Goal: Task Accomplishment & Management: Manage account settings

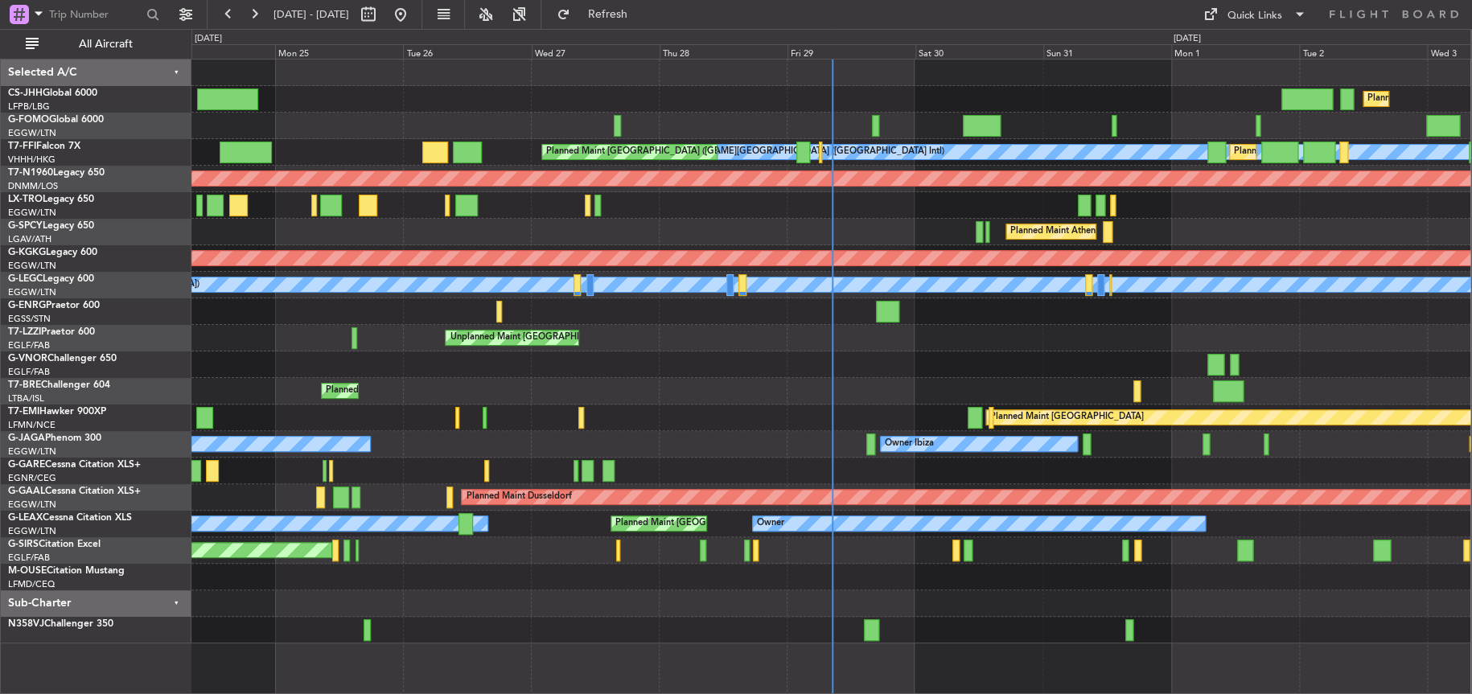
click at [751, 385] on div "Planned Maint Warsaw ([GEOGRAPHIC_DATA])" at bounding box center [830, 391] width 1279 height 27
click at [772, 393] on div "Planned Maint Warsaw ([GEOGRAPHIC_DATA])" at bounding box center [830, 391] width 1279 height 27
click at [721, 371] on div at bounding box center [830, 364] width 1279 height 27
click at [608, 335] on div "Planned Maint [GEOGRAPHIC_DATA] ([GEOGRAPHIC_DATA]) Planned Maint [GEOGRAPHIC_D…" at bounding box center [830, 352] width 1279 height 584
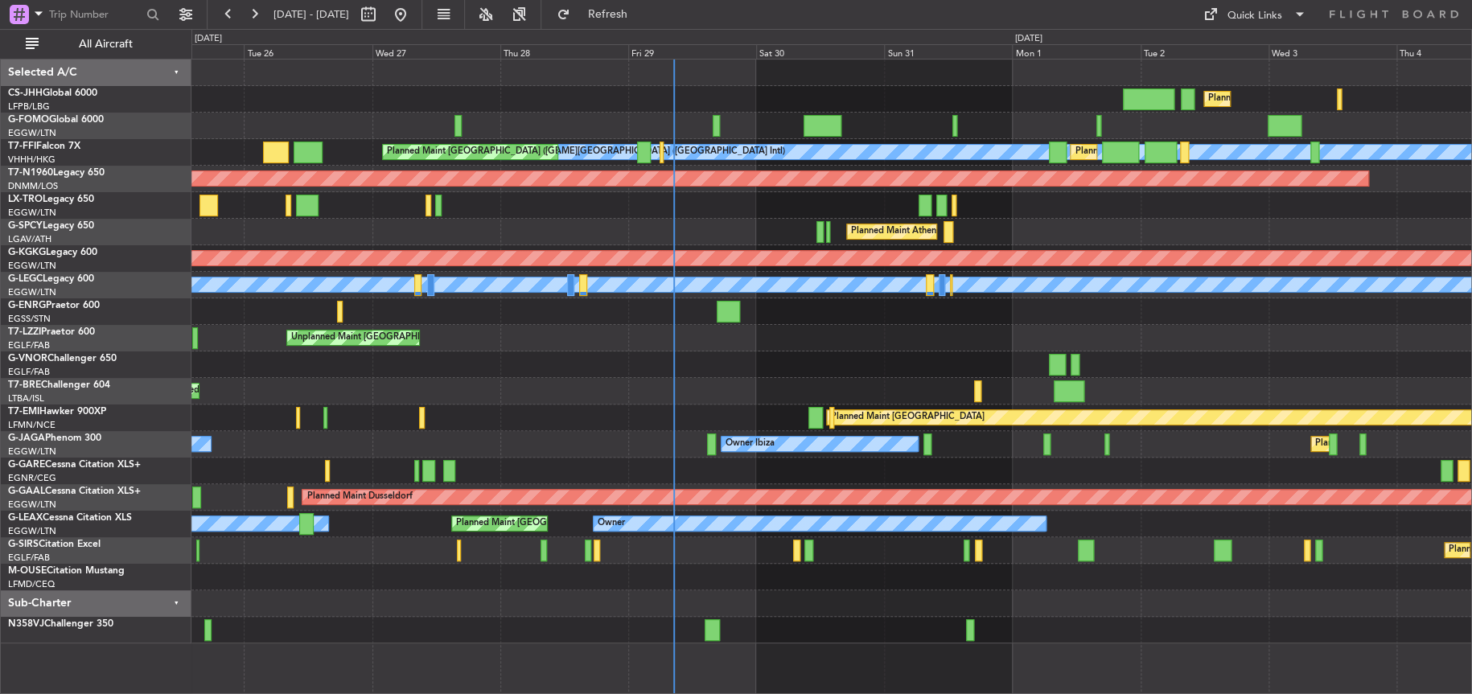
click at [595, 397] on div "Planned Maint Warsaw ([GEOGRAPHIC_DATA])" at bounding box center [831, 391] width 1280 height 27
click at [527, 331] on div "Unplanned Maint [GEOGRAPHIC_DATA] ([GEOGRAPHIC_DATA])" at bounding box center [831, 338] width 1280 height 27
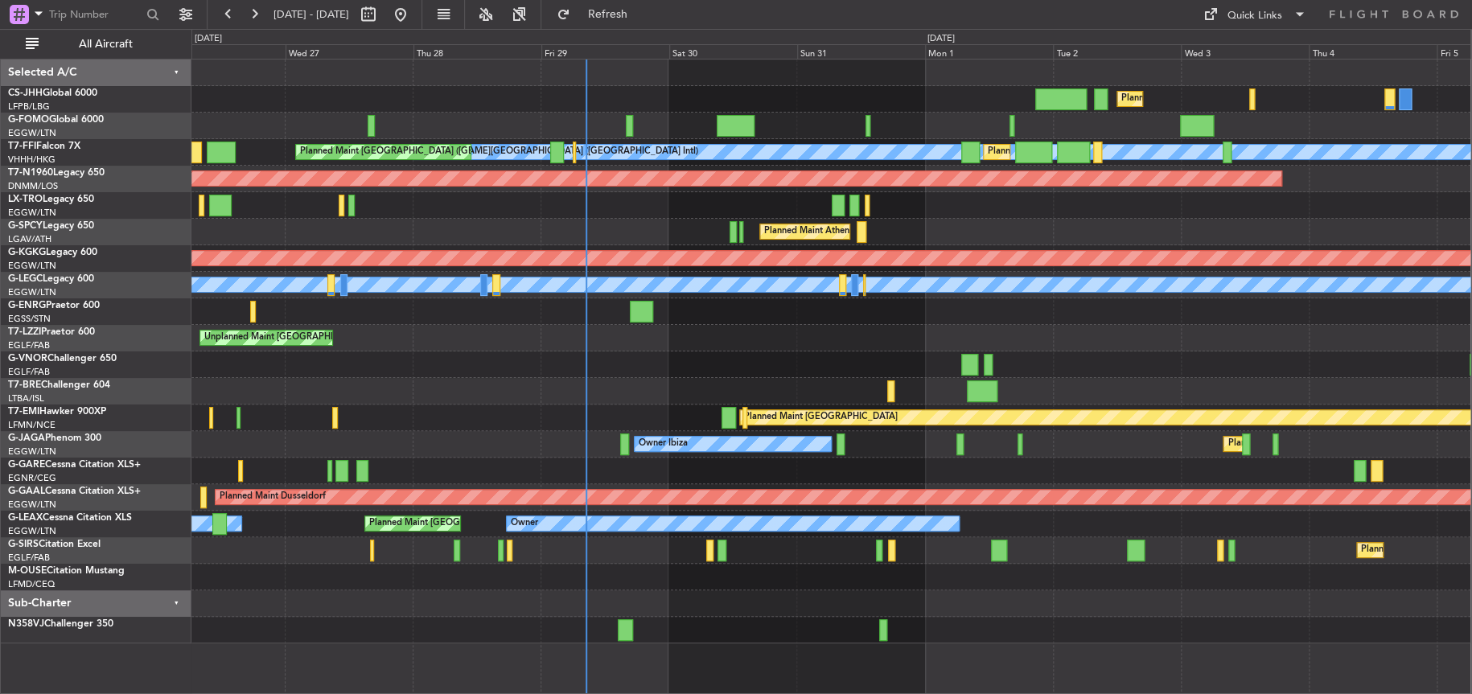
click at [372, 395] on div "Planned Maint [GEOGRAPHIC_DATA] ([GEOGRAPHIC_DATA]) [PERSON_NAME][GEOGRAPHIC_DA…" at bounding box center [830, 352] width 1279 height 584
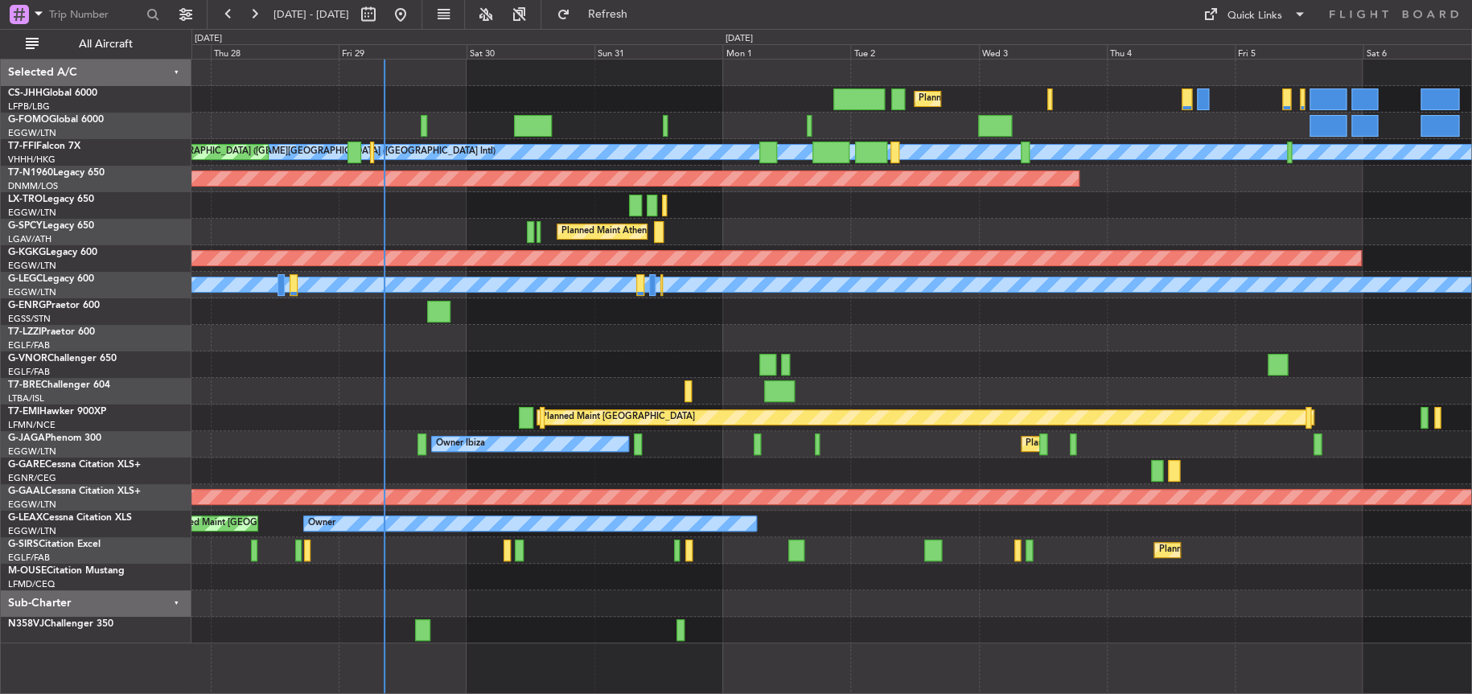
click at [626, 342] on div "Unplanned Maint [GEOGRAPHIC_DATA] ([GEOGRAPHIC_DATA]) Owner" at bounding box center [831, 338] width 1280 height 27
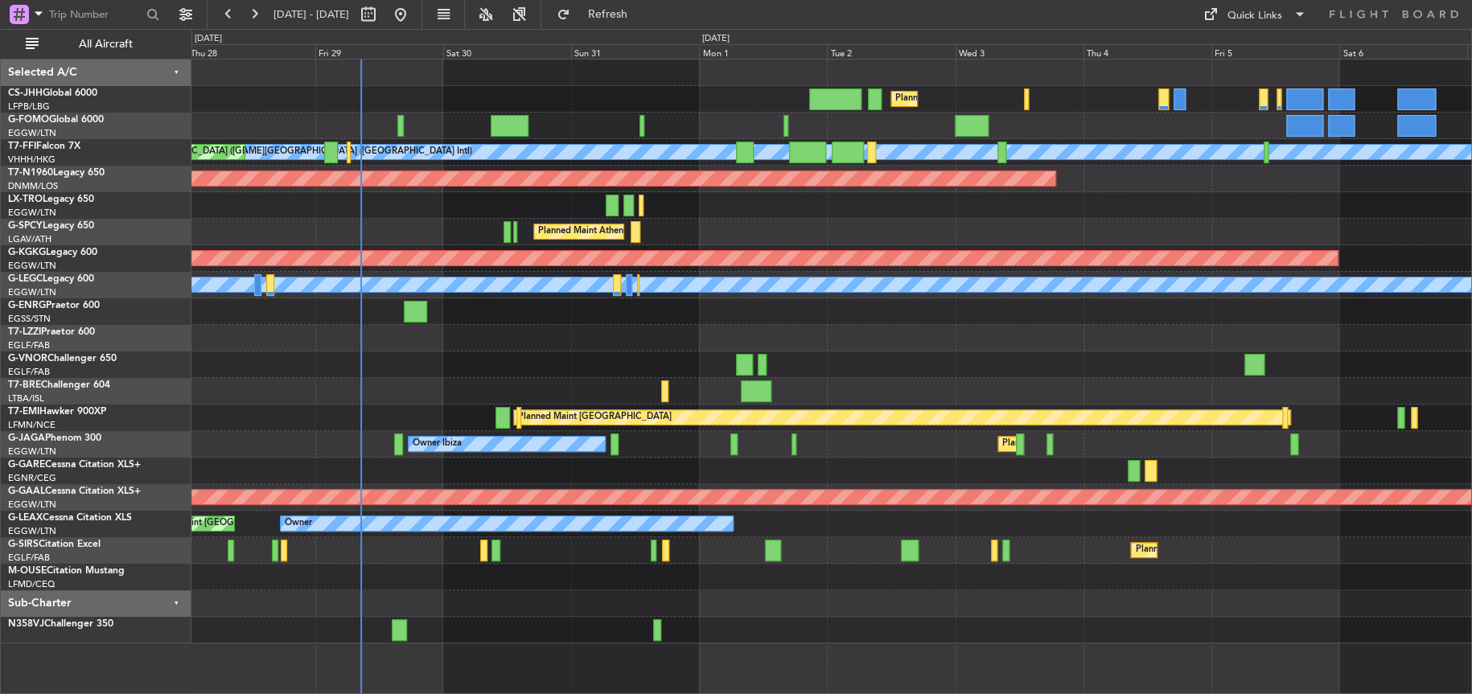
click at [579, 361] on div at bounding box center [831, 364] width 1280 height 27
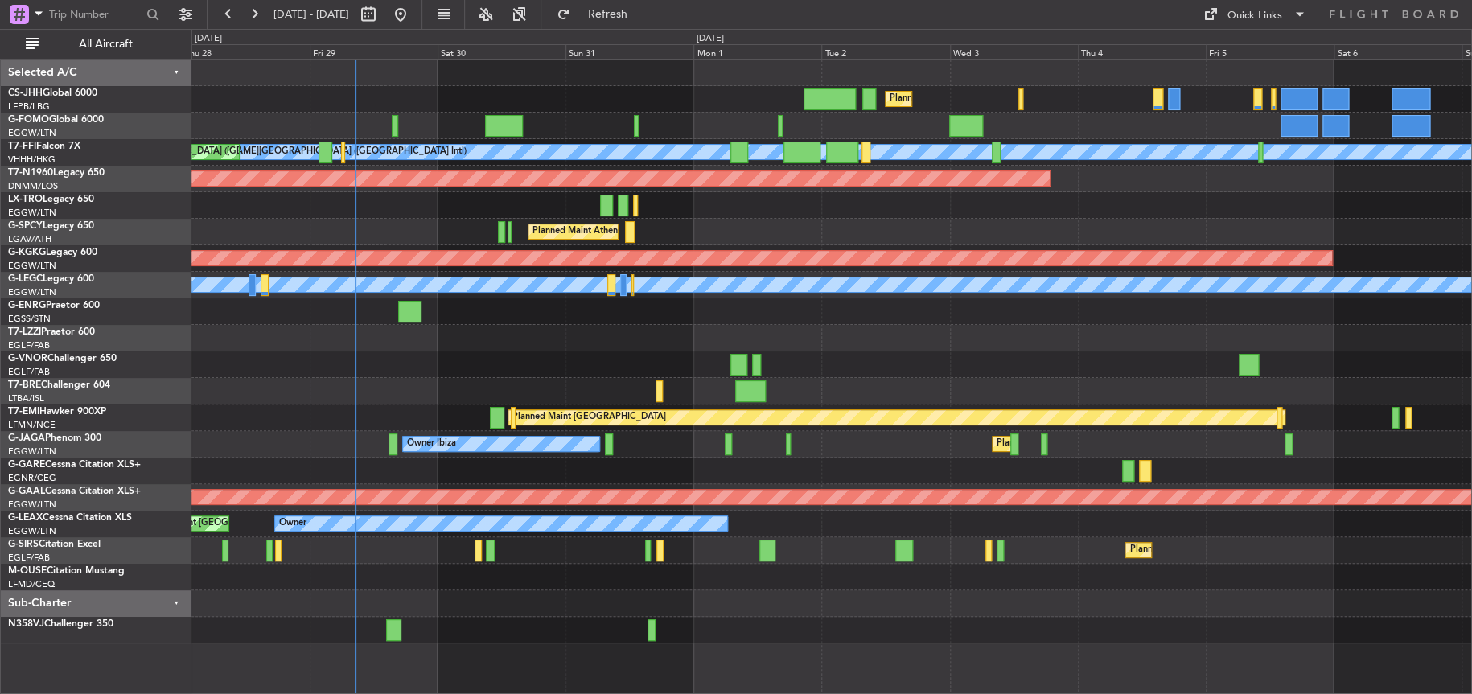
click at [577, 363] on div at bounding box center [831, 364] width 1280 height 27
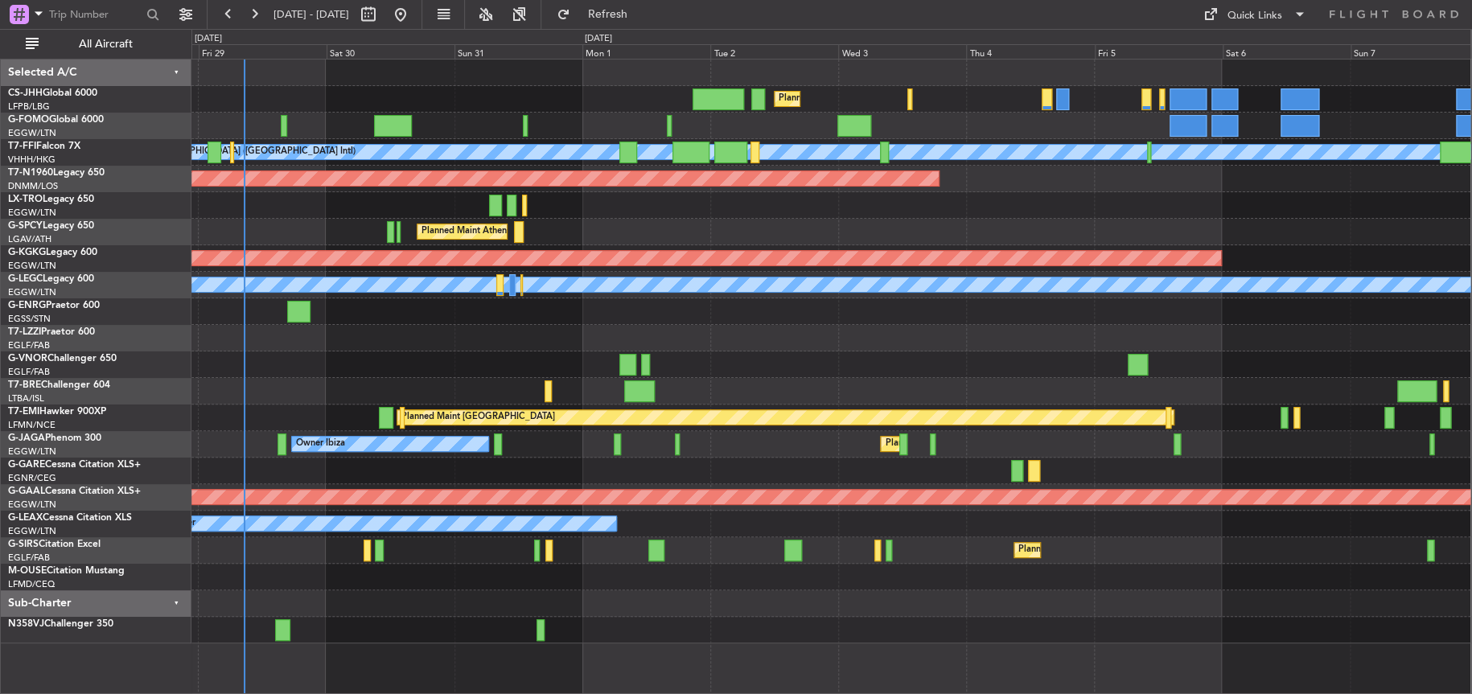
click at [836, 376] on div at bounding box center [830, 364] width 1279 height 27
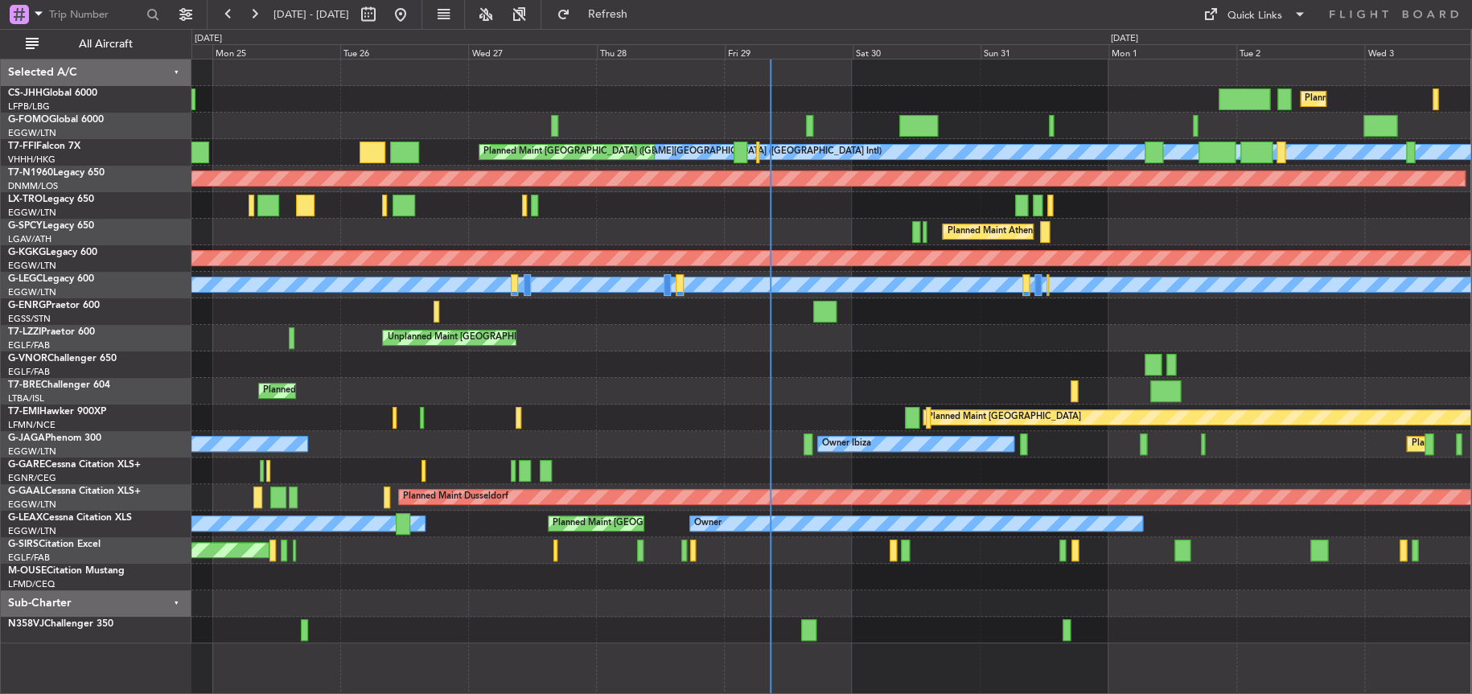
click at [972, 304] on div at bounding box center [830, 311] width 1279 height 27
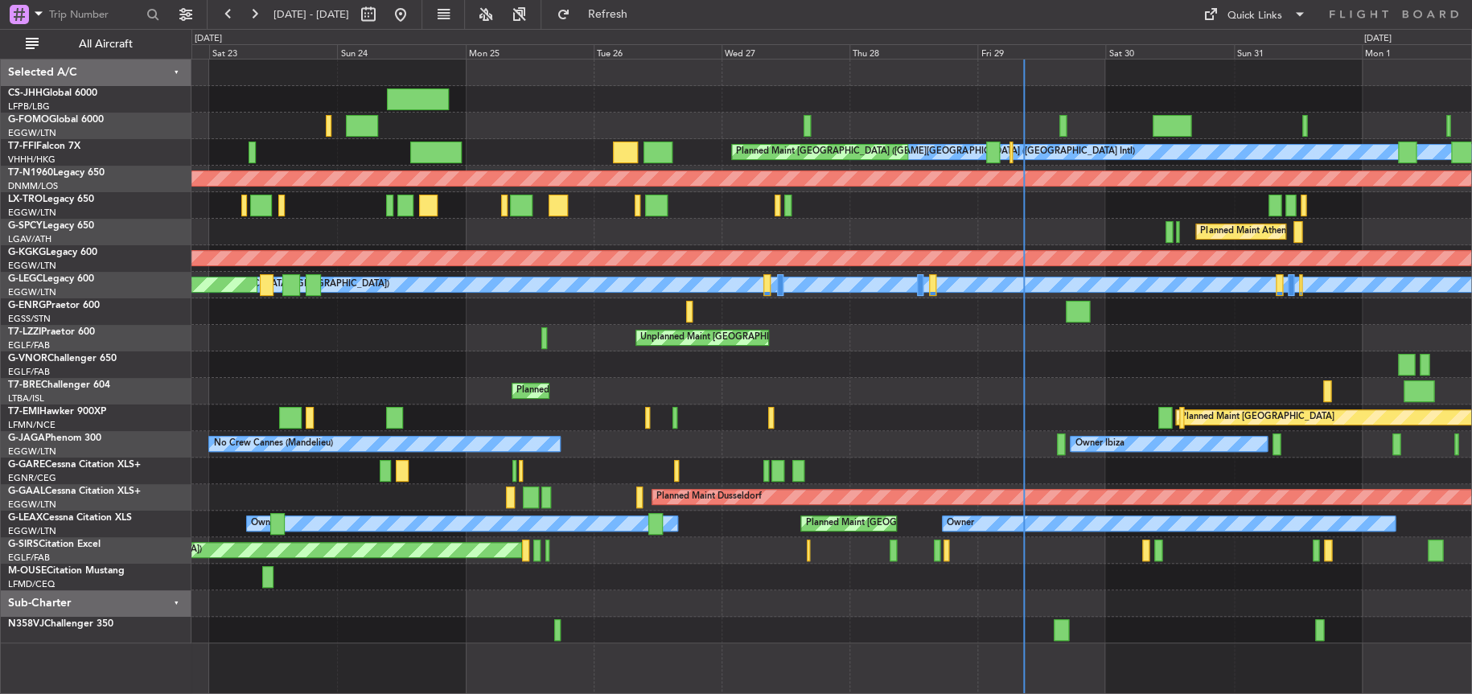
click at [907, 353] on div at bounding box center [831, 364] width 1280 height 27
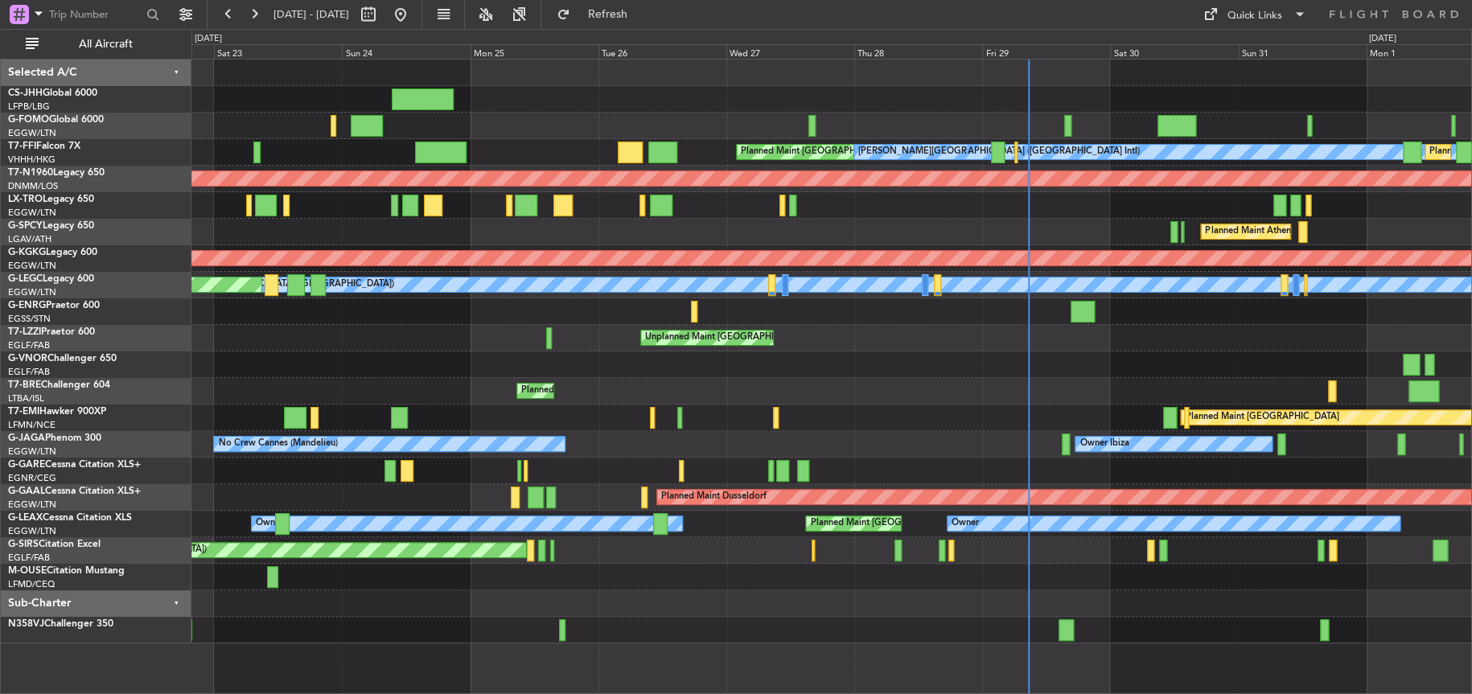
click at [972, 409] on div "Planned Maint [GEOGRAPHIC_DATA] Planned Maint [PERSON_NAME]" at bounding box center [831, 418] width 1280 height 27
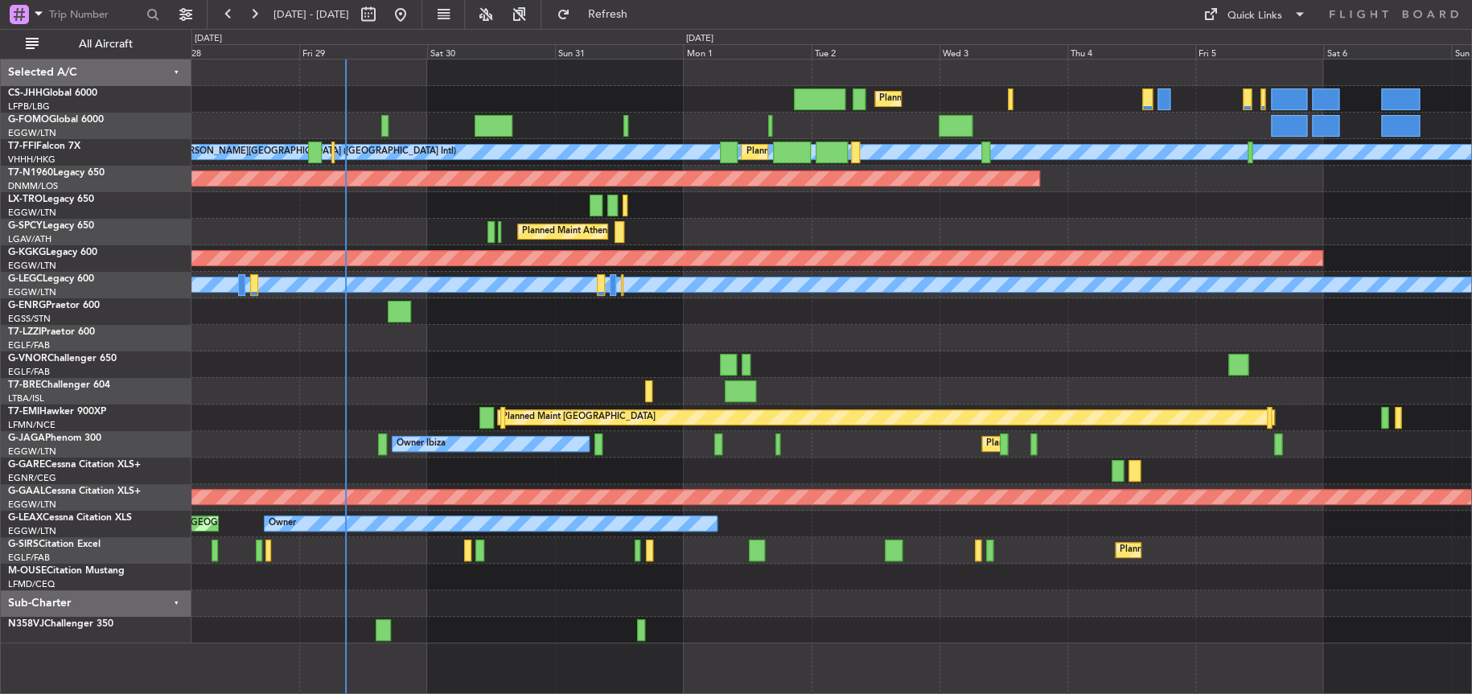
click at [402, 405] on div "Planned Maint [GEOGRAPHIC_DATA] ([GEOGRAPHIC_DATA]) Planned Maint [GEOGRAPHIC_D…" at bounding box center [831, 352] width 1280 height 584
click at [504, 347] on div "Planned Maint [GEOGRAPHIC_DATA] ([GEOGRAPHIC_DATA]) Planned Maint [GEOGRAPHIC_D…" at bounding box center [831, 352] width 1280 height 584
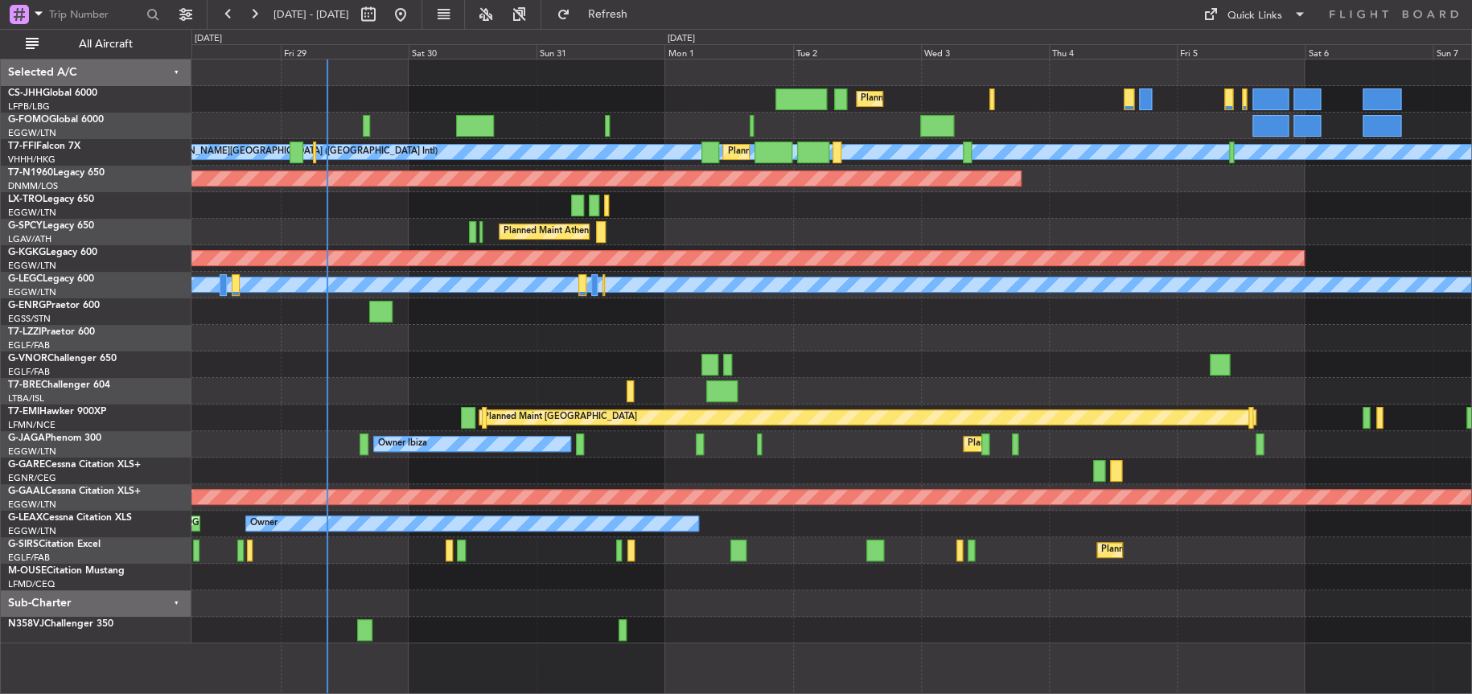
click at [296, 428] on div "Planned Maint [GEOGRAPHIC_DATA]" at bounding box center [831, 418] width 1280 height 27
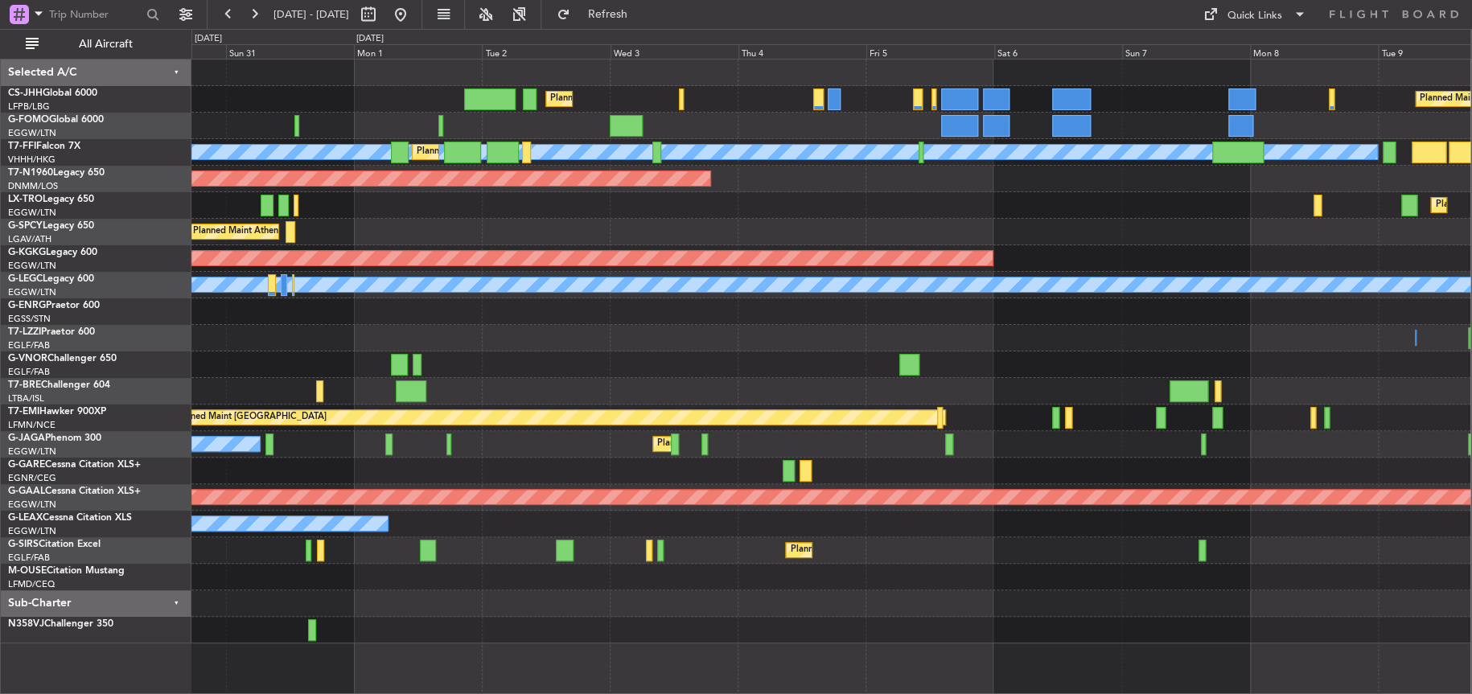
click at [440, 378] on div at bounding box center [830, 391] width 1279 height 27
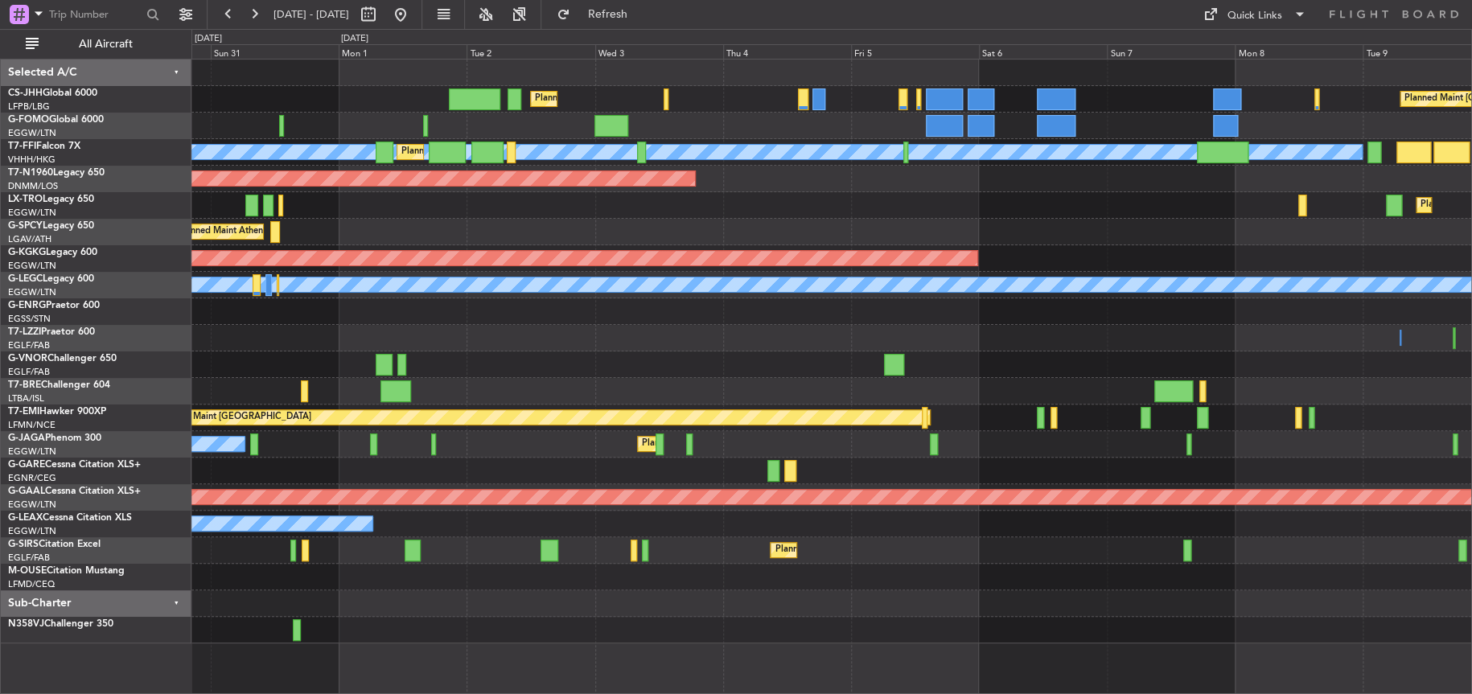
click at [569, 382] on div at bounding box center [831, 391] width 1280 height 27
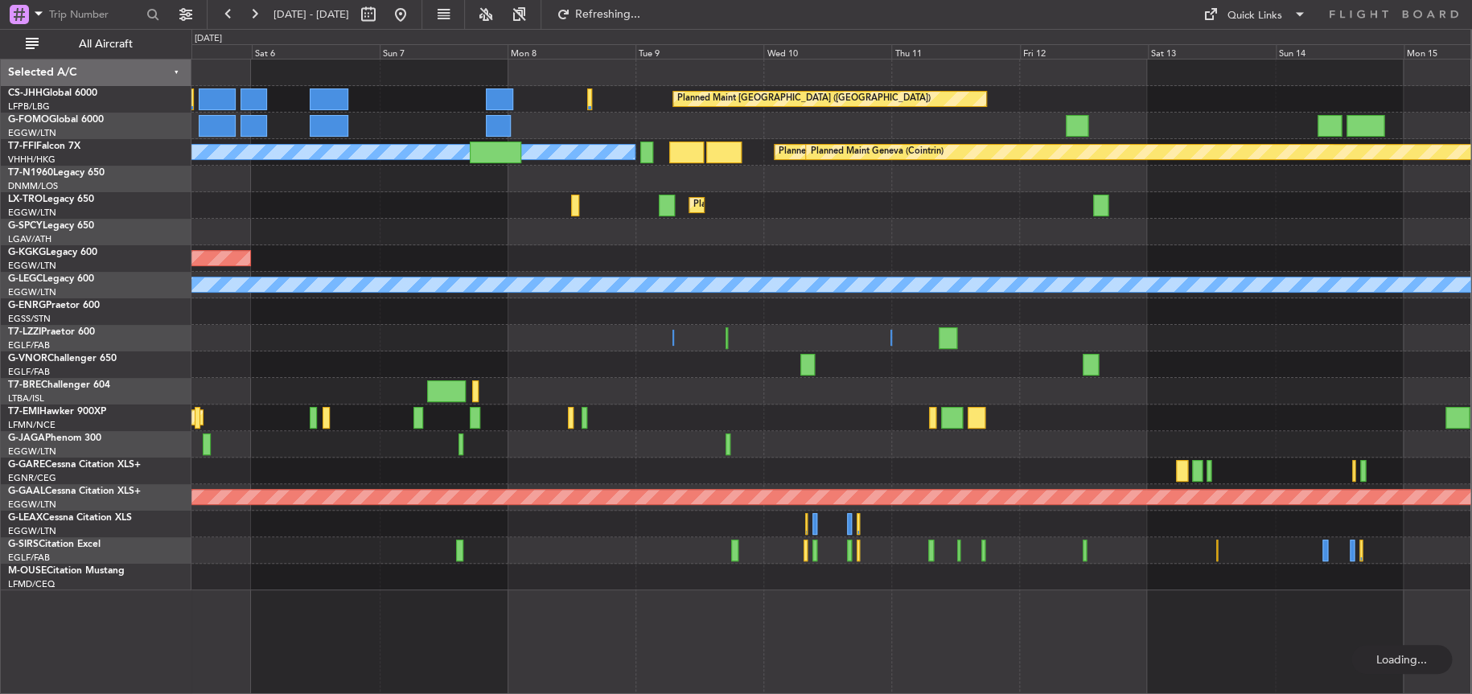
click at [496, 252] on div "Planned Maint [GEOGRAPHIC_DATA] ([GEOGRAPHIC_DATA]) [PERSON_NAME][GEOGRAPHIC_DA…" at bounding box center [830, 325] width 1279 height 531
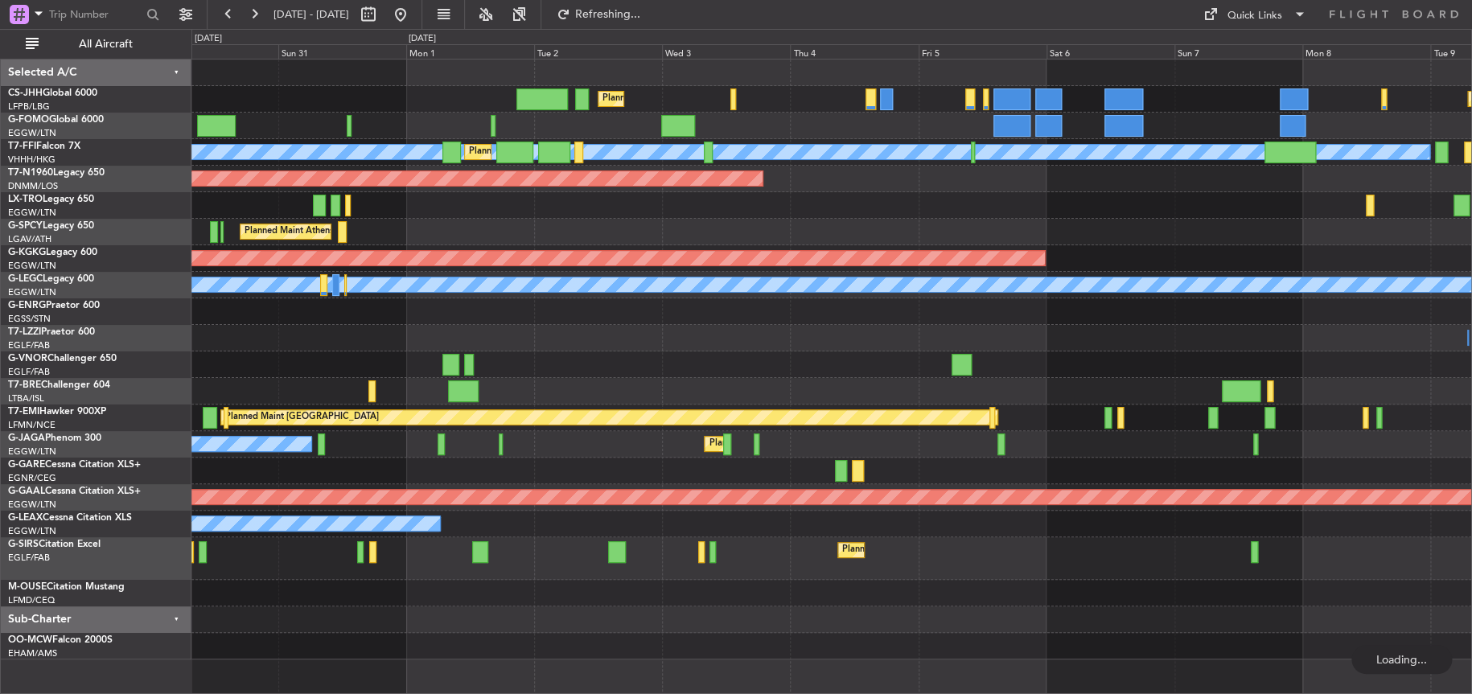
click at [1464, 193] on div "Planned Maint [GEOGRAPHIC_DATA] ([GEOGRAPHIC_DATA]) Planned Maint [GEOGRAPHIC_D…" at bounding box center [831, 360] width 1280 height 600
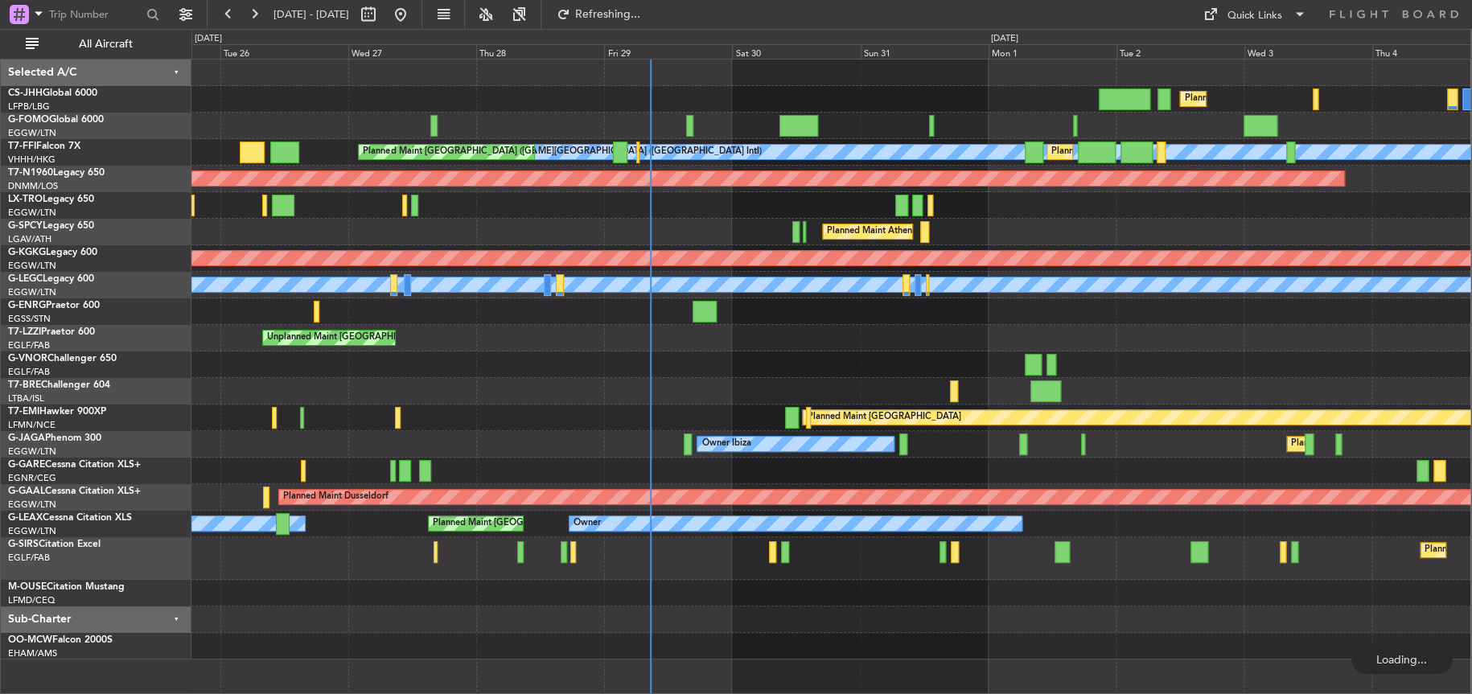
click at [1471, 202] on html "[DATE] - [DATE] Refreshing... Quick Links All Aircraft Planned Maint [GEOGRAPHI…" at bounding box center [736, 347] width 1472 height 694
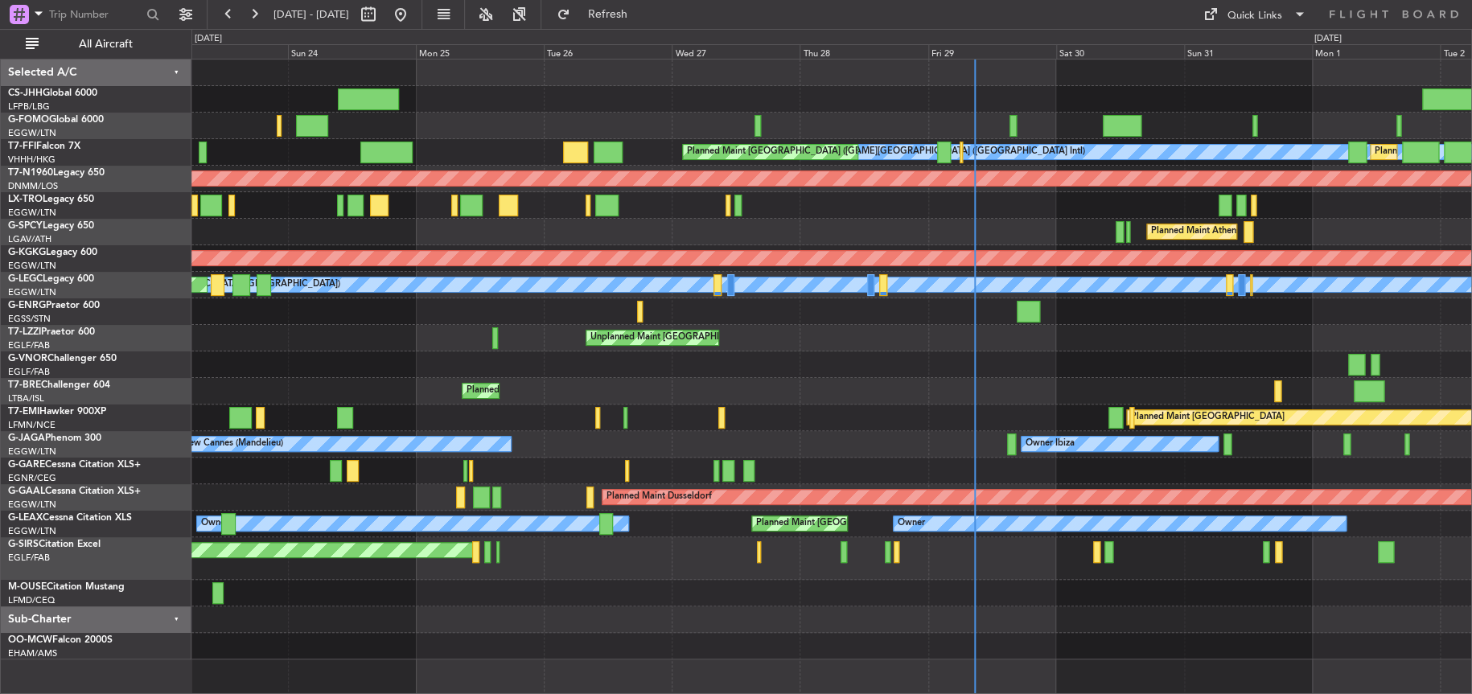
click at [935, 287] on div "Planned Maint [GEOGRAPHIC_DATA] ([GEOGRAPHIC_DATA]) Planned Maint [GEOGRAPHIC_D…" at bounding box center [831, 360] width 1280 height 600
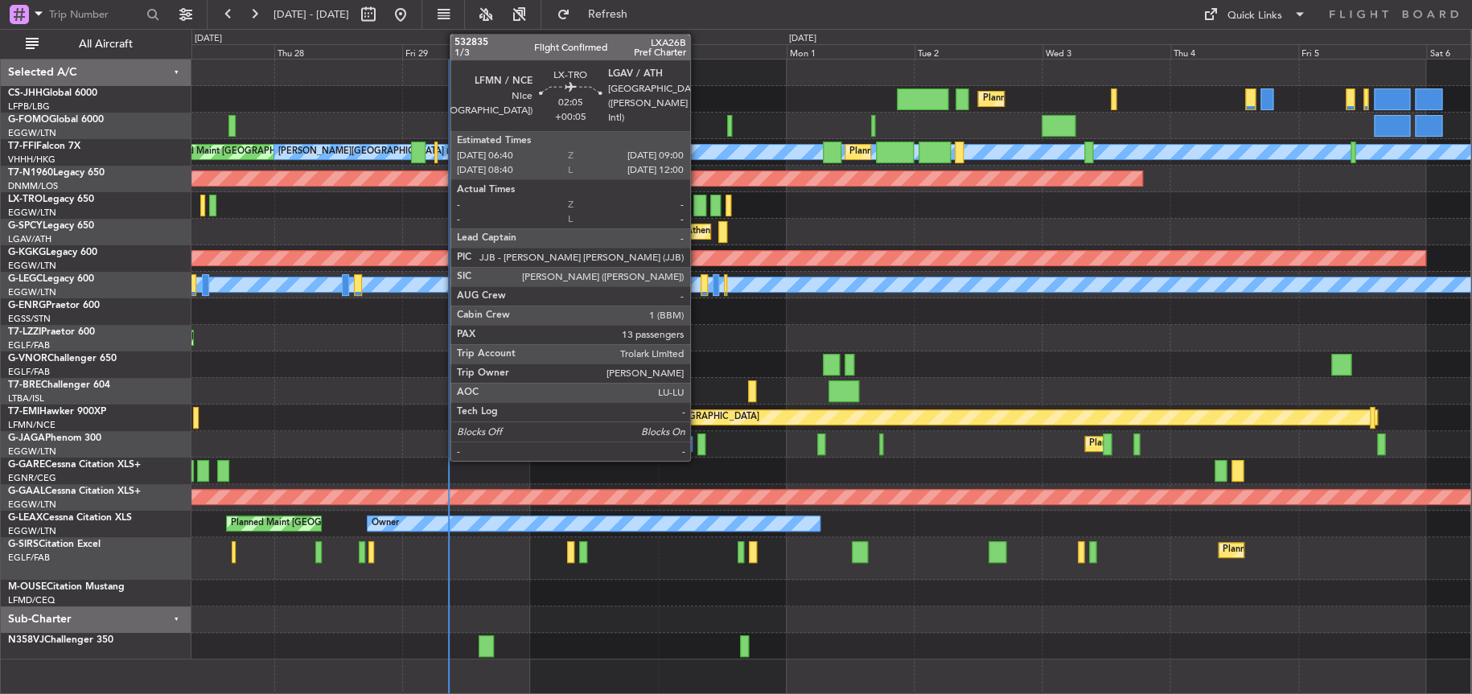
click at [697, 208] on div at bounding box center [699, 206] width 13 height 22
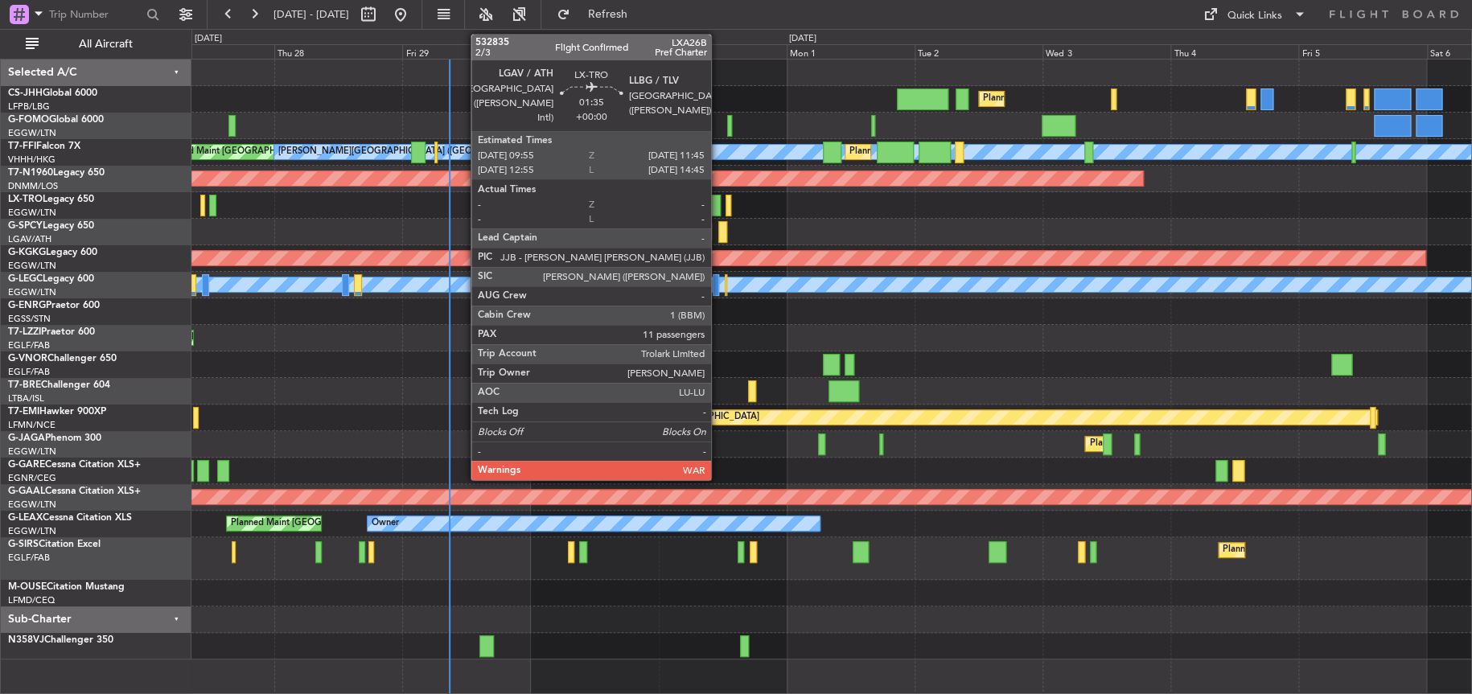
click at [718, 208] on div at bounding box center [715, 206] width 10 height 22
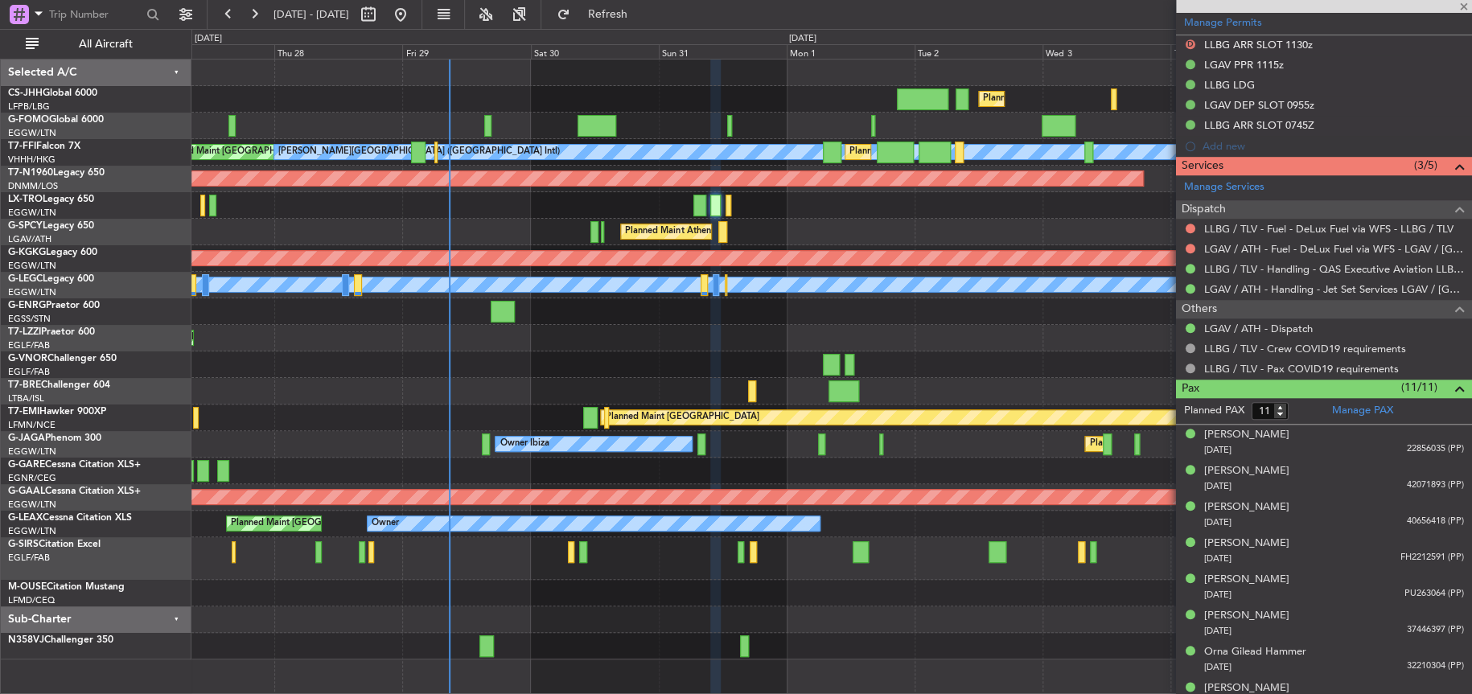
scroll to position [635, 0]
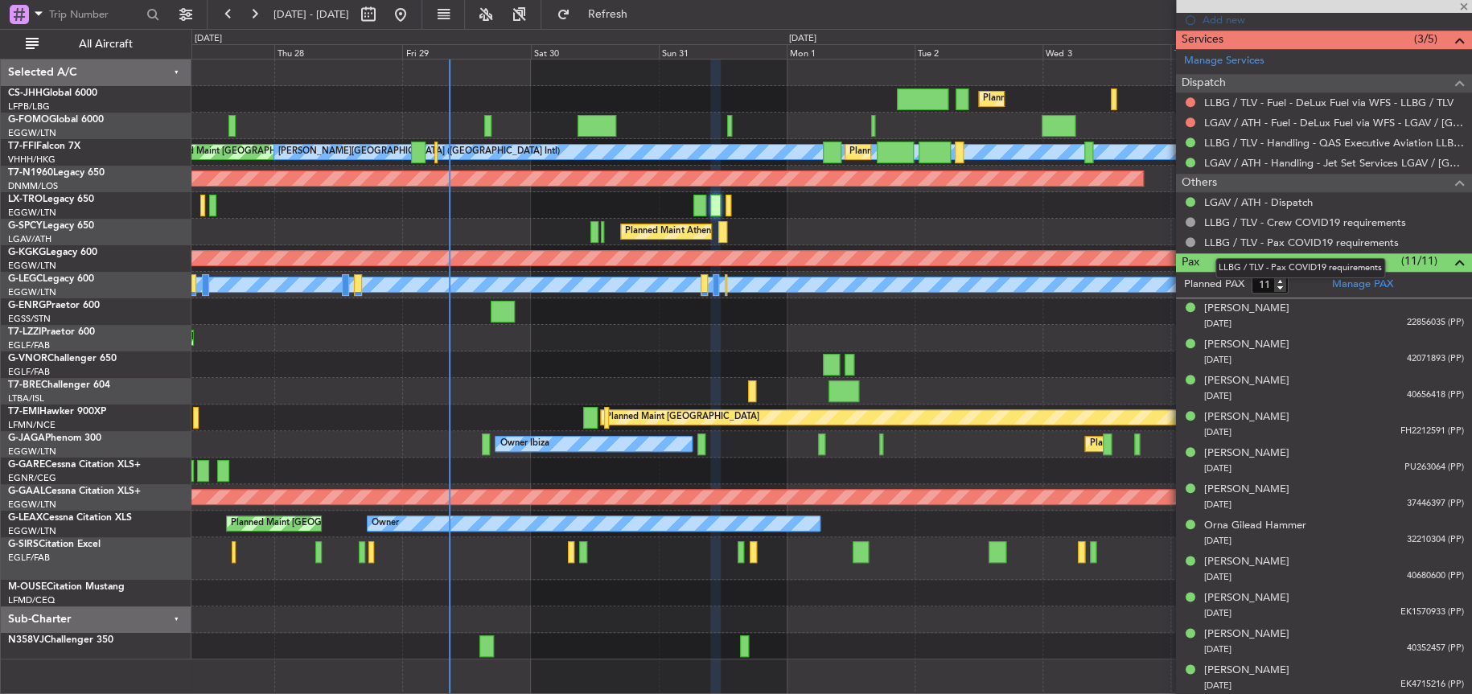
click at [1370, 286] on mat-tooltip-component "LLBG / TLV - Pax COVID19 requirements" at bounding box center [1300, 268] width 192 height 43
click at [1359, 286] on link "Manage PAX" at bounding box center [1362, 285] width 61 height 16
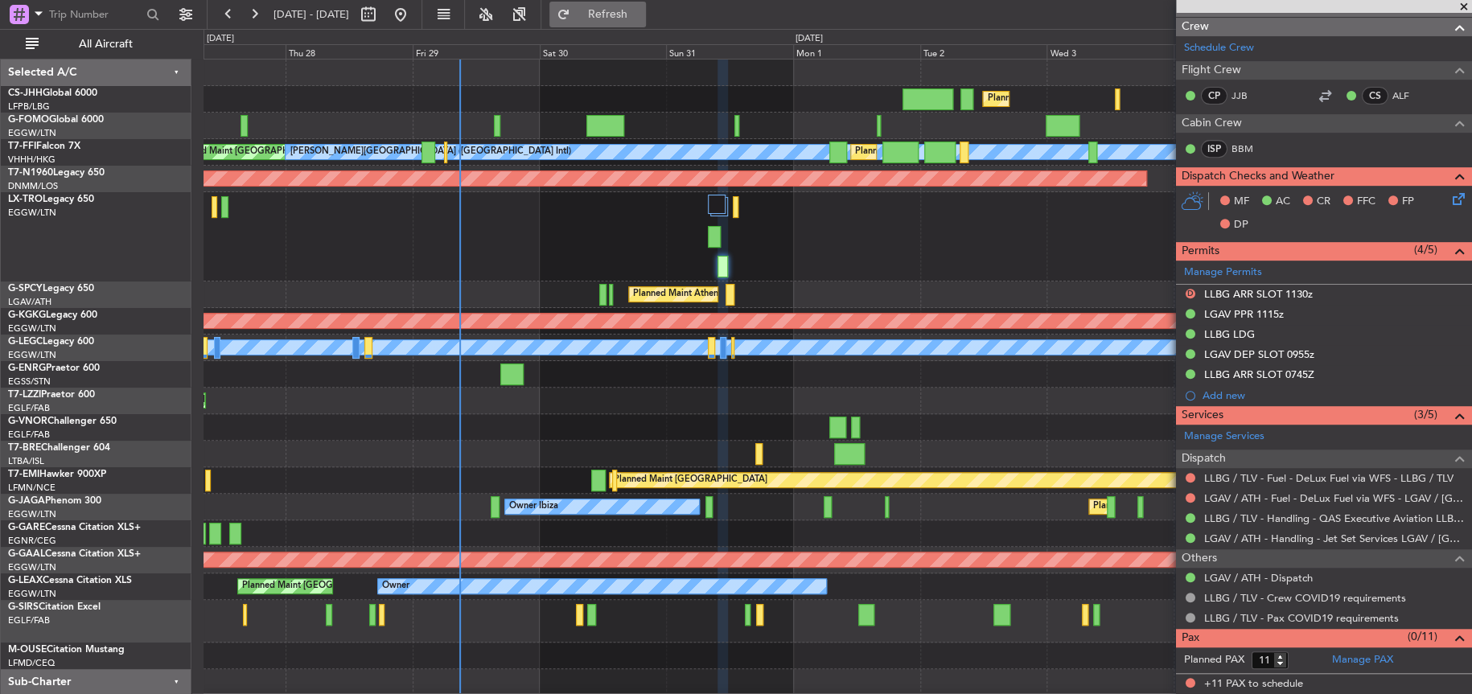
scroll to position [257, 0]
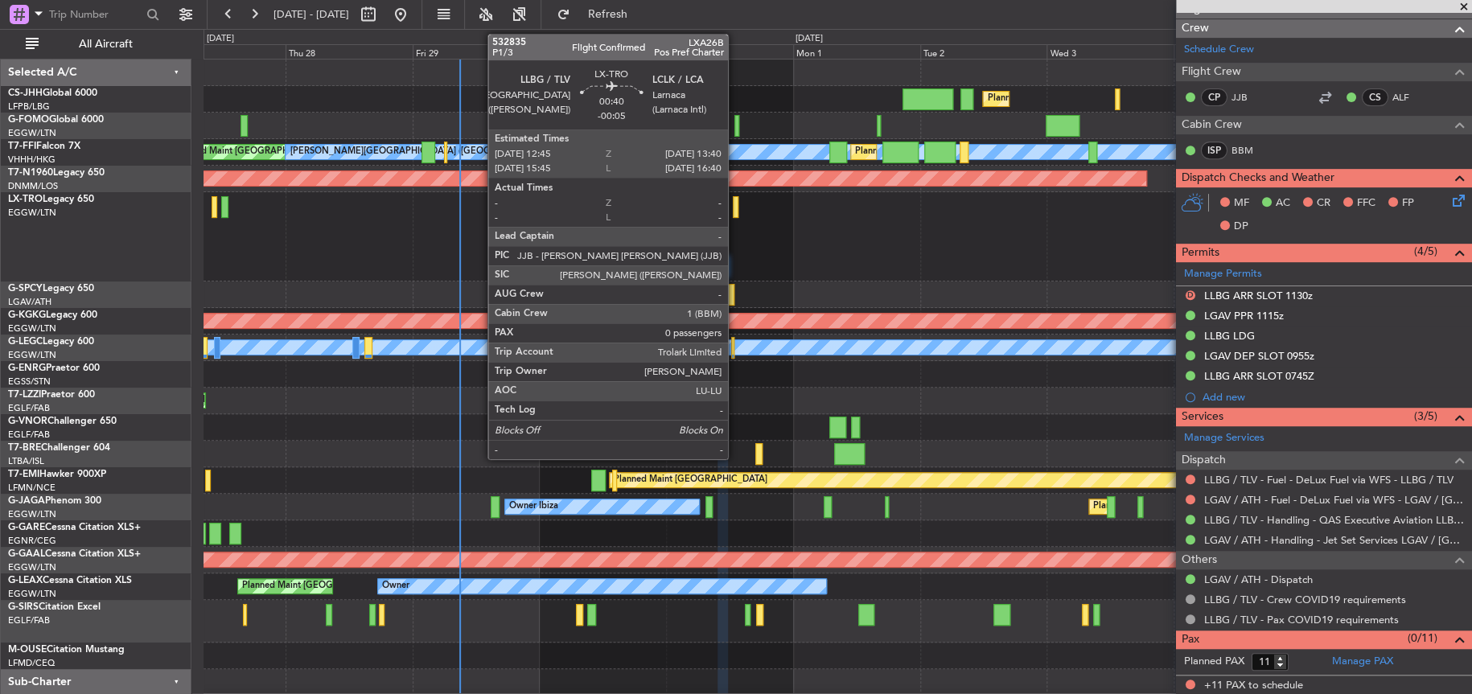
click at [735, 207] on div at bounding box center [736, 207] width 6 height 22
type input "-00:05"
type input "0"
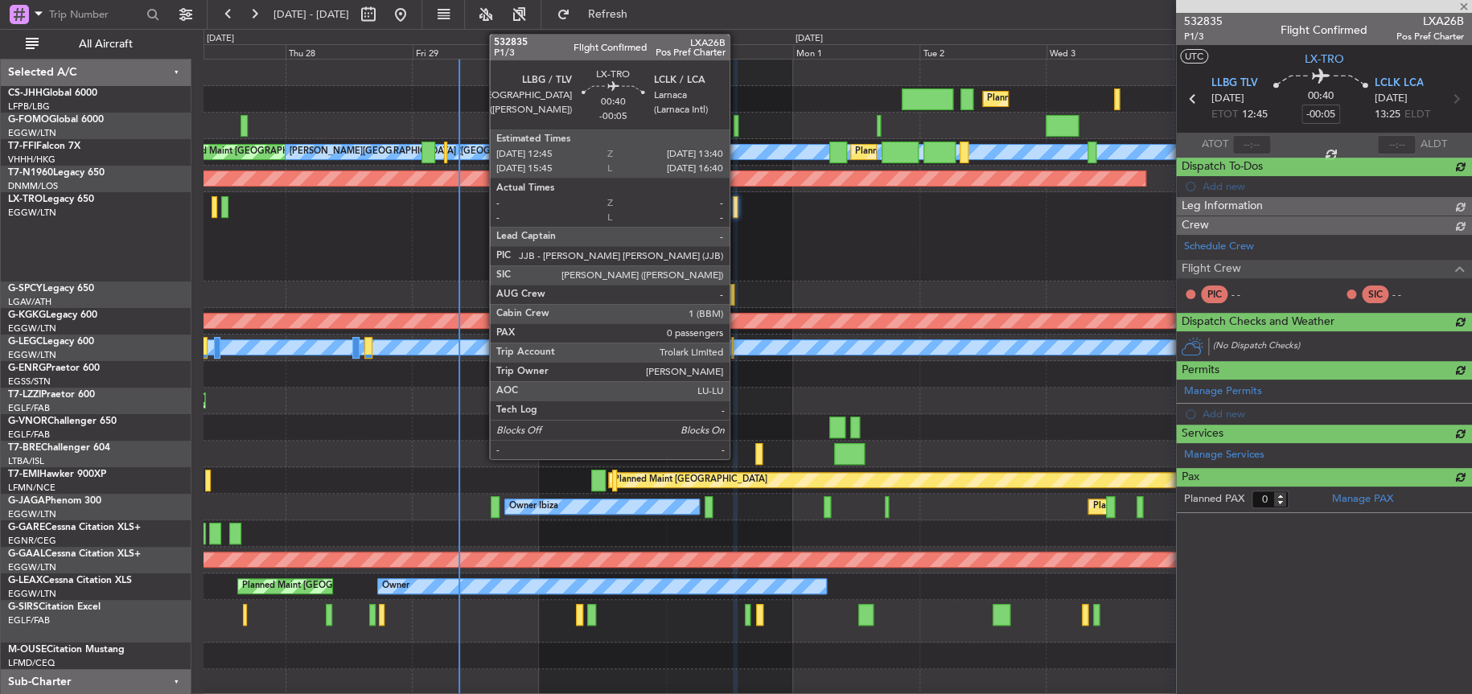
scroll to position [0, 0]
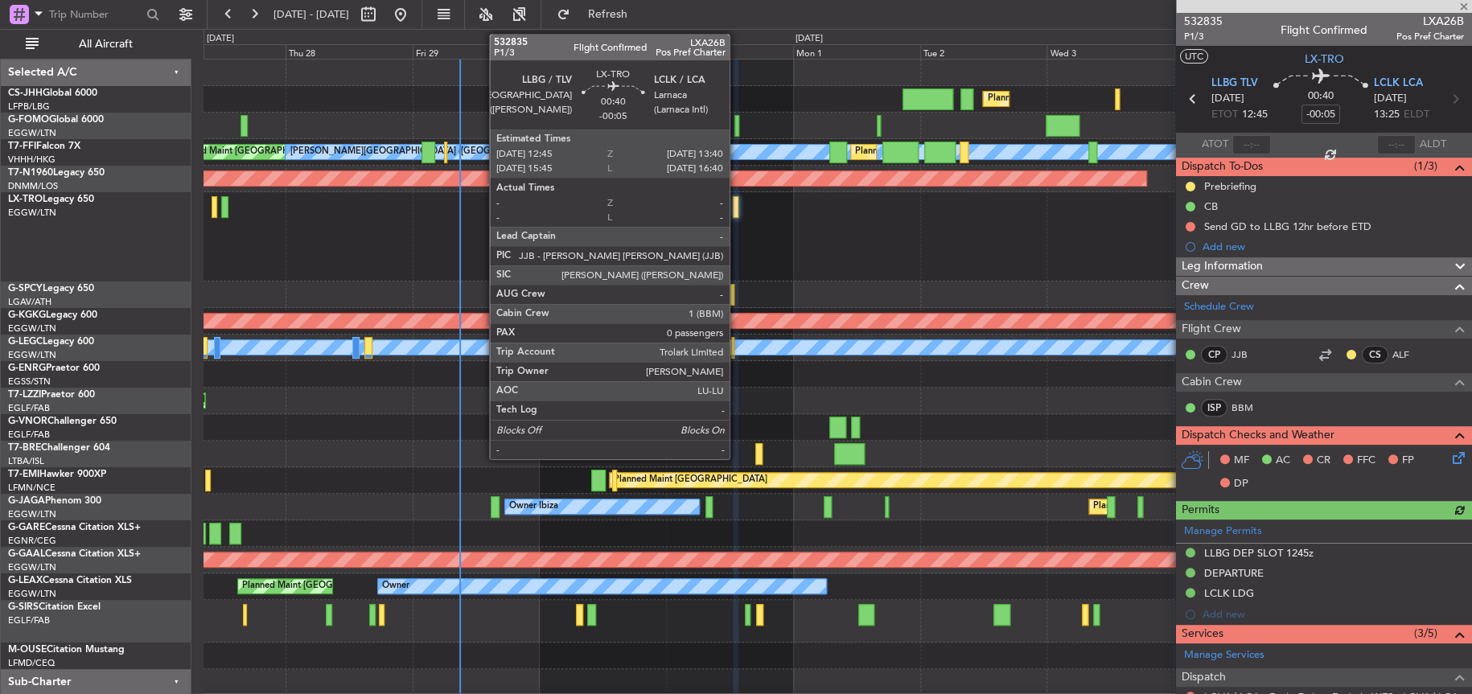
click at [737, 212] on div at bounding box center [736, 207] width 6 height 22
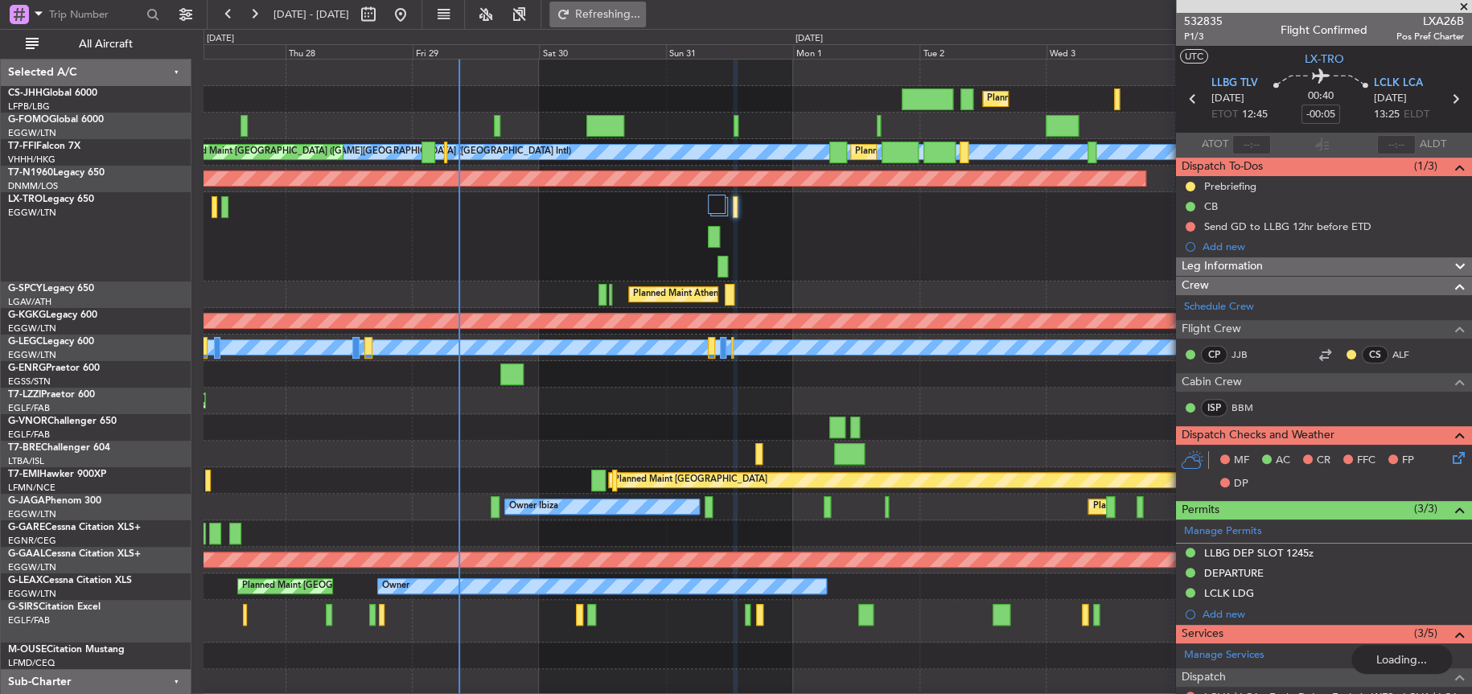
click at [639, 18] on span "Refreshing..." at bounding box center [607, 14] width 68 height 11
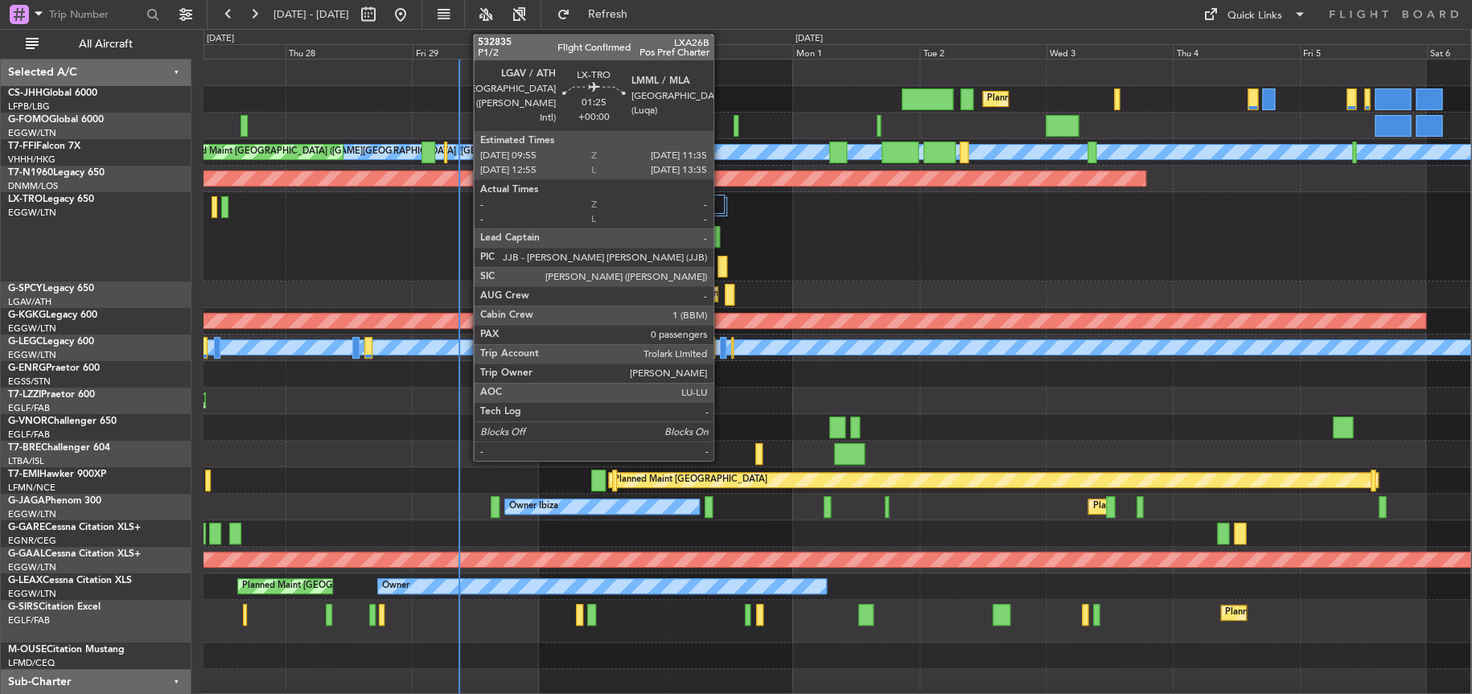
click at [721, 269] on div at bounding box center [721, 267] width 9 height 22
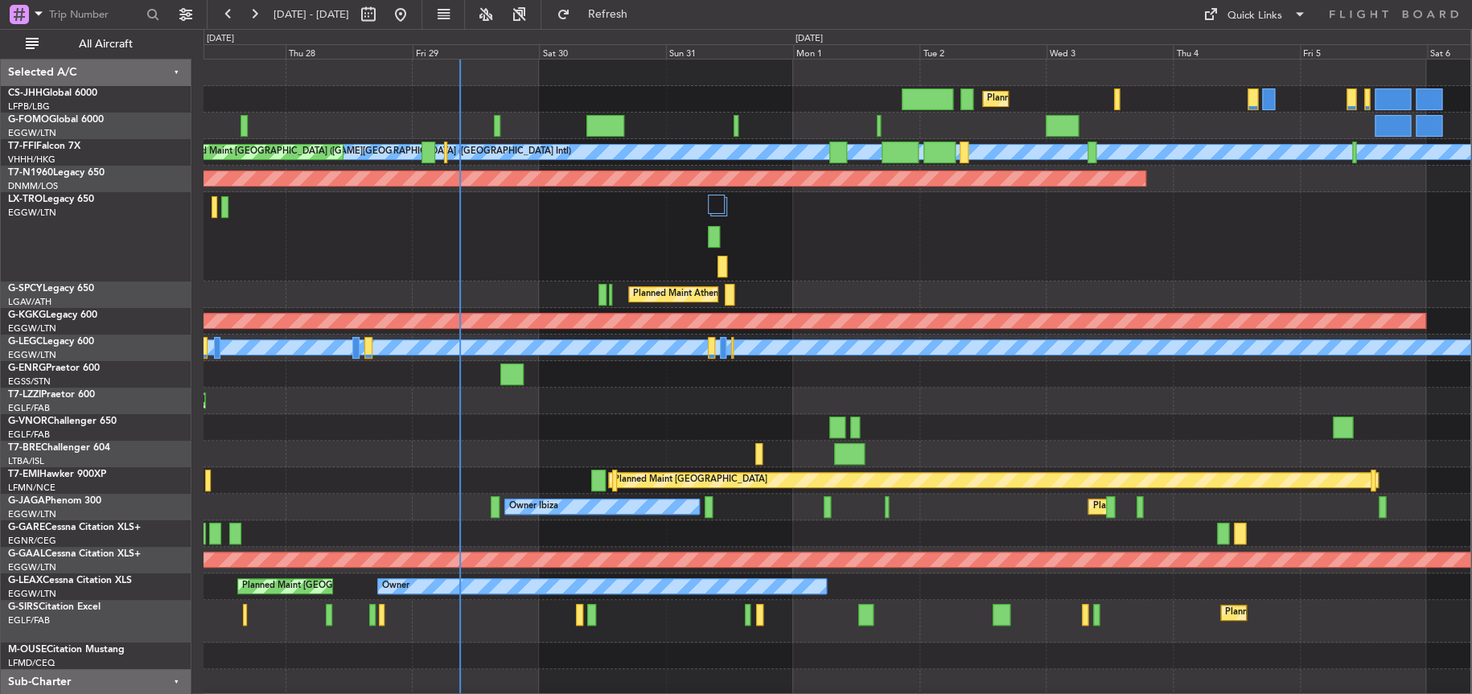
click at [940, 265] on div at bounding box center [836, 236] width 1267 height 89
click at [639, 13] on span "Refresh" at bounding box center [607, 14] width 68 height 11
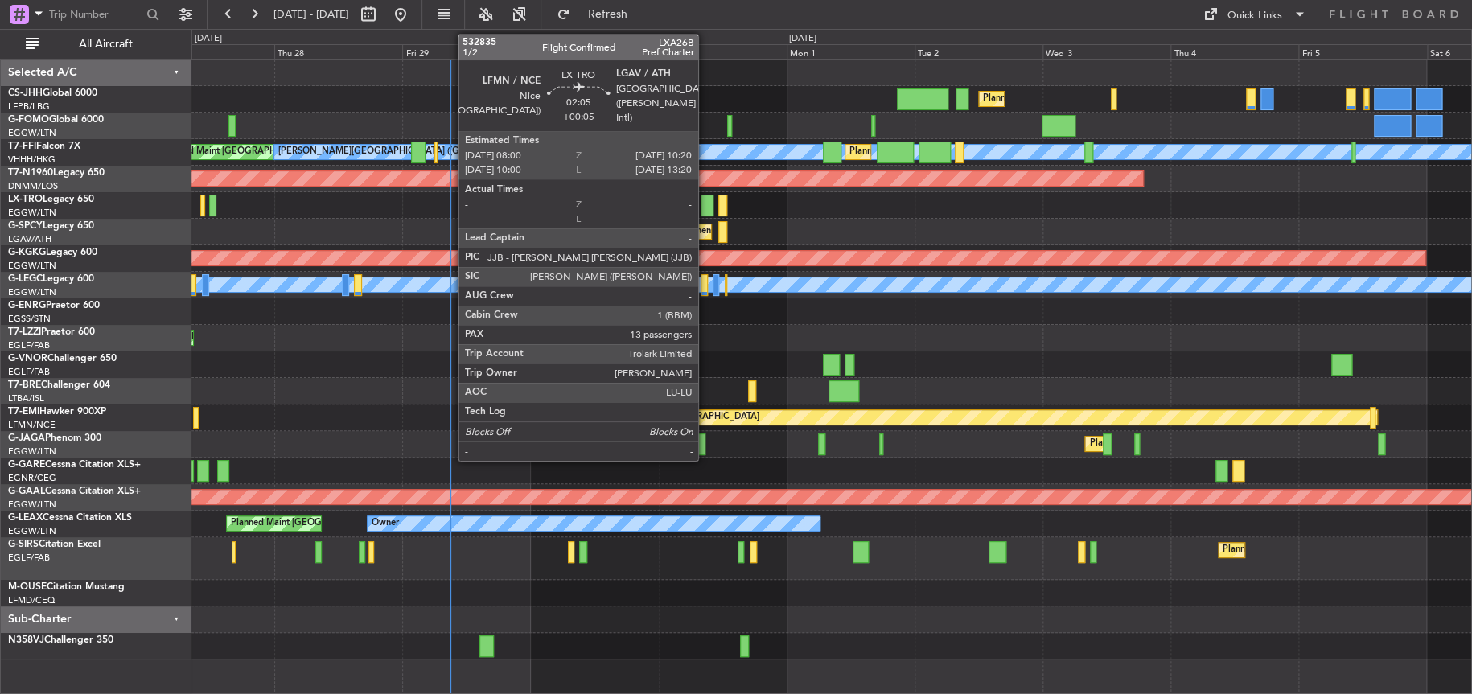
click at [707, 205] on div at bounding box center [707, 206] width 13 height 22
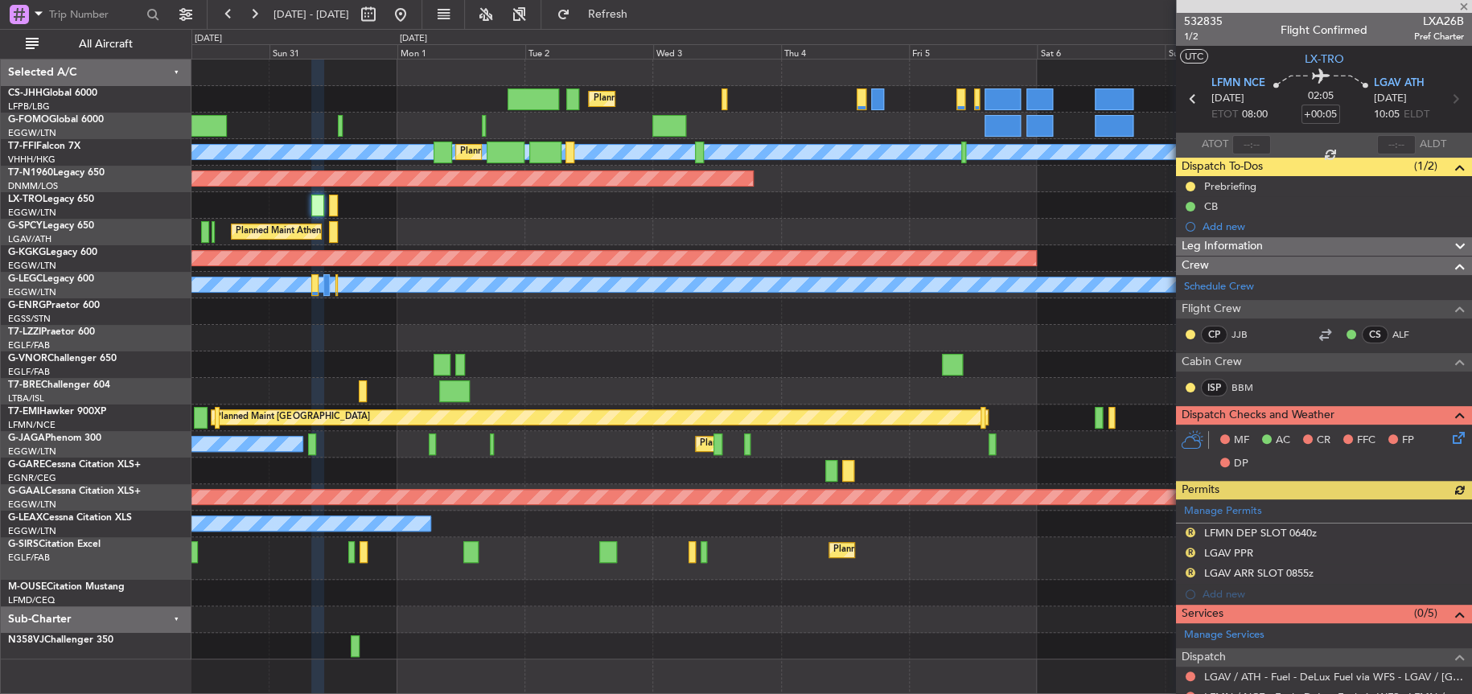
click at [369, 336] on div "Planned Maint [GEOGRAPHIC_DATA] ([GEOGRAPHIC_DATA]) Planned Maint [GEOGRAPHIC_D…" at bounding box center [830, 360] width 1279 height 600
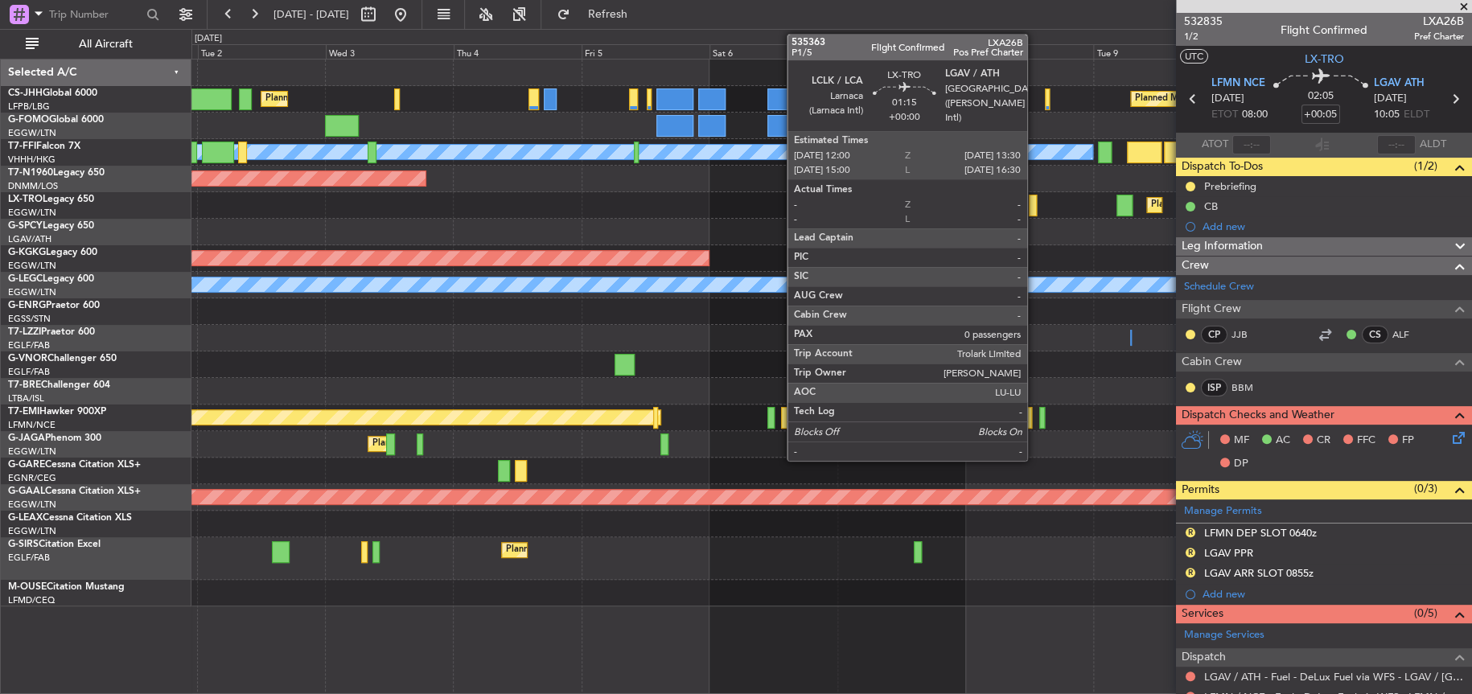
click at [1034, 208] on div at bounding box center [1033, 206] width 8 height 22
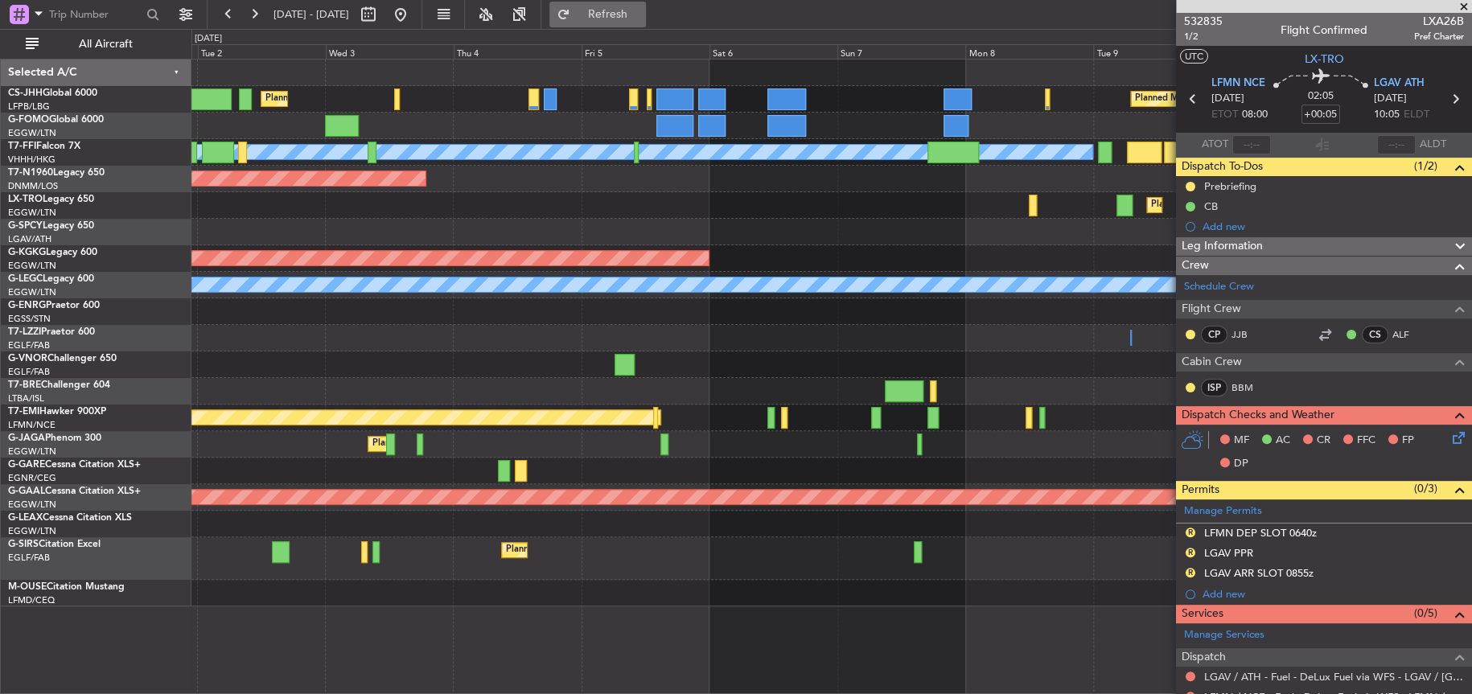
click at [623, 21] on button "Refresh" at bounding box center [597, 15] width 97 height 26
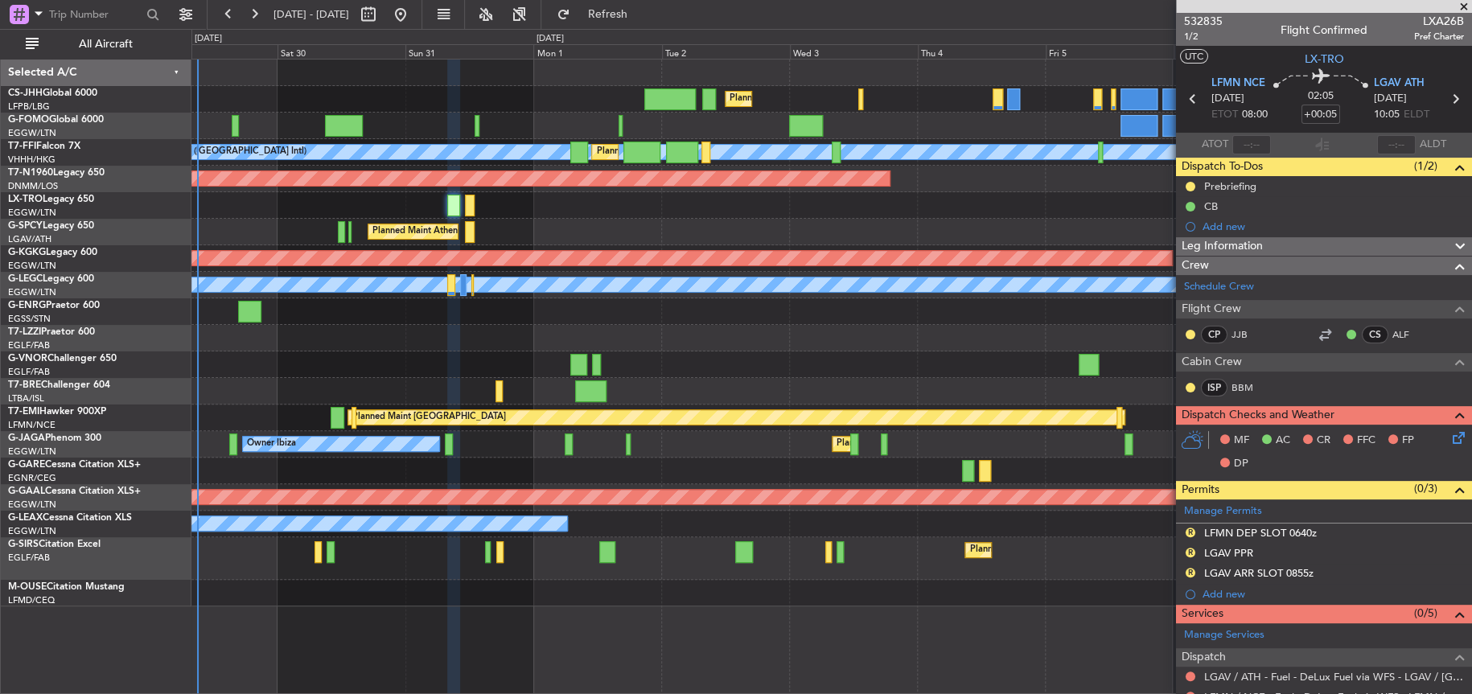
click at [893, 353] on div at bounding box center [830, 364] width 1279 height 27
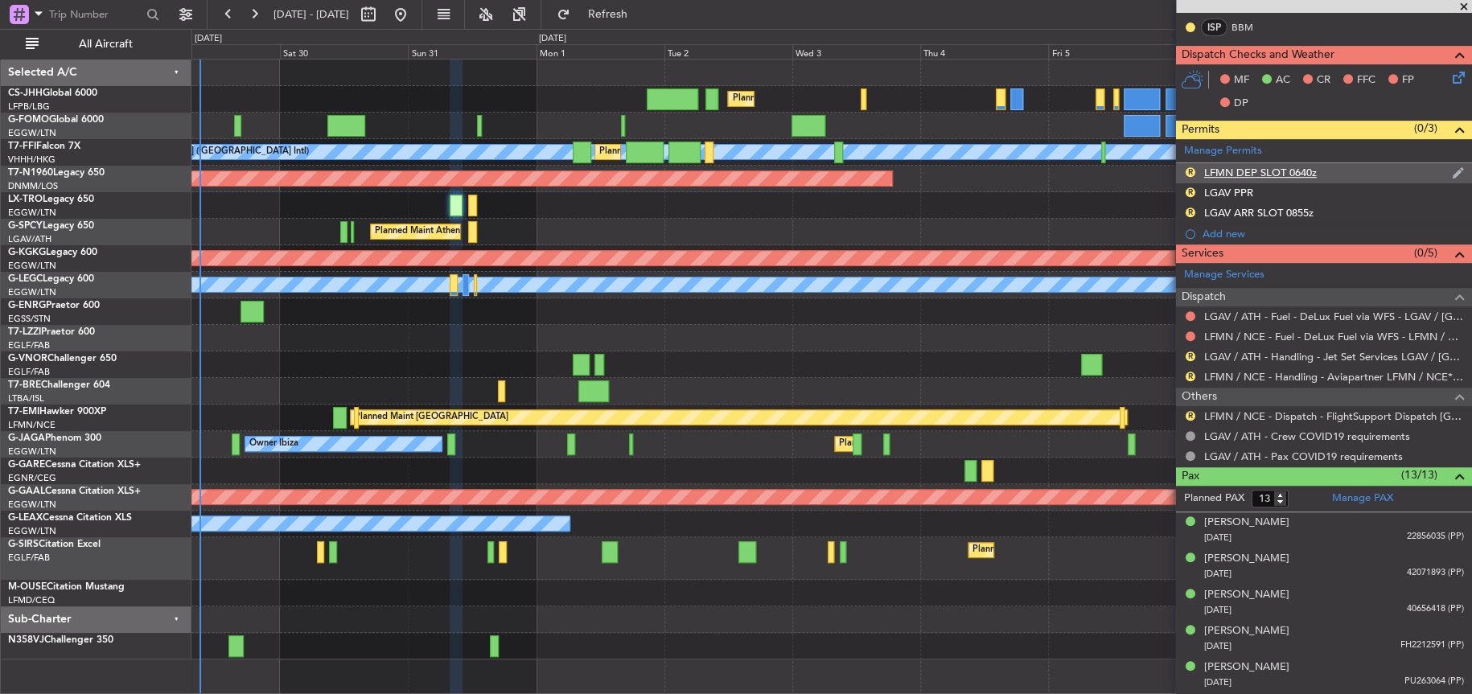
scroll to position [402, 0]
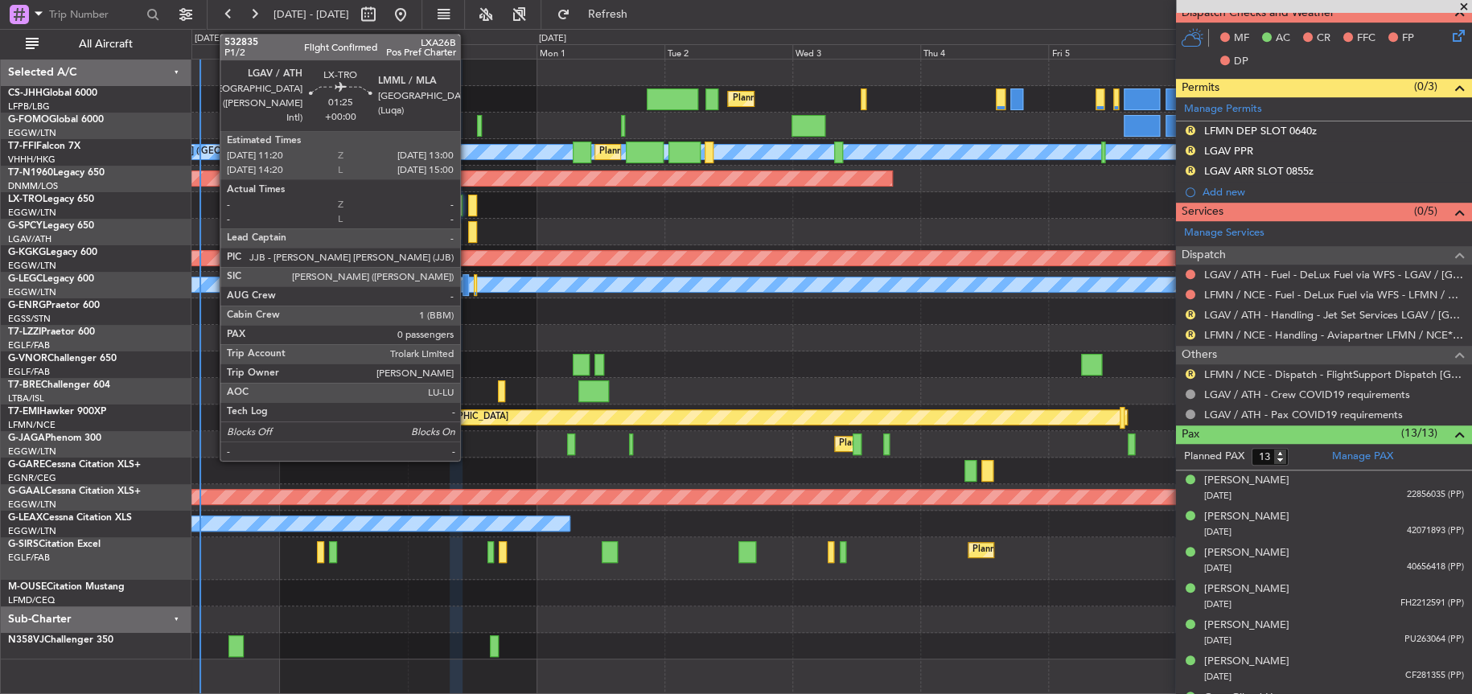
click at [468, 200] on div at bounding box center [473, 206] width 10 height 22
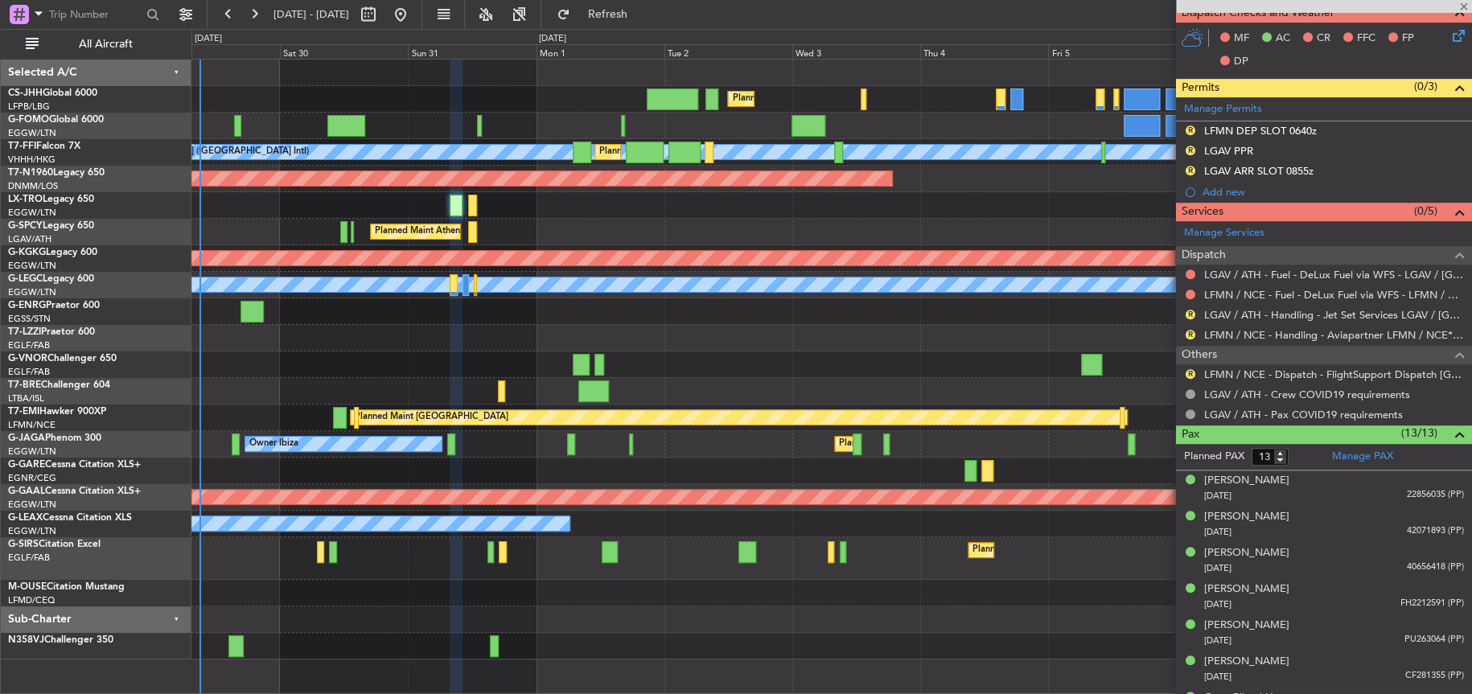
type input "0"
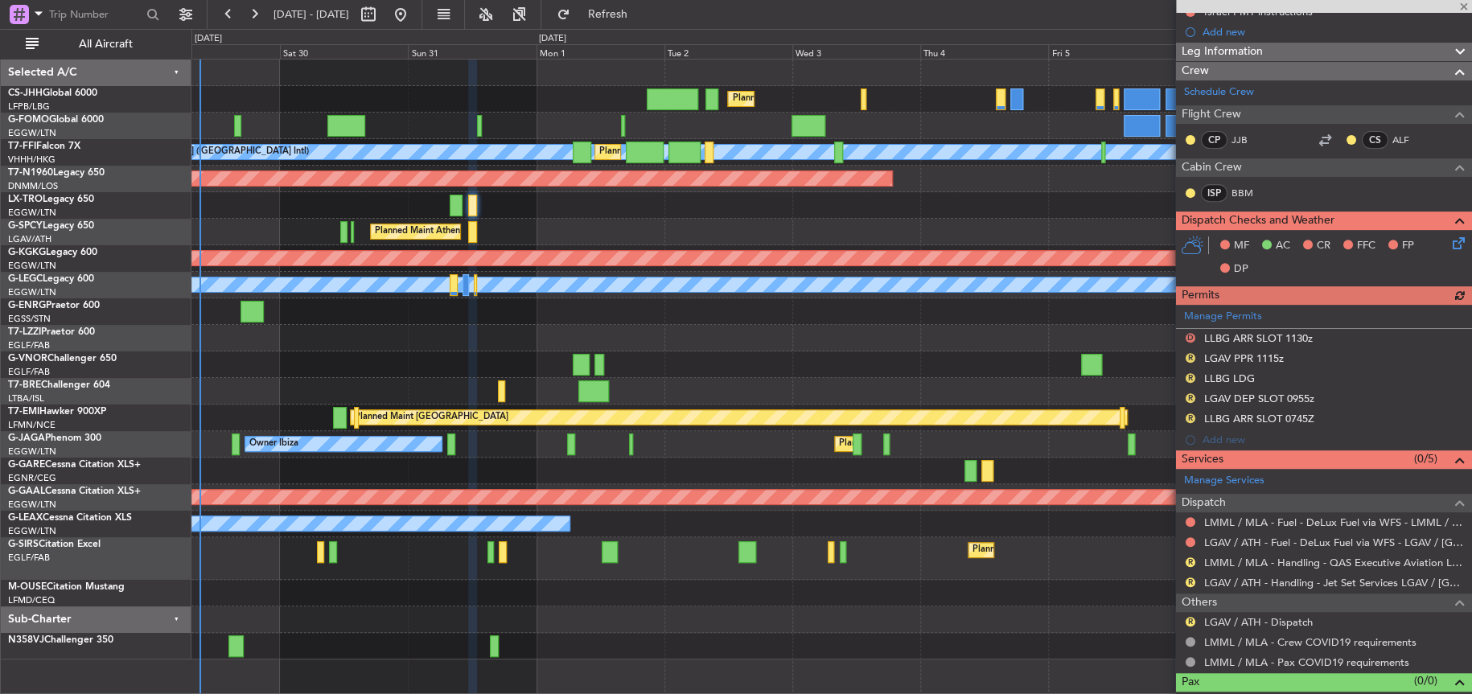
scroll to position [236, 0]
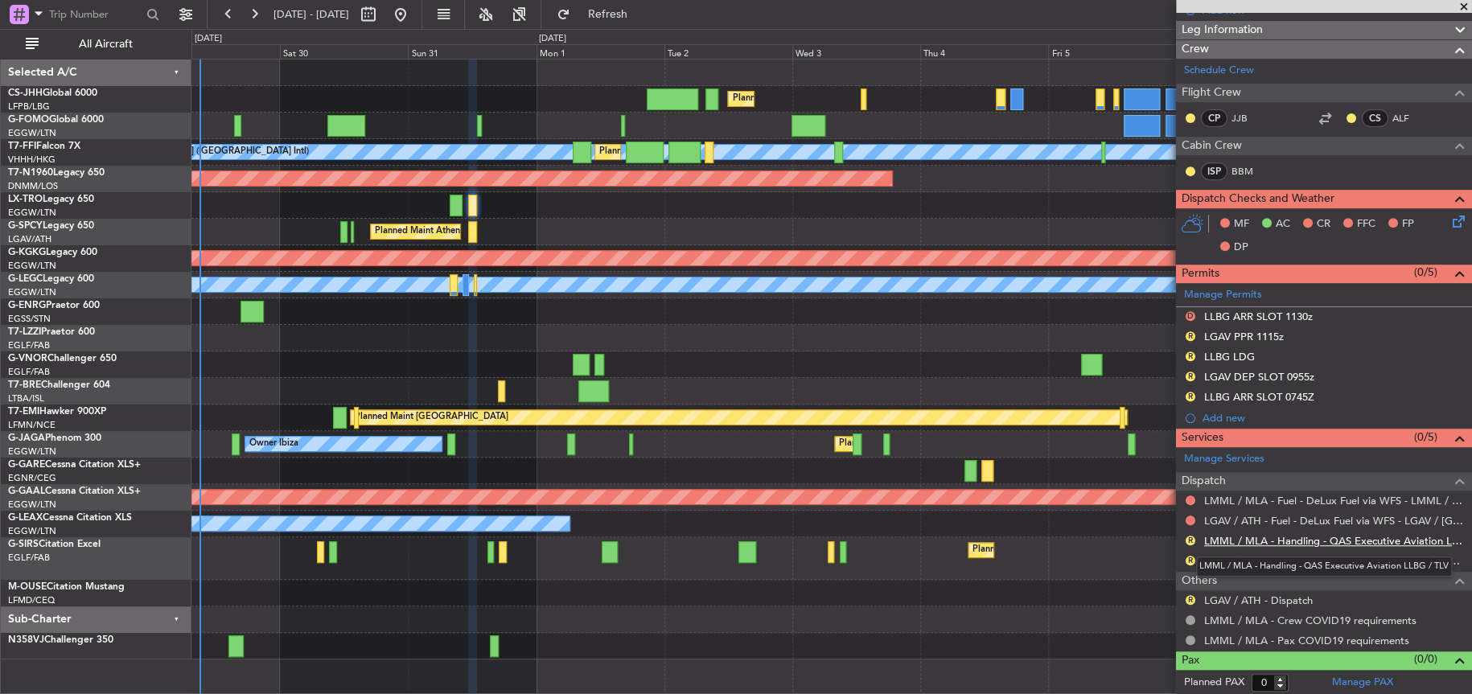
click at [1309, 542] on link "LMML / MLA - Handling - QAS Executive Aviation LLBG / TLV" at bounding box center [1334, 541] width 260 height 14
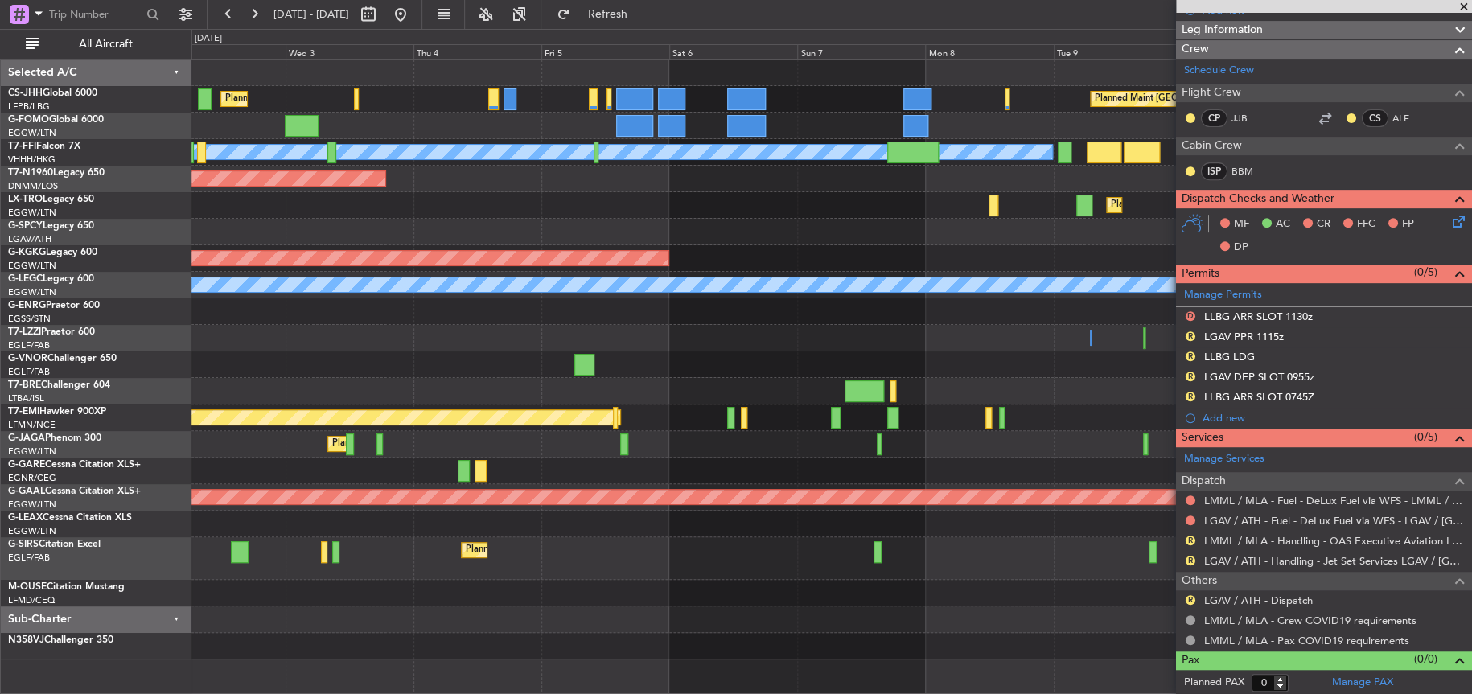
click at [426, 356] on div "Planned Maint [GEOGRAPHIC_DATA] ([GEOGRAPHIC_DATA]) Planned Maint [GEOGRAPHIC_D…" at bounding box center [831, 360] width 1280 height 600
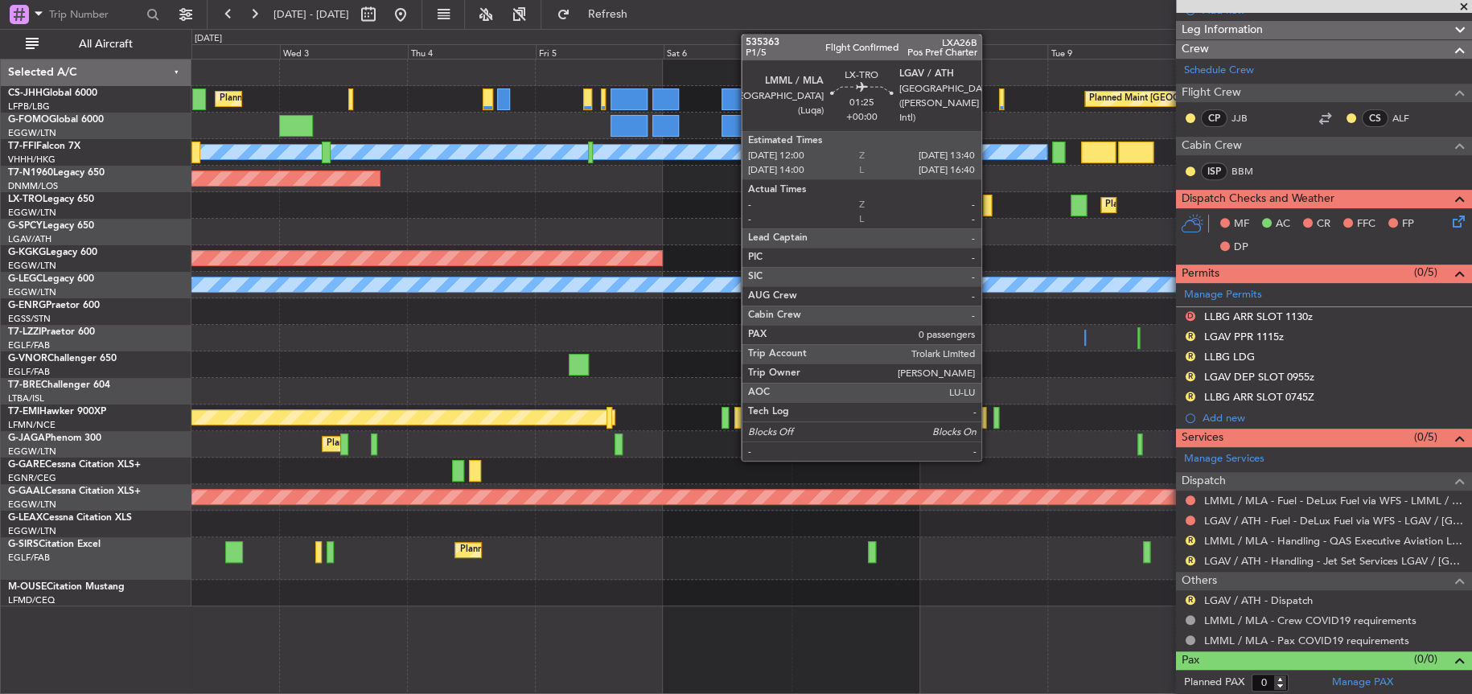
click at [988, 209] on div at bounding box center [988, 206] width 10 height 22
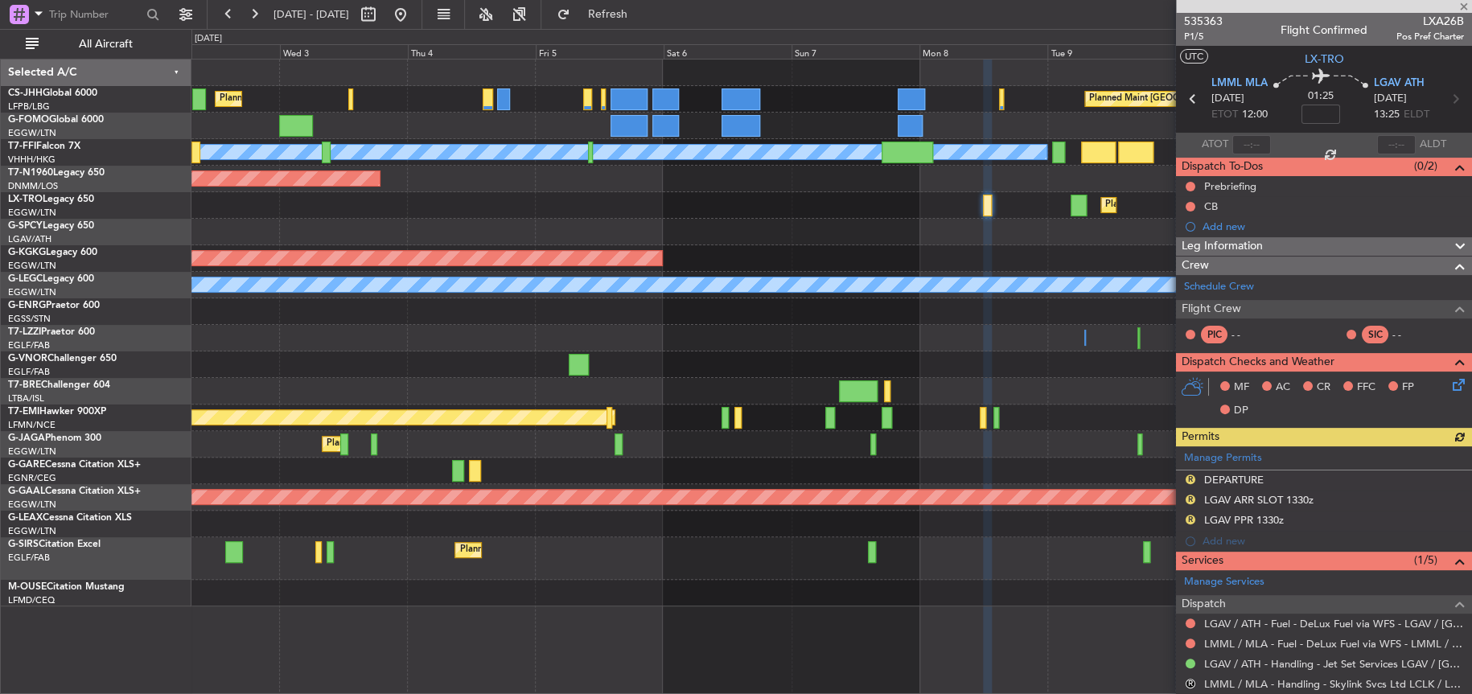
scroll to position [163, 0]
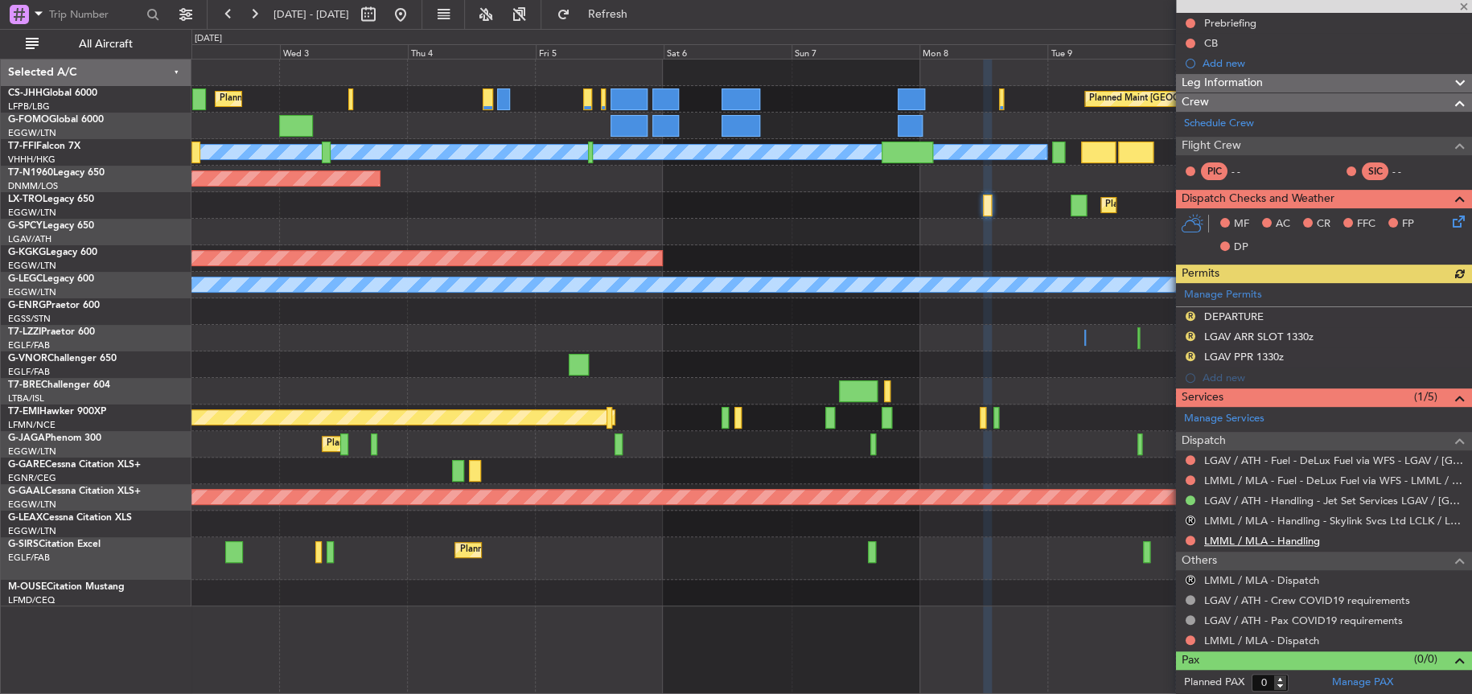
click at [1288, 540] on link "LMML / MLA - Handling" at bounding box center [1262, 541] width 116 height 14
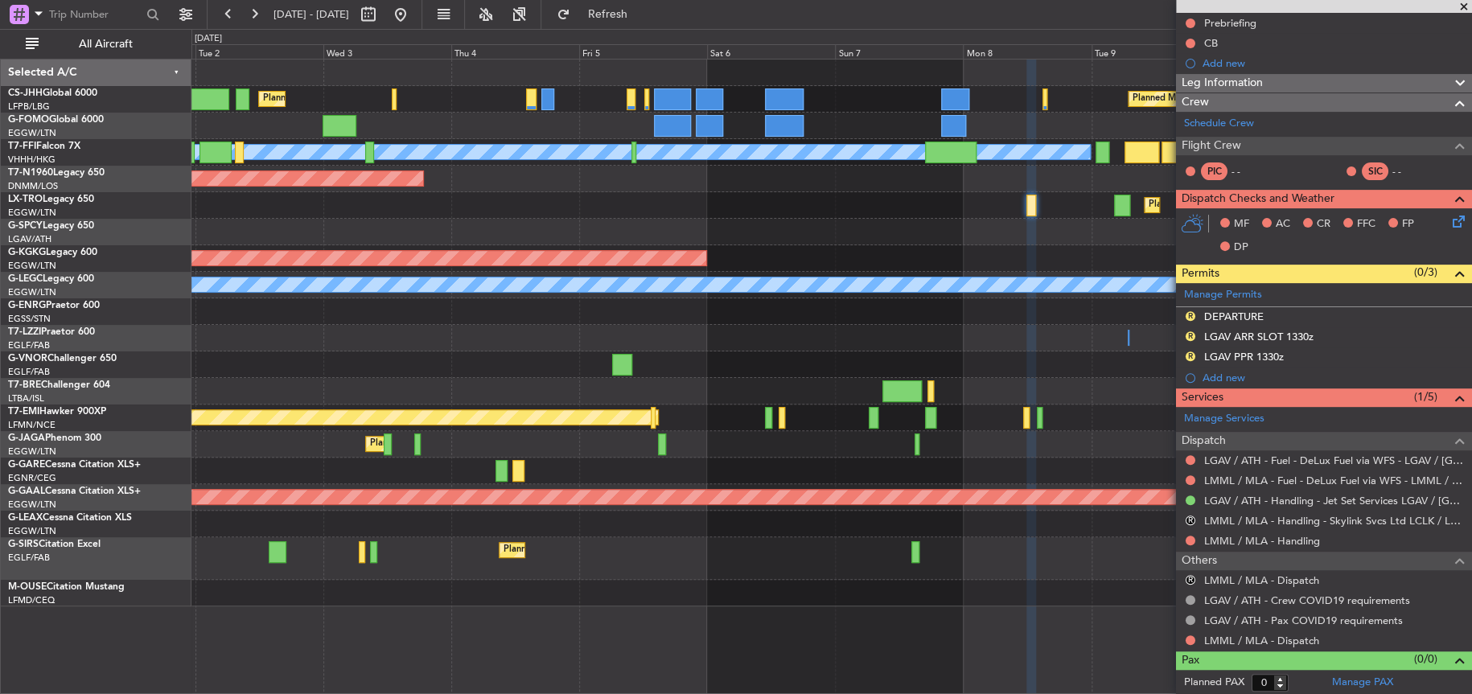
click at [1113, 315] on div "Planned Maint [GEOGRAPHIC_DATA] ([GEOGRAPHIC_DATA]) Planned Maint [GEOGRAPHIC_D…" at bounding box center [831, 333] width 1280 height 547
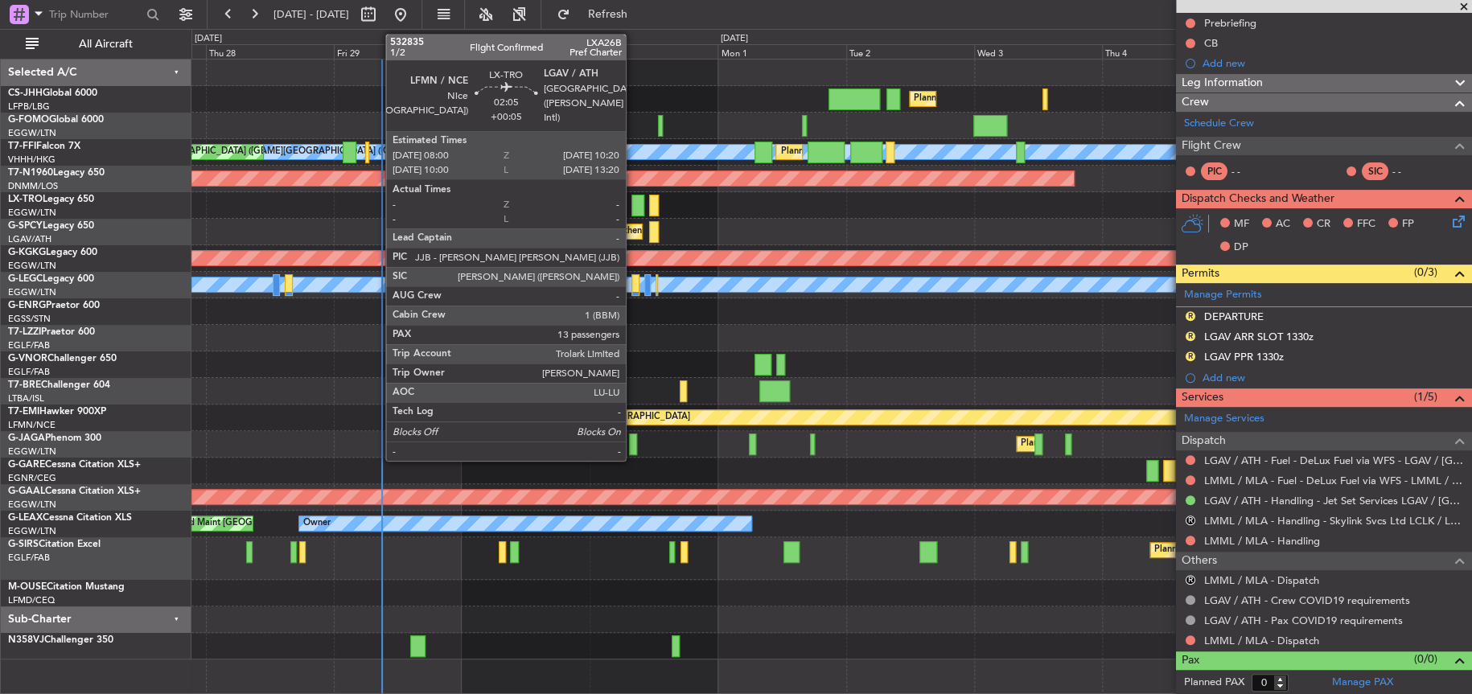
click at [633, 205] on div at bounding box center [637, 206] width 13 height 22
type input "+00:05"
type input "13"
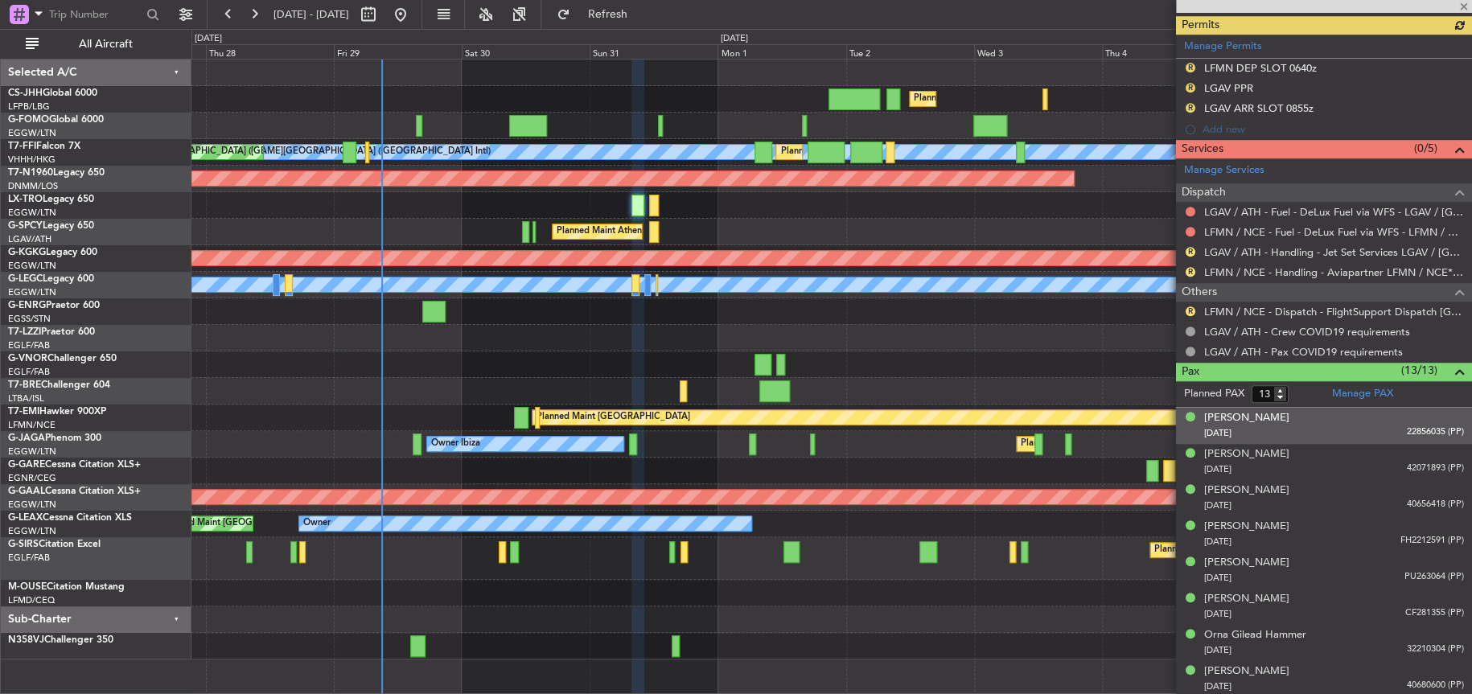
scroll to position [483, 0]
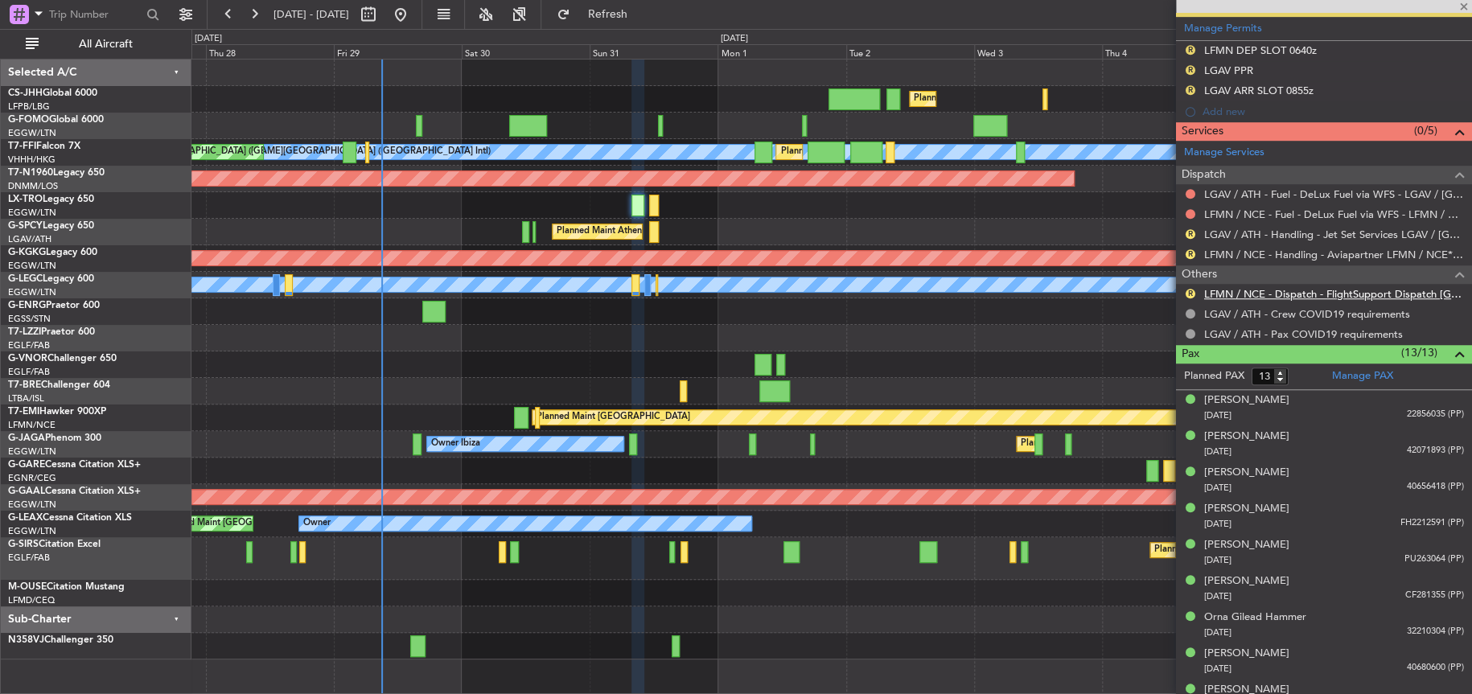
click at [1285, 290] on link "LFMN / NCE - Dispatch - FlightSupport Dispatch [GEOGRAPHIC_DATA]" at bounding box center [1334, 294] width 260 height 14
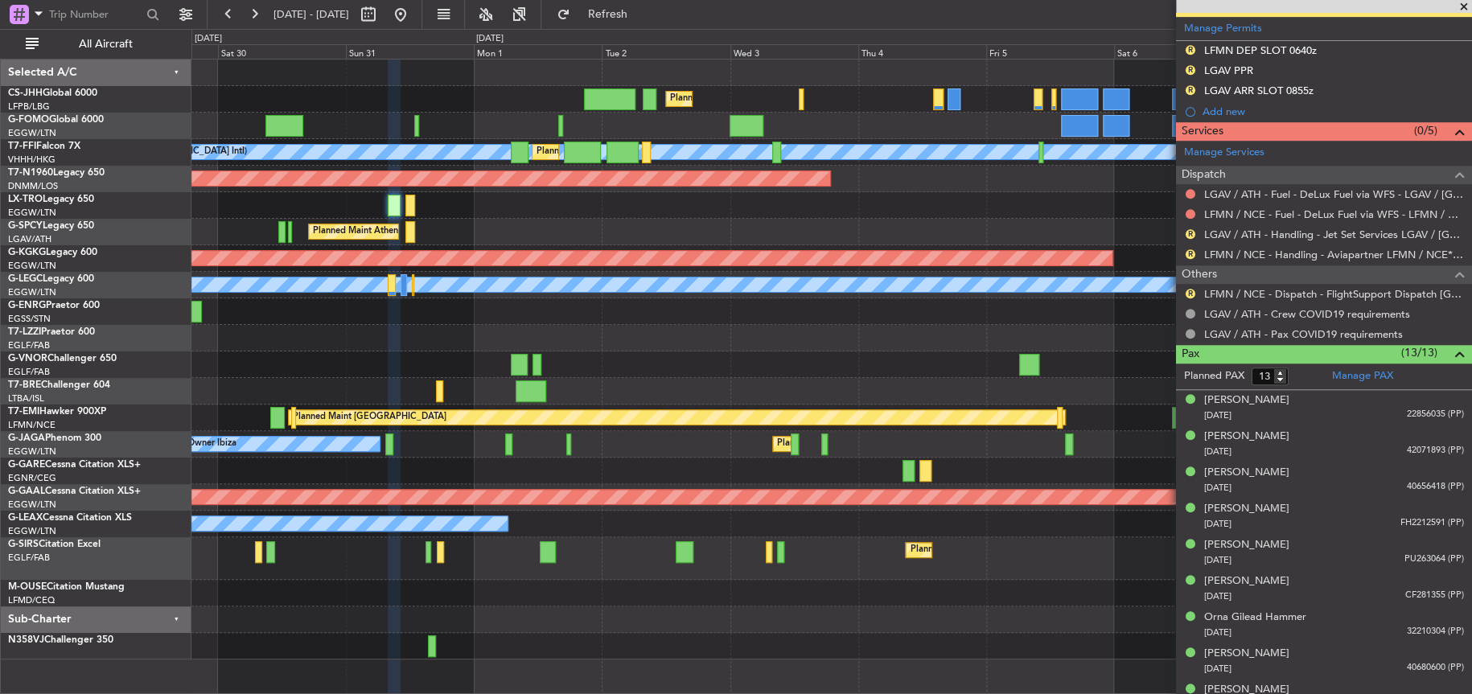
click at [713, 352] on div "Planned Maint [GEOGRAPHIC_DATA] ([GEOGRAPHIC_DATA]) Planned Maint [GEOGRAPHIC_D…" at bounding box center [831, 360] width 1280 height 600
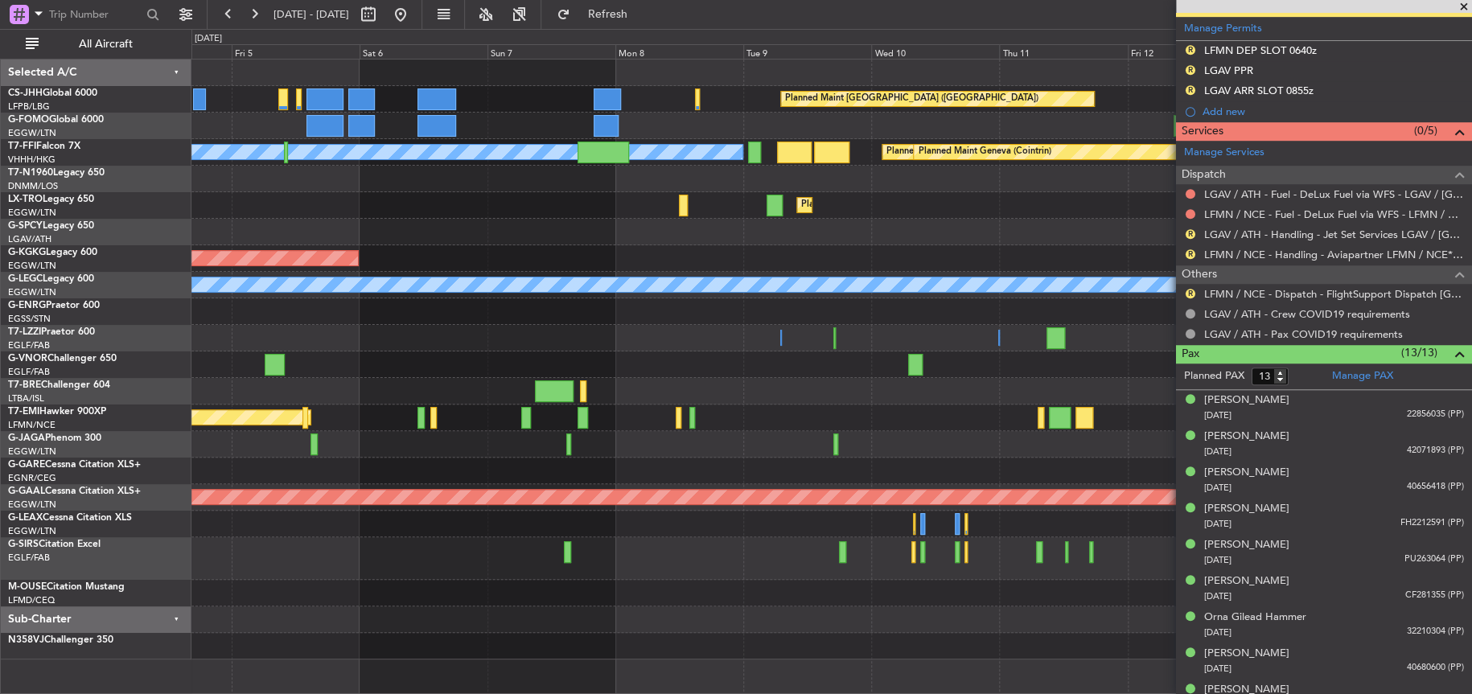
click at [225, 216] on div "Planned Maint Dusseldorf" at bounding box center [831, 205] width 1280 height 27
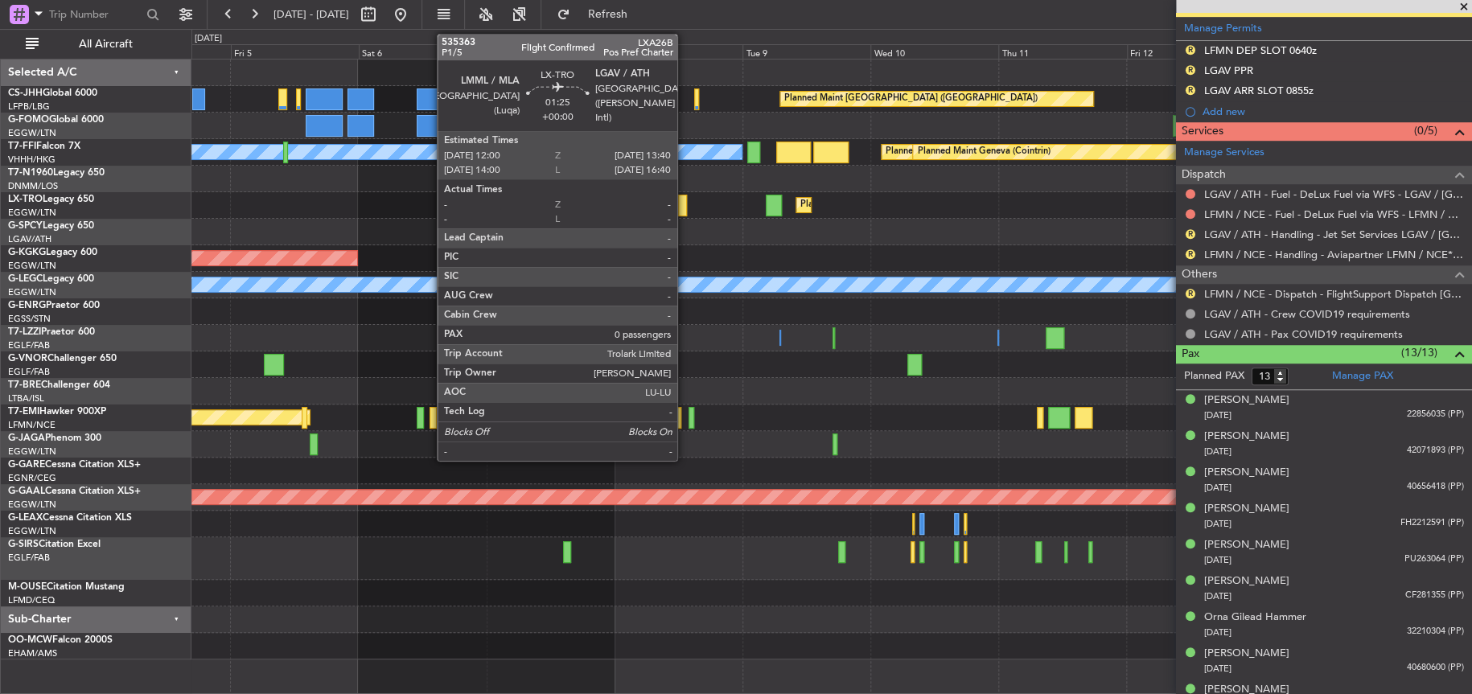
click at [684, 203] on div at bounding box center [683, 206] width 10 height 22
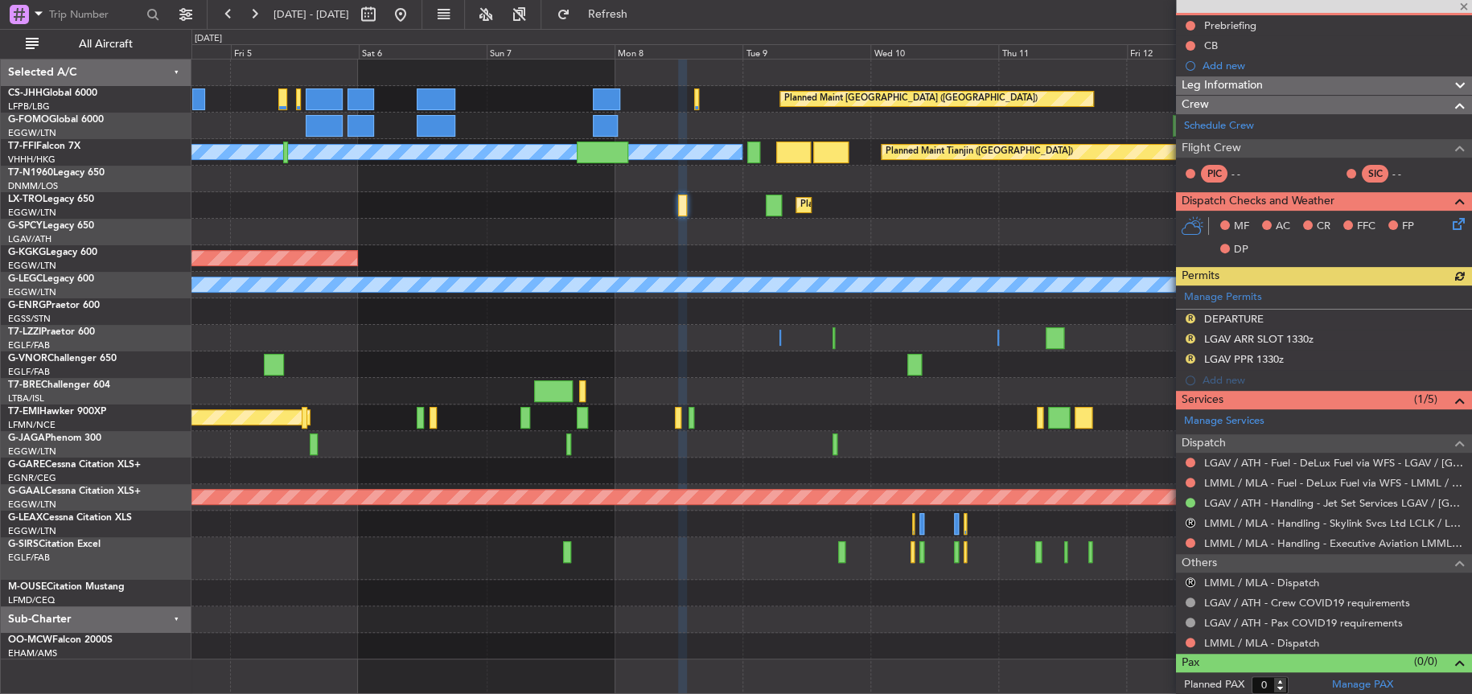
scroll to position [163, 0]
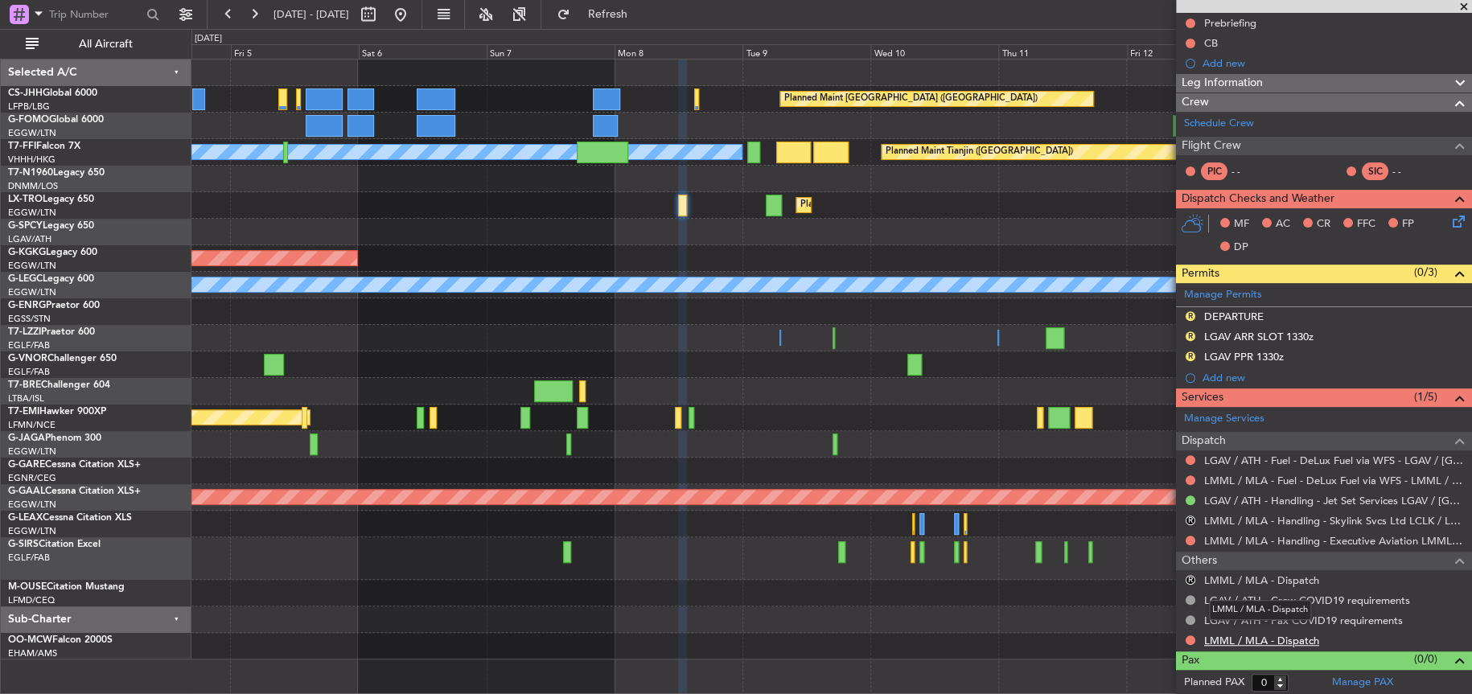
click at [1294, 635] on link "LMML / MLA - Dispatch" at bounding box center [1261, 641] width 115 height 14
click at [586, 349] on div "Owner Owner" at bounding box center [831, 338] width 1280 height 27
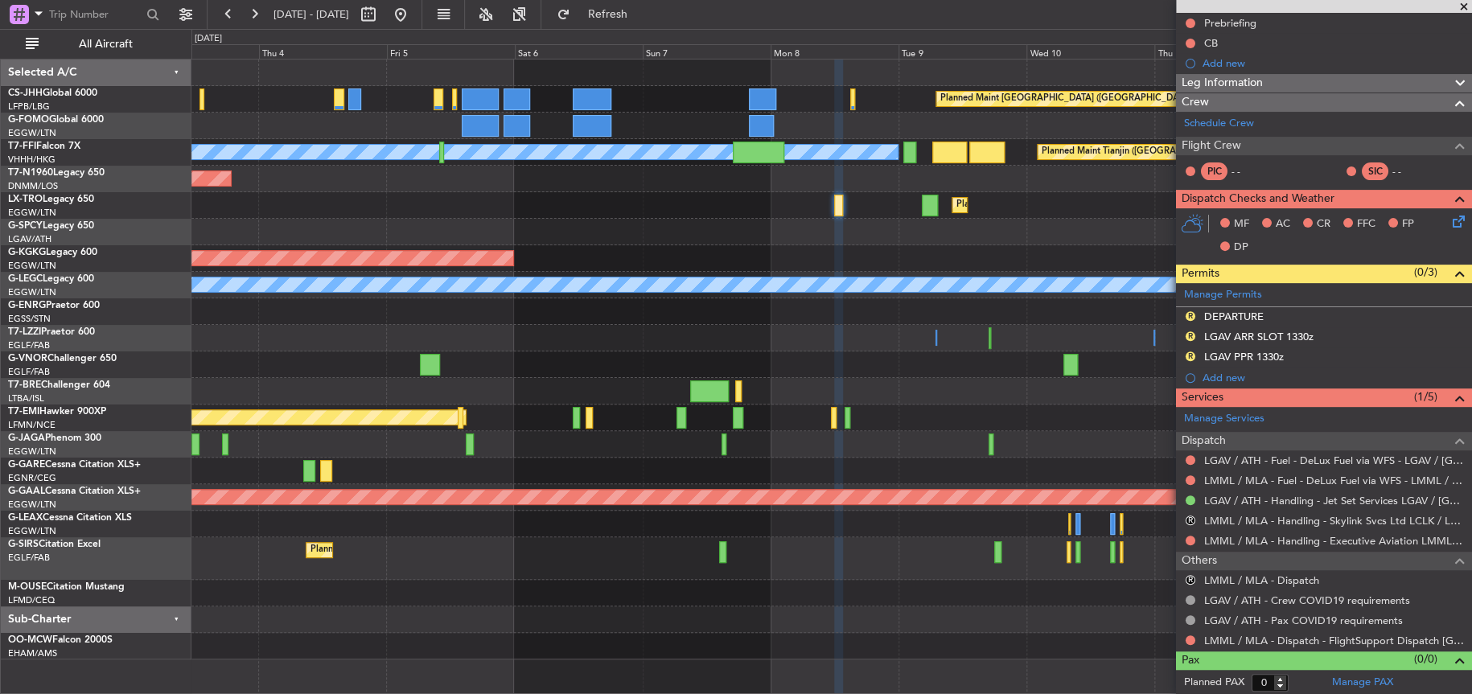
click at [943, 321] on div at bounding box center [830, 311] width 1279 height 27
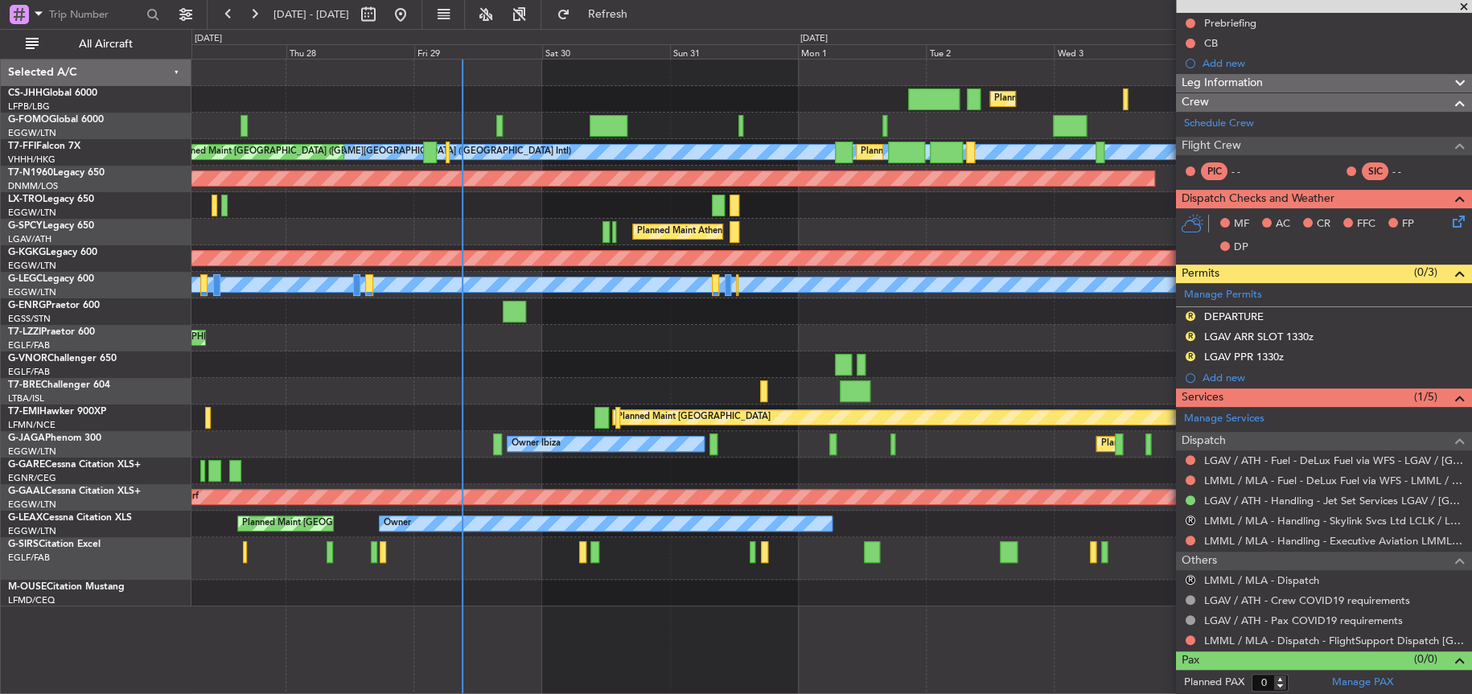
click at [992, 226] on div "Planned Maint Athens ([PERSON_NAME] Intl)" at bounding box center [830, 232] width 1279 height 27
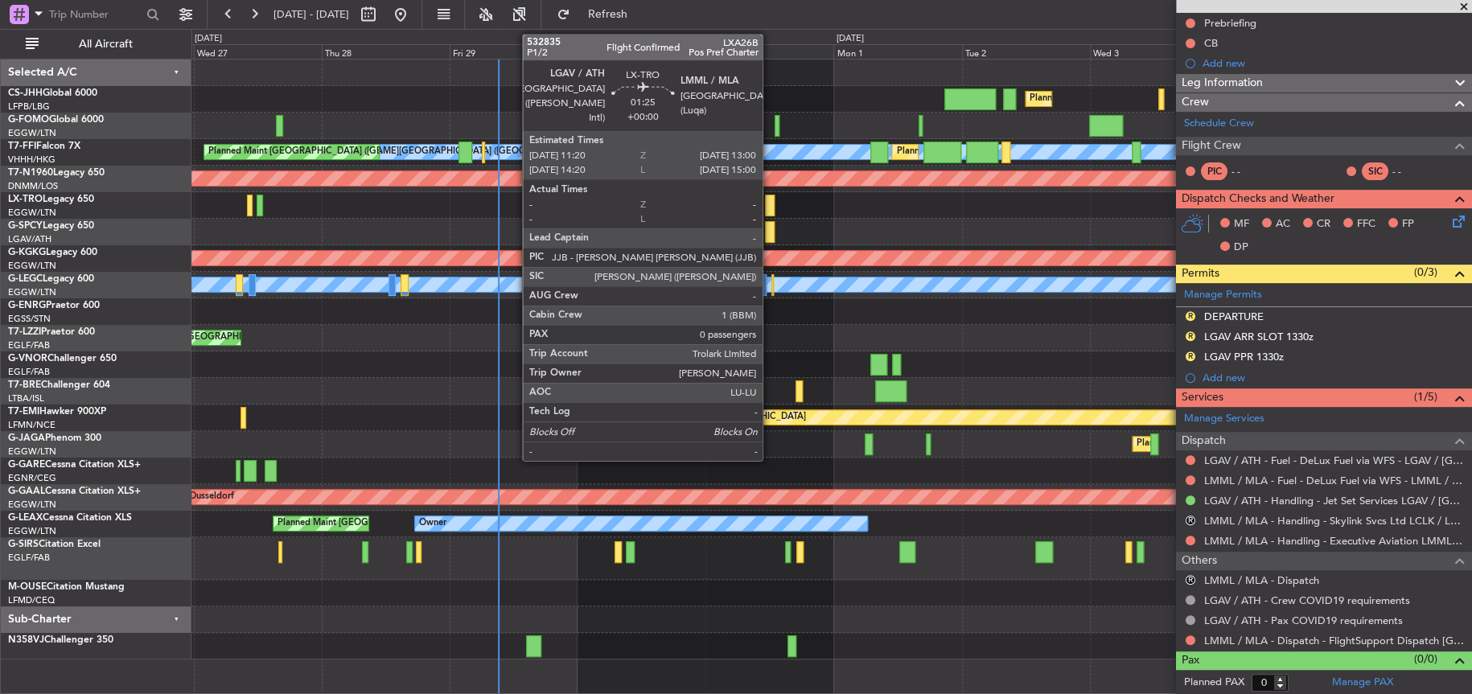
click at [770, 209] on div at bounding box center [770, 206] width 10 height 22
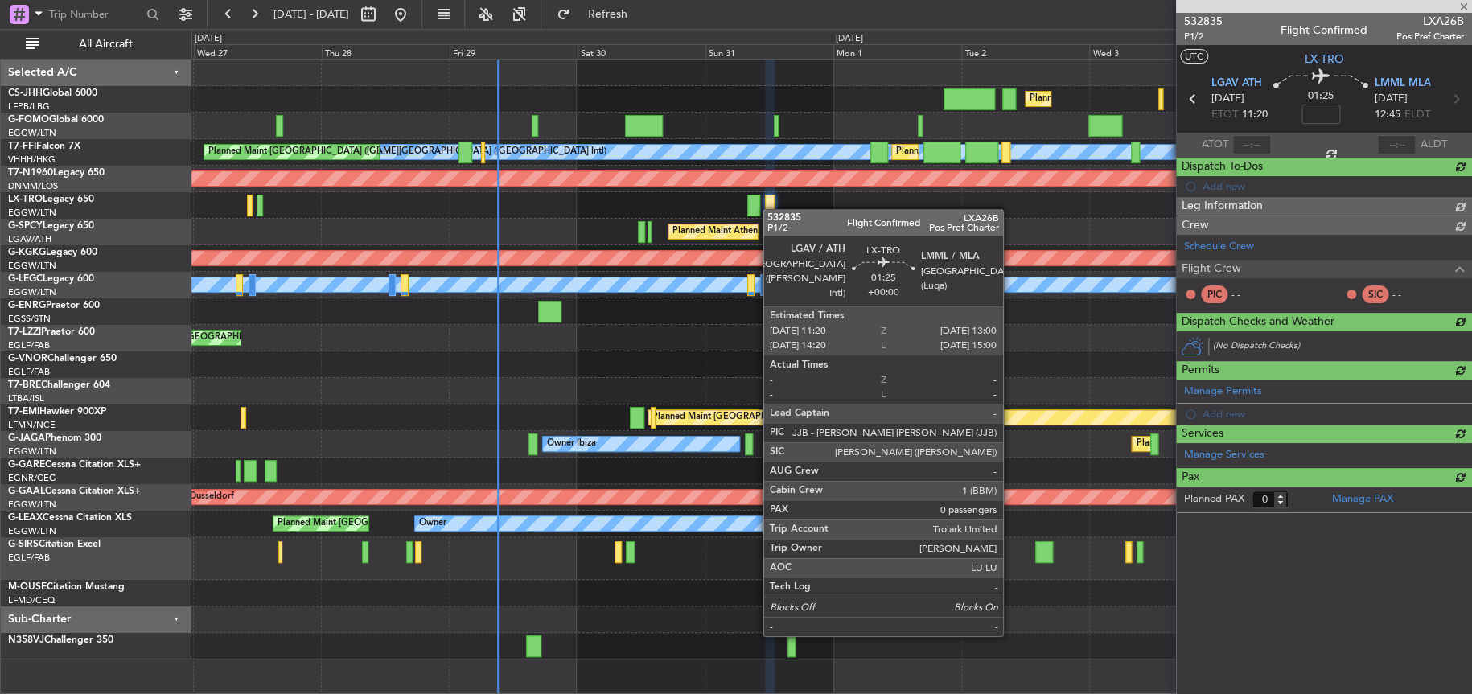
scroll to position [0, 0]
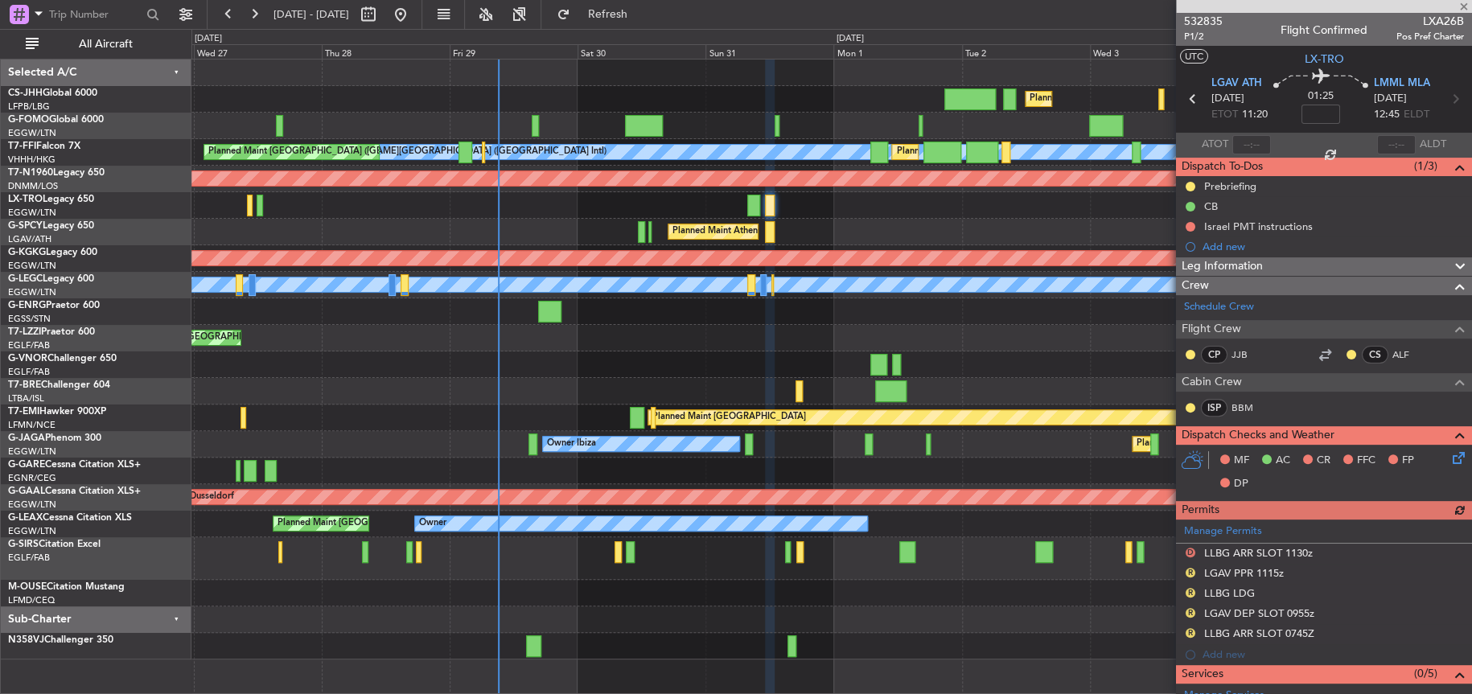
click at [792, 199] on div at bounding box center [831, 205] width 1280 height 27
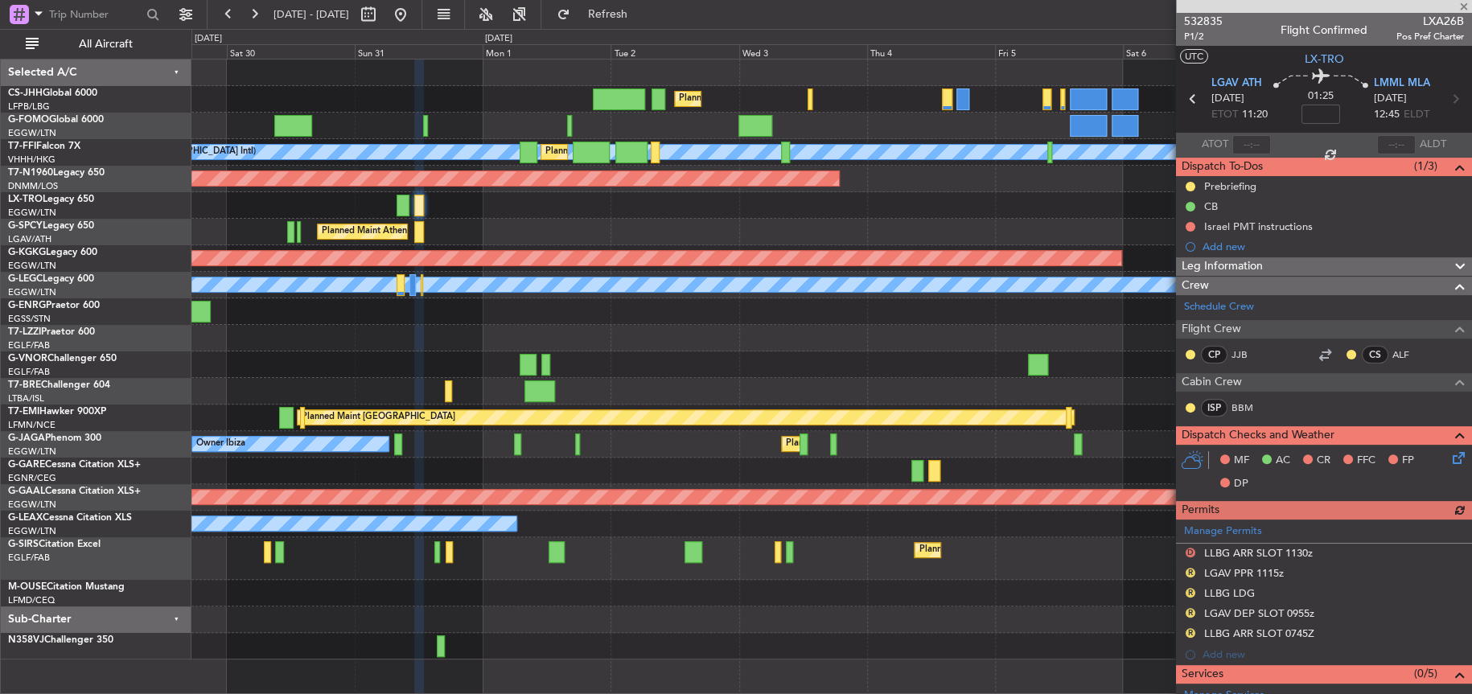
click at [442, 193] on div "Planned Maint Dusseldorf" at bounding box center [831, 205] width 1280 height 27
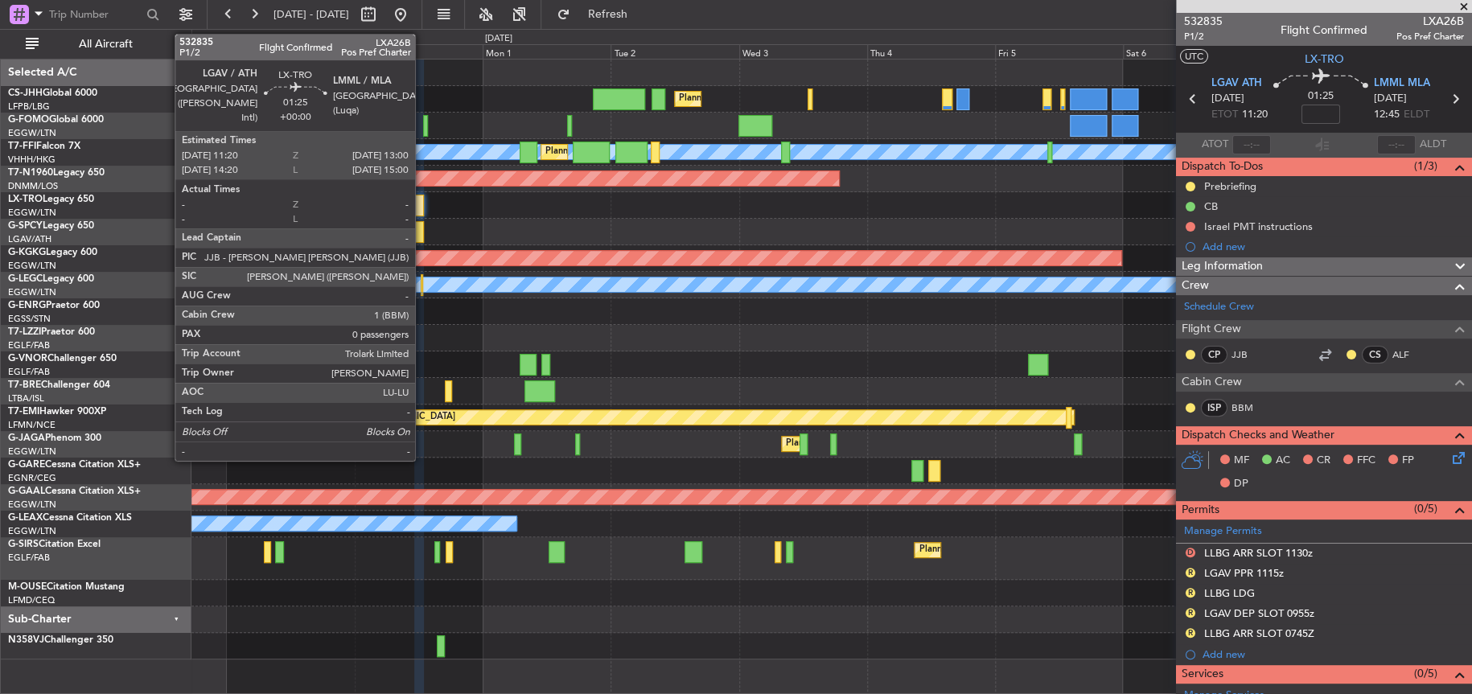
click at [422, 206] on div at bounding box center [419, 206] width 10 height 22
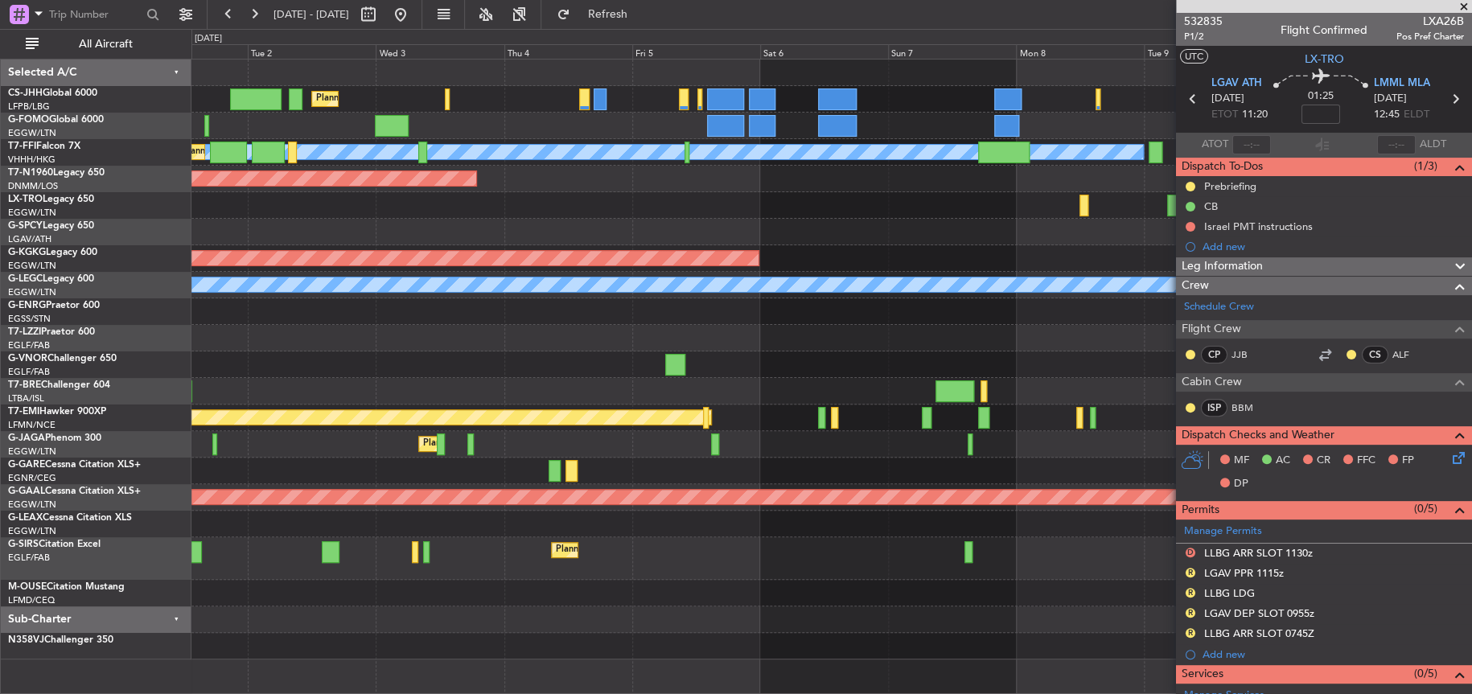
click at [559, 240] on div "Planned Maint Athens ([PERSON_NAME] Intl)" at bounding box center [831, 232] width 1280 height 27
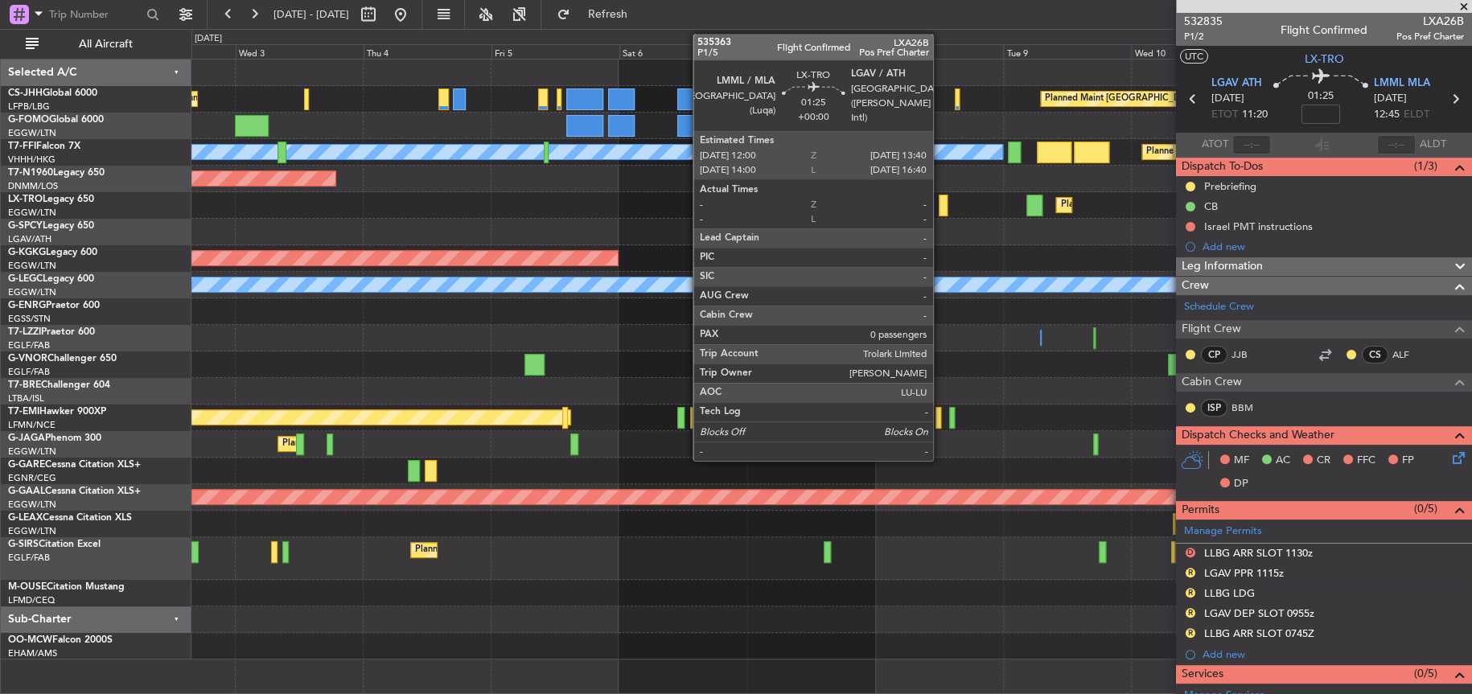
click at [940, 208] on div at bounding box center [944, 206] width 10 height 22
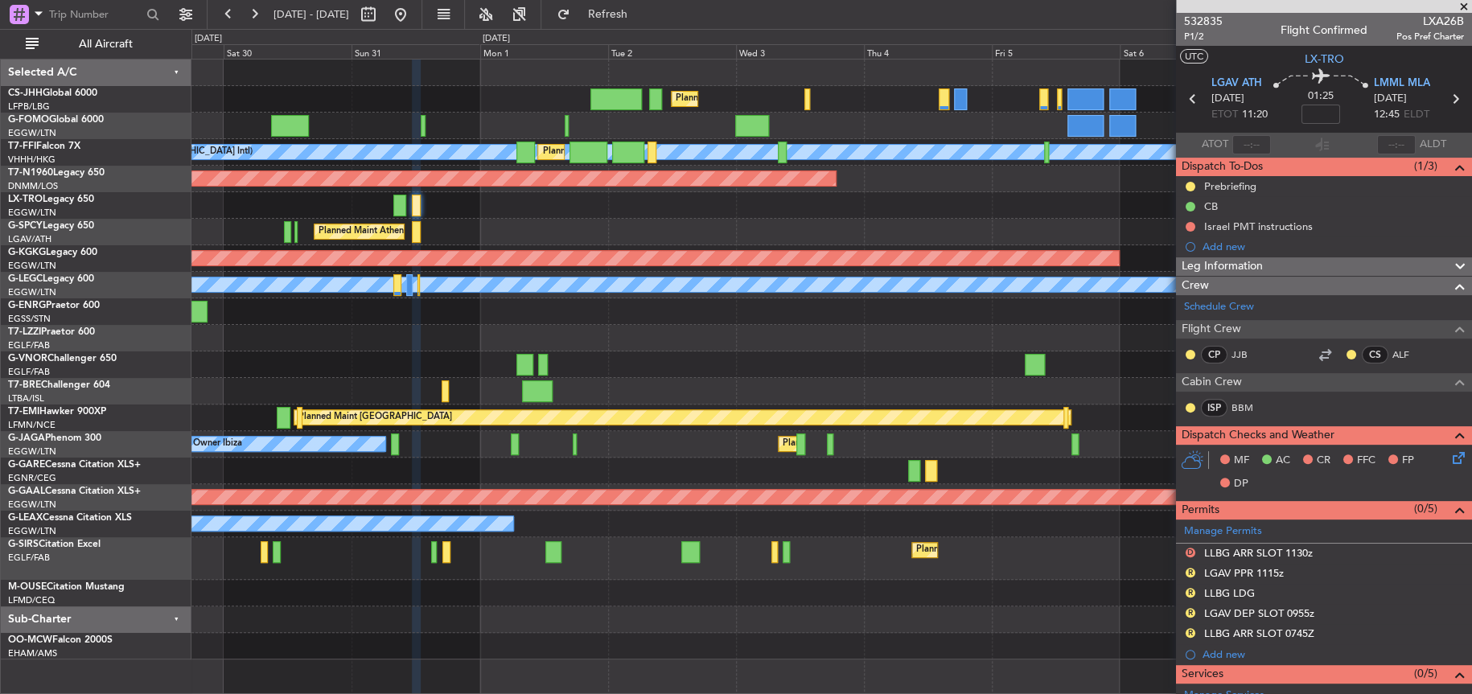
click at [885, 179] on div "Planned Maint [GEOGRAPHIC_DATA] ([GEOGRAPHIC_DATA]) Planned Maint [GEOGRAPHIC_D…" at bounding box center [831, 360] width 1280 height 600
click at [623, 19] on button "Refresh" at bounding box center [597, 15] width 97 height 26
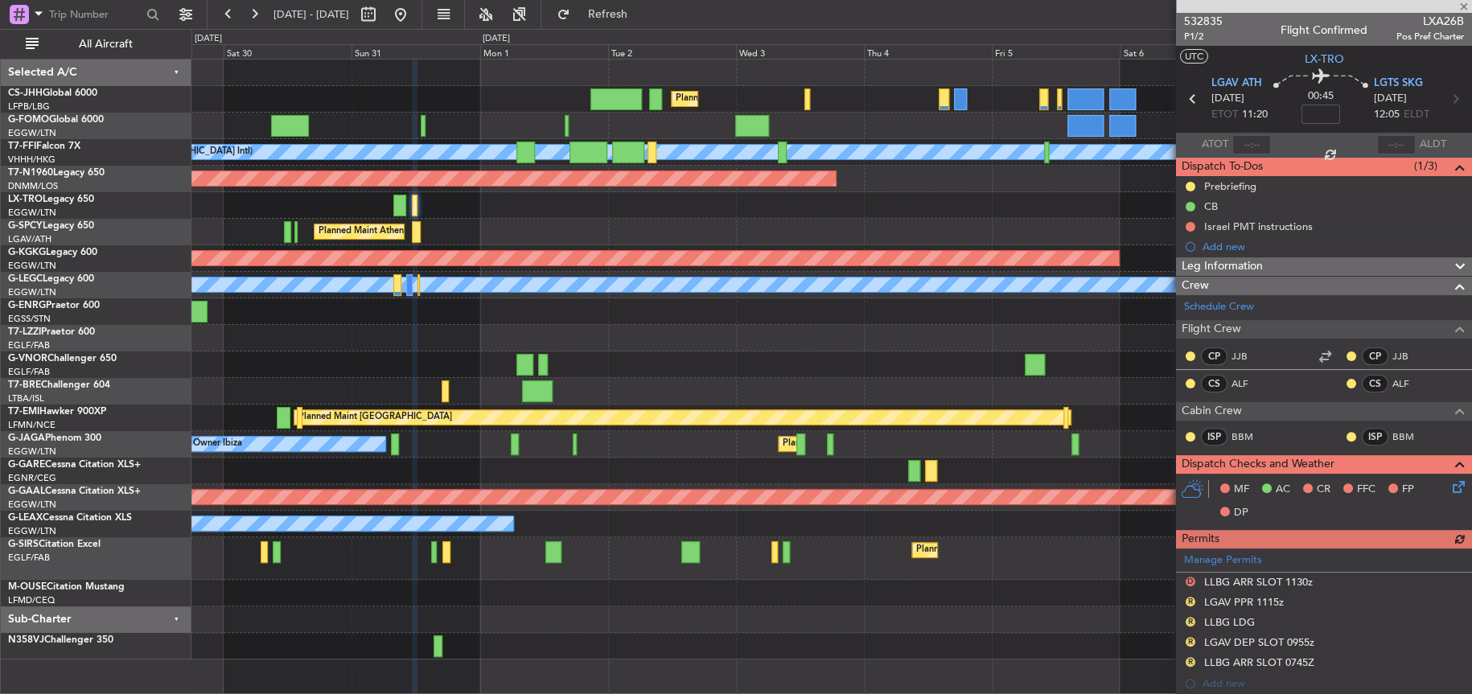
click at [225, 226] on div "Planned Maint Athens ([PERSON_NAME] Intl)" at bounding box center [831, 232] width 1280 height 27
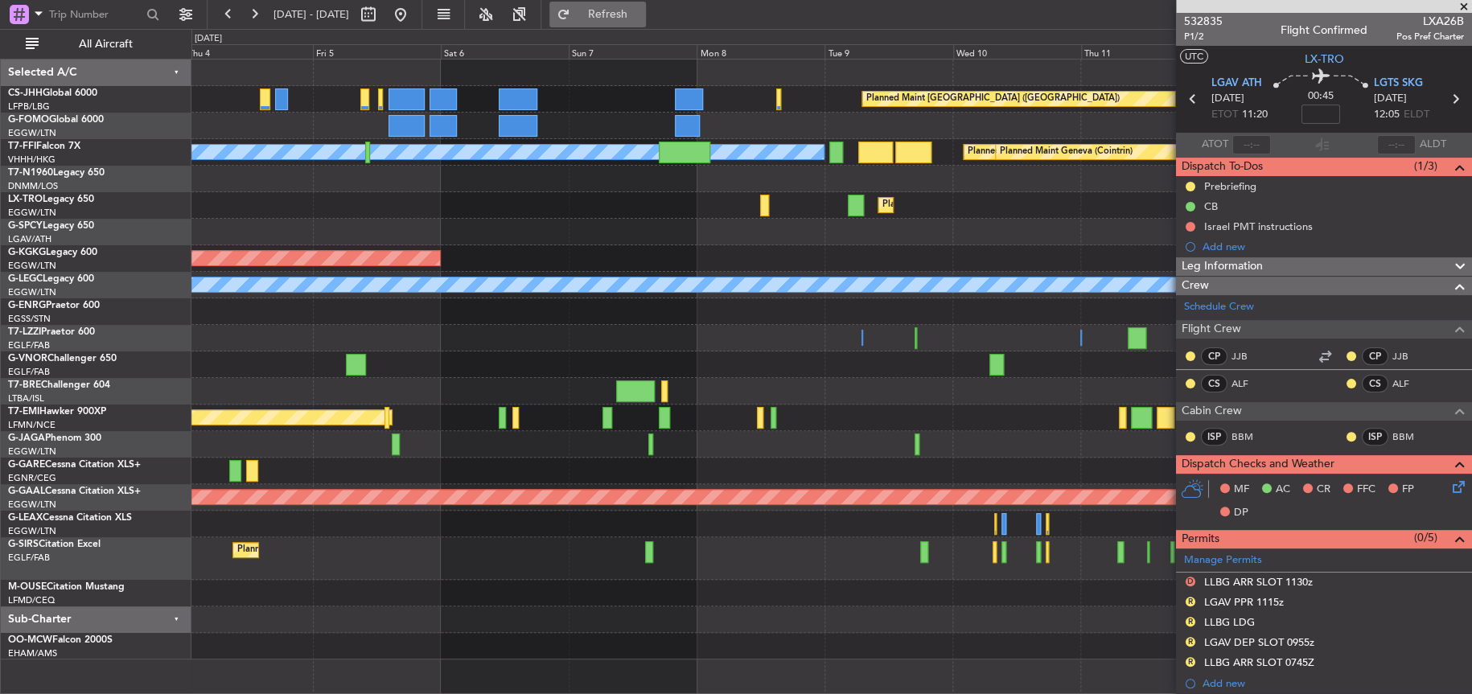
click at [641, 20] on span "Refresh" at bounding box center [607, 14] width 68 height 11
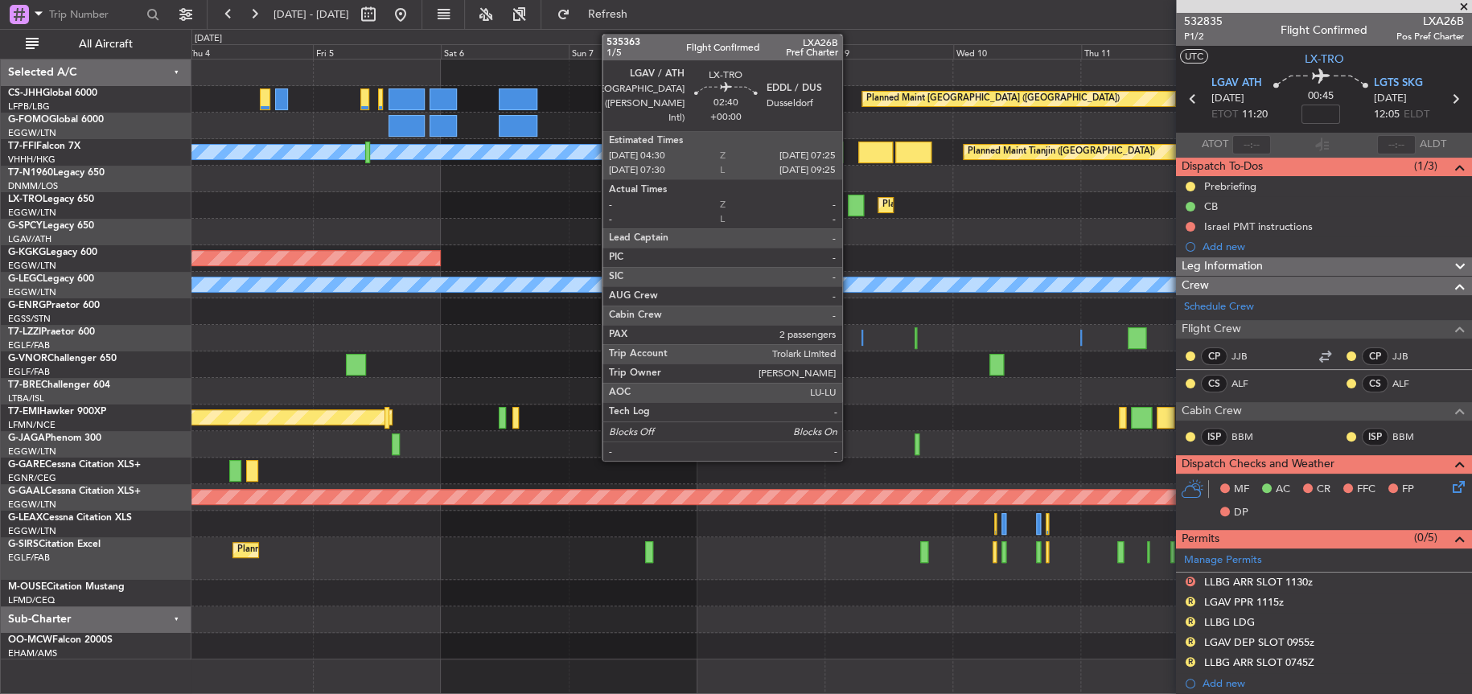
click at [849, 206] on div at bounding box center [856, 206] width 16 height 22
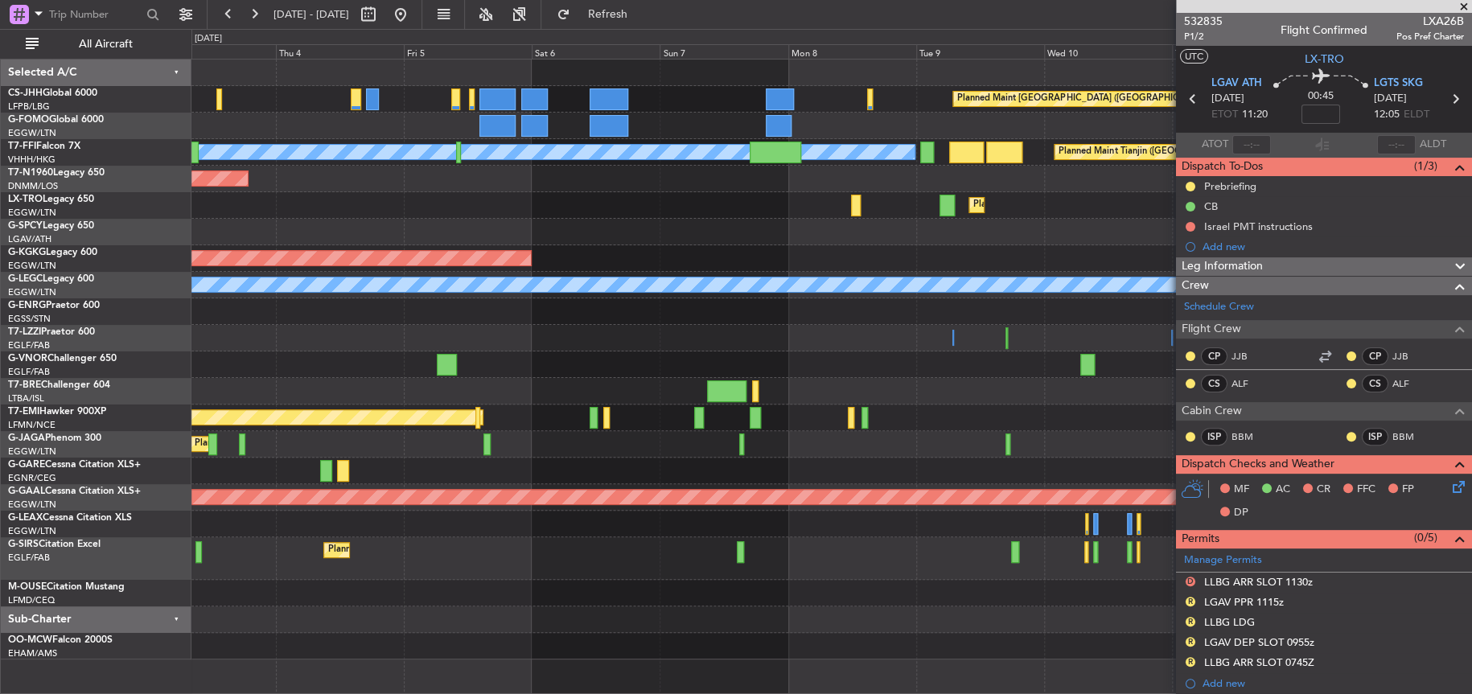
click at [1100, 177] on div "Planned Maint [GEOGRAPHIC_DATA] ([GEOGRAPHIC_DATA]) Planned Maint [GEOGRAPHIC_D…" at bounding box center [831, 360] width 1280 height 600
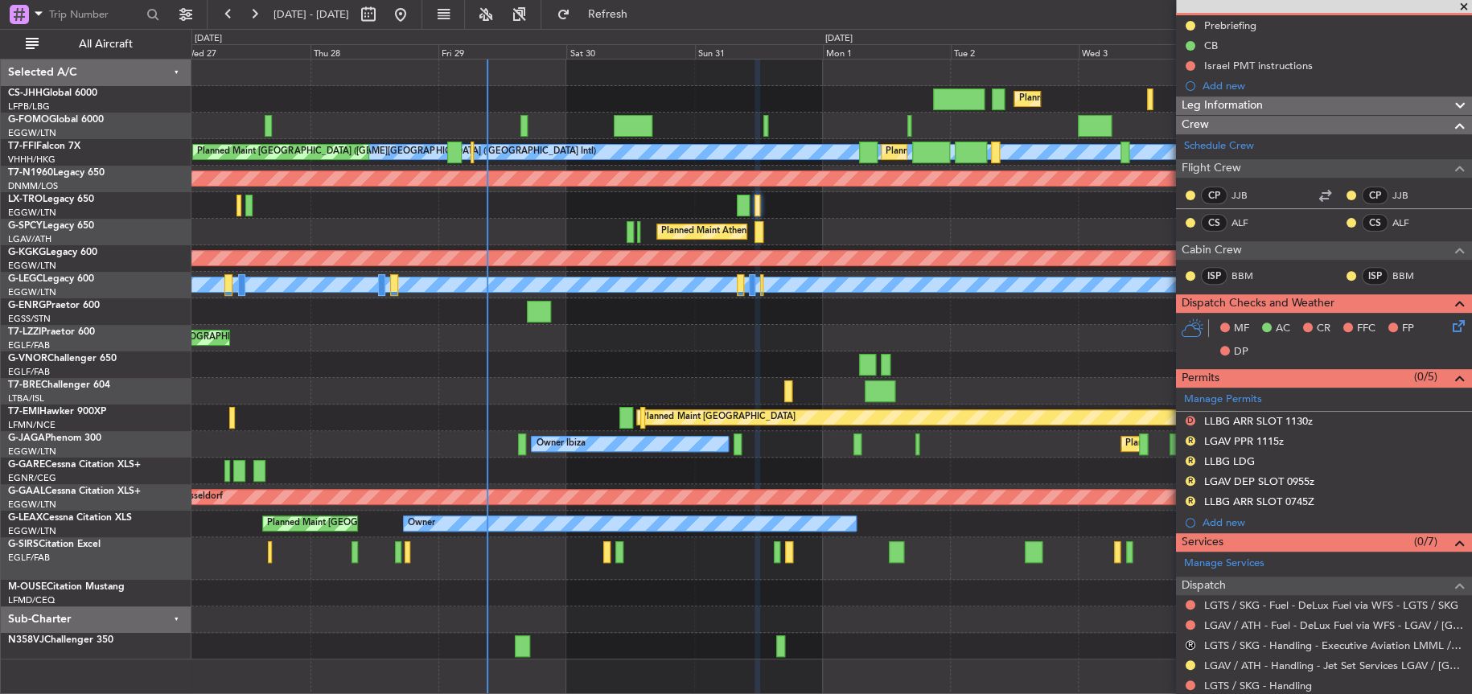
scroll to position [286, 0]
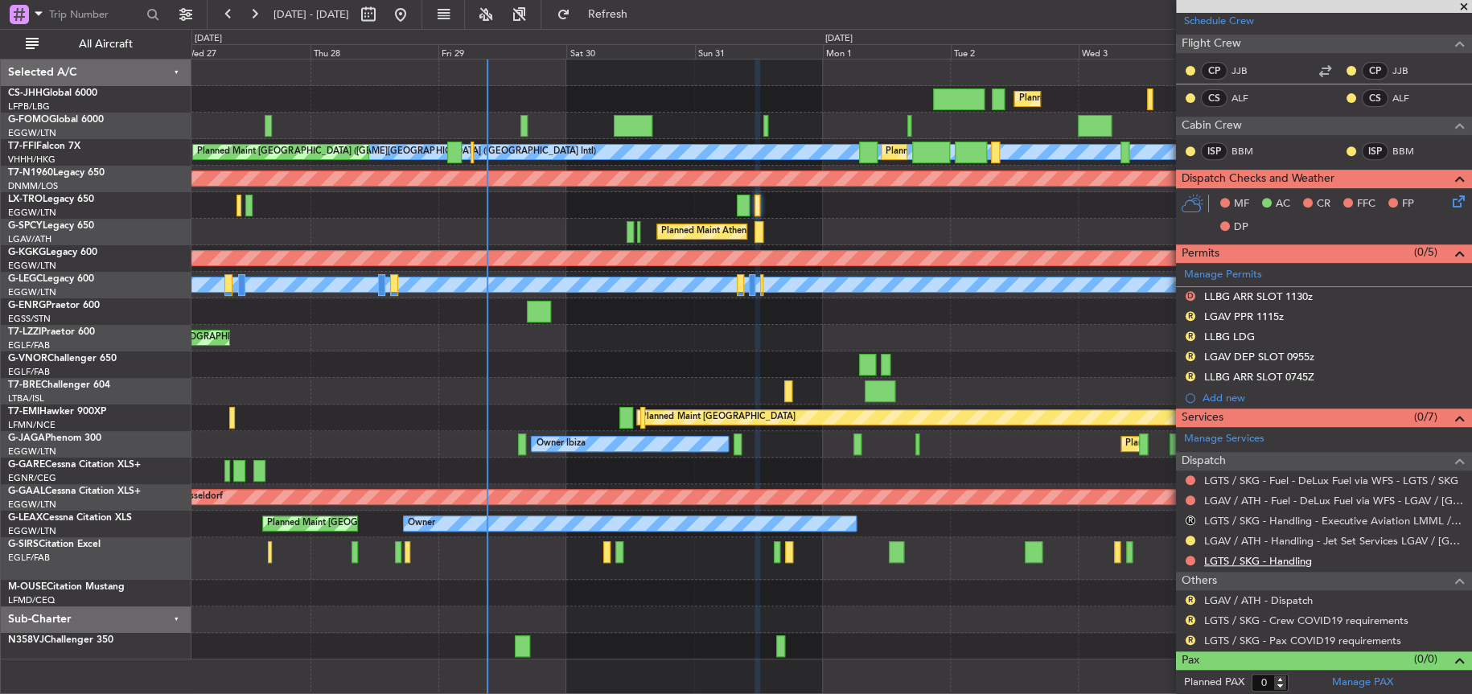
click at [1293, 560] on link "LGTS / SKG - Handling" at bounding box center [1258, 561] width 108 height 14
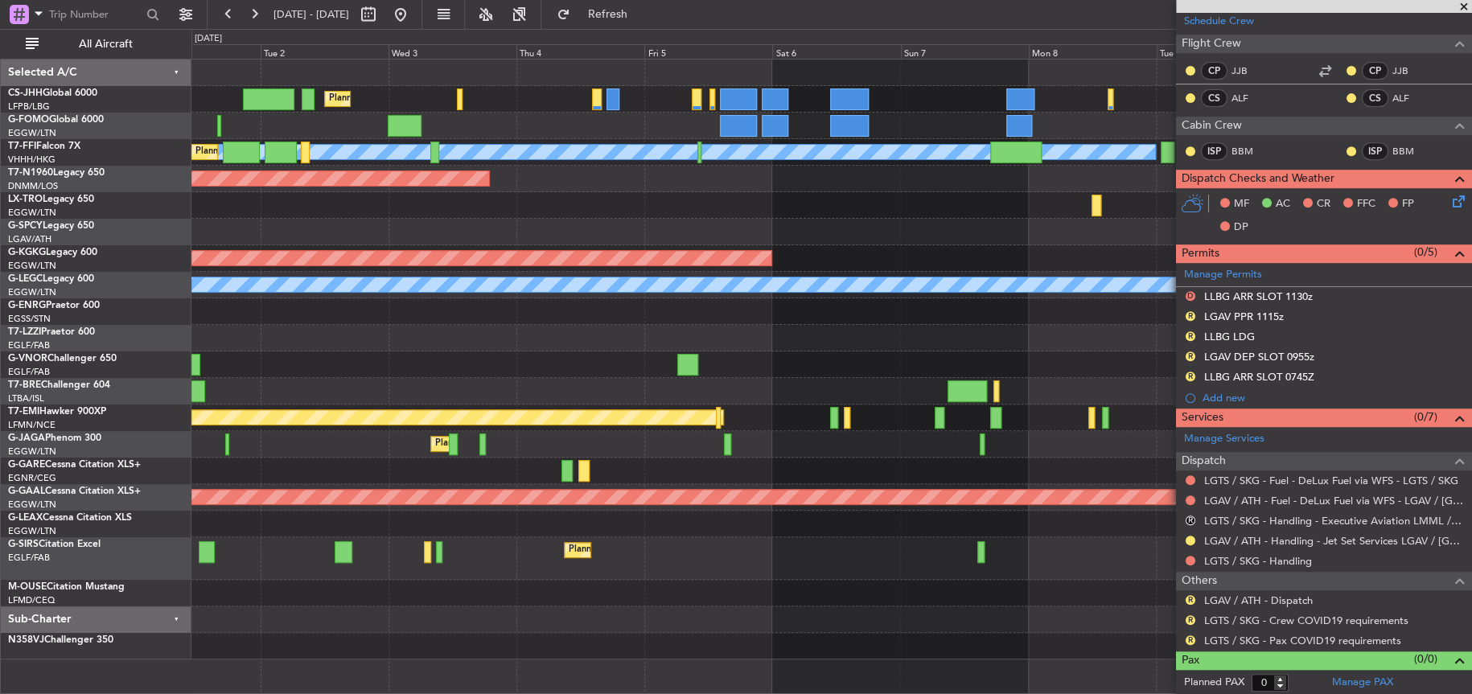
click at [277, 360] on div "Planned Maint [GEOGRAPHIC_DATA] ([GEOGRAPHIC_DATA]) Planned Maint [GEOGRAPHIC_D…" at bounding box center [830, 360] width 1279 height 600
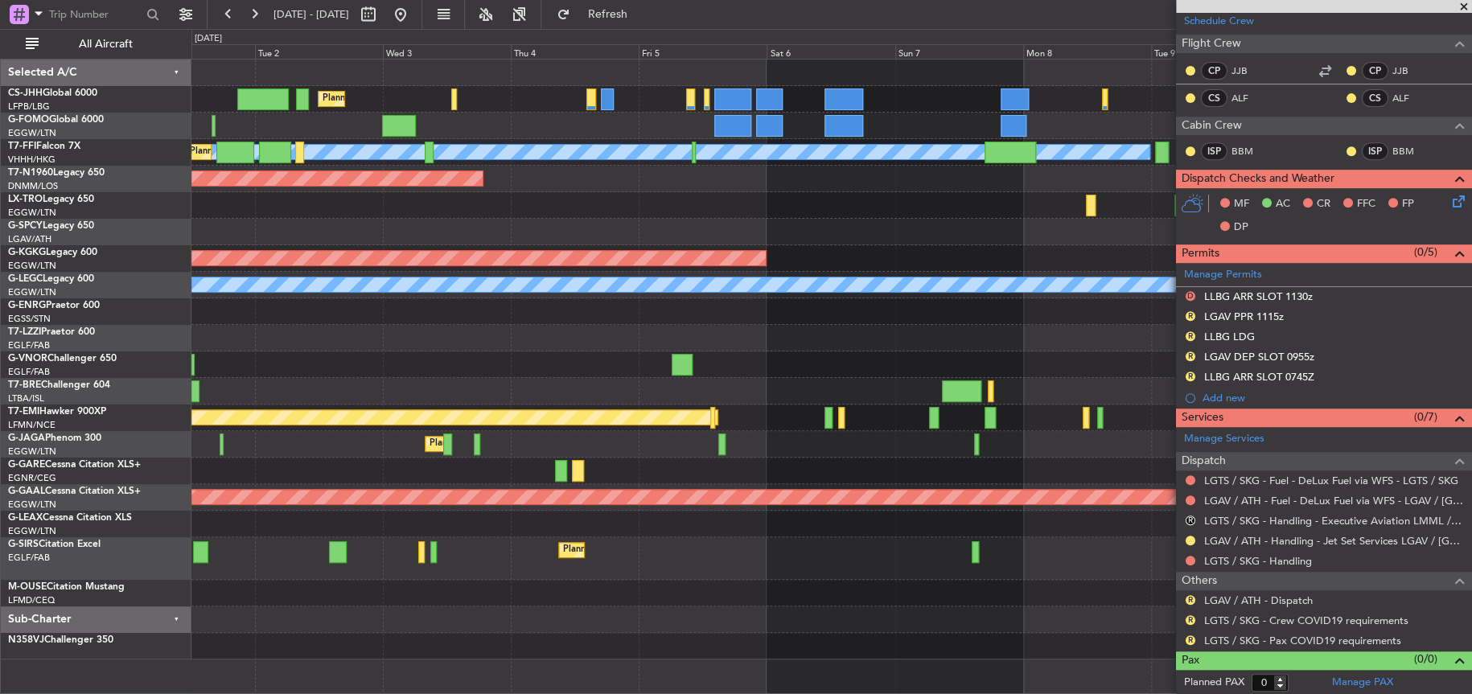
click at [388, 295] on div "Planned Maint [GEOGRAPHIC_DATA] ([GEOGRAPHIC_DATA]) Planned Maint [GEOGRAPHIC_D…" at bounding box center [831, 360] width 1280 height 600
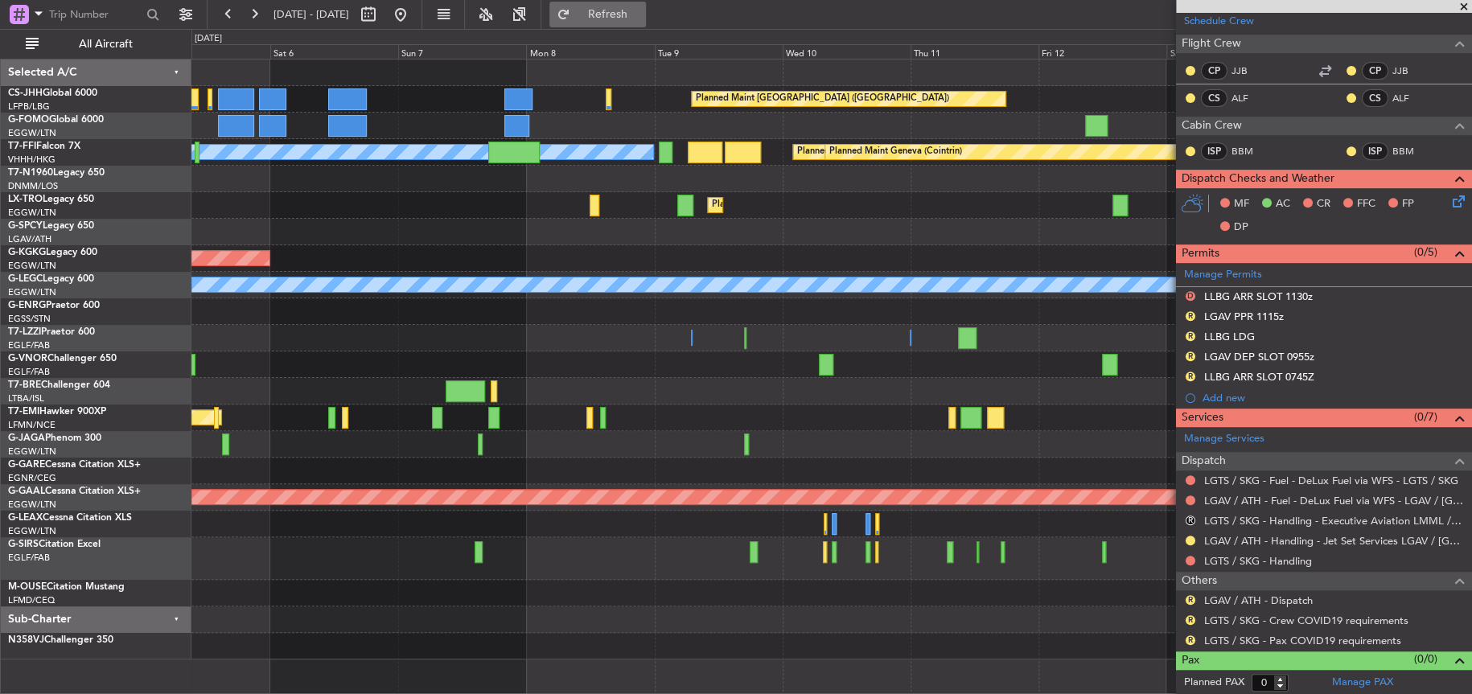
click at [641, 18] on span "Refresh" at bounding box center [607, 14] width 68 height 11
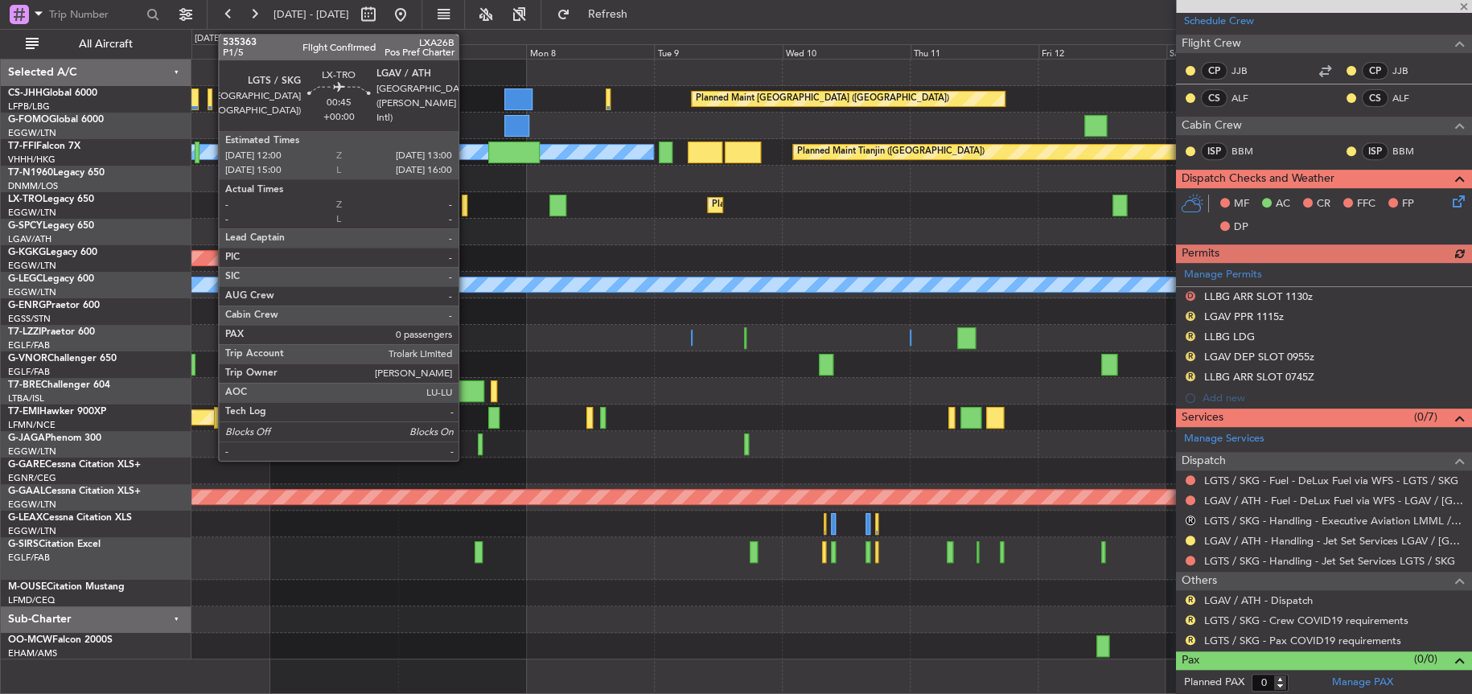
click at [466, 199] on div at bounding box center [465, 206] width 6 height 22
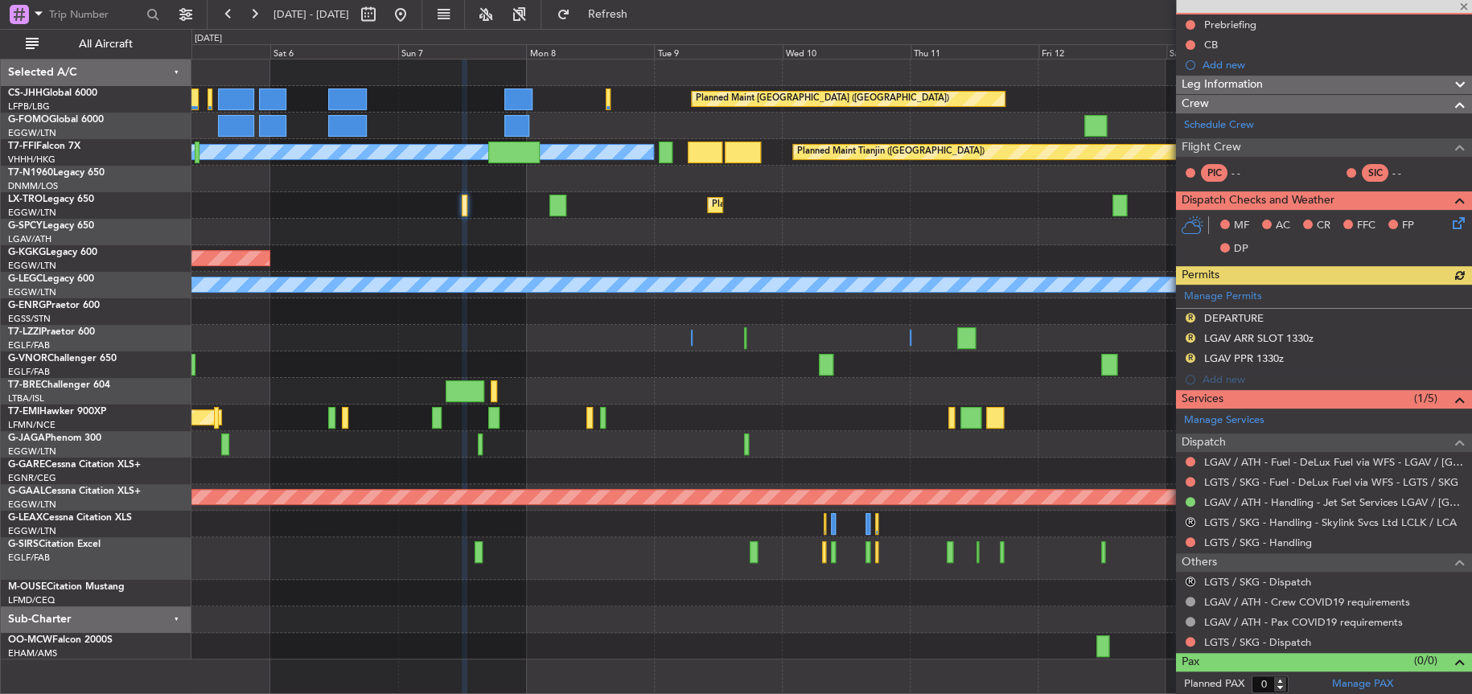
scroll to position [163, 0]
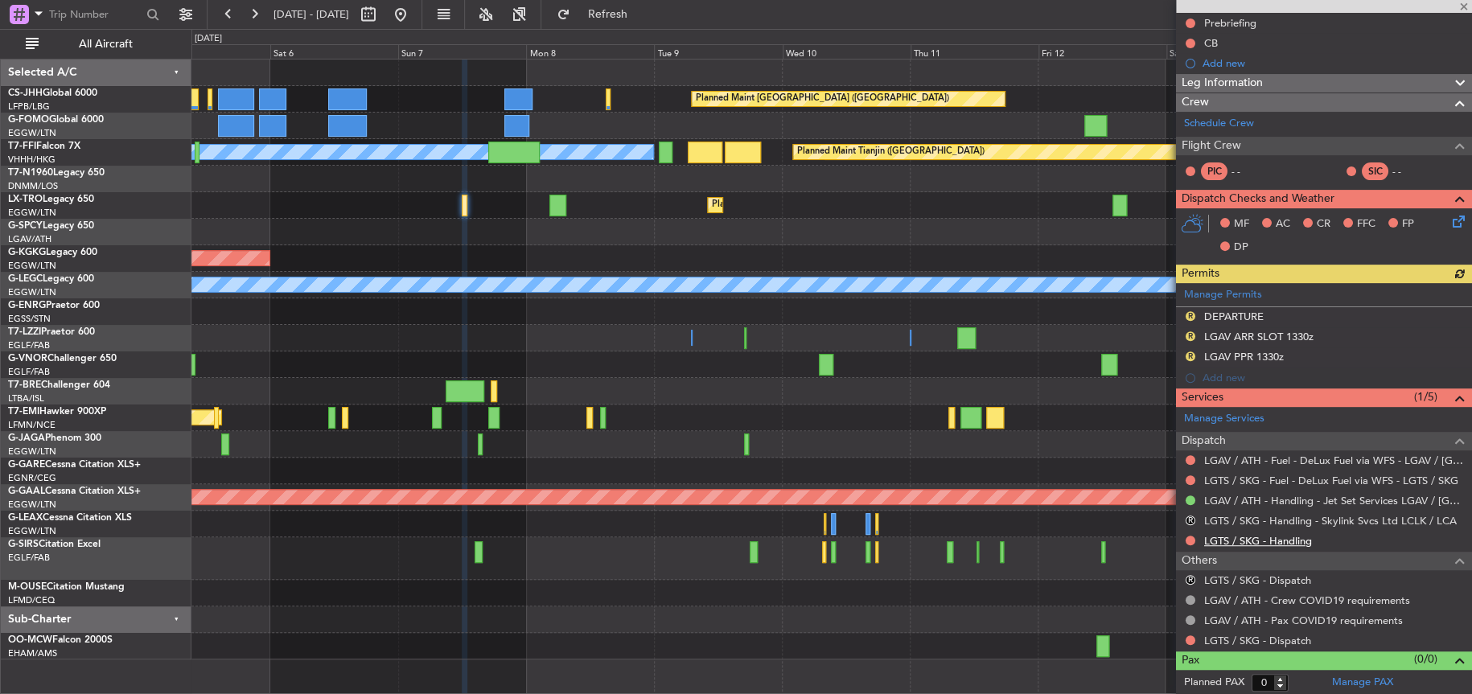
click at [1266, 541] on link "LGTS / SKG - Handling" at bounding box center [1258, 541] width 108 height 14
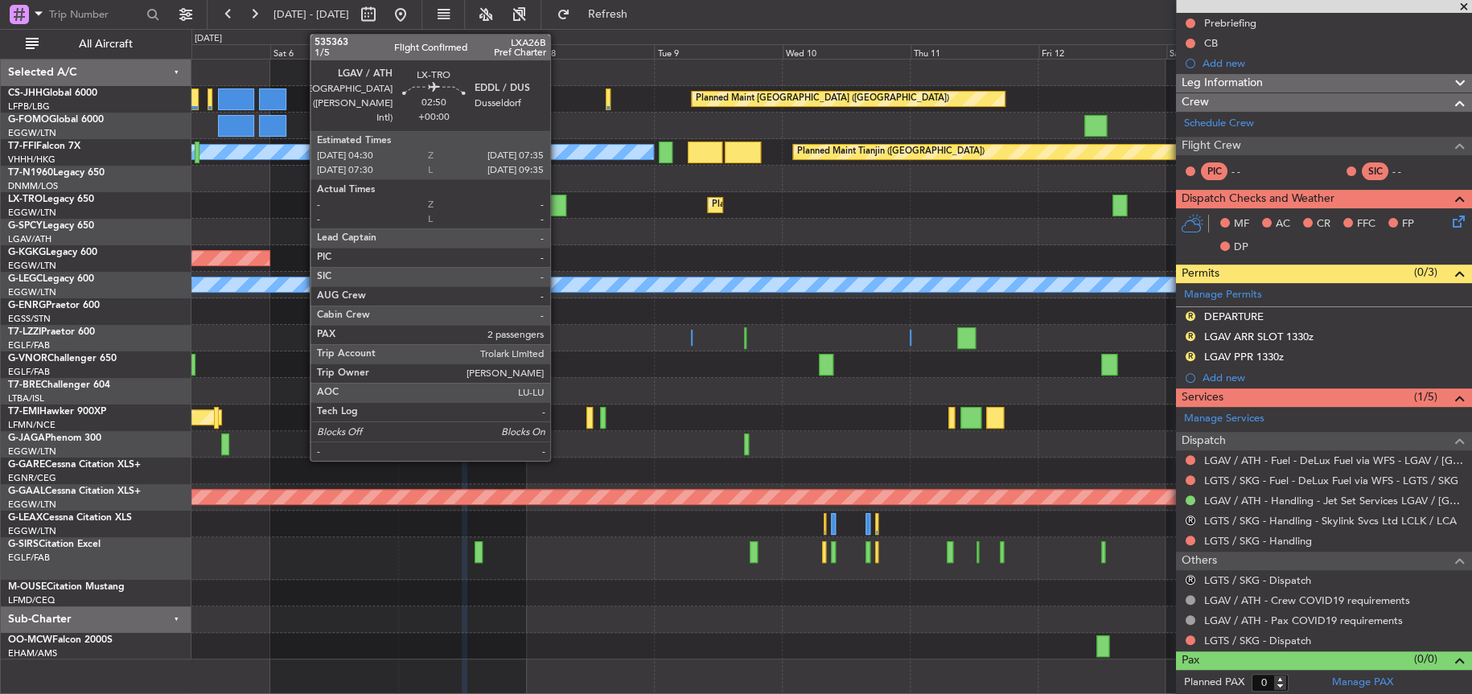
click at [557, 215] on div at bounding box center [557, 206] width 17 height 22
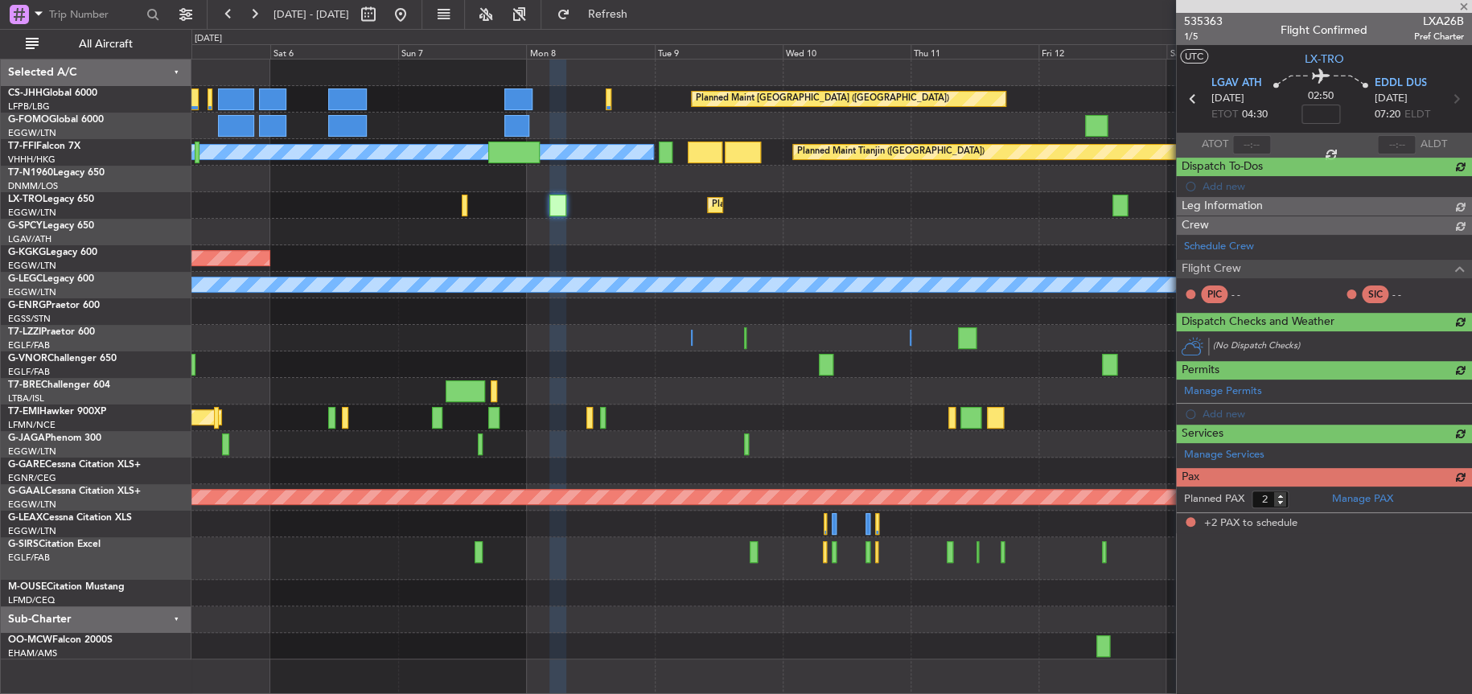
scroll to position [0, 0]
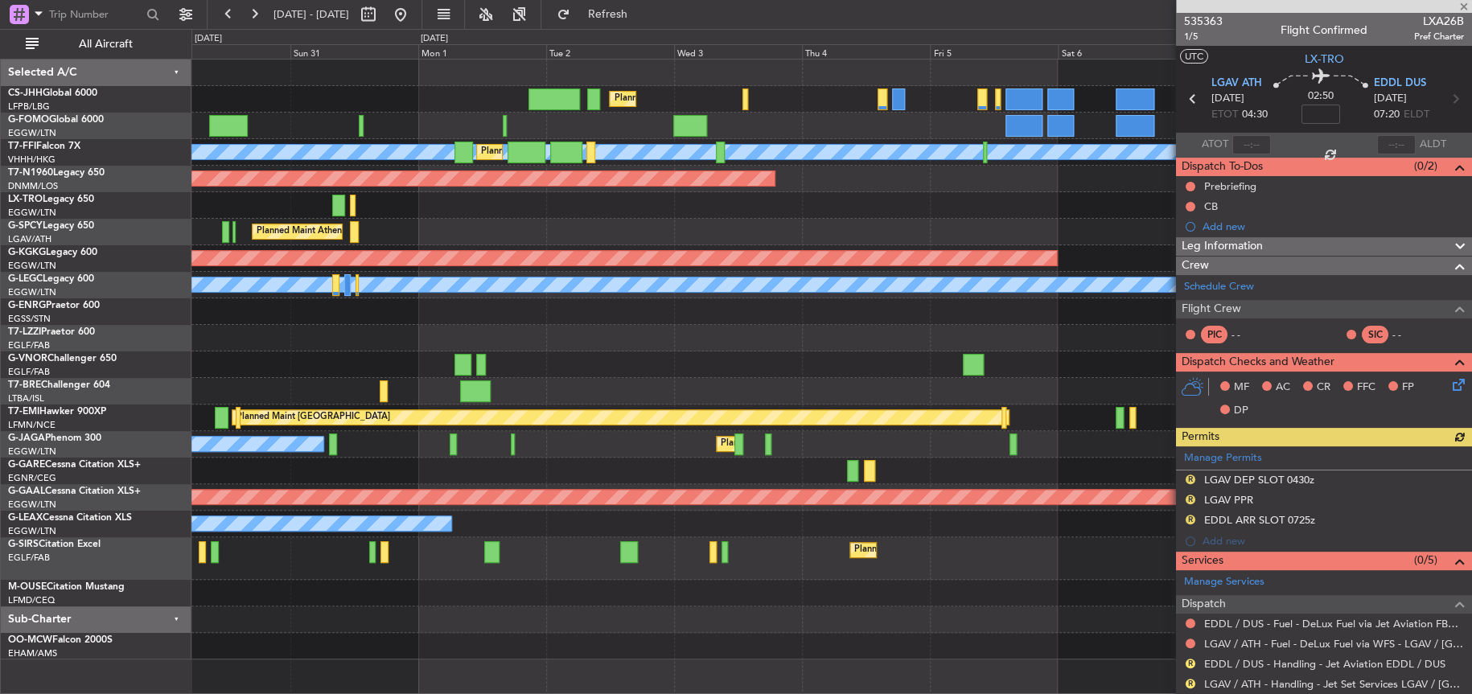
click at [1108, 192] on div "Planned Maint Dusseldorf" at bounding box center [831, 205] width 1280 height 27
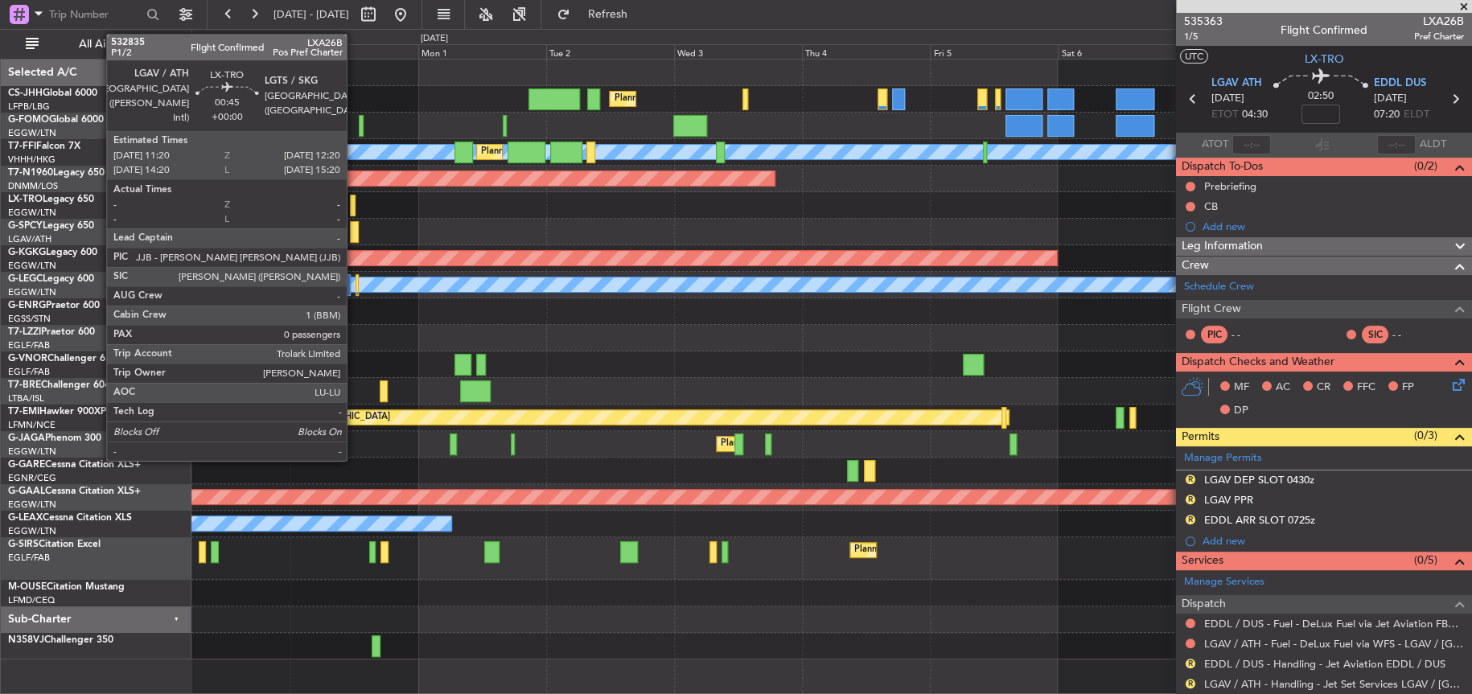
click at [354, 210] on div at bounding box center [353, 206] width 6 height 22
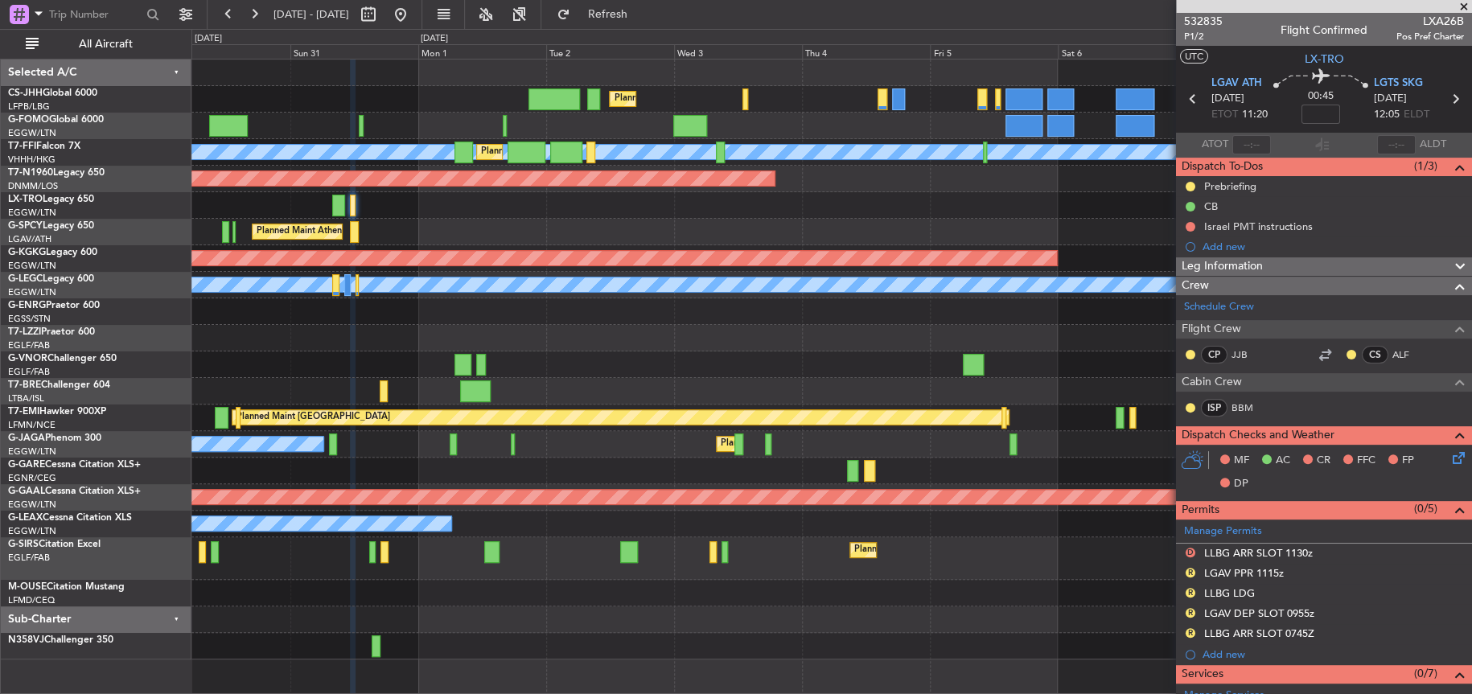
click at [523, 366] on div at bounding box center [831, 364] width 1280 height 27
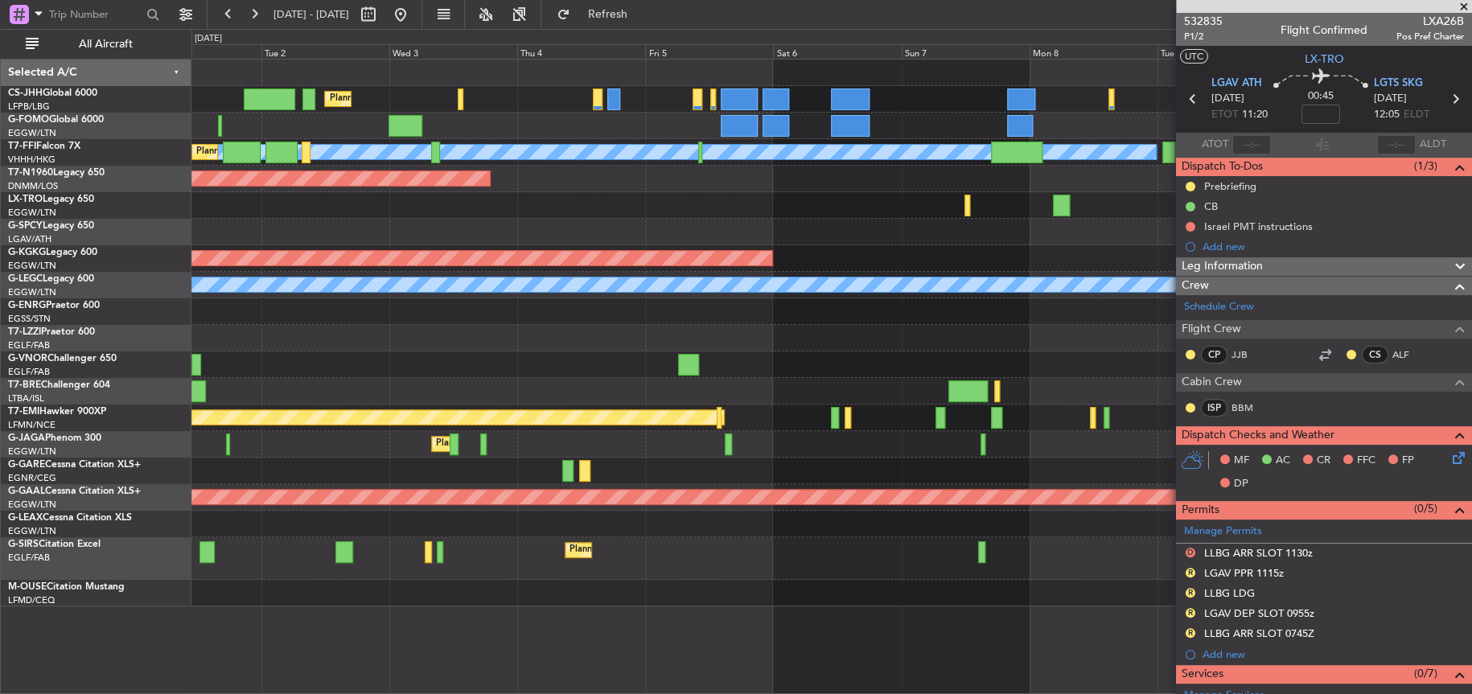
click at [449, 356] on div "Planned Maint [GEOGRAPHIC_DATA] ([GEOGRAPHIC_DATA]) Planned Maint [GEOGRAPHIC_D…" at bounding box center [831, 333] width 1280 height 547
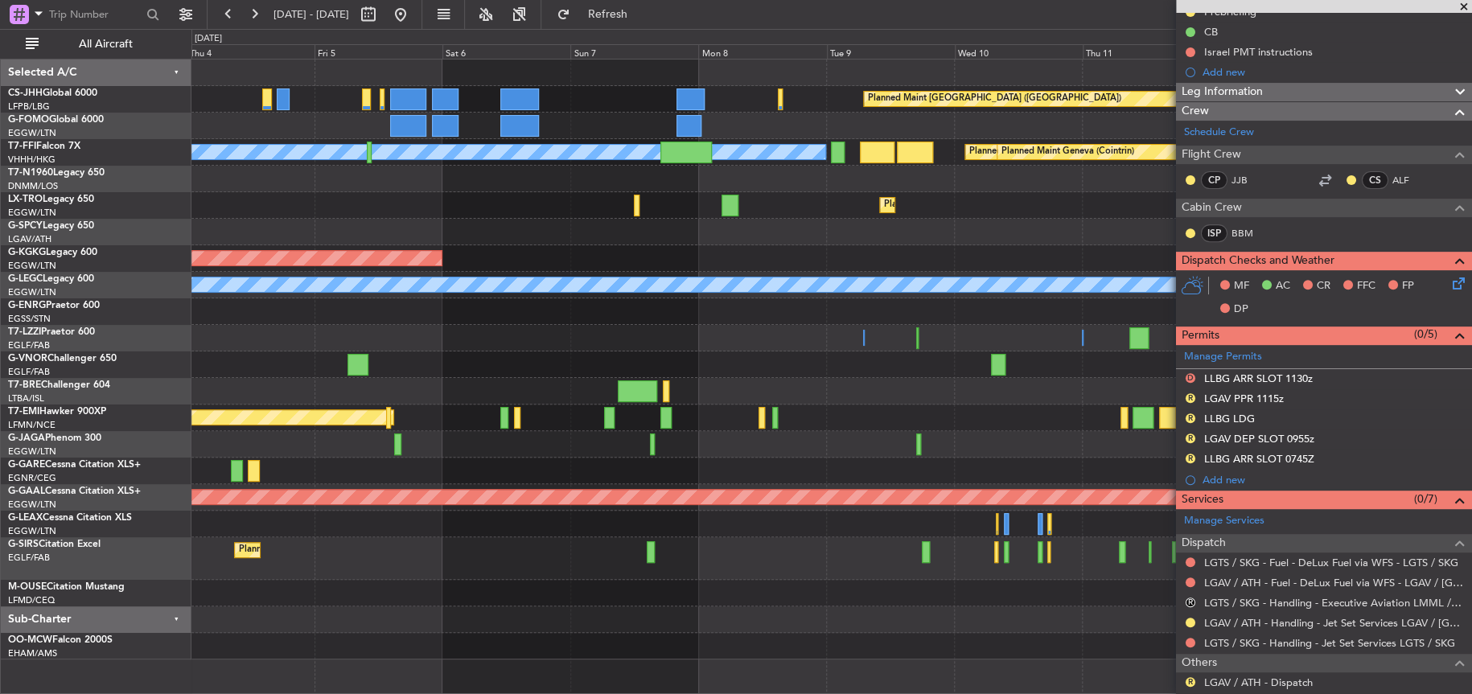
scroll to position [257, 0]
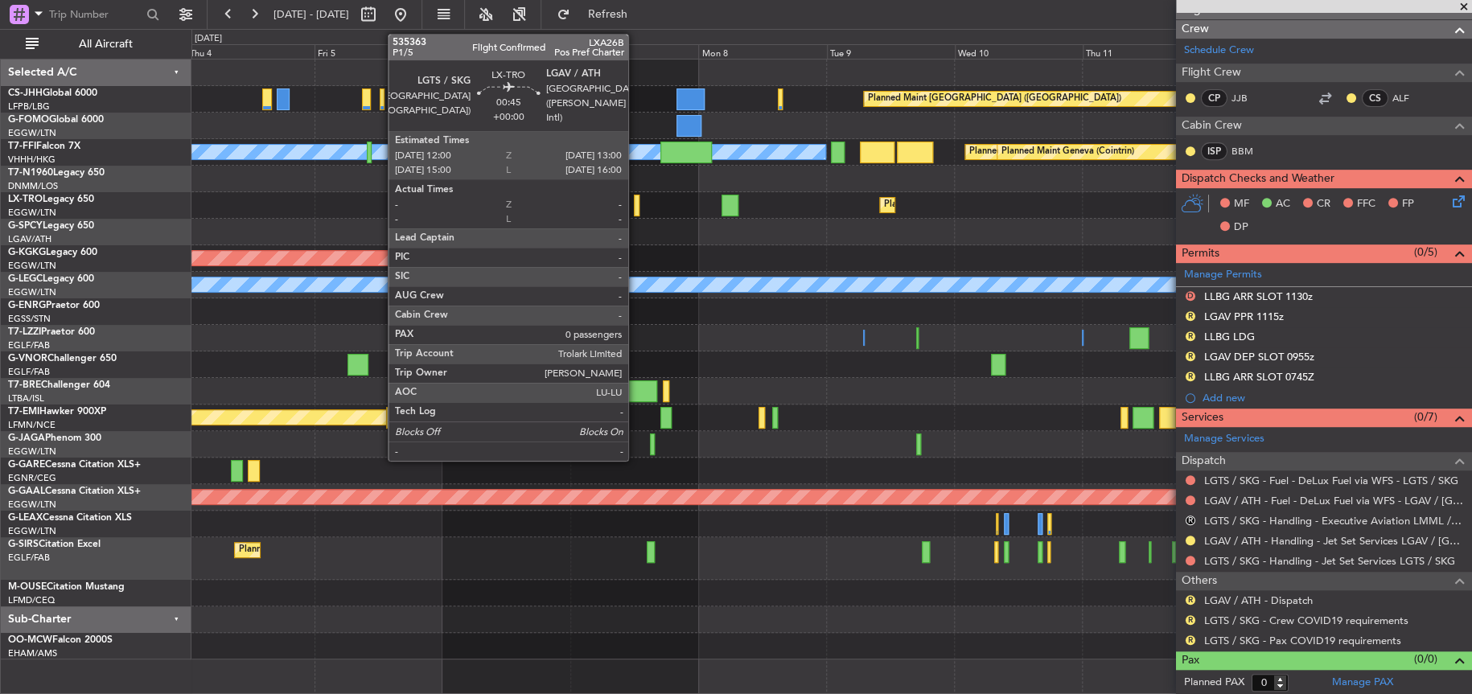
click at [635, 207] on div at bounding box center [637, 206] width 6 height 22
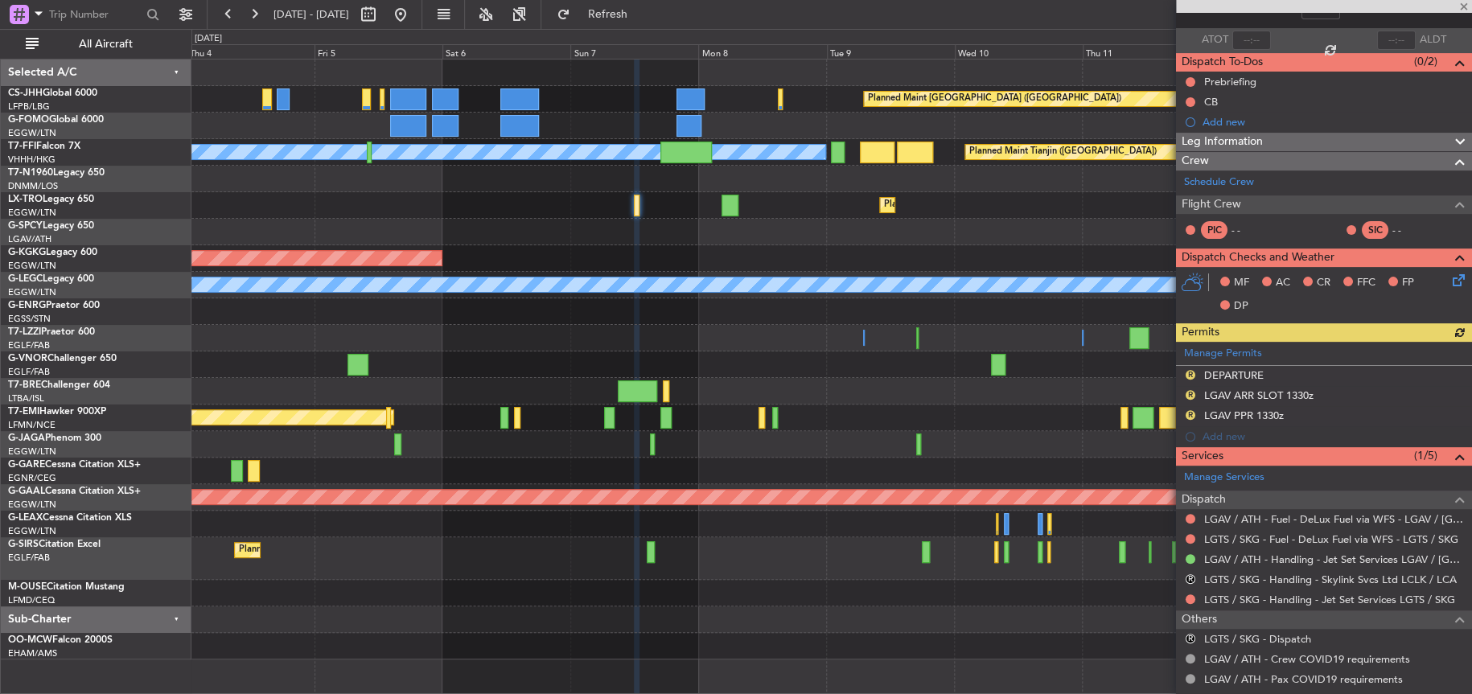
scroll to position [163, 0]
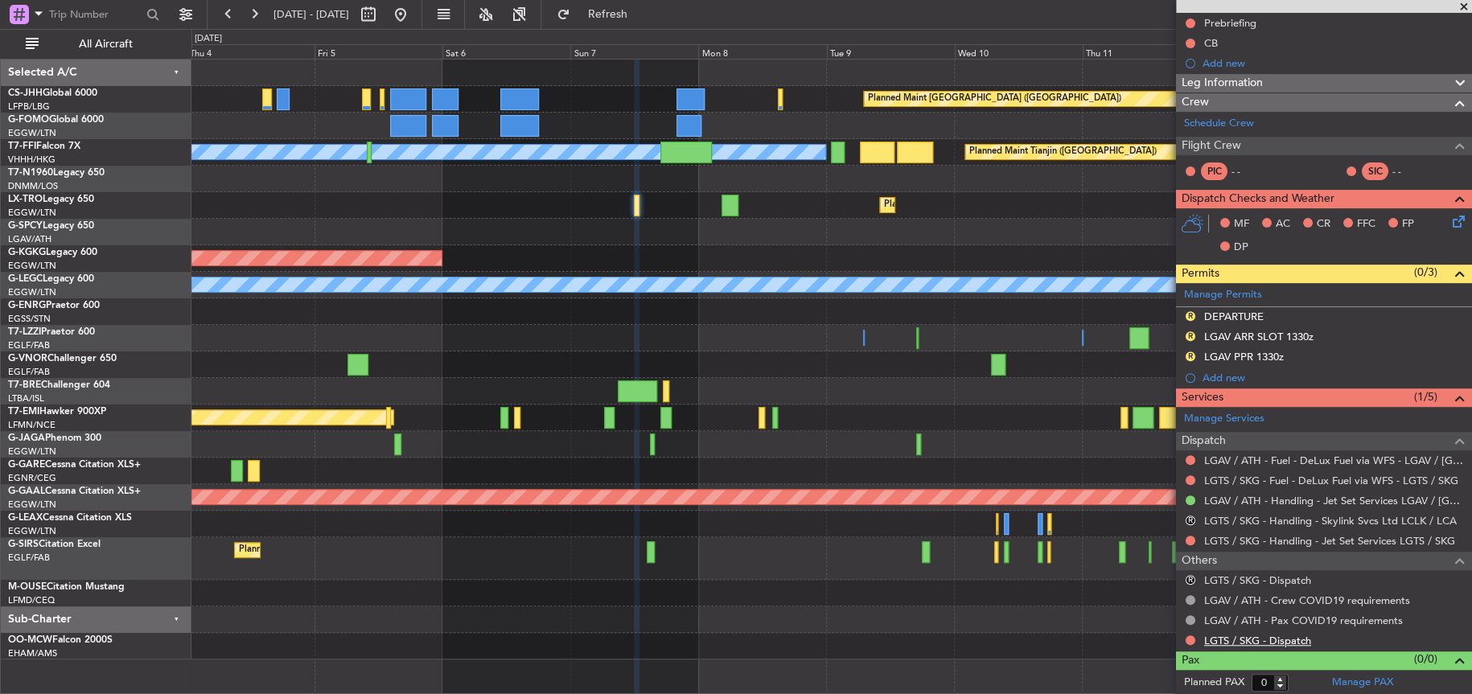
click at [1262, 643] on link "LGTS / SKG - Dispatch" at bounding box center [1257, 641] width 107 height 14
click at [641, 13] on span "Refresh" at bounding box center [607, 14] width 68 height 11
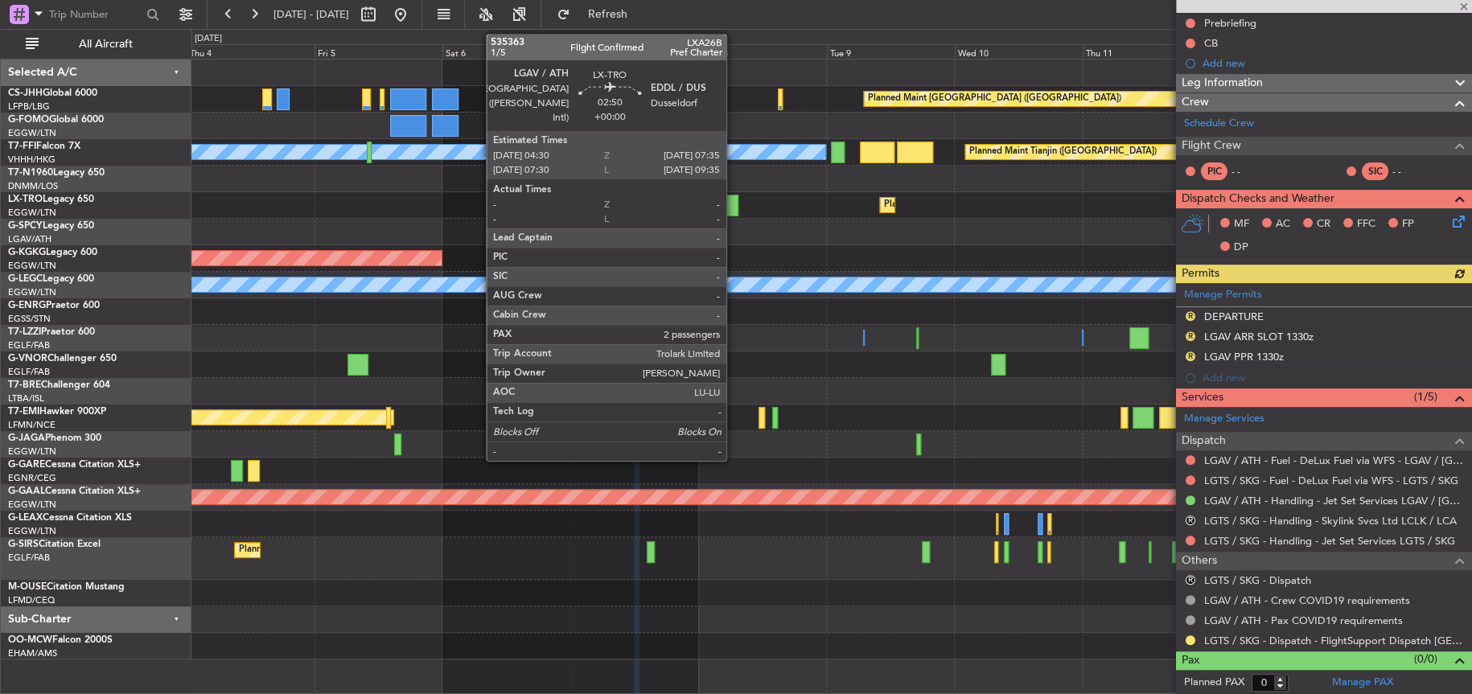
click at [734, 207] on div at bounding box center [729, 206] width 17 height 22
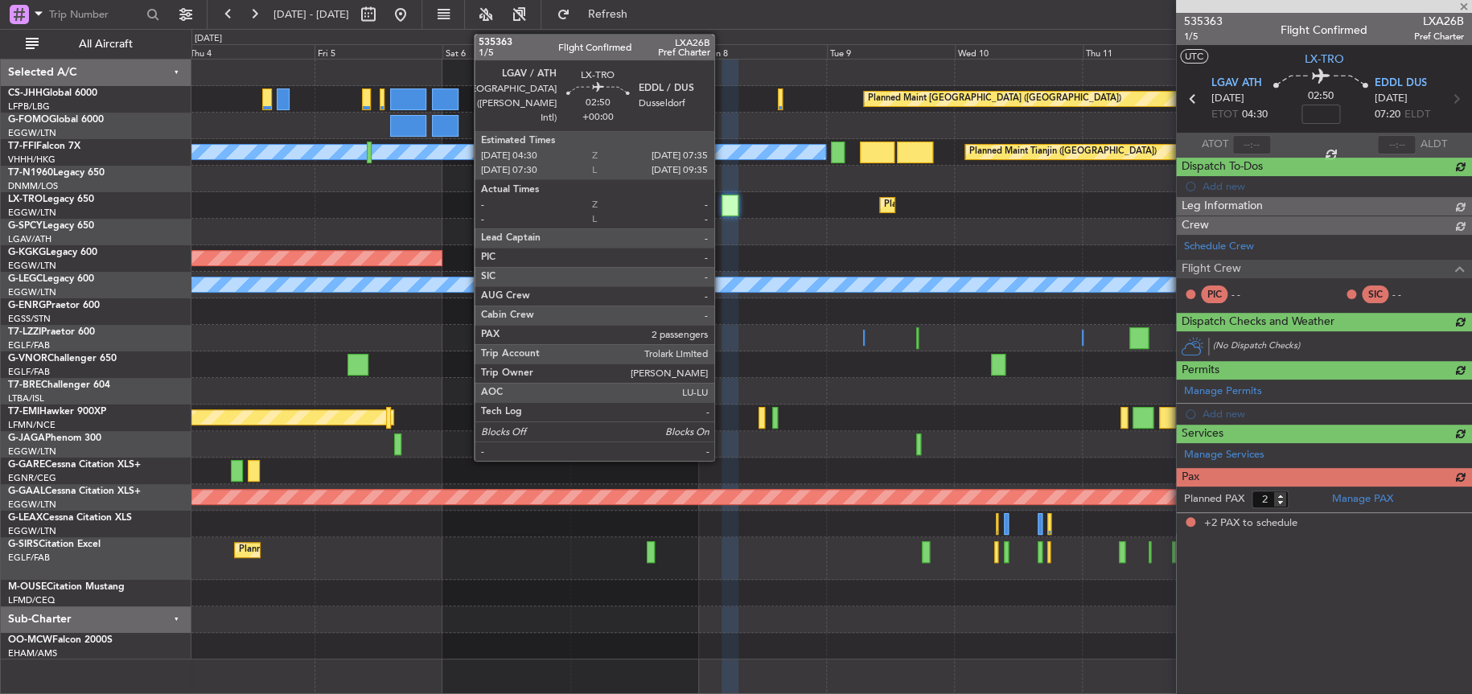
scroll to position [0, 0]
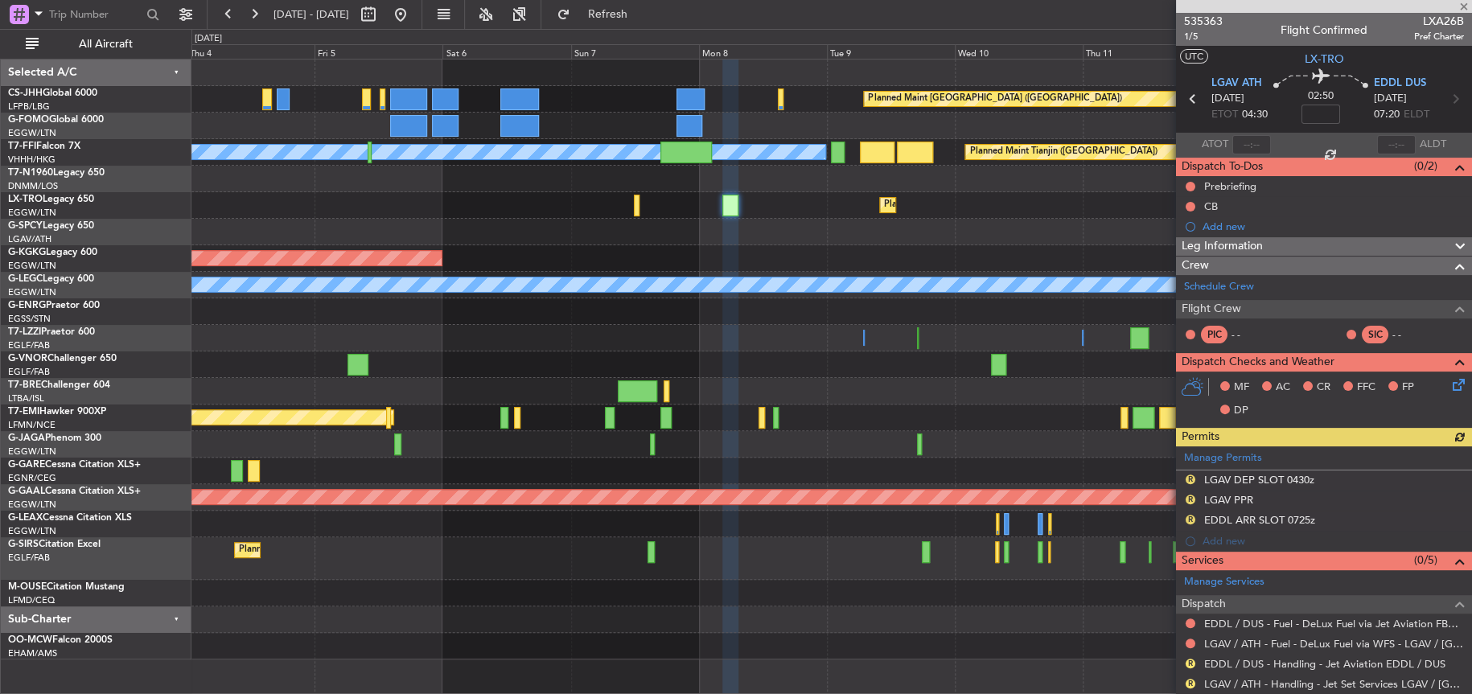
click at [800, 217] on div "Planned Maint [GEOGRAPHIC_DATA] ([GEOGRAPHIC_DATA]) Planned Maint [GEOGRAPHIC_D…" at bounding box center [831, 360] width 1280 height 600
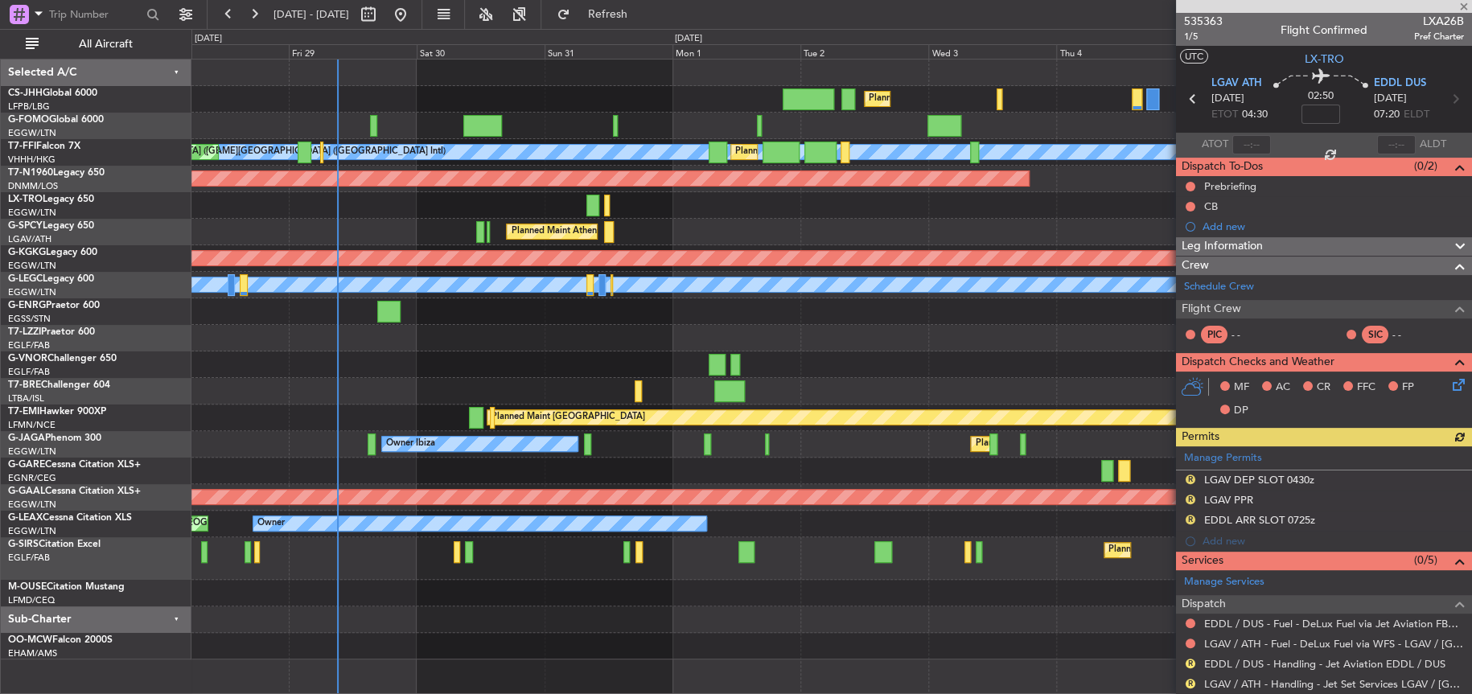
click at [1241, 214] on fb-app "[DATE] - [DATE] Refresh Quick Links All Aircraft Planned Maint [GEOGRAPHIC_DATA…" at bounding box center [736, 353] width 1472 height 682
click at [646, 5] on button "Refresh" at bounding box center [597, 15] width 97 height 26
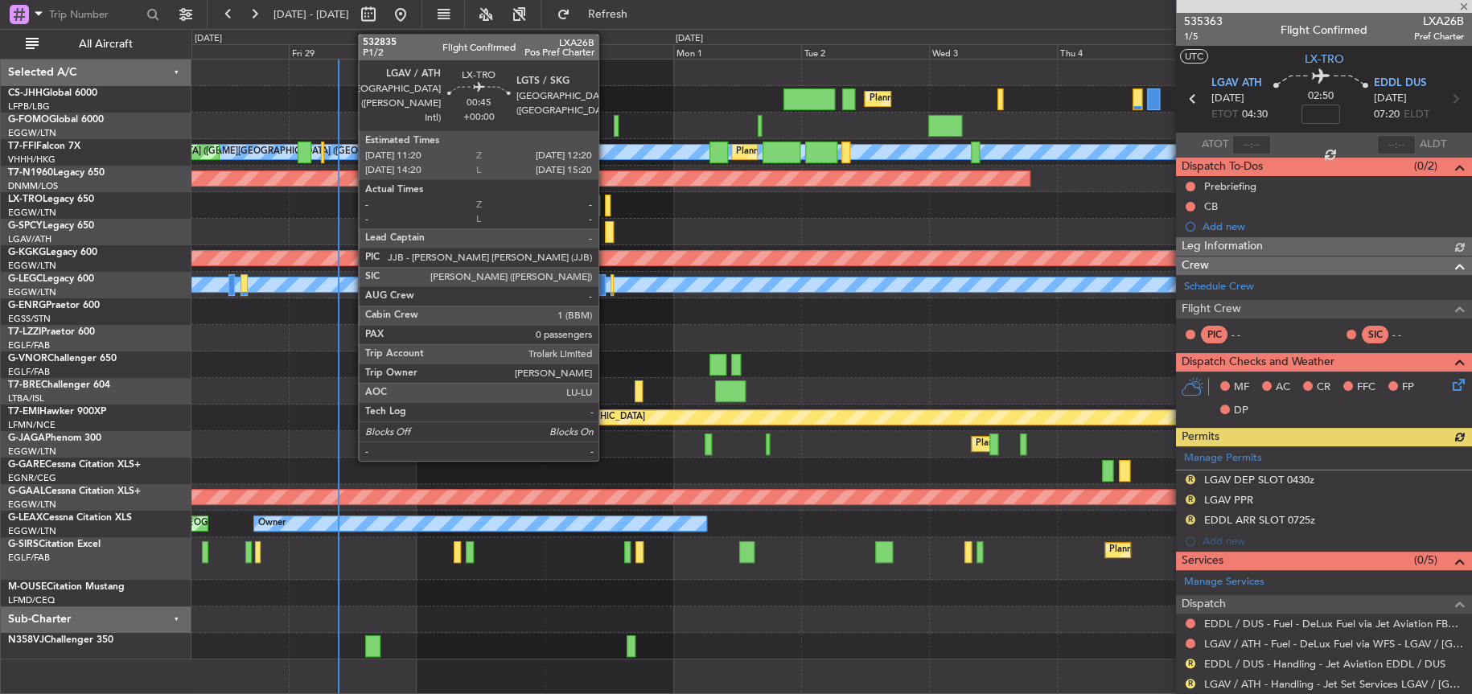
click at [606, 202] on div at bounding box center [608, 206] width 6 height 22
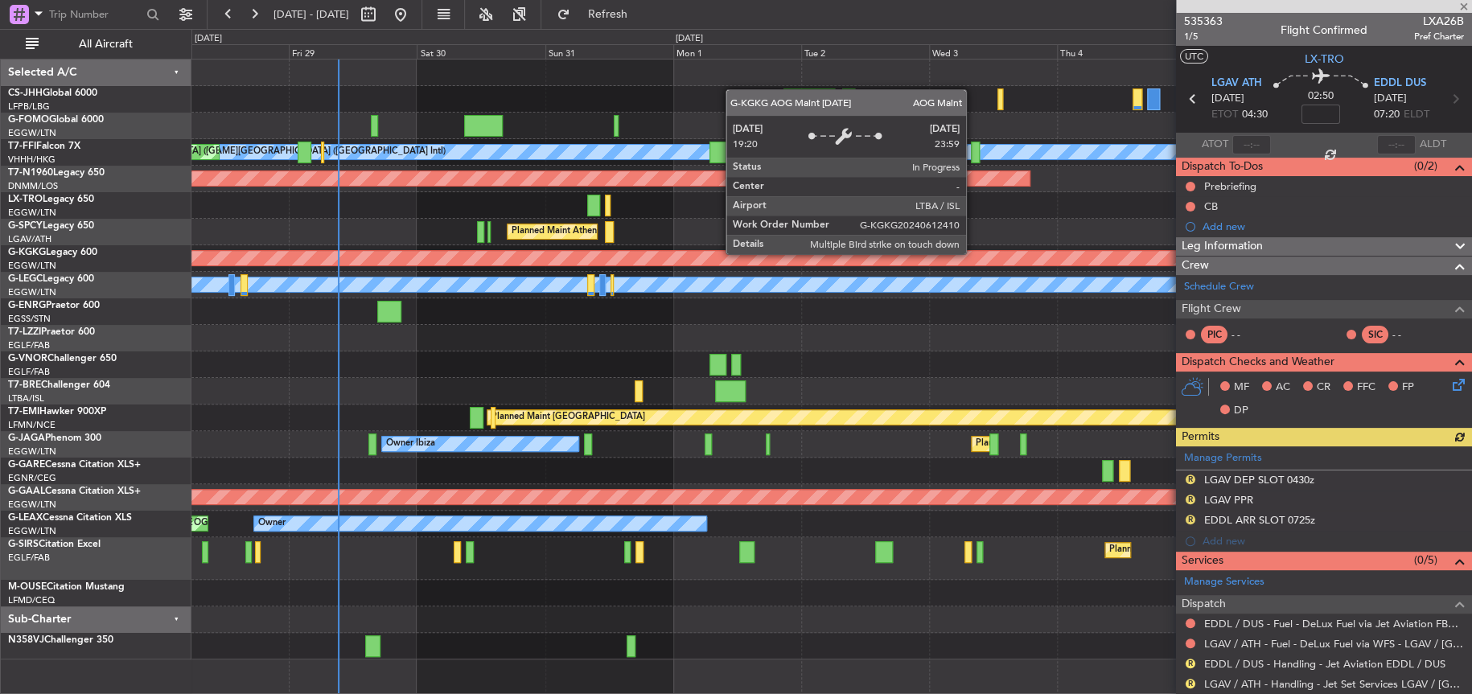
click at [880, 263] on div "AOG Maint [GEOGRAPHIC_DATA] (Ataturk)" at bounding box center [112, 258] width 2399 height 14
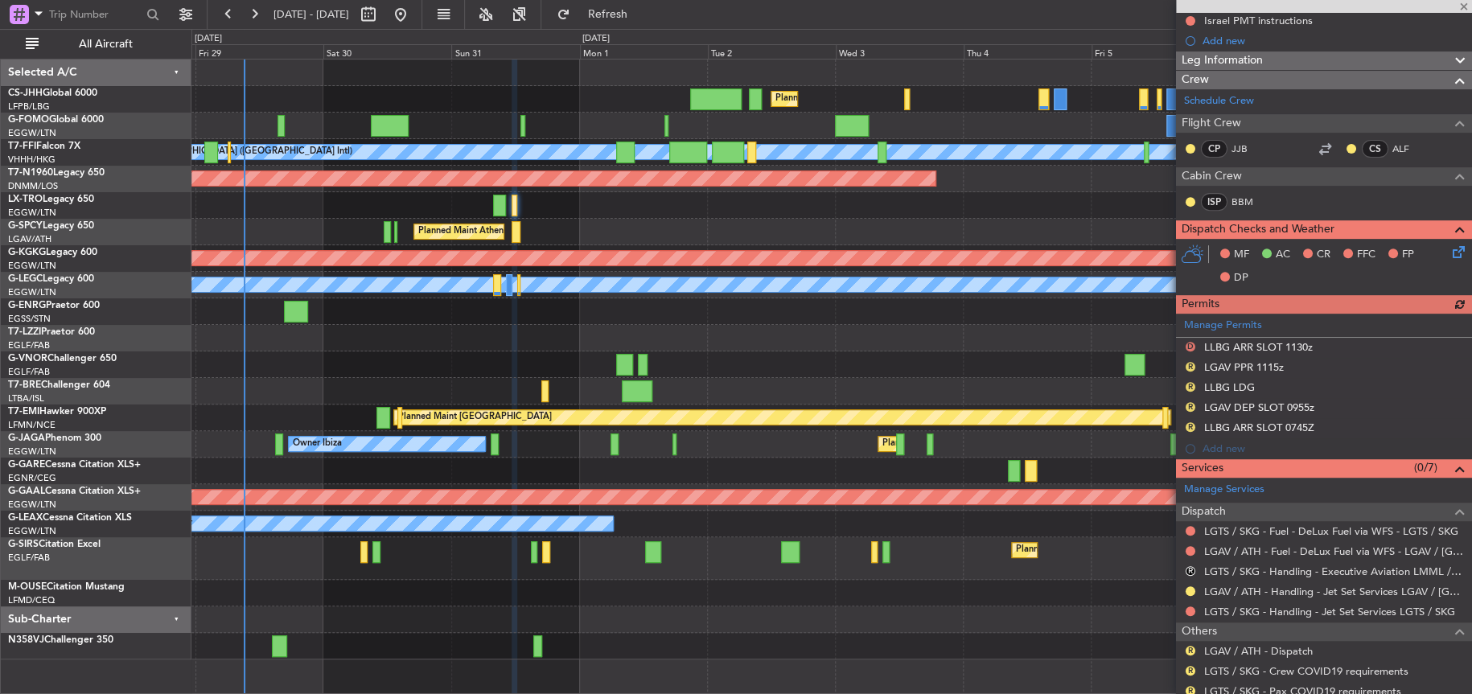
scroll to position [257, 0]
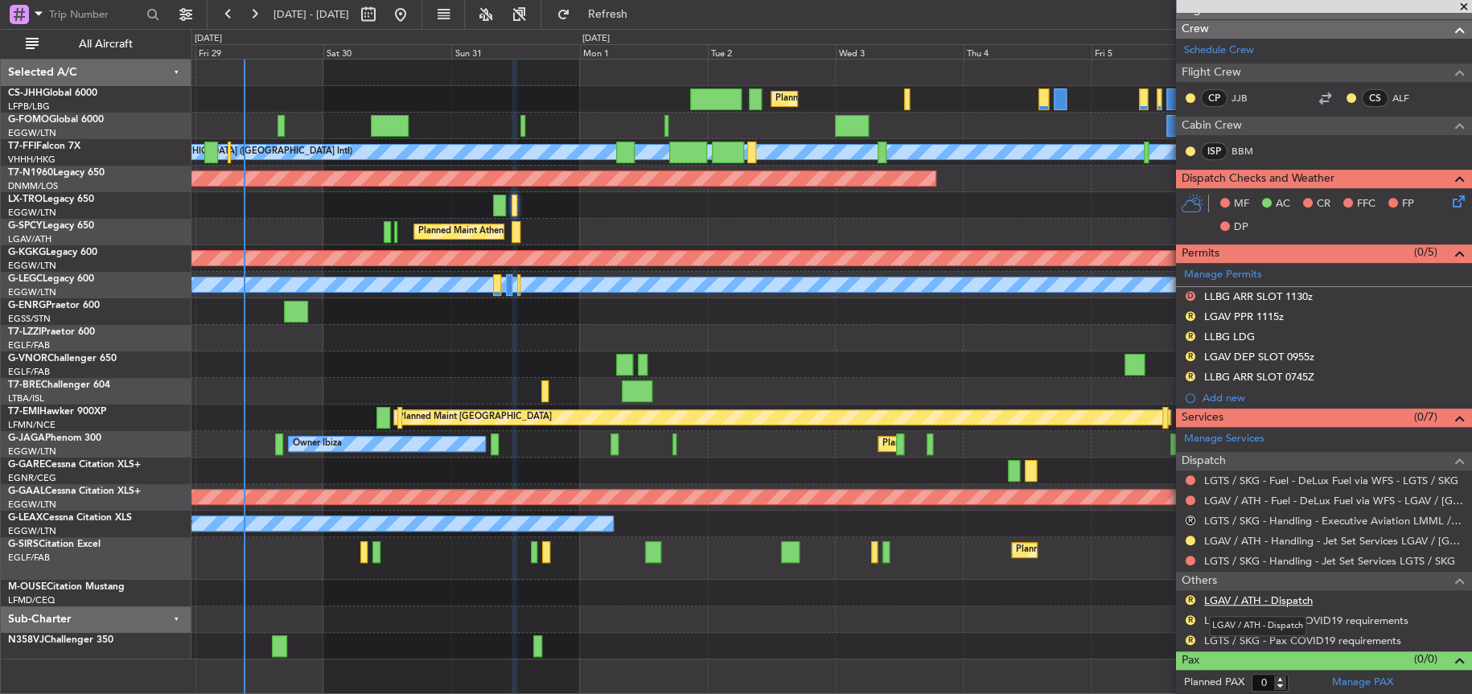
click at [1243, 601] on link "LGAV / ATH - Dispatch" at bounding box center [1258, 601] width 109 height 14
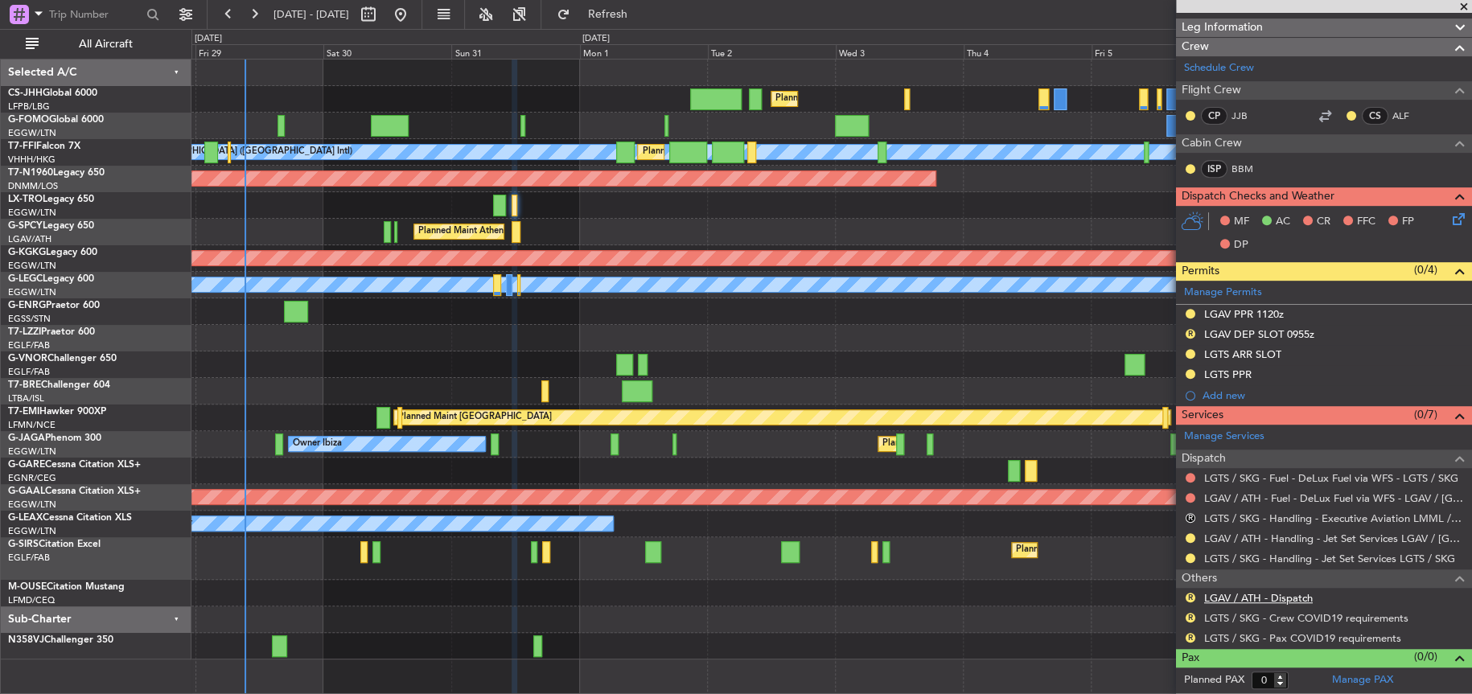
scroll to position [236, 0]
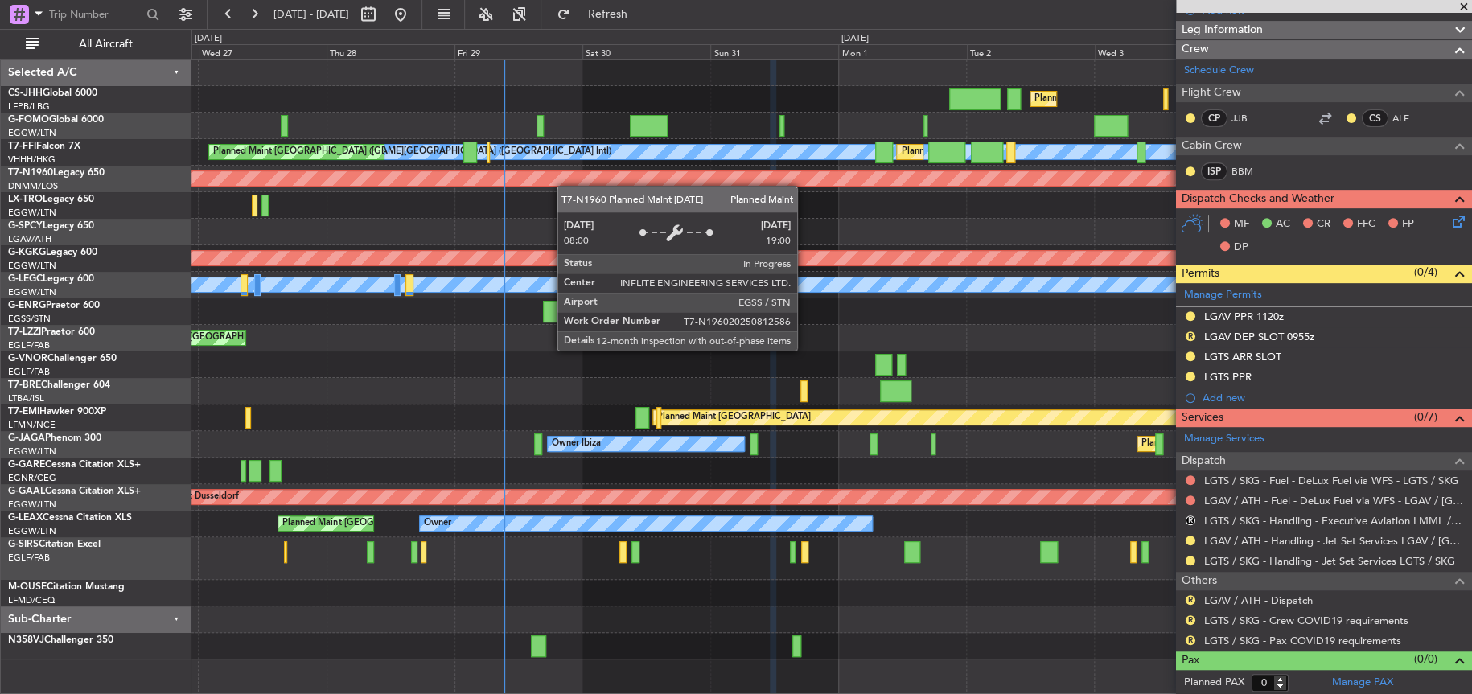
click at [582, 183] on div "Planned Maint [GEOGRAPHIC_DATA] ([GEOGRAPHIC_DATA]) [PERSON_NAME][GEOGRAPHIC_DA…" at bounding box center [830, 360] width 1279 height 600
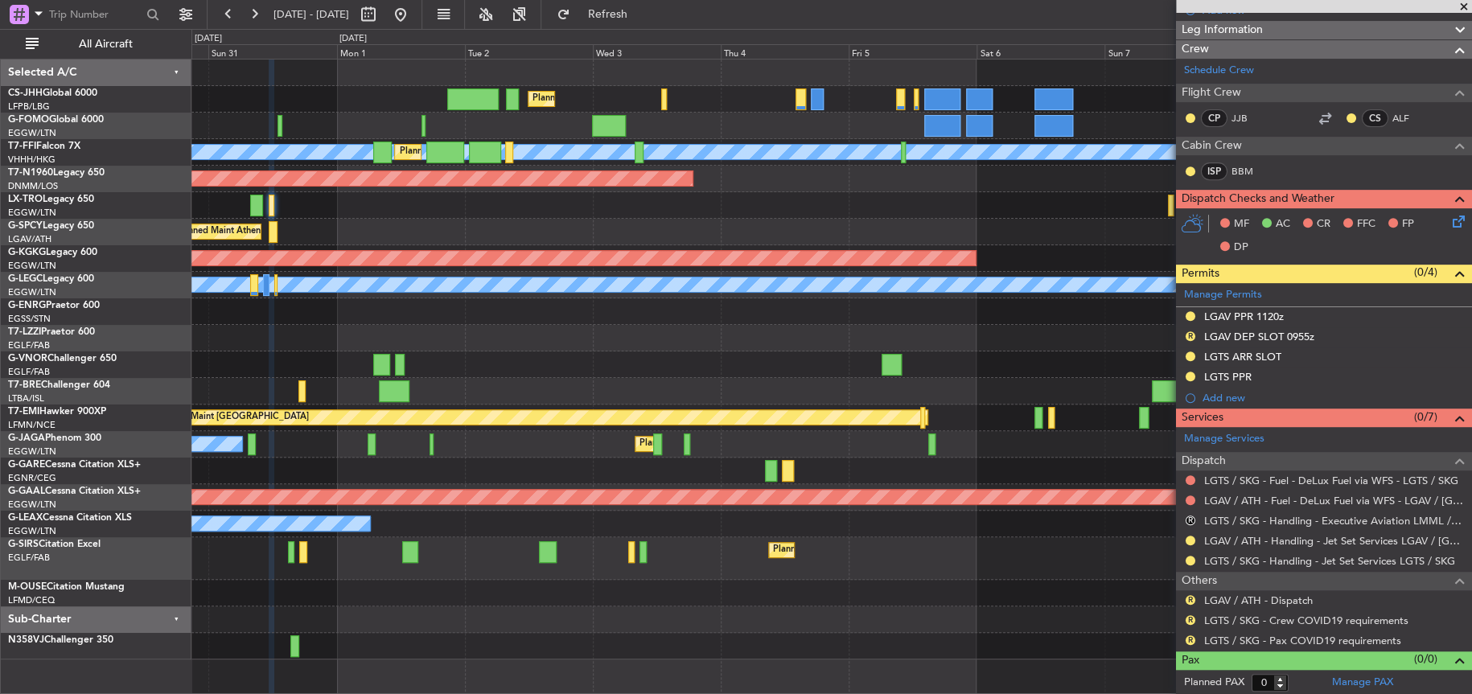
click at [347, 400] on div "Planned Maint [GEOGRAPHIC_DATA] ([GEOGRAPHIC_DATA]) Planned Maint [GEOGRAPHIC_D…" at bounding box center [831, 360] width 1280 height 600
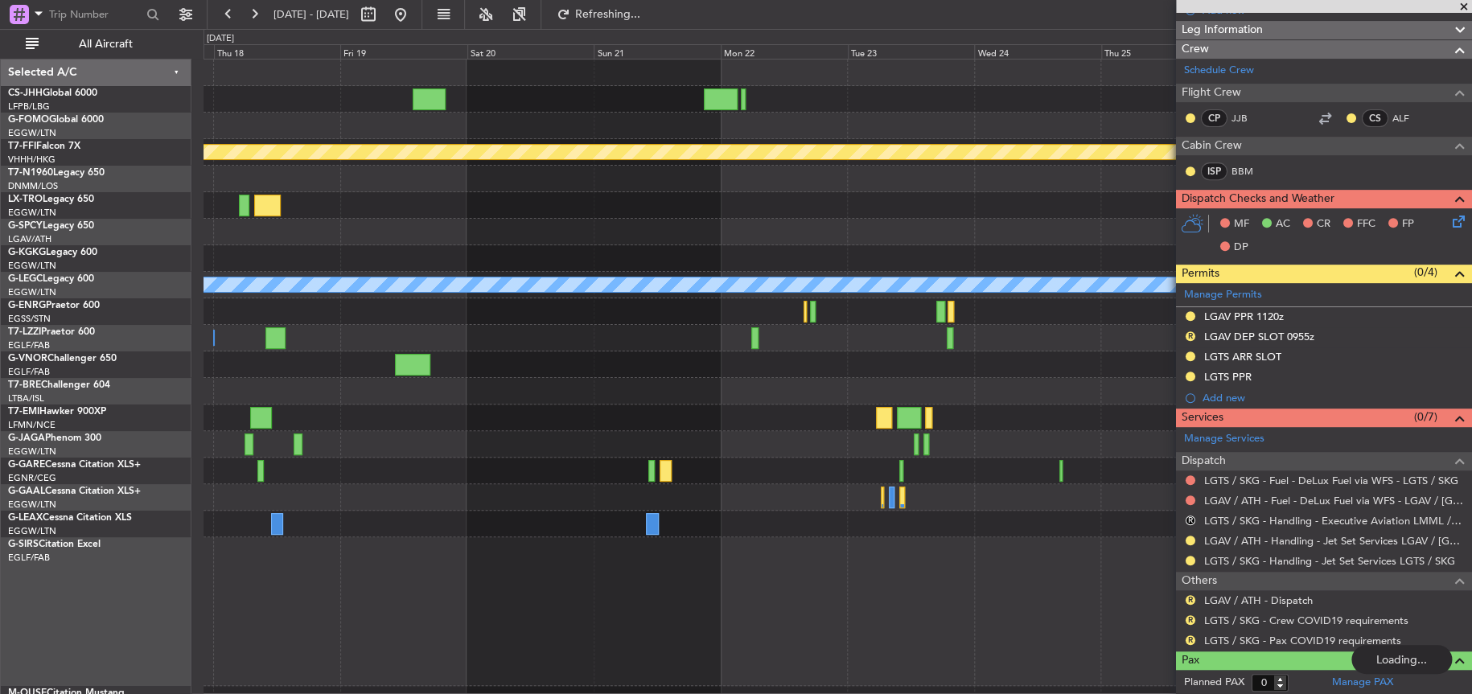
click at [772, 378] on div "Planned Maint Geneva (Cointrin) A/C Unavailable [GEOGRAPHIC_DATA] ([GEOGRAPHIC_…" at bounding box center [836, 386] width 1267 height 653
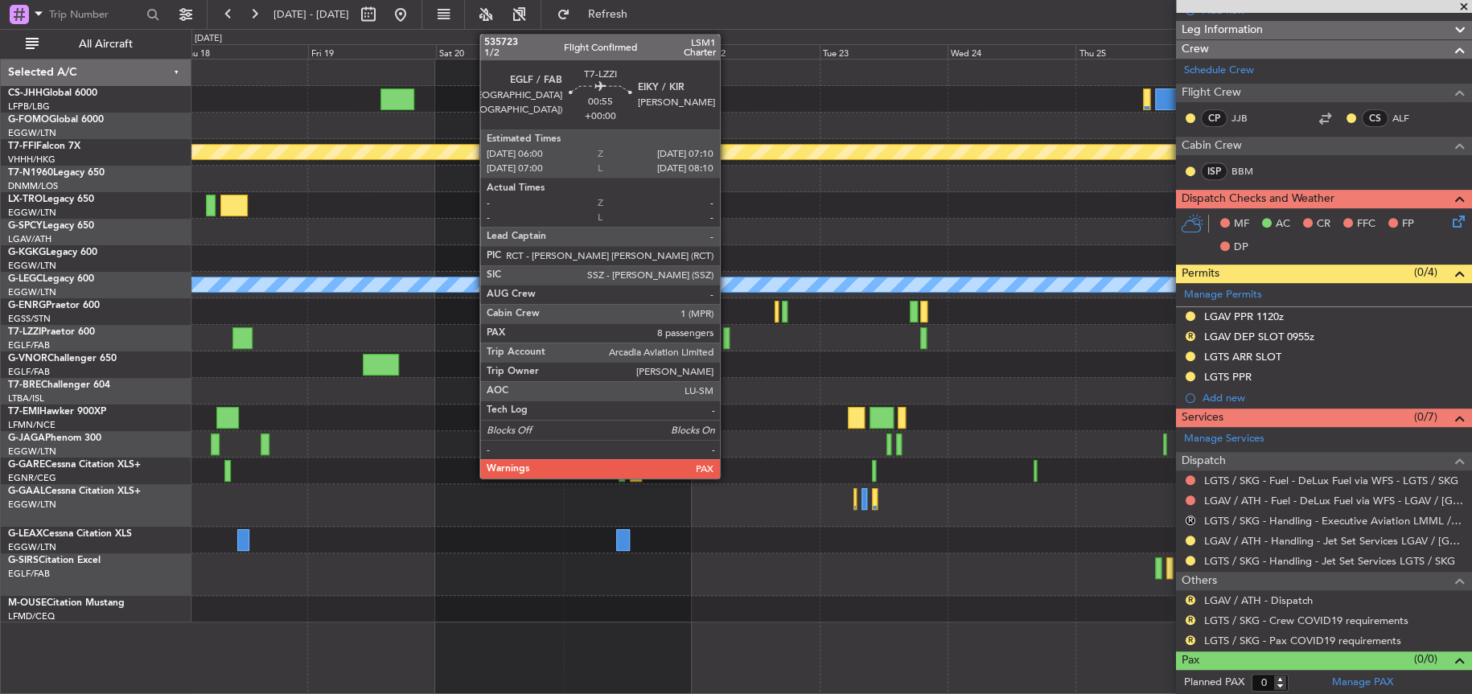
click at [726, 344] on div at bounding box center [726, 338] width 6 height 22
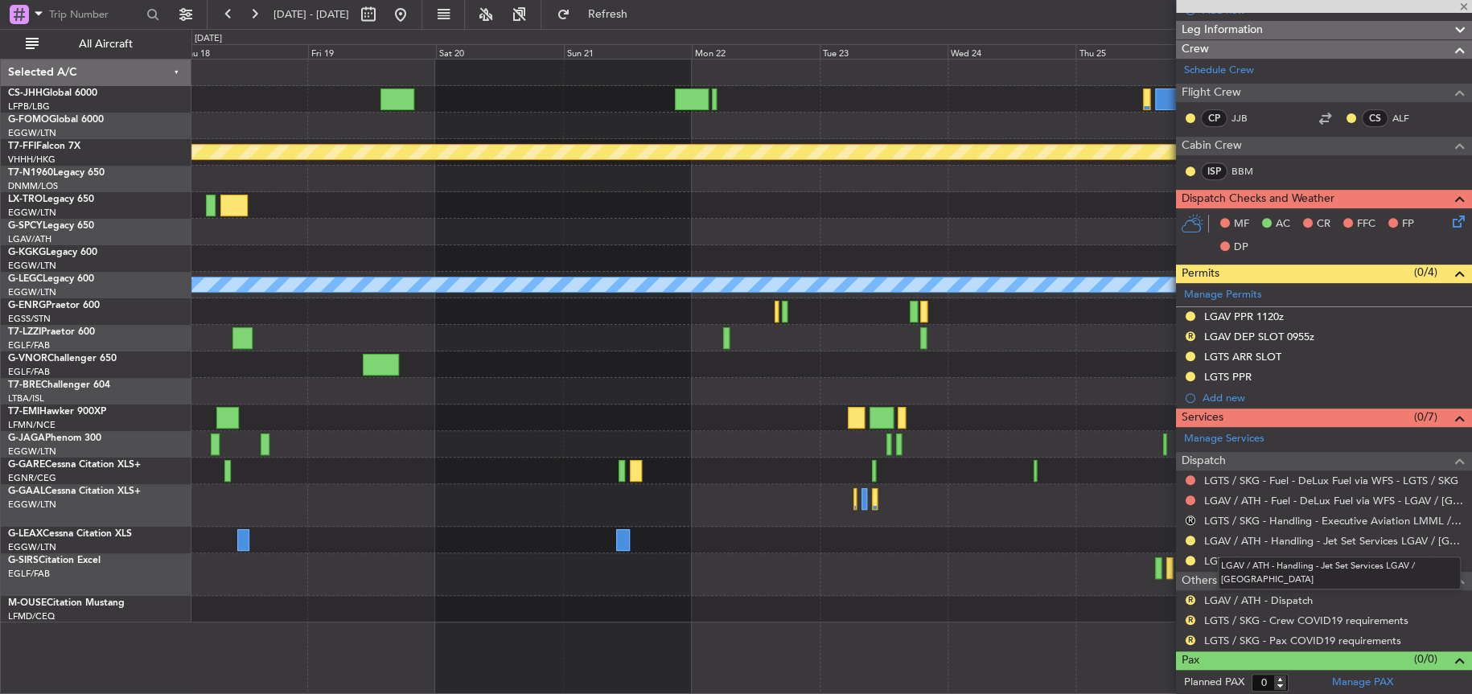
type input "8"
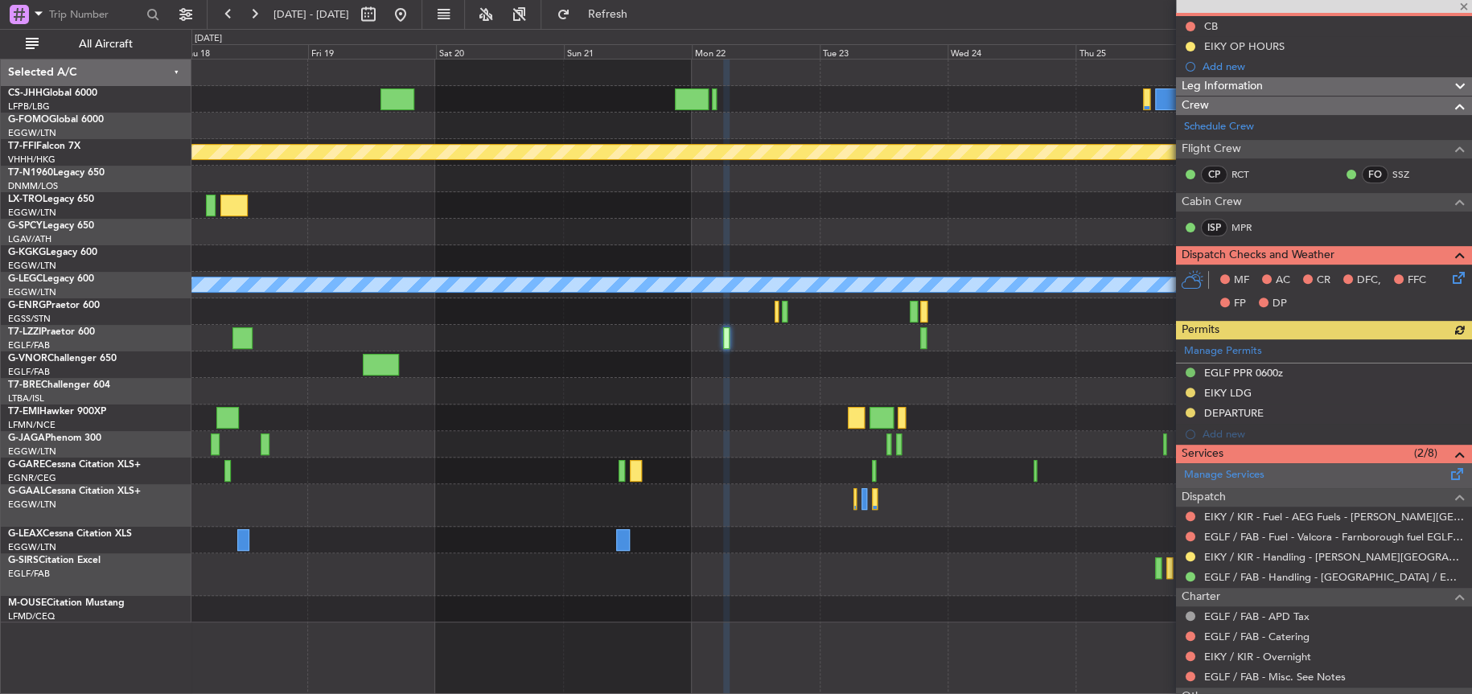
scroll to position [161, 0]
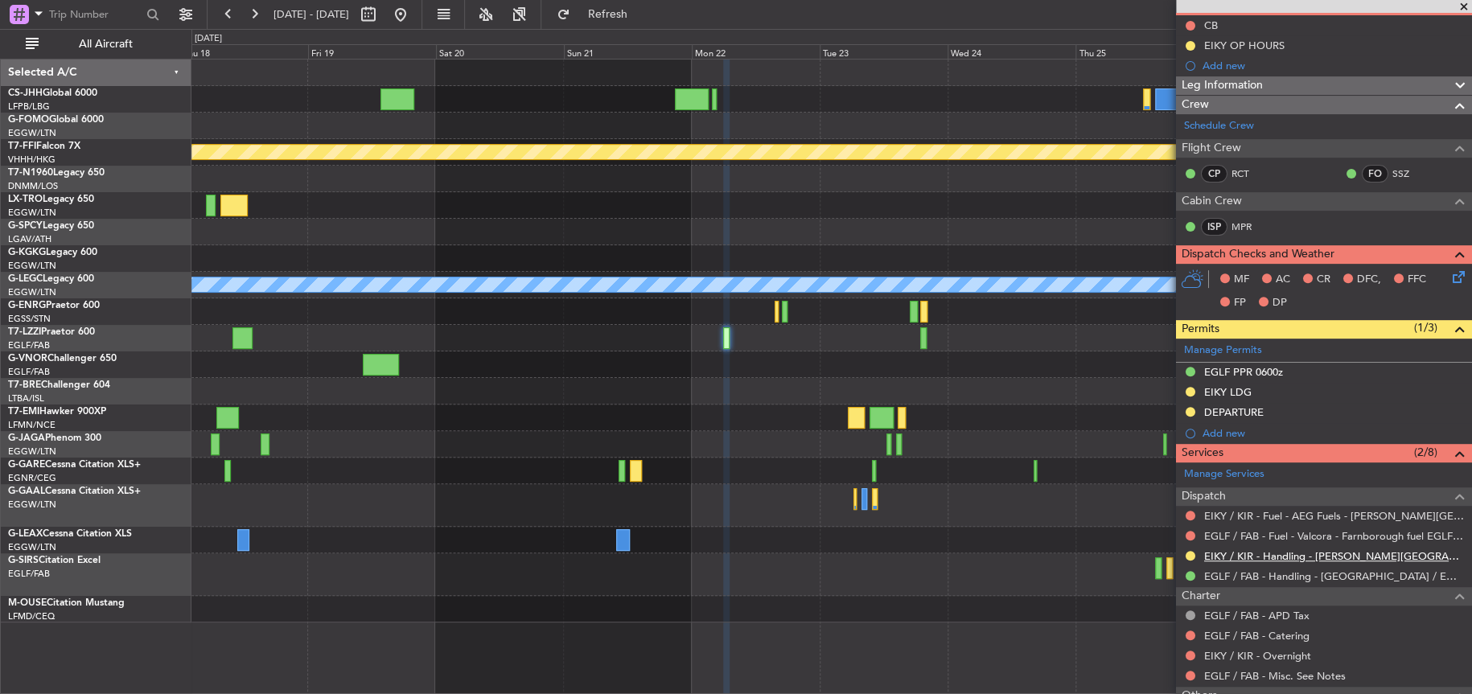
click at [1284, 555] on link "EIKY / KIR - Handling - [PERSON_NAME][GEOGRAPHIC_DATA] Plc EIKY / KIR" at bounding box center [1334, 556] width 260 height 14
click at [830, 383] on div at bounding box center [830, 391] width 1279 height 27
click at [622, 255] on div at bounding box center [831, 258] width 1280 height 27
click at [413, 10] on button at bounding box center [401, 15] width 26 height 26
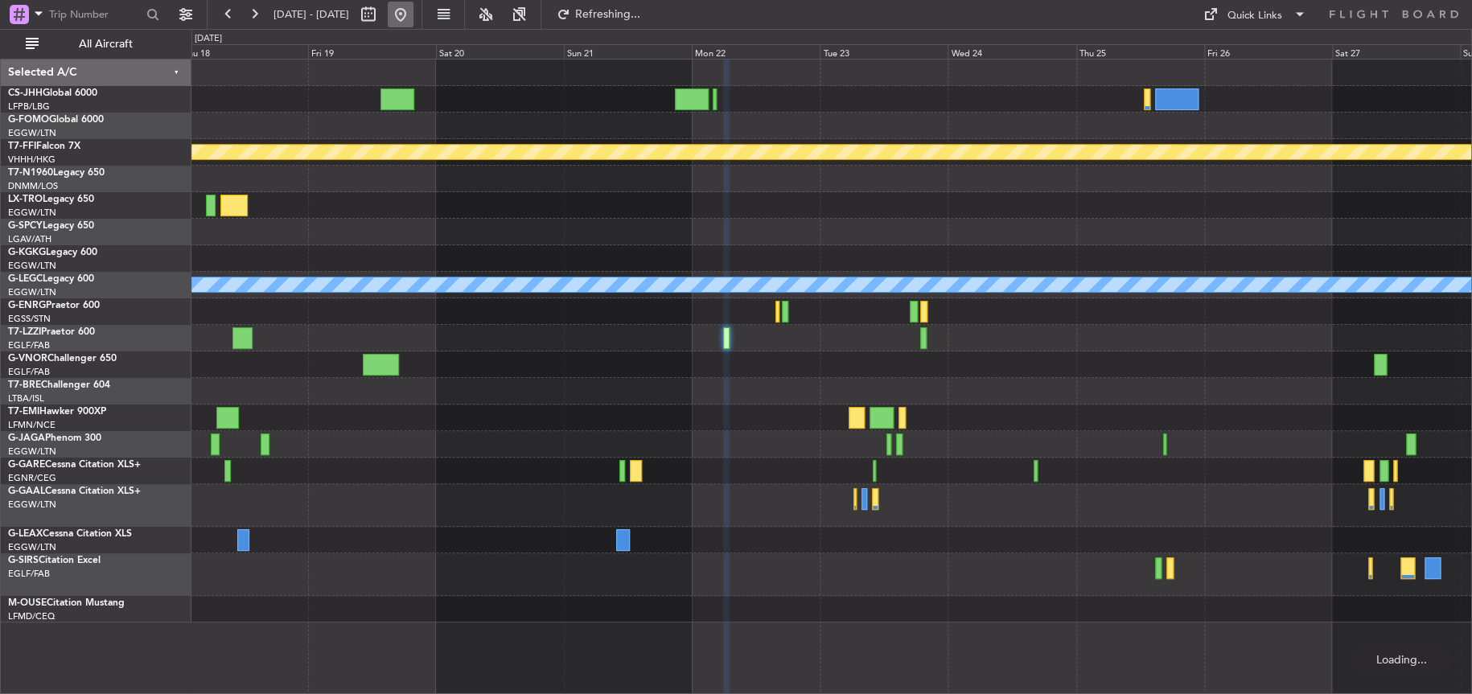
scroll to position [0, 0]
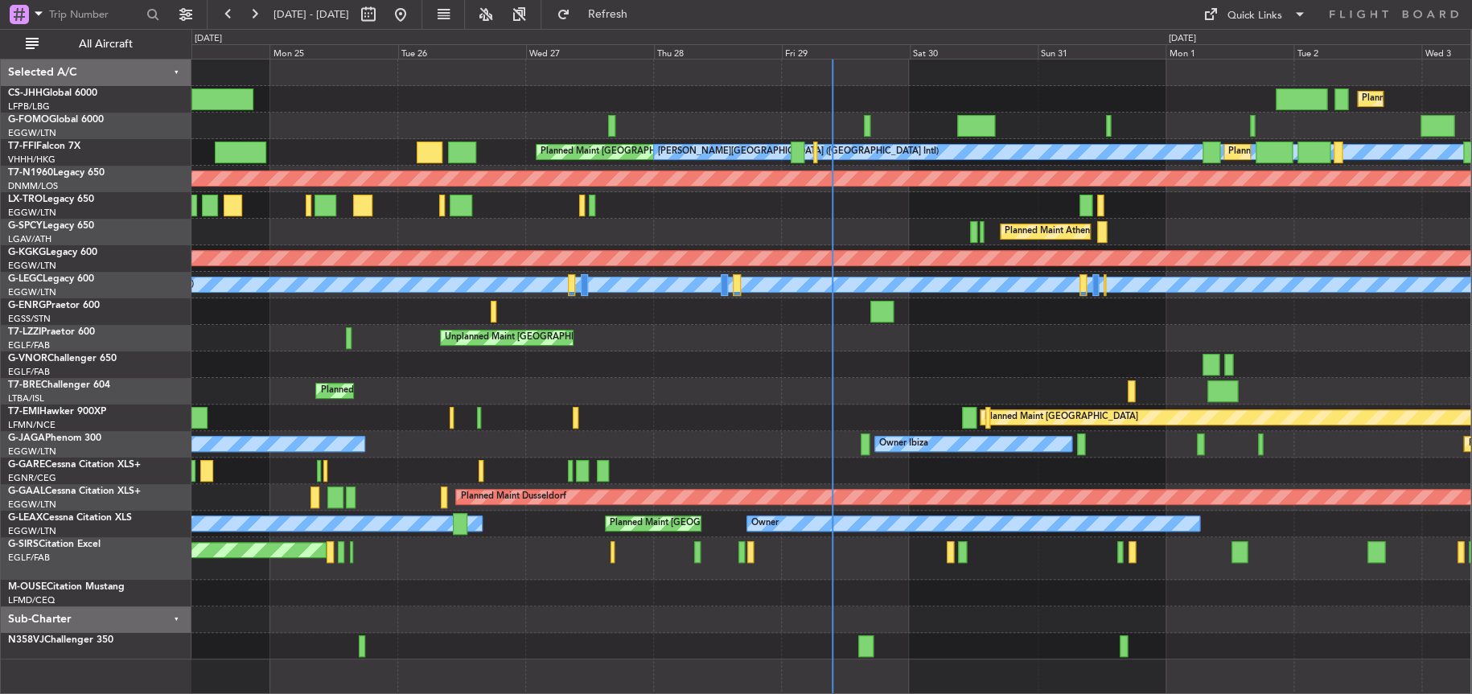
click at [659, 380] on div "Planned Maint Warsaw ([GEOGRAPHIC_DATA])" at bounding box center [830, 391] width 1279 height 27
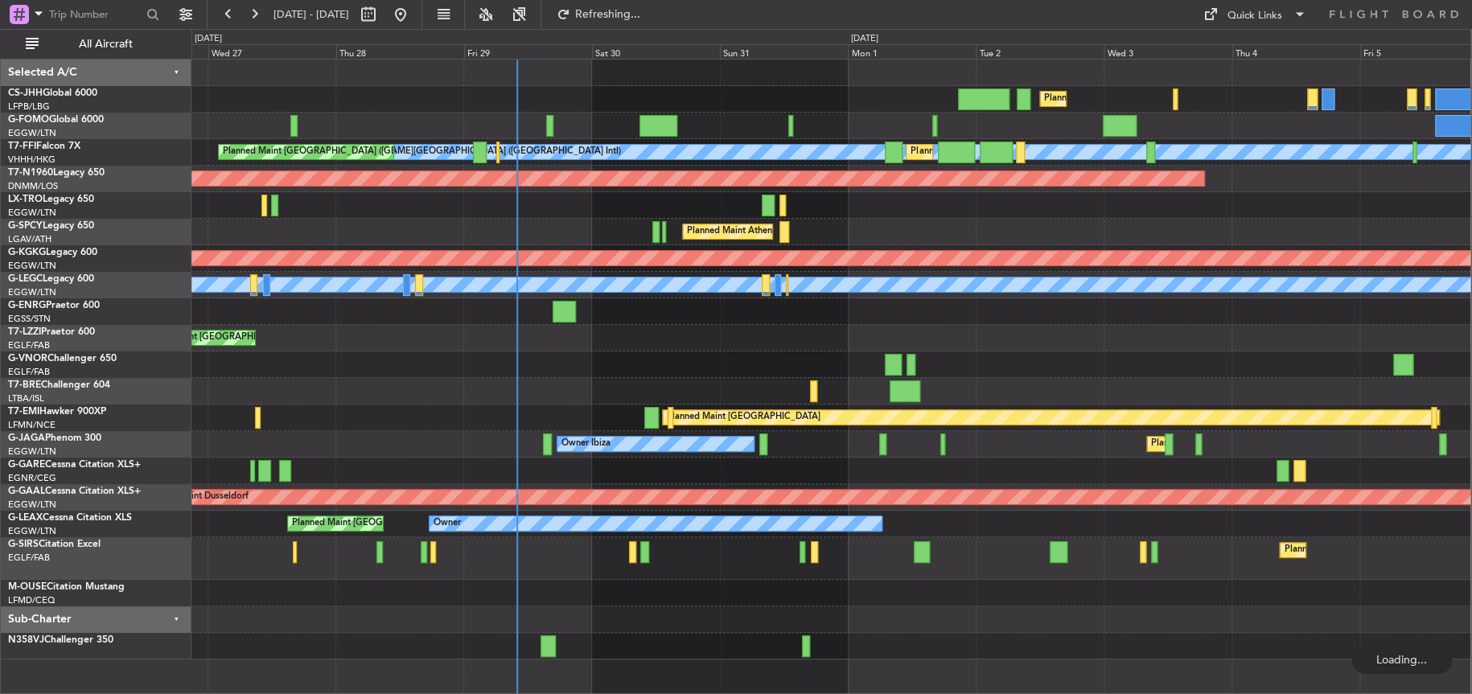
click at [623, 363] on div at bounding box center [830, 364] width 1279 height 27
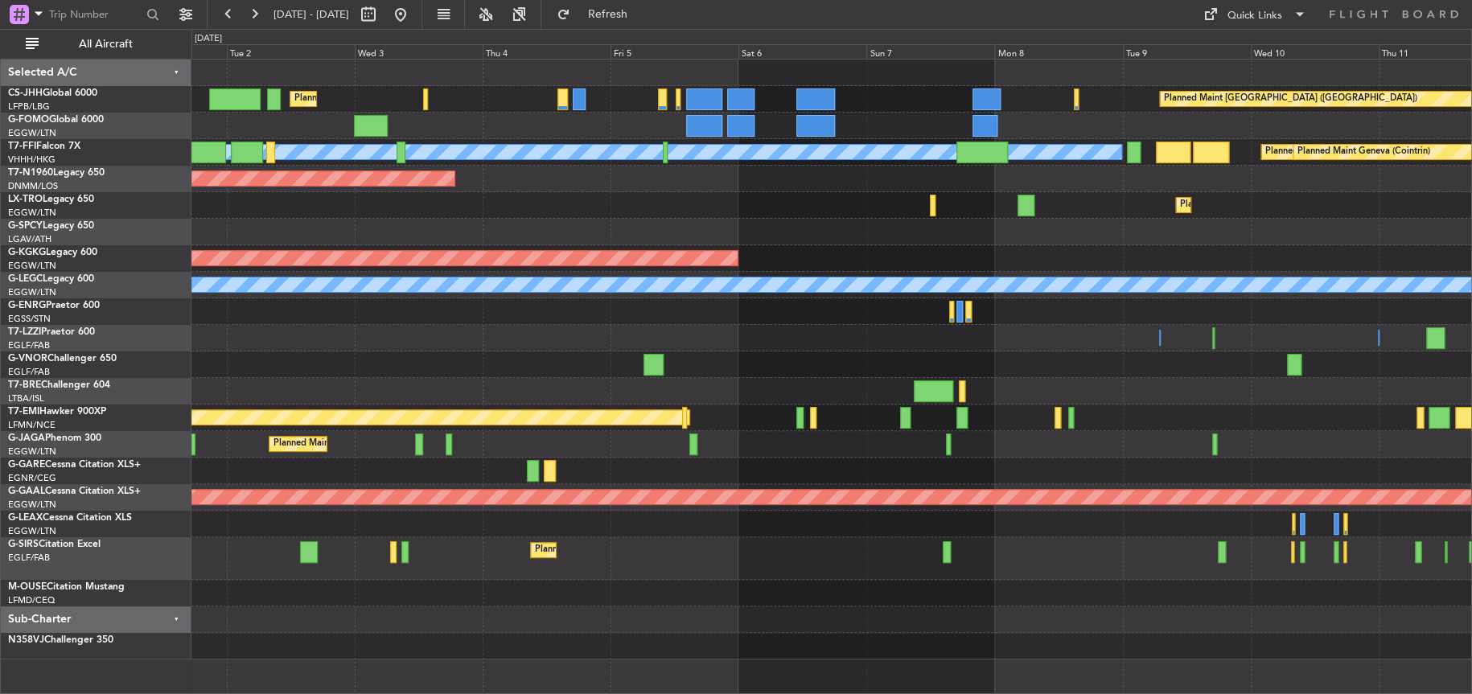
click at [436, 550] on div "Planned Maint [GEOGRAPHIC_DATA] ([GEOGRAPHIC_DATA]) Planned Maint [GEOGRAPHIC_D…" at bounding box center [831, 360] width 1280 height 600
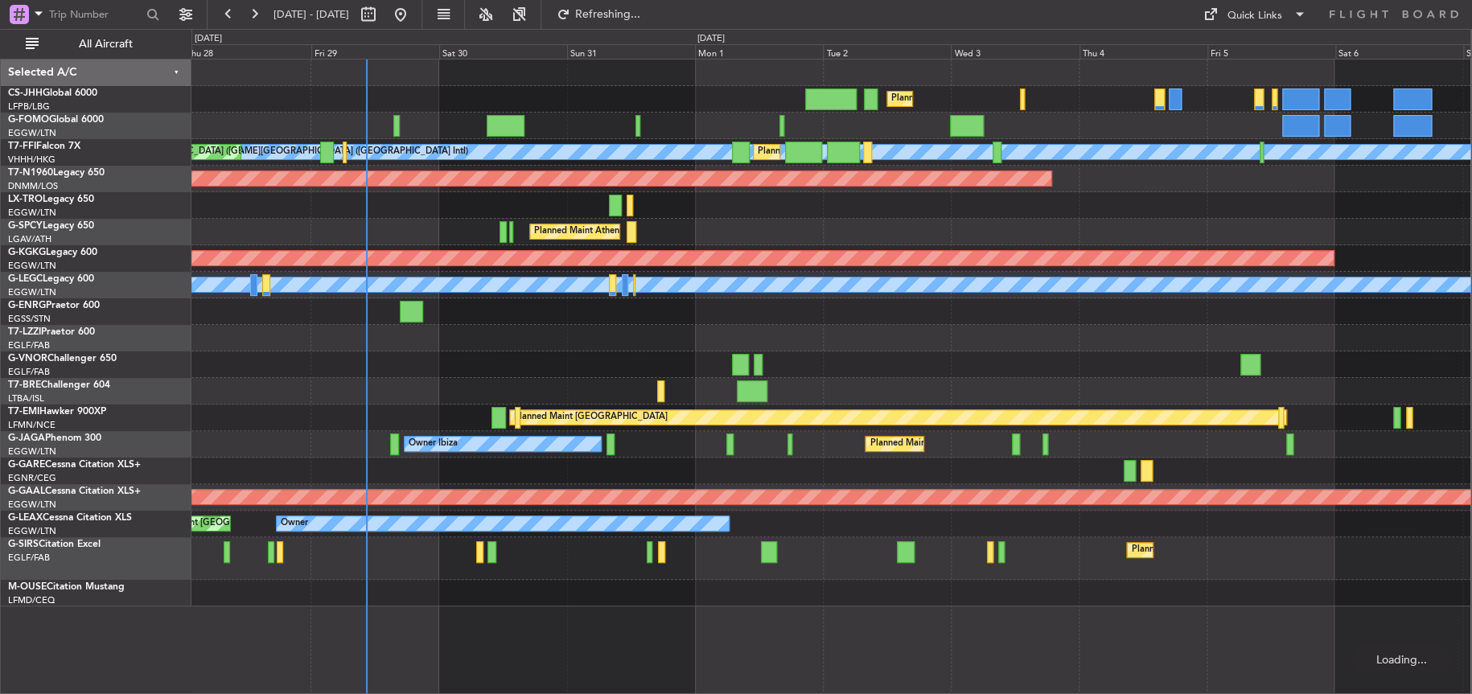
click at [1227, 355] on div "Planned Maint [GEOGRAPHIC_DATA] ([GEOGRAPHIC_DATA]) Planned Maint [GEOGRAPHIC_D…" at bounding box center [830, 333] width 1279 height 547
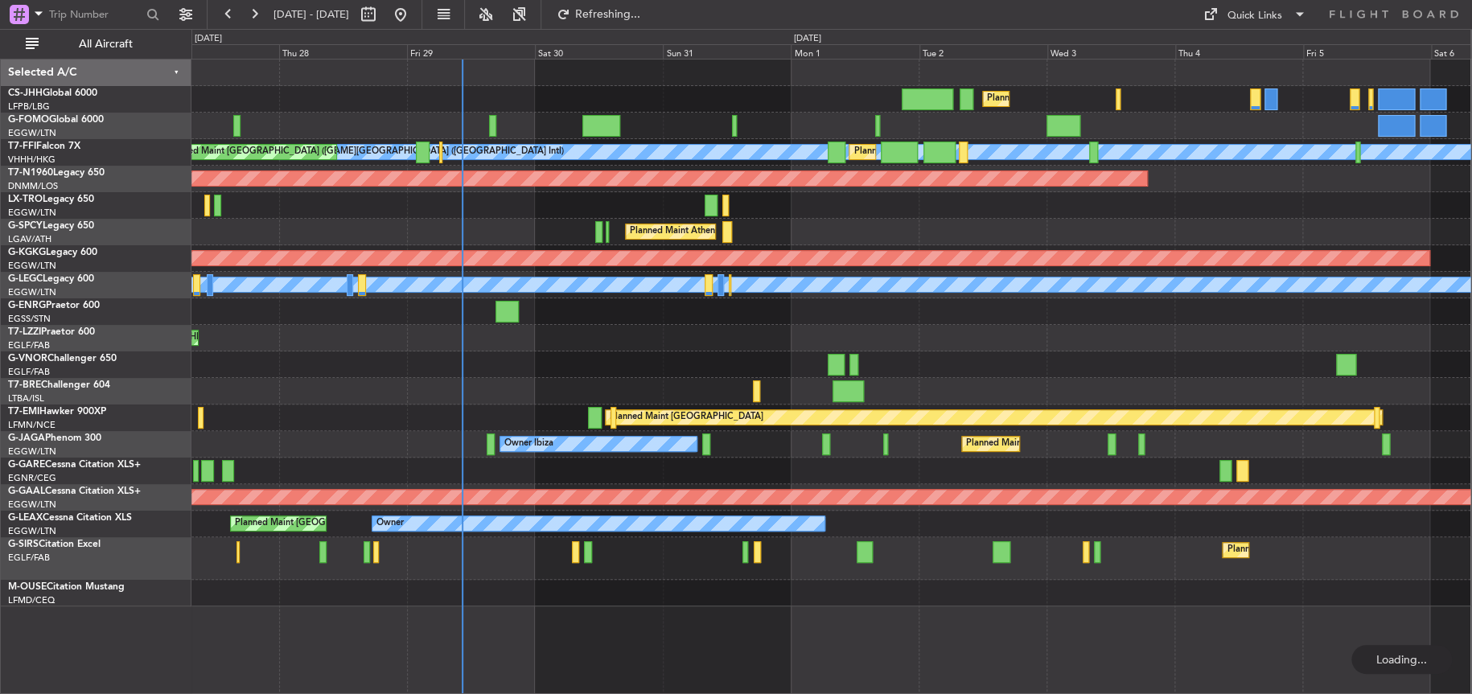
click at [1256, 360] on div at bounding box center [830, 364] width 1279 height 27
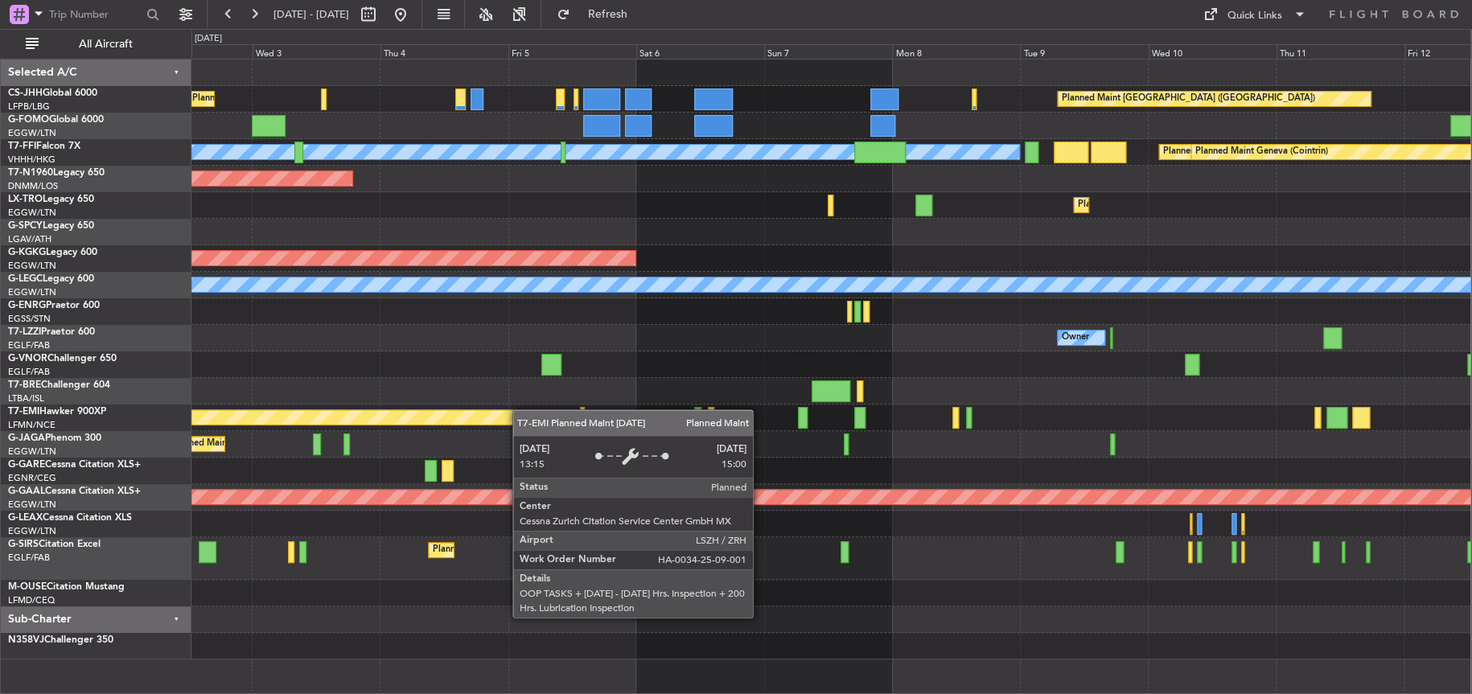
click at [309, 416] on div "Planned Maint [GEOGRAPHIC_DATA] ([GEOGRAPHIC_DATA]) Planned Maint [GEOGRAPHIC_D…" at bounding box center [830, 360] width 1279 height 600
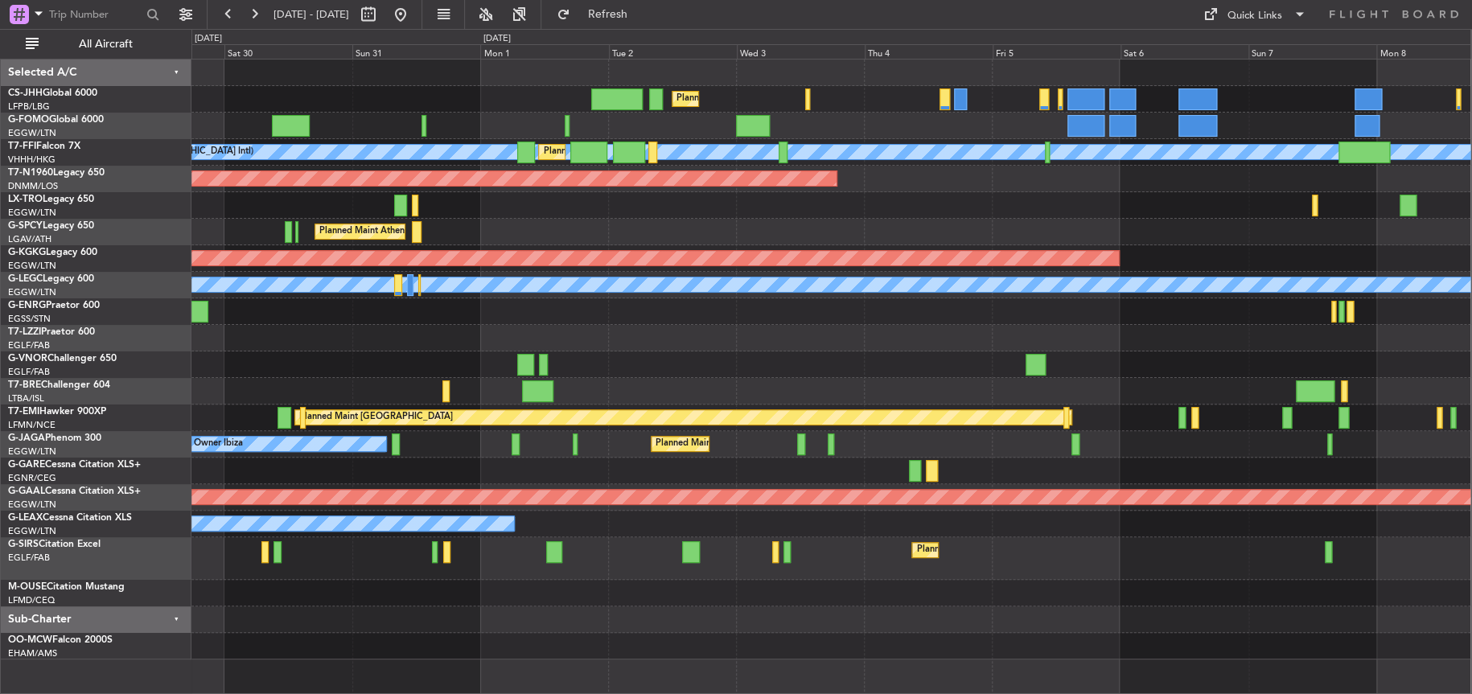
click at [1077, 353] on div "Planned Maint [GEOGRAPHIC_DATA] ([GEOGRAPHIC_DATA]) Planned Maint [GEOGRAPHIC_D…" at bounding box center [830, 360] width 1279 height 600
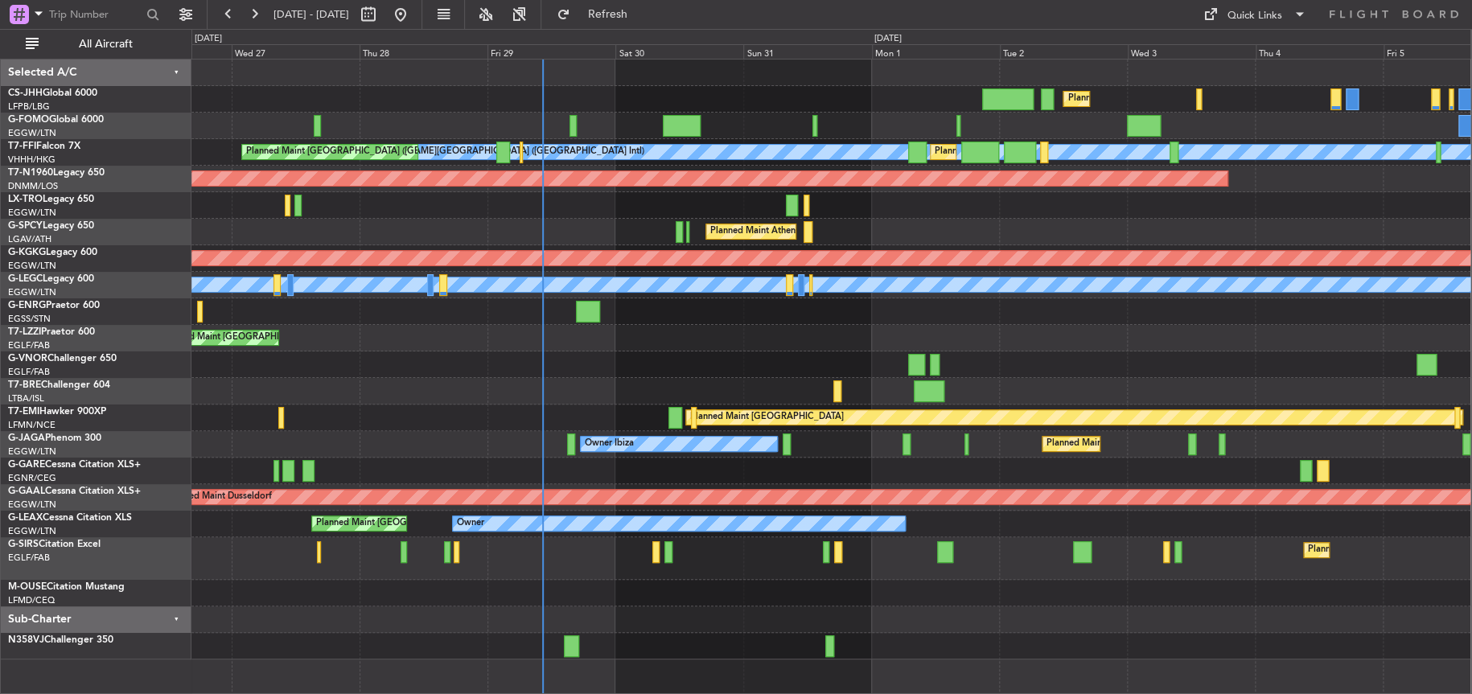
click at [633, 372] on div "Planned Maint [GEOGRAPHIC_DATA] ([GEOGRAPHIC_DATA]) [PERSON_NAME][GEOGRAPHIC_DA…" at bounding box center [830, 360] width 1279 height 600
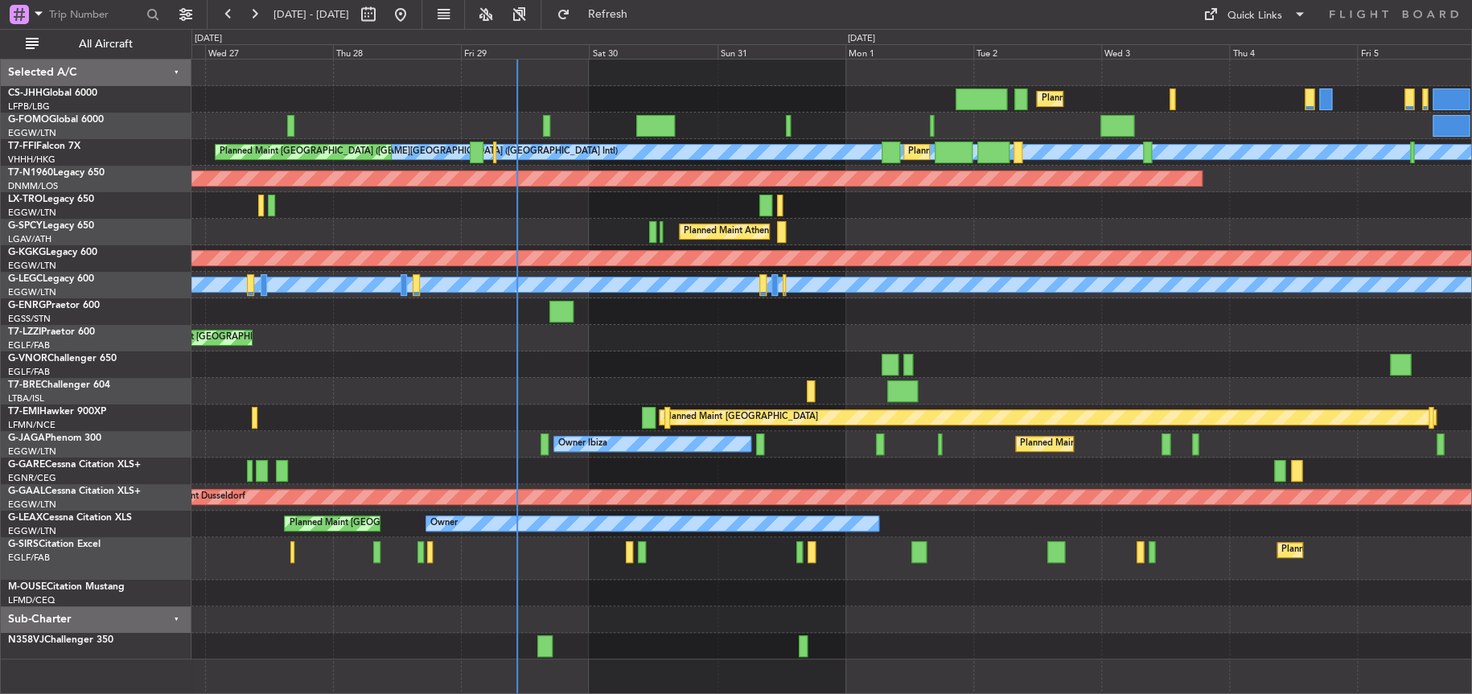
click at [590, 383] on div "Planned Maint [GEOGRAPHIC_DATA] ([GEOGRAPHIC_DATA]) [PERSON_NAME][GEOGRAPHIC_DA…" at bounding box center [831, 360] width 1280 height 600
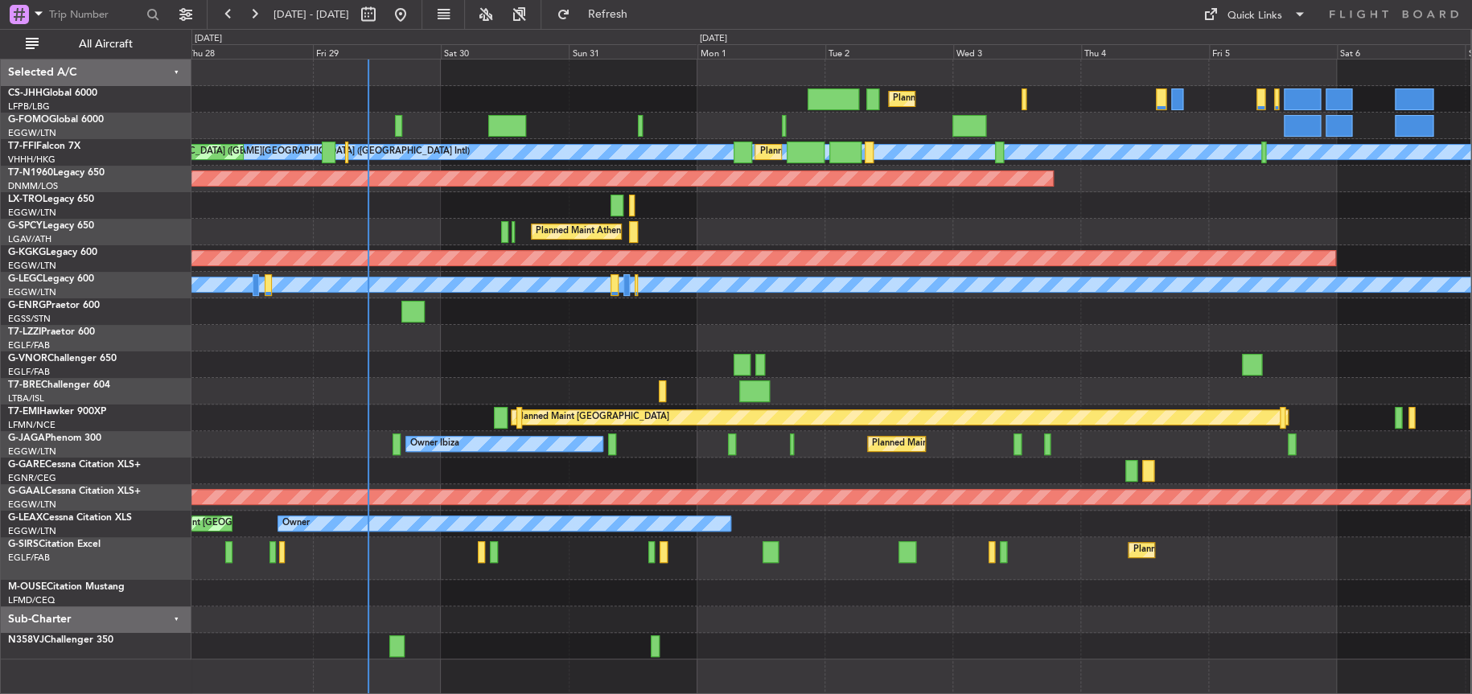
click at [18, 368] on div "Planned Maint [GEOGRAPHIC_DATA] ([GEOGRAPHIC_DATA]) Planned Maint [GEOGRAPHIC_D…" at bounding box center [736, 361] width 1472 height 665
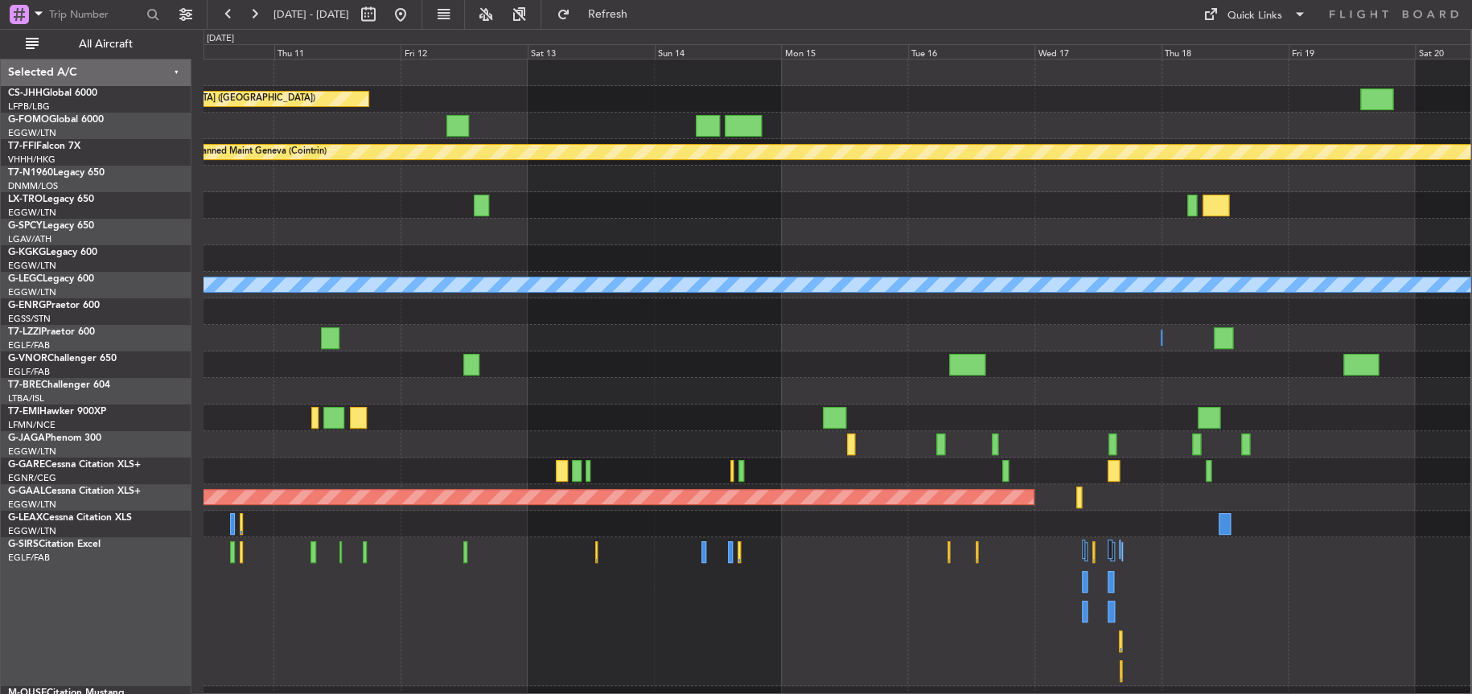
click at [364, 390] on div at bounding box center [836, 391] width 1267 height 27
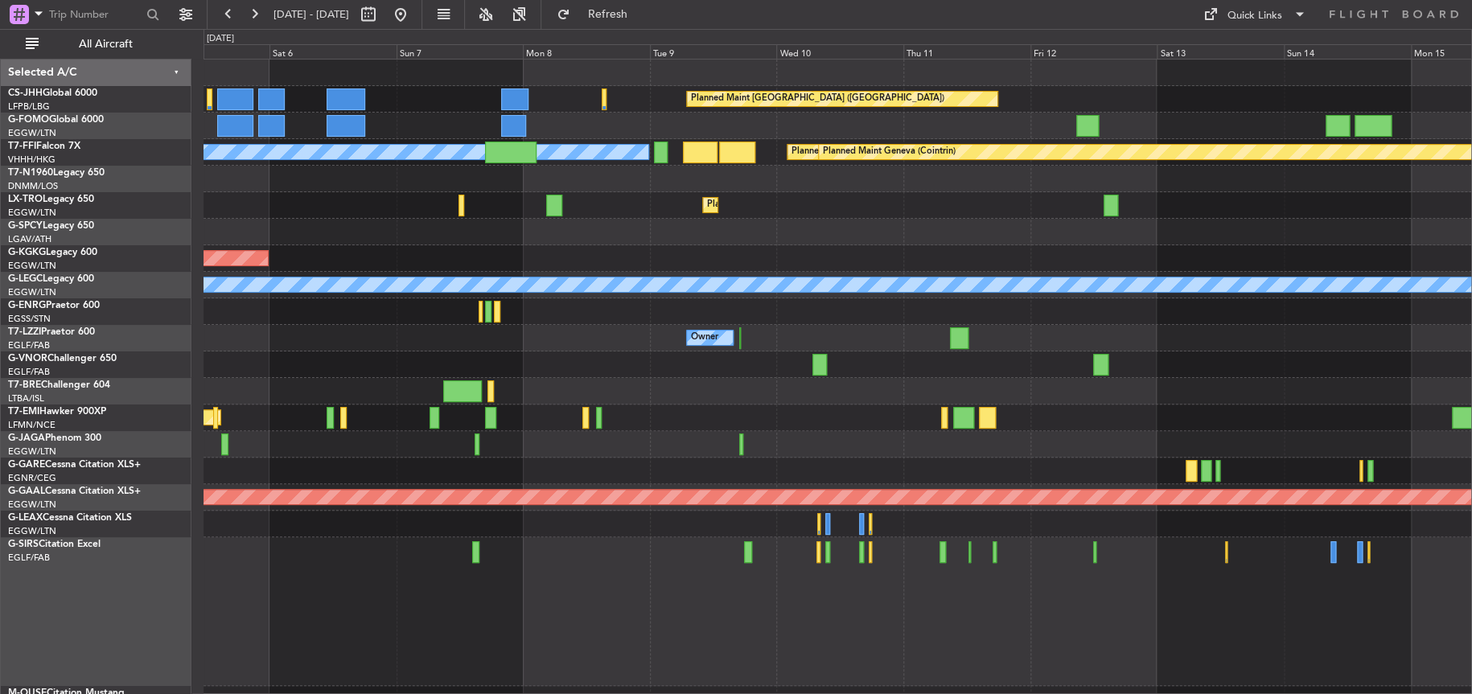
click at [997, 450] on div "Planned Maint [GEOGRAPHIC_DATA] ([GEOGRAPHIC_DATA]) Planned Maint Tianjin ([GEO…" at bounding box center [837, 413] width 1268 height 706
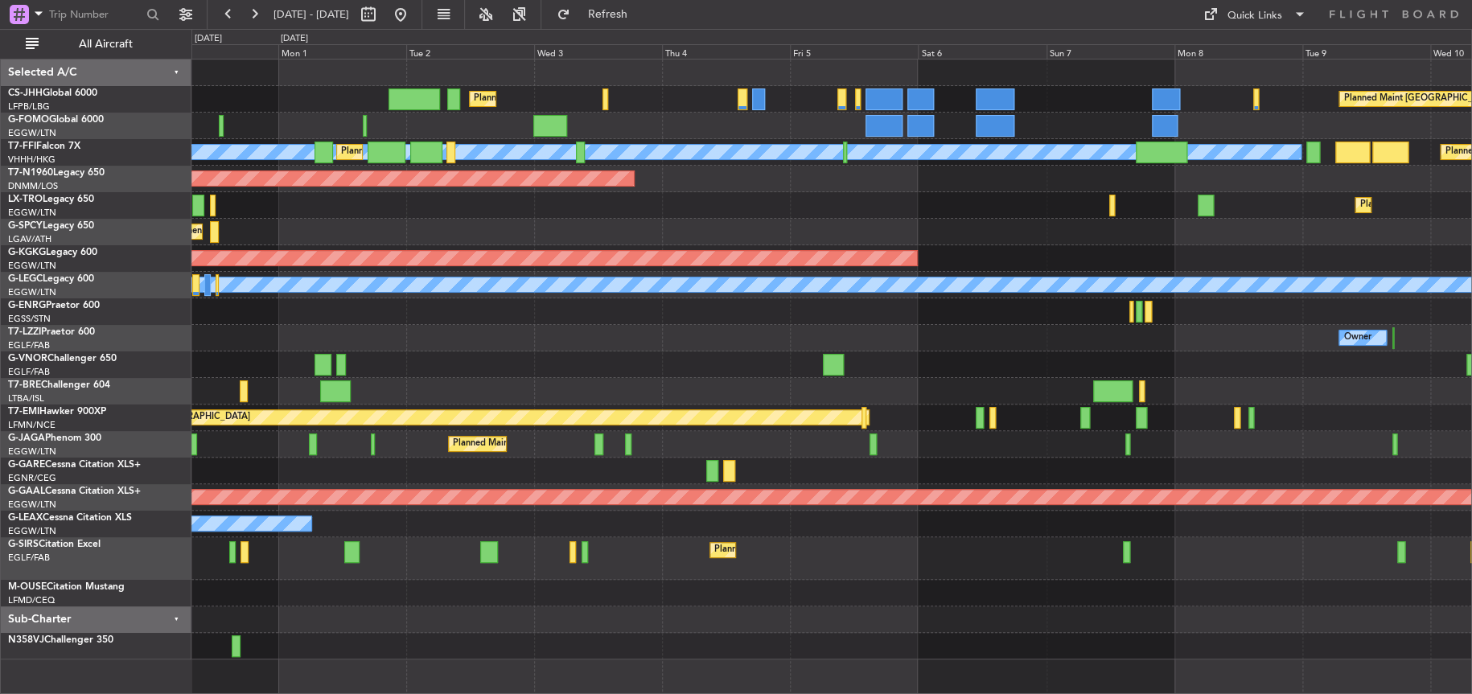
click at [715, 562] on div "Planned Maint [GEOGRAPHIC_DATA] ([GEOGRAPHIC_DATA])" at bounding box center [831, 558] width 1280 height 43
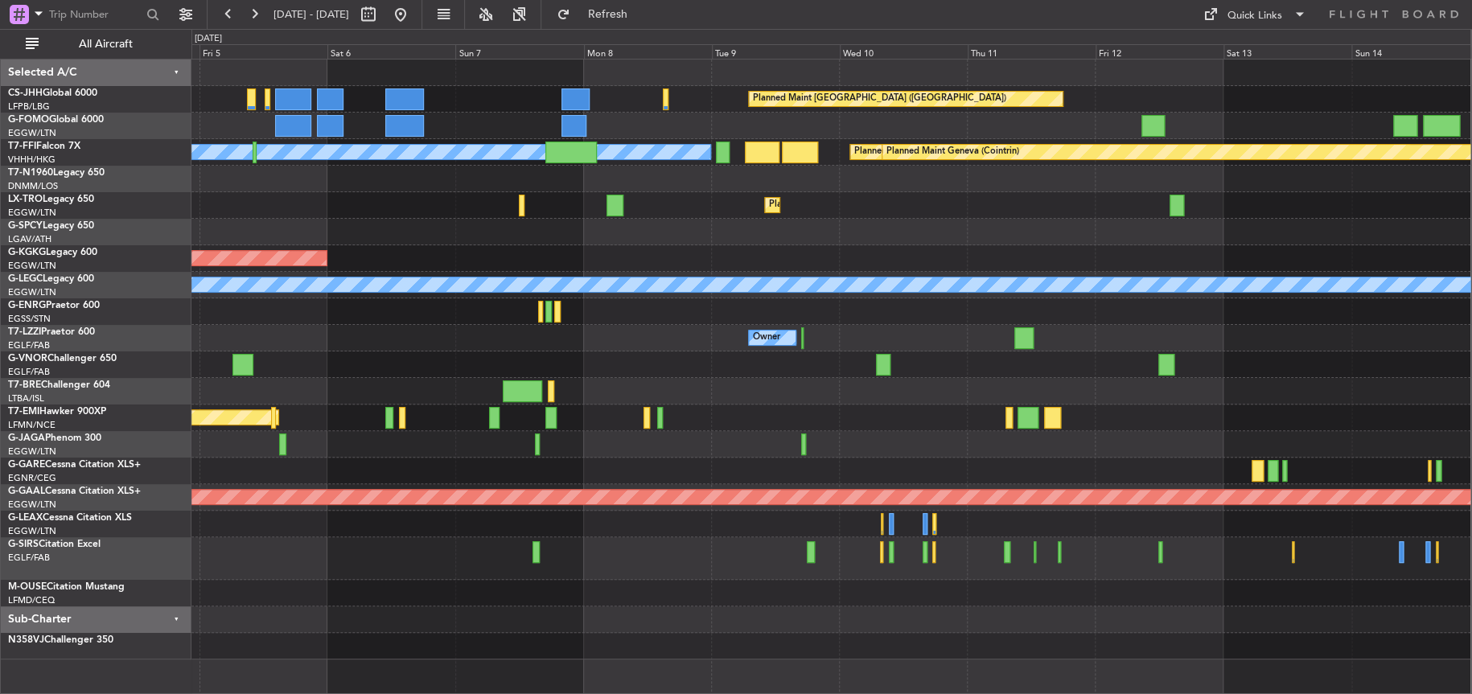
click at [557, 549] on div "Planned Maint [GEOGRAPHIC_DATA] ([GEOGRAPHIC_DATA])" at bounding box center [830, 558] width 1279 height 43
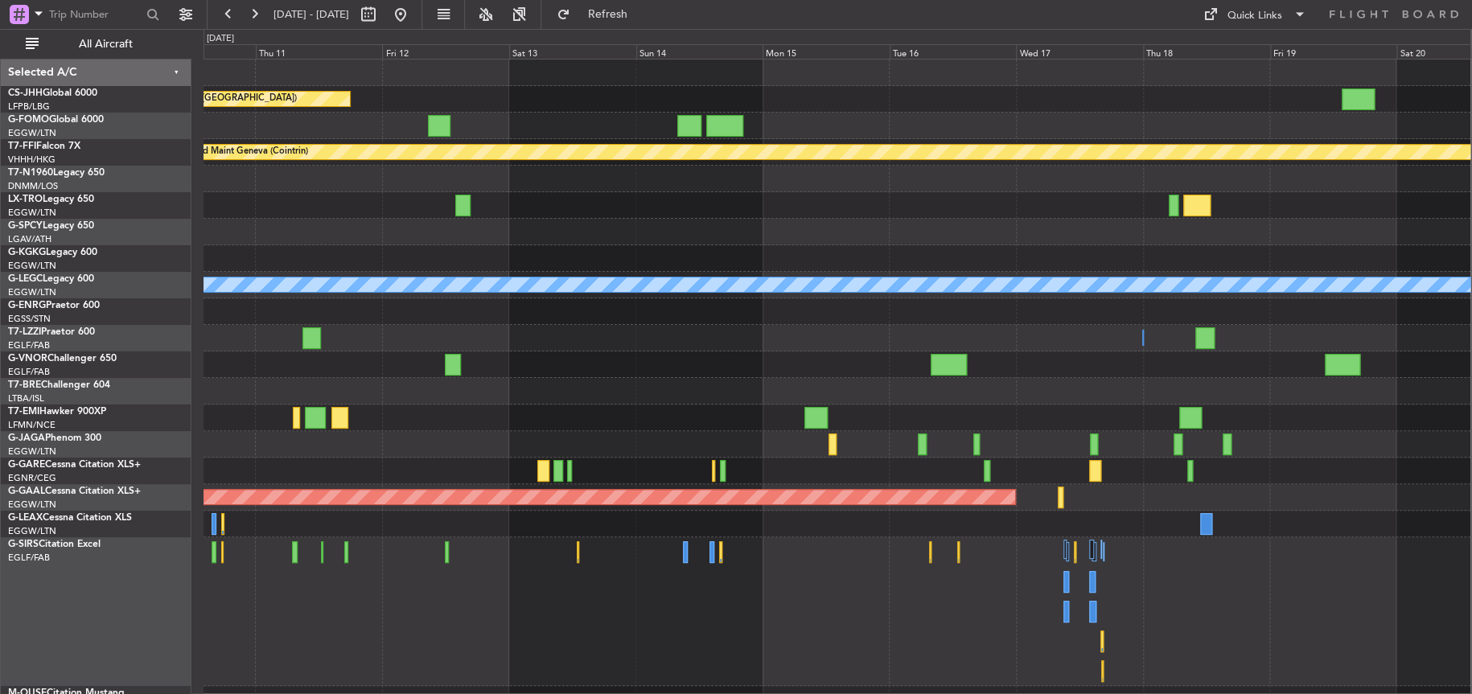
click at [615, 604] on div at bounding box center [836, 611] width 1267 height 149
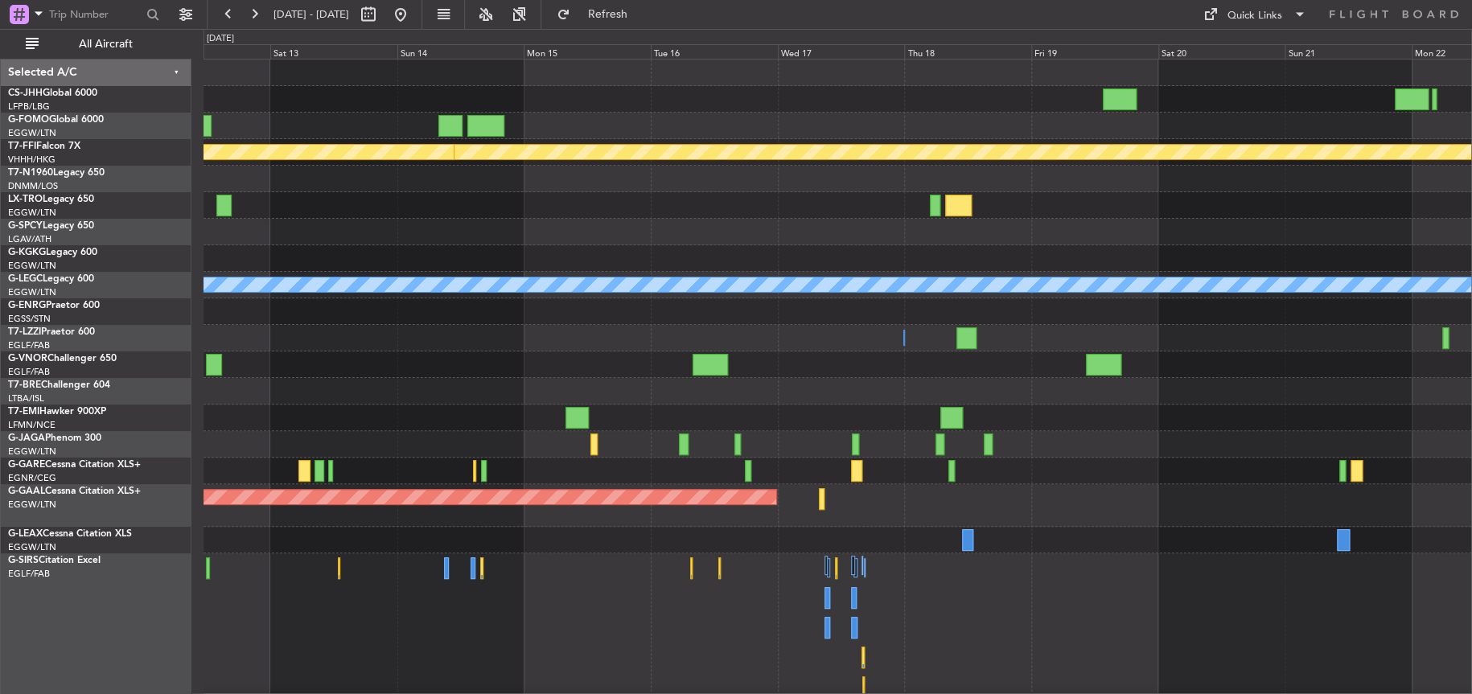
scroll to position [86, 0]
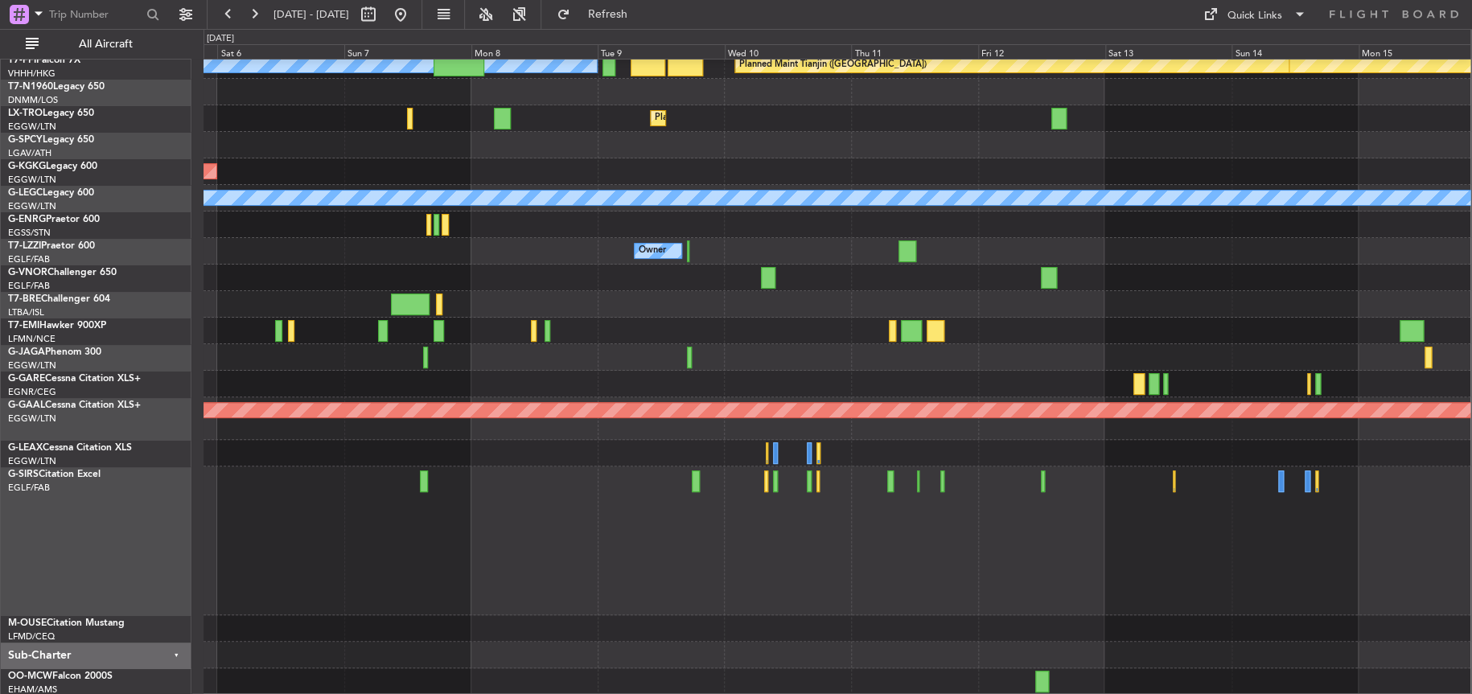
click at [1471, 240] on html "12 Sep 2025 - 22 Sep 2025 Refresh Quick Links All Aircraft Planned Maint Geneva…" at bounding box center [736, 347] width 1472 height 694
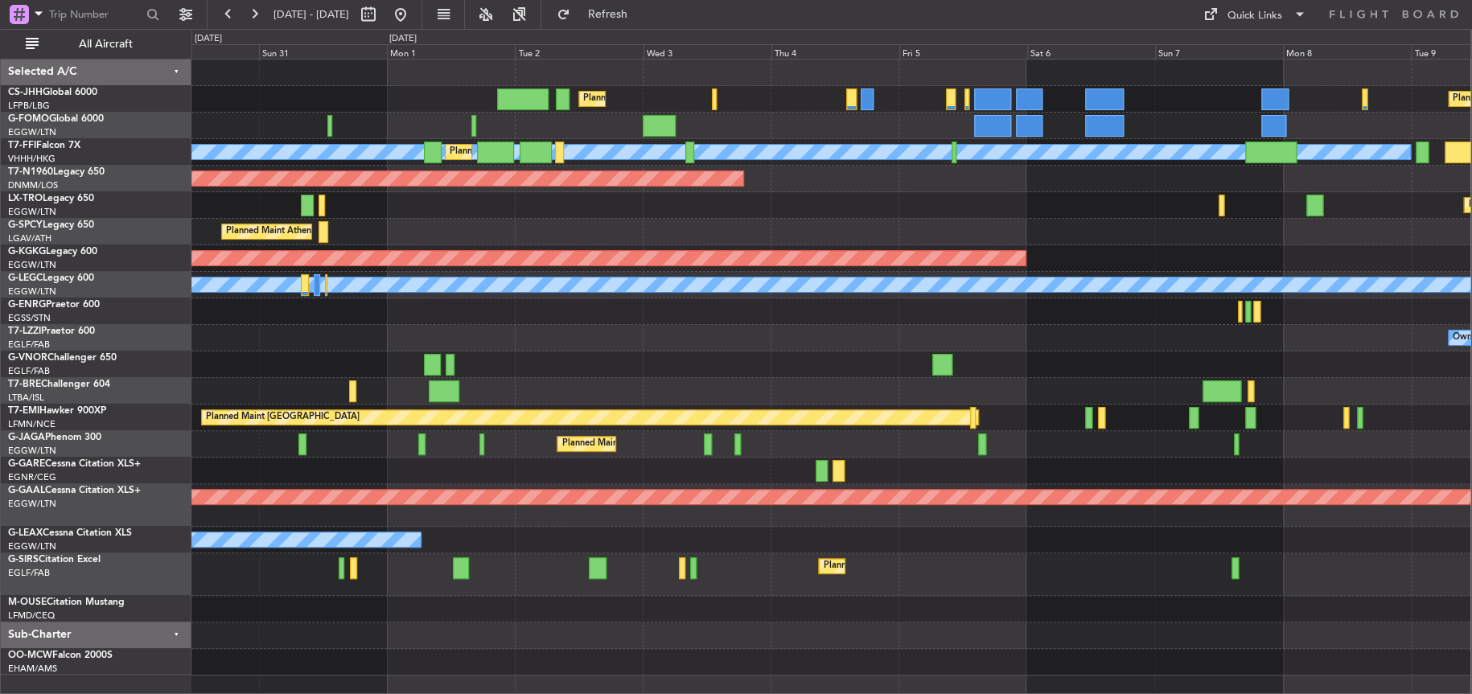
scroll to position [0, 0]
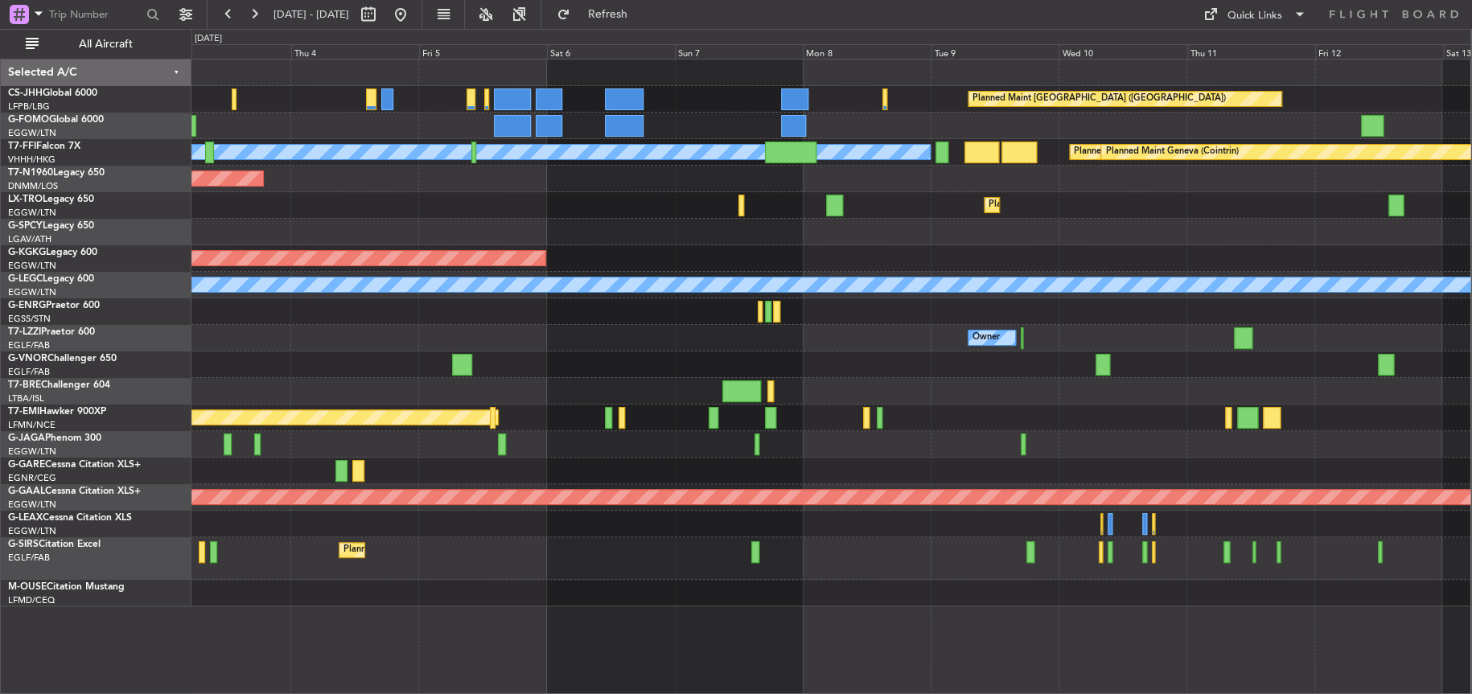
click at [244, 594] on div "Planned Maint Paris (Le Bourget) Planned Maint London (Luton) MEL Hong Kong (Ho…" at bounding box center [830, 333] width 1279 height 547
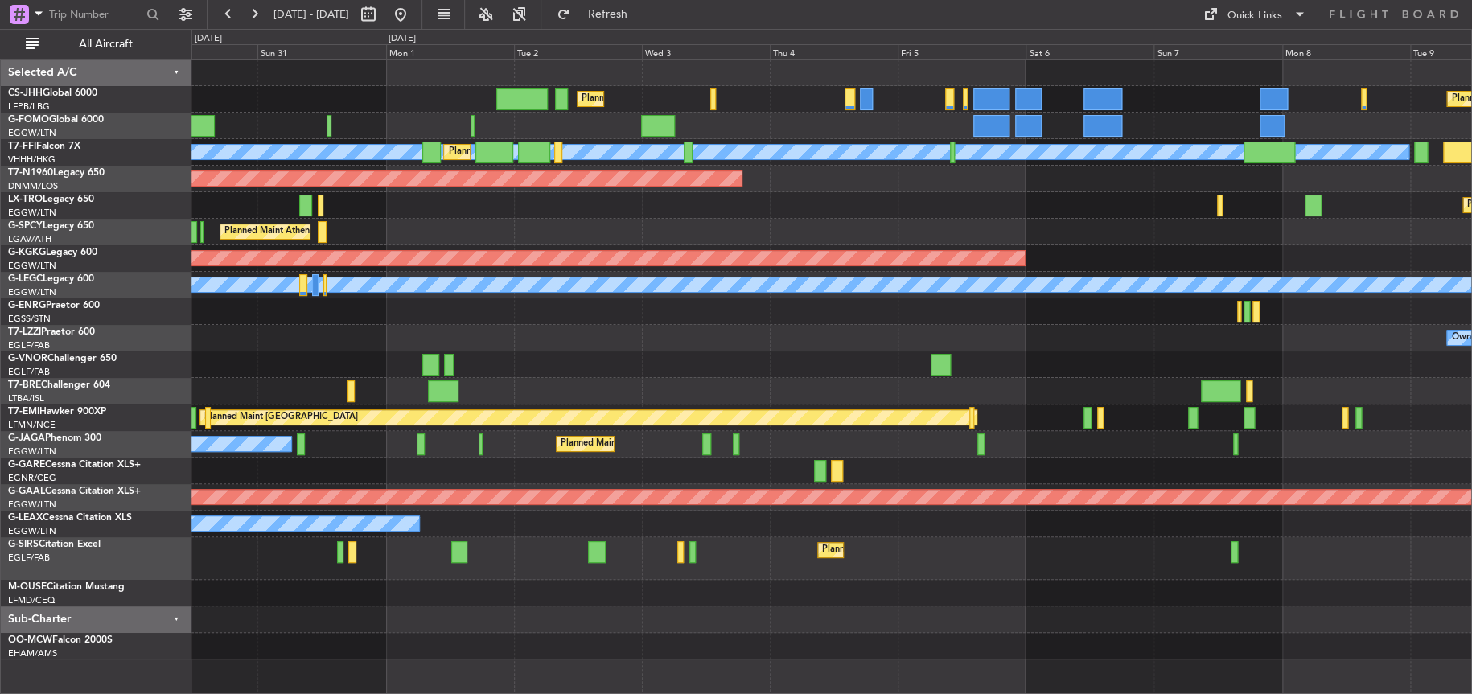
click at [857, 568] on div "Planned Maint [GEOGRAPHIC_DATA] ([GEOGRAPHIC_DATA])" at bounding box center [831, 558] width 1280 height 43
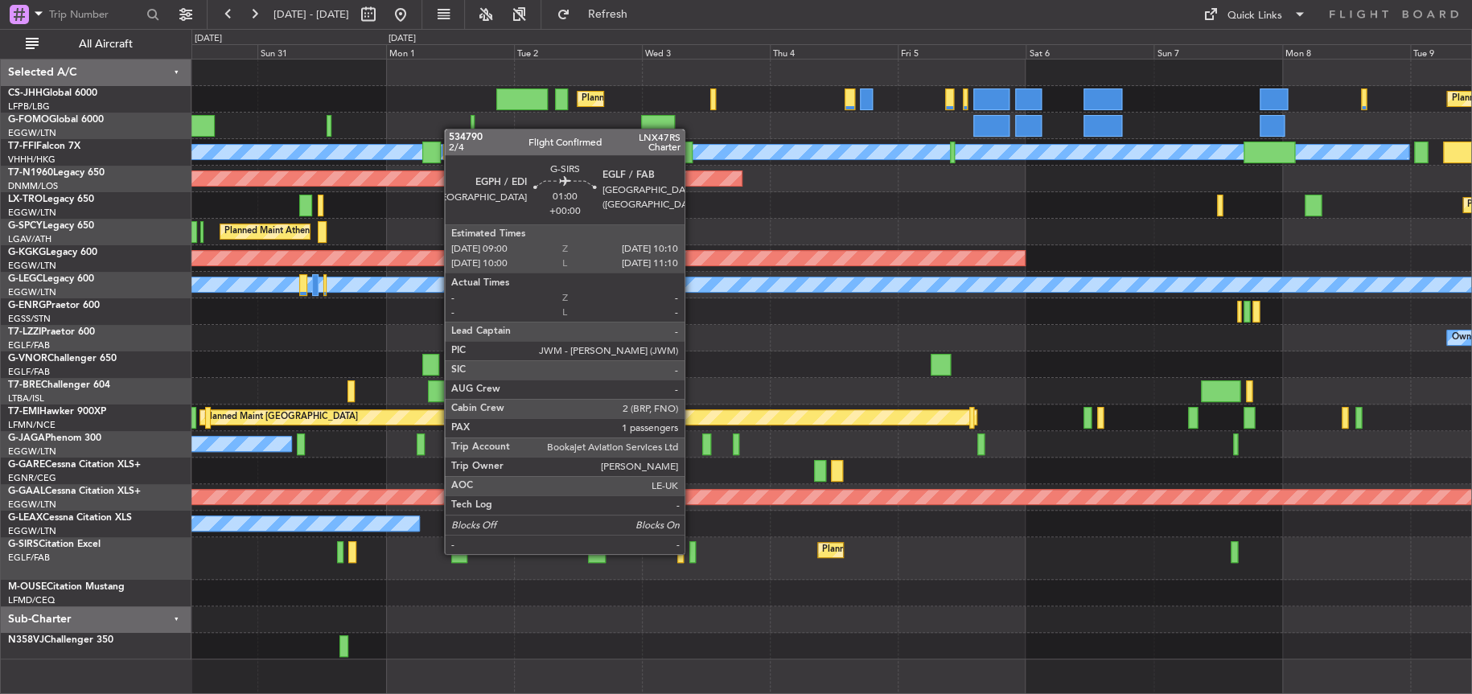
click at [692, 552] on div at bounding box center [692, 552] width 6 height 22
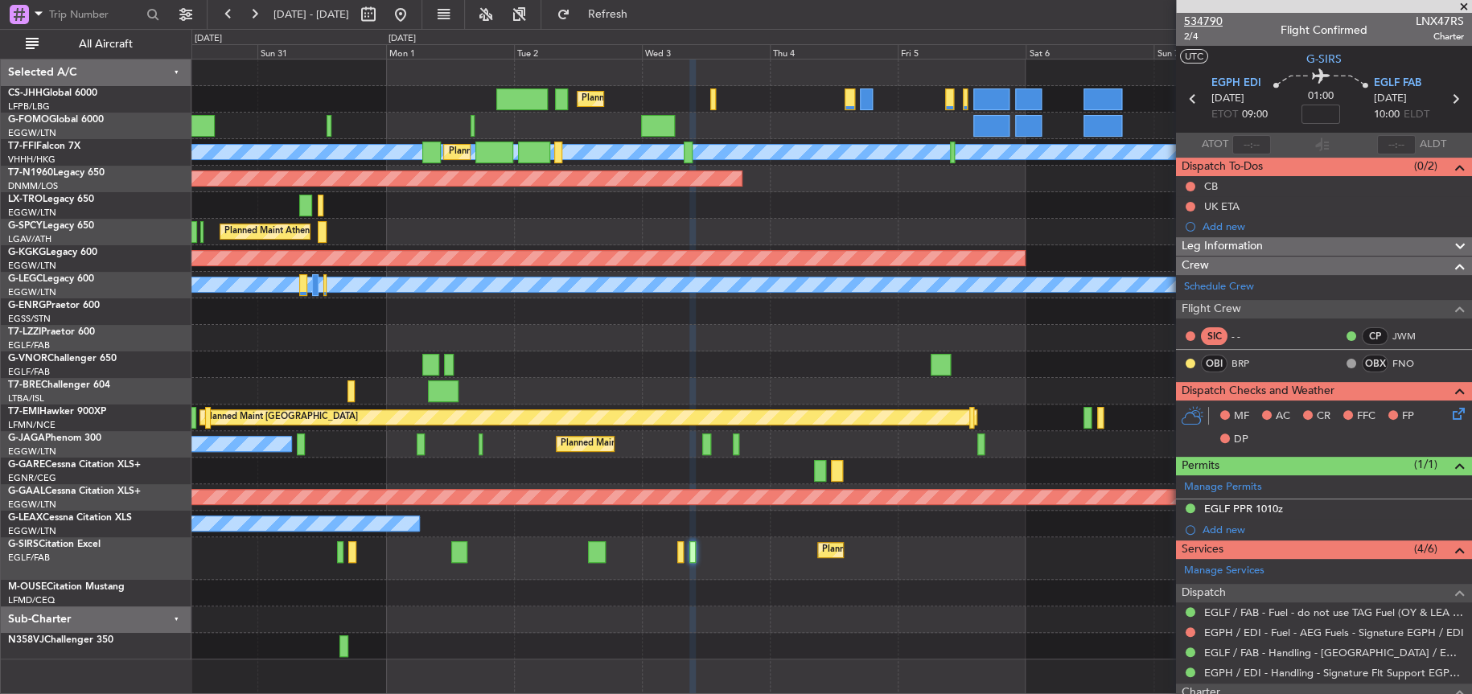
click at [1210, 30] on mat-tooltip-component "Trip Number" at bounding box center [1202, 51] width 80 height 43
click at [1203, 9] on div at bounding box center [1324, 6] width 296 height 13
click at [1212, 26] on span "534790" at bounding box center [1203, 21] width 39 height 17
click at [636, 321] on div at bounding box center [831, 311] width 1280 height 27
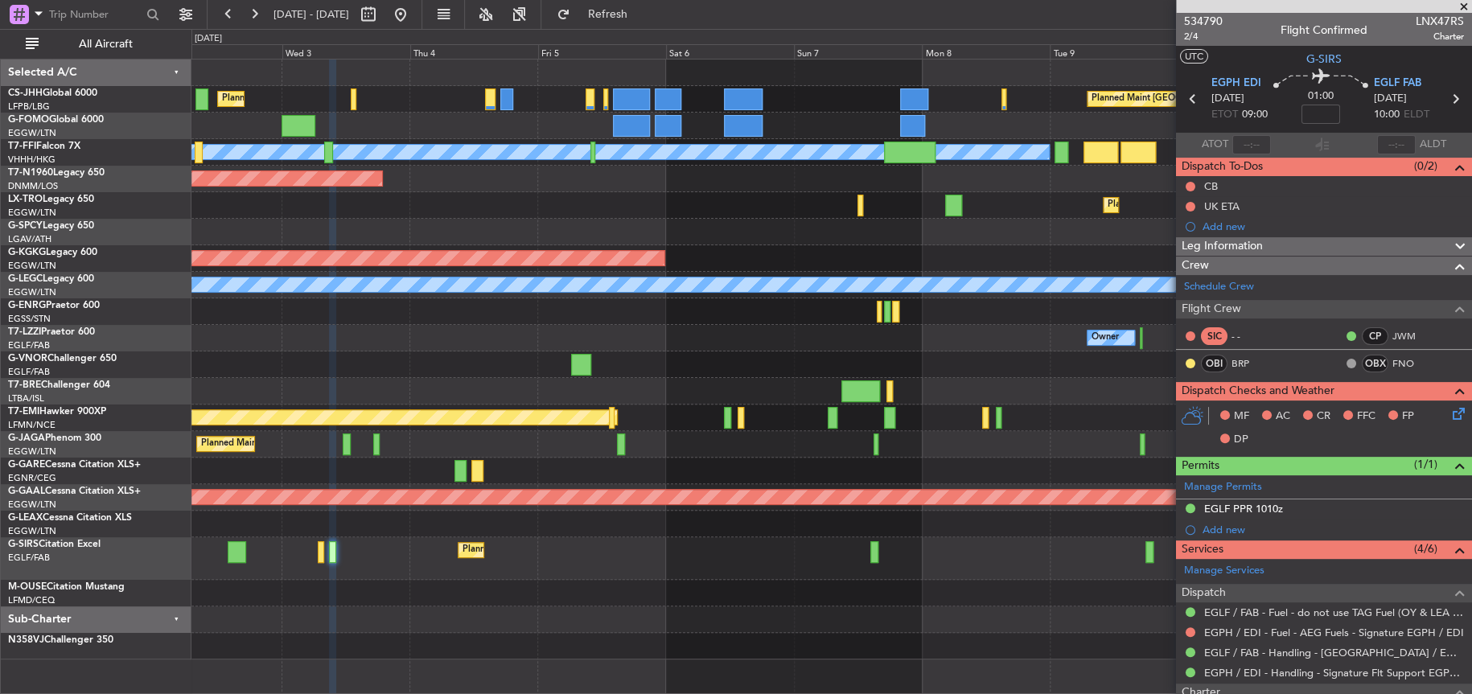
click at [412, 605] on div at bounding box center [830, 593] width 1279 height 27
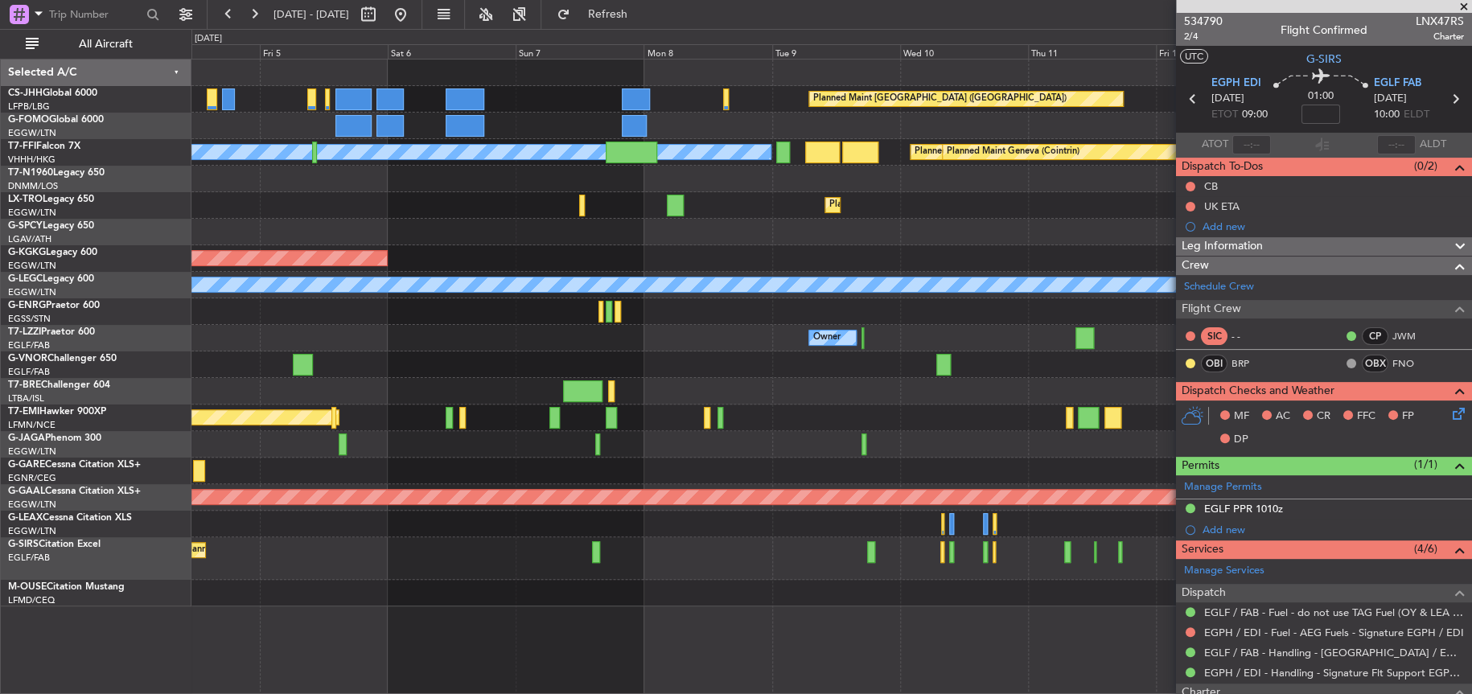
click at [439, 453] on div "Planned Maint [GEOGRAPHIC_DATA] ([GEOGRAPHIC_DATA])" at bounding box center [831, 444] width 1280 height 27
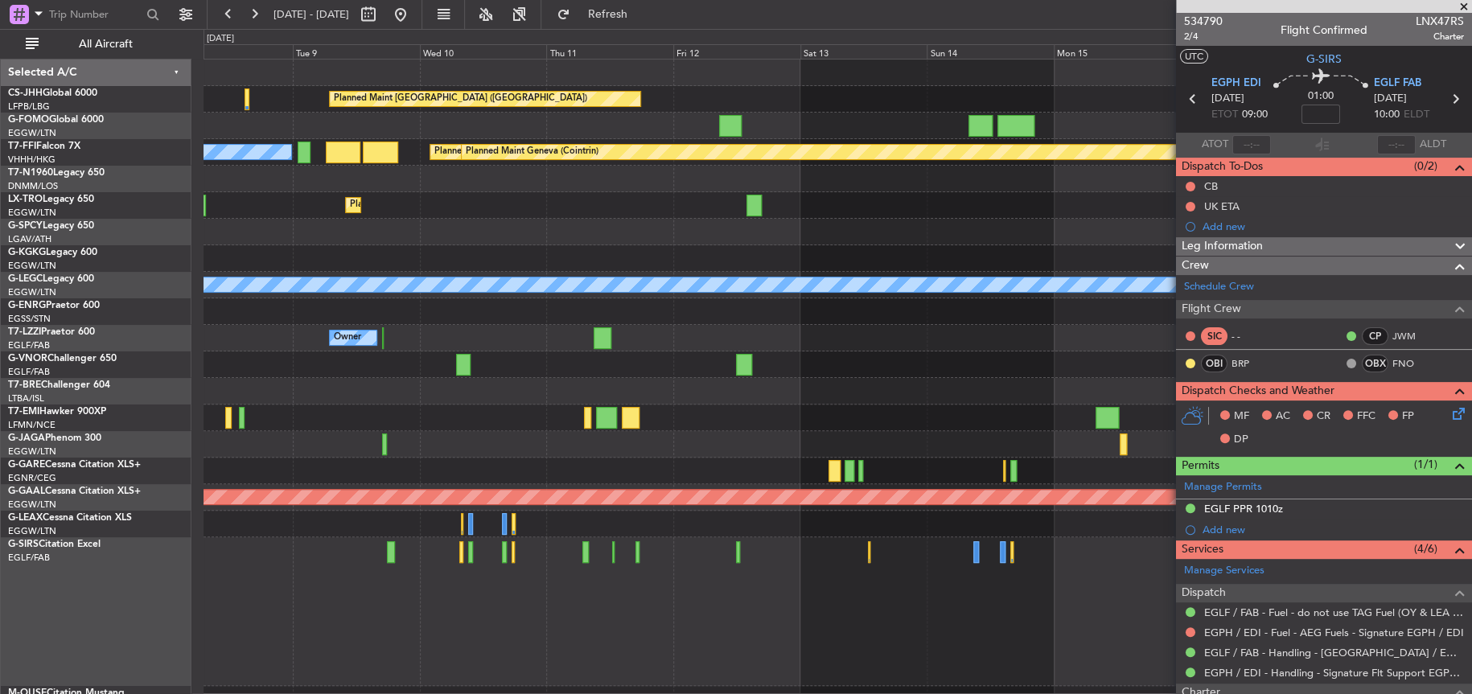
click at [830, 610] on div at bounding box center [837, 611] width 1268 height 149
click at [1185, 9] on div at bounding box center [1324, 6] width 296 height 13
click at [1186, 15] on span "534790" at bounding box center [1203, 21] width 39 height 17
click at [607, 17] on button "Refresh" at bounding box center [597, 15] width 97 height 26
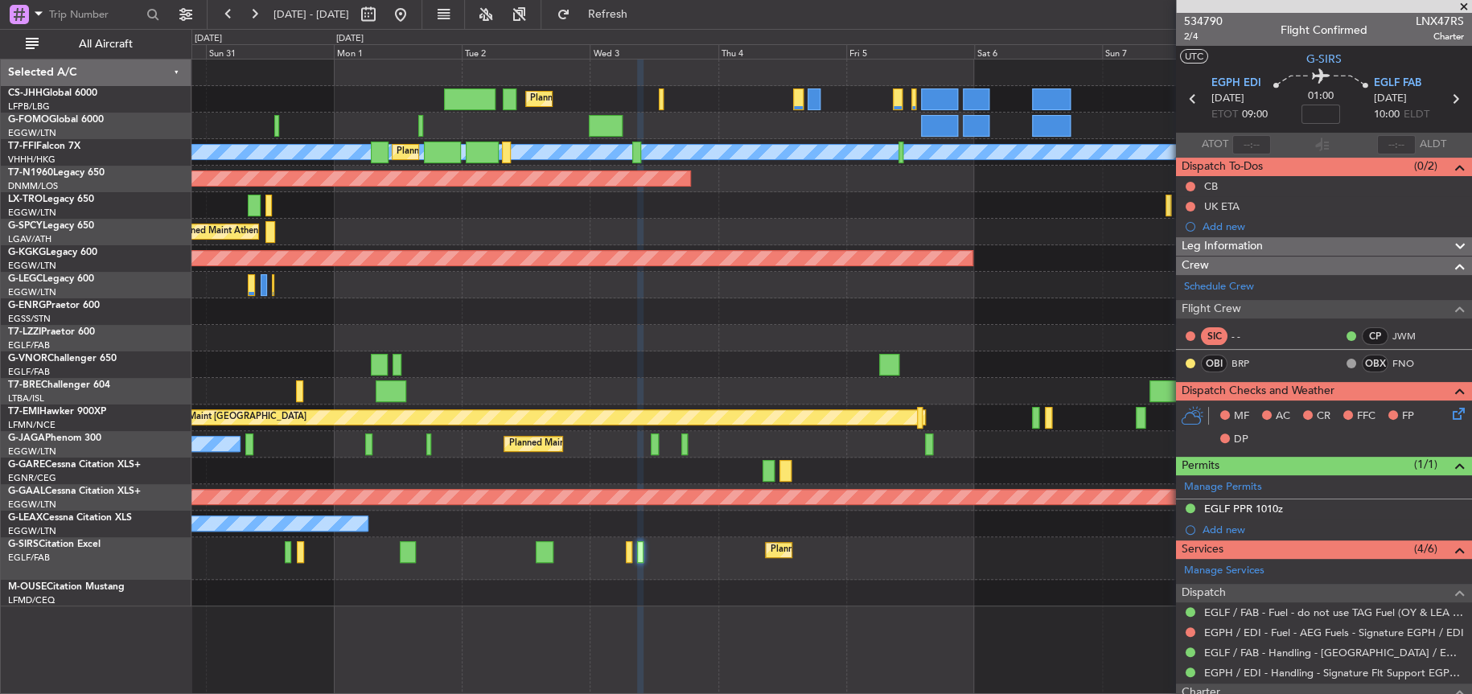
click at [799, 267] on div "Planned Maint Paris (Le Bourget) Planned Maint London (Luton) MEL Hong Kong (Ho…" at bounding box center [831, 333] width 1280 height 547
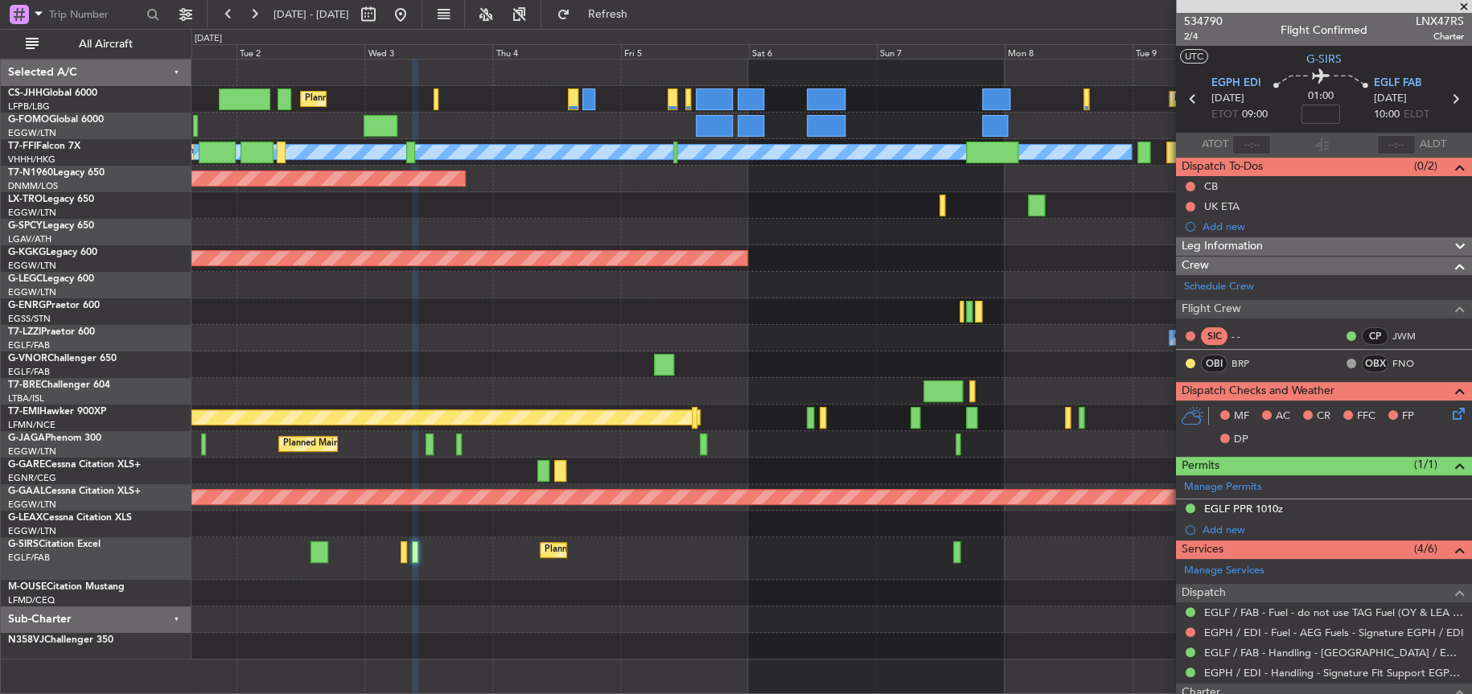
click at [301, 329] on div "Owner" at bounding box center [830, 338] width 1279 height 27
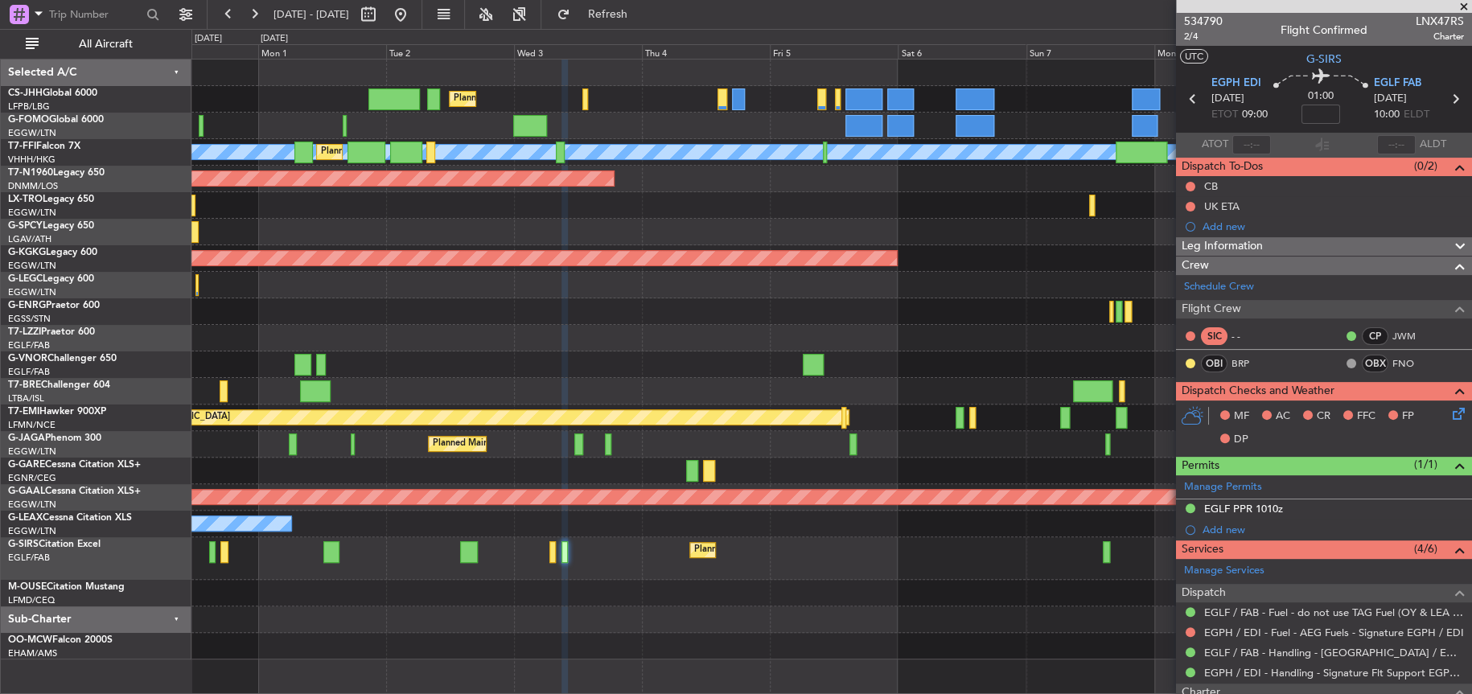
click at [232, 351] on div "Planned Maint London (Luton) Planned Maint Paris (Le Bourget) MEL Hong Kong (Ho…" at bounding box center [831, 360] width 1280 height 600
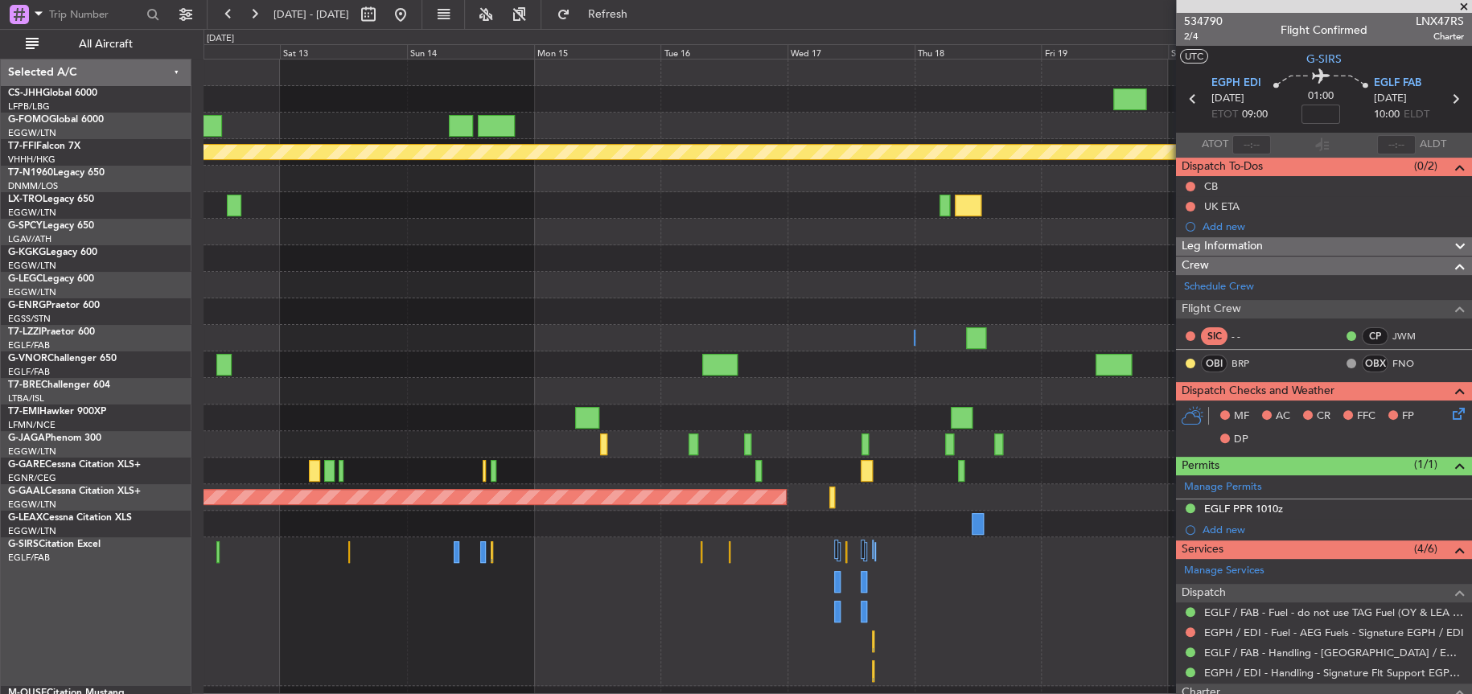
click at [628, 386] on div "Planned Maint Paris (Le Bourget) Planned Maint Tianjin (Binhai) Planned Maint G…" at bounding box center [837, 413] width 1268 height 706
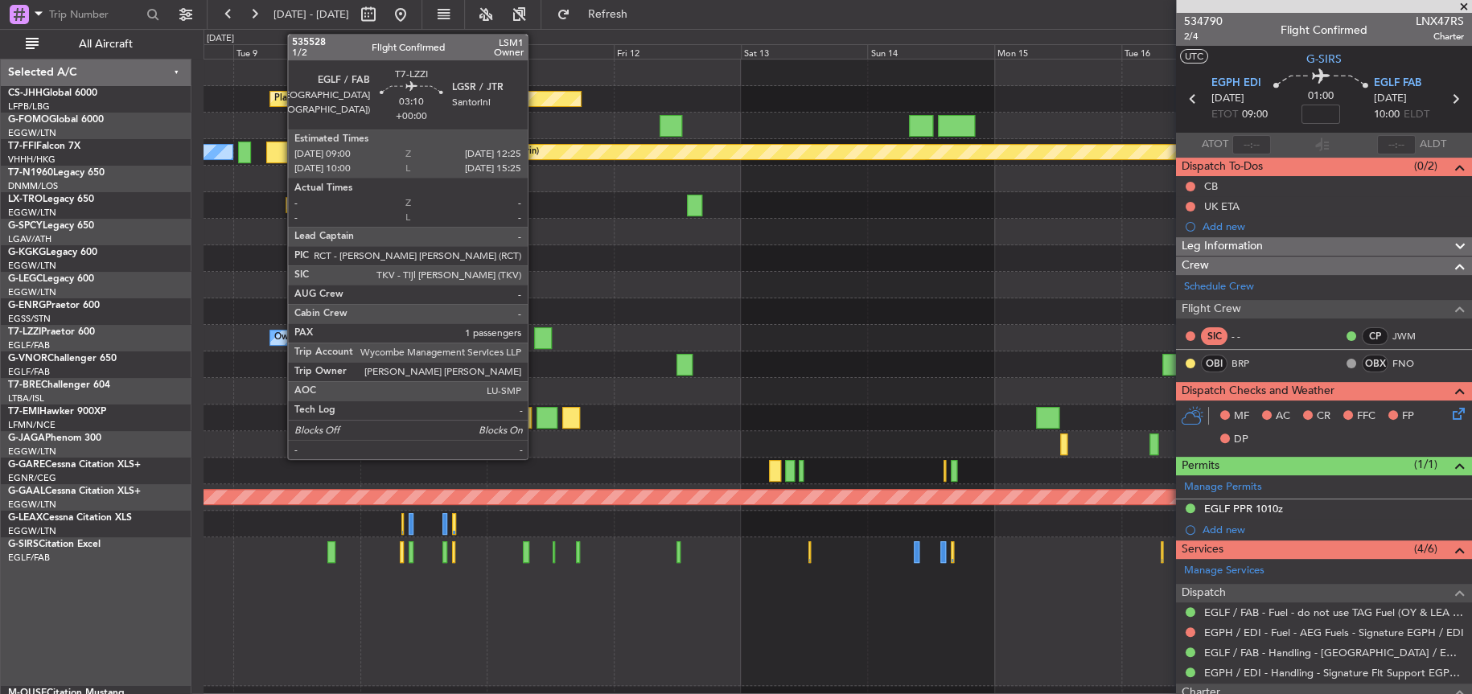
click at [535, 337] on div at bounding box center [543, 338] width 18 height 22
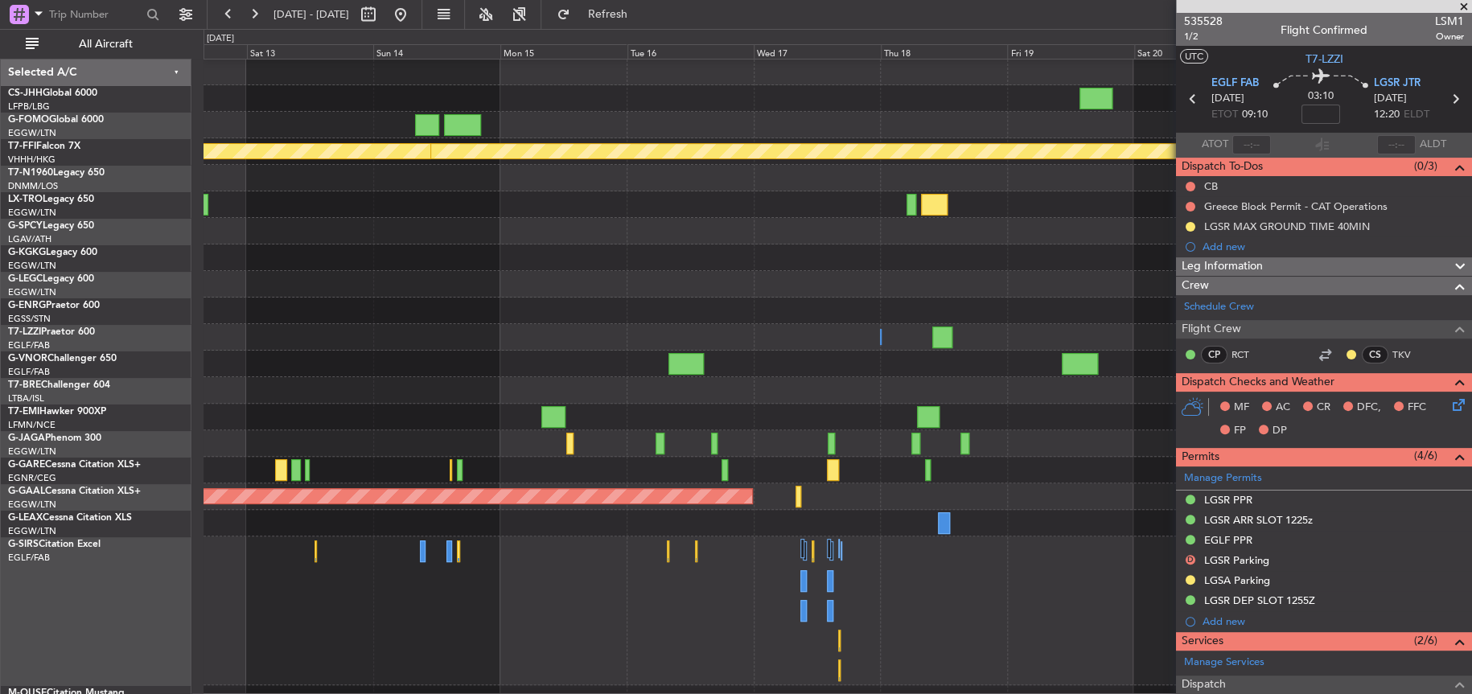
scroll to position [1, 0]
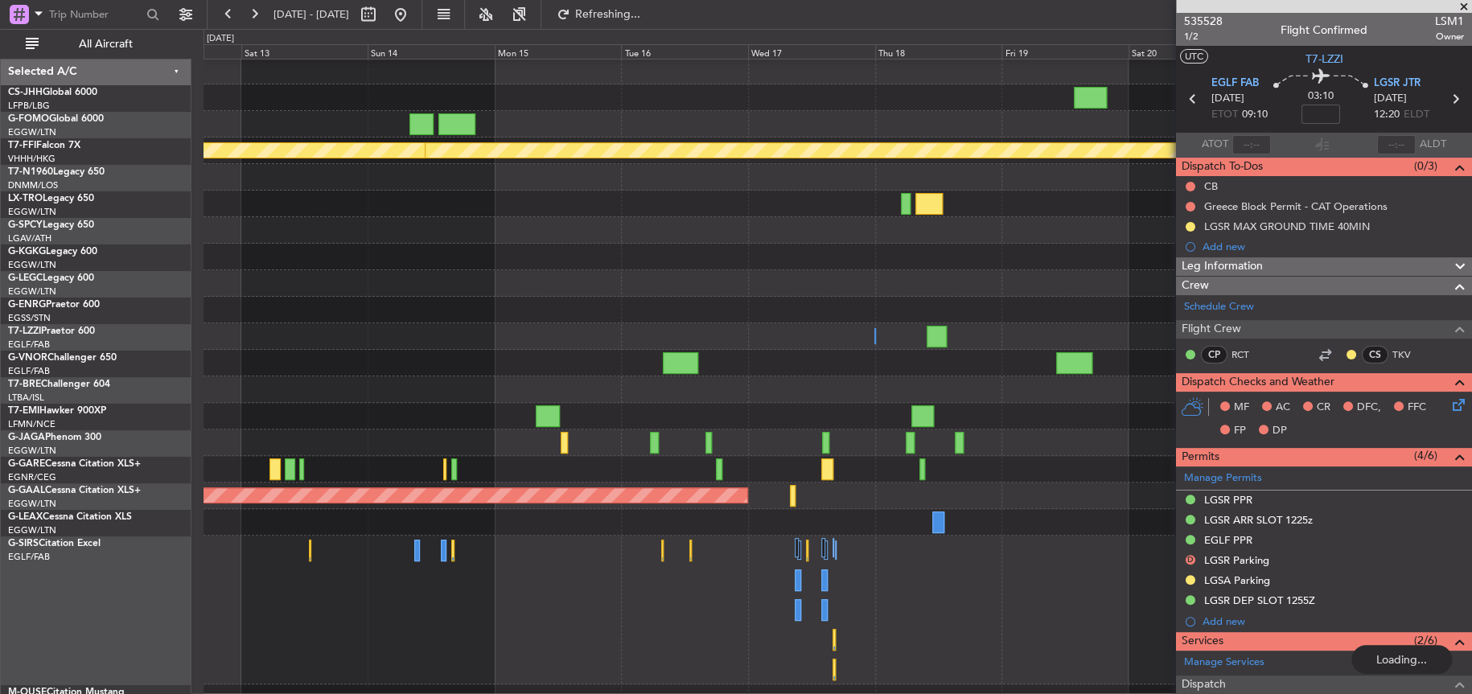
click at [405, 310] on div at bounding box center [837, 310] width 1268 height 27
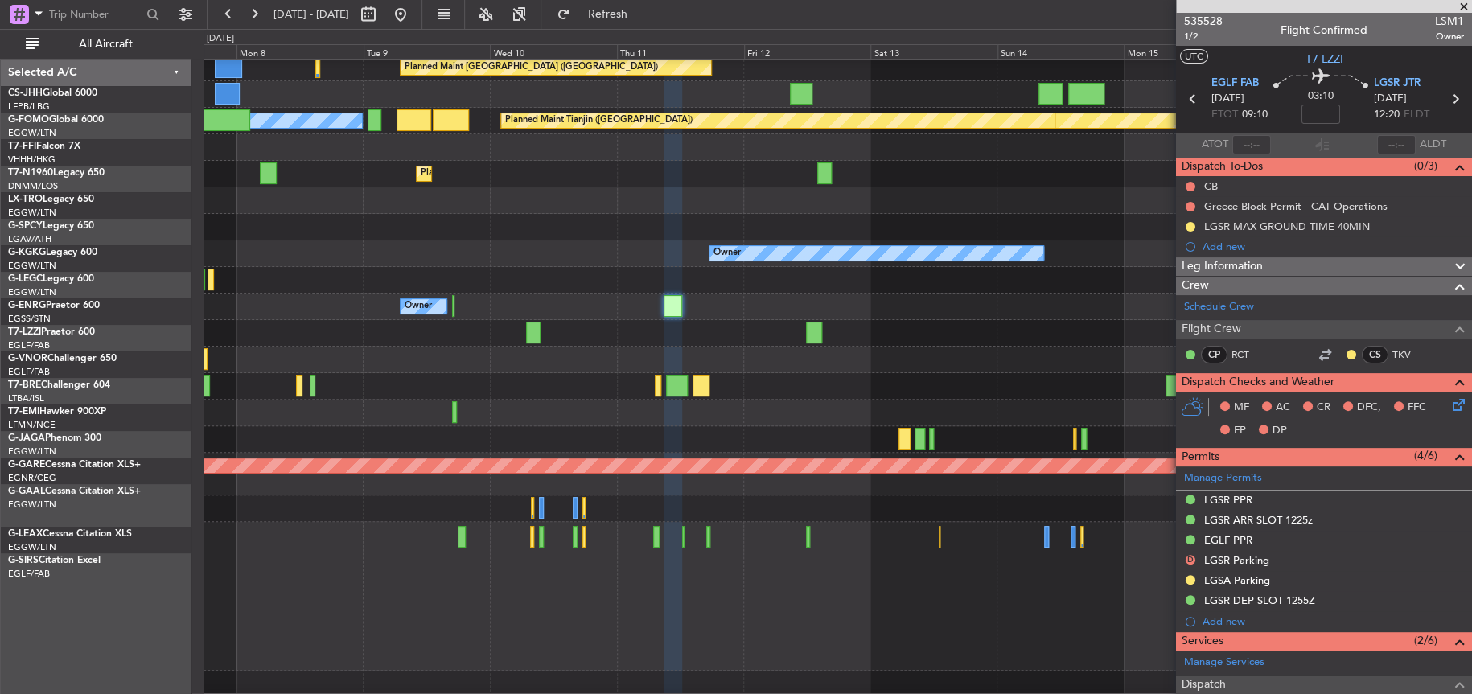
scroll to position [32, 0]
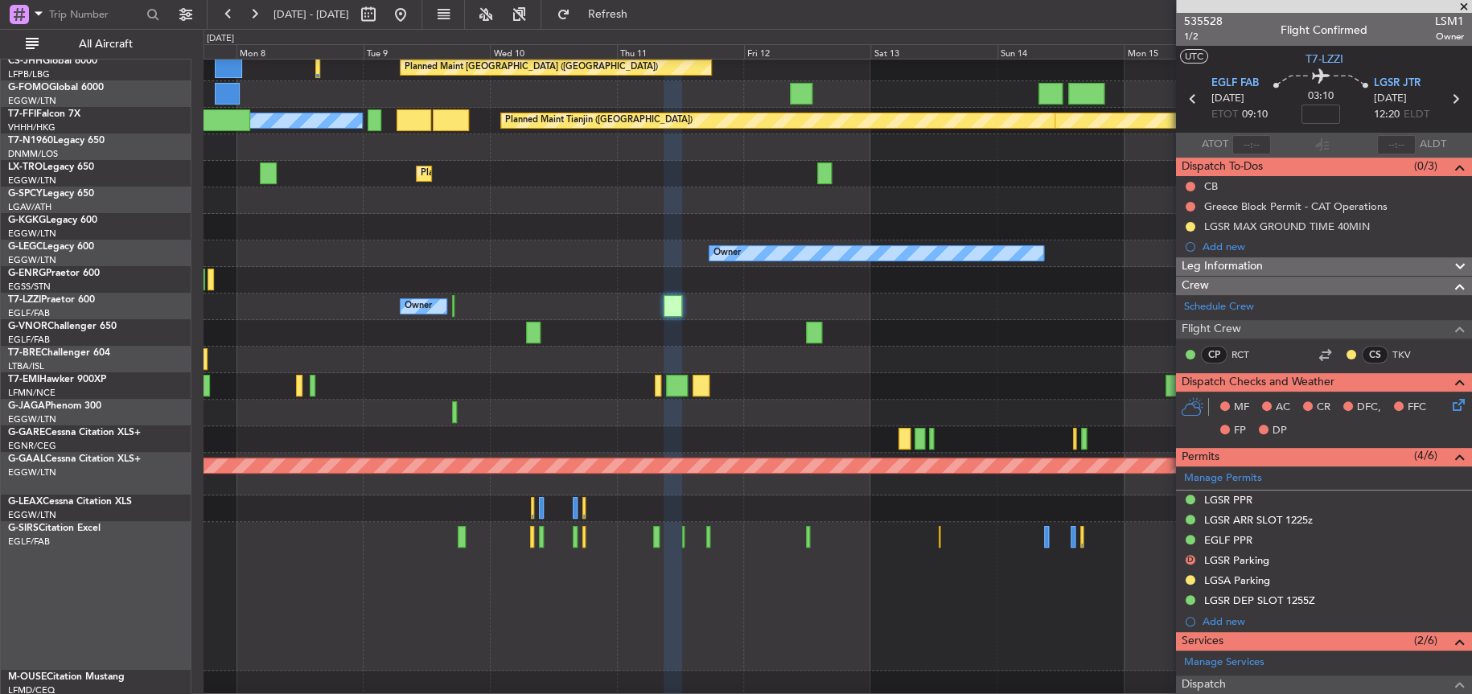
click at [1067, 165] on div "Planned Maint Dusseldorf" at bounding box center [836, 174] width 1267 height 27
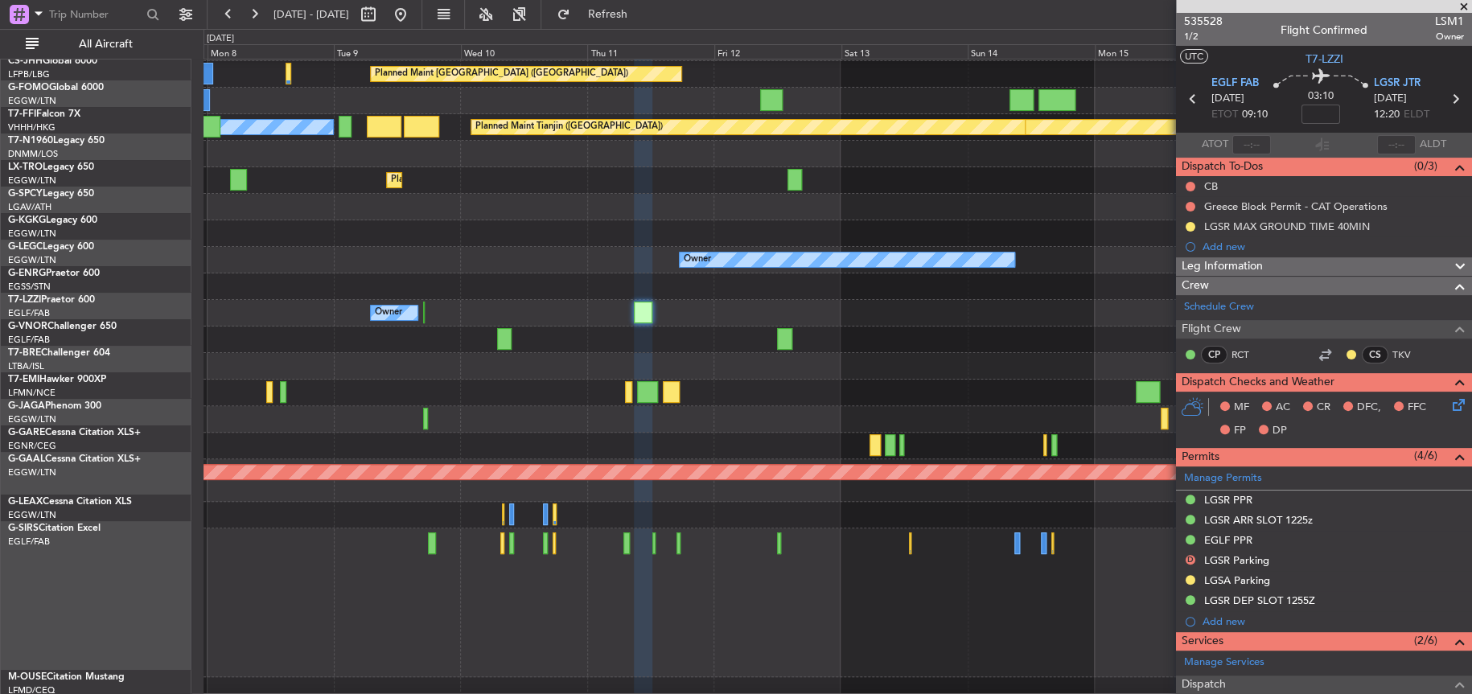
scroll to position [22, 0]
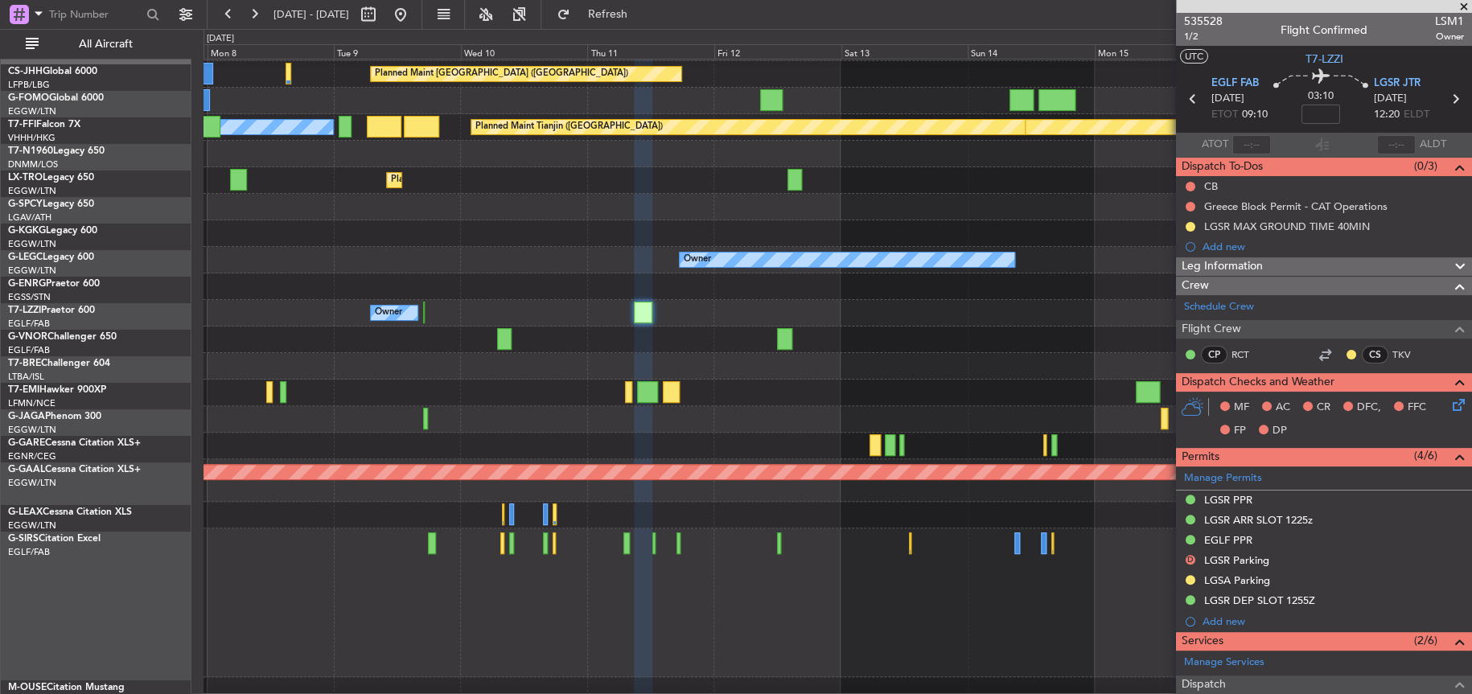
click at [841, 351] on div at bounding box center [836, 340] width 1267 height 27
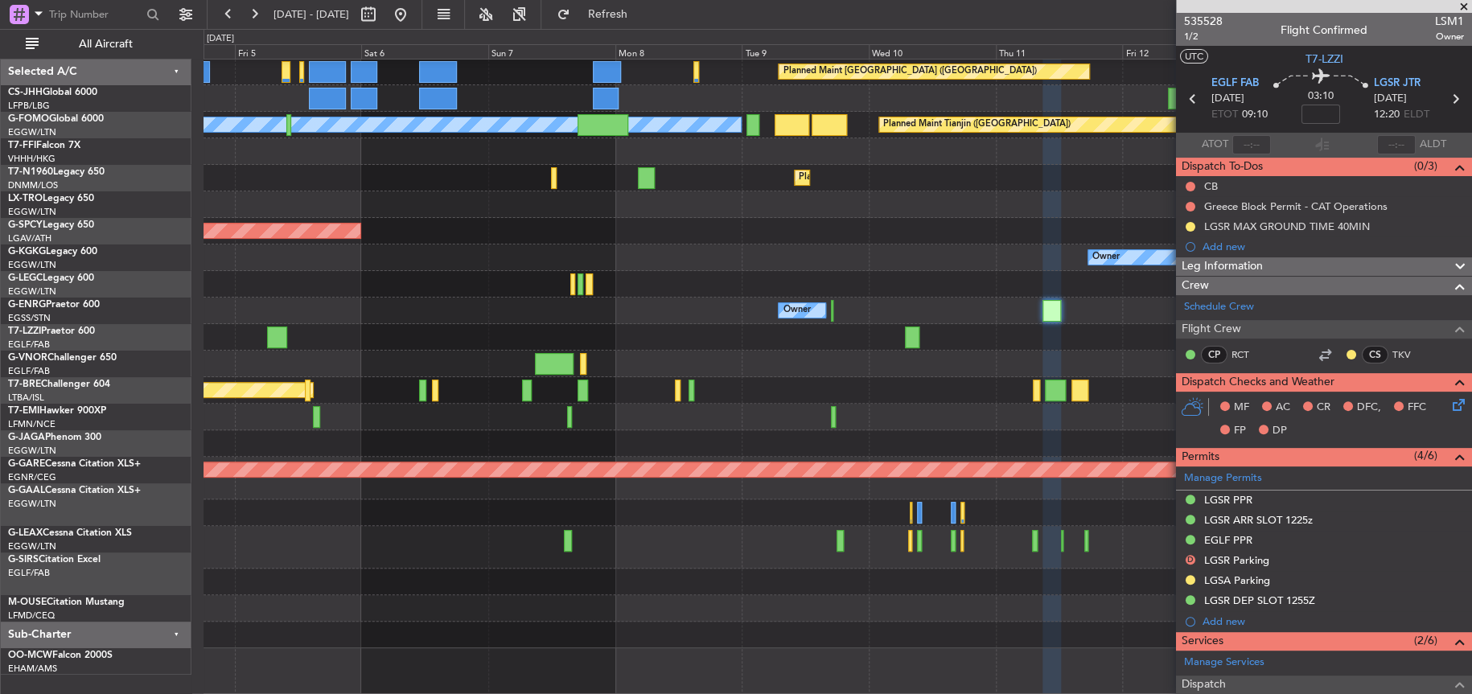
scroll to position [0, 0]
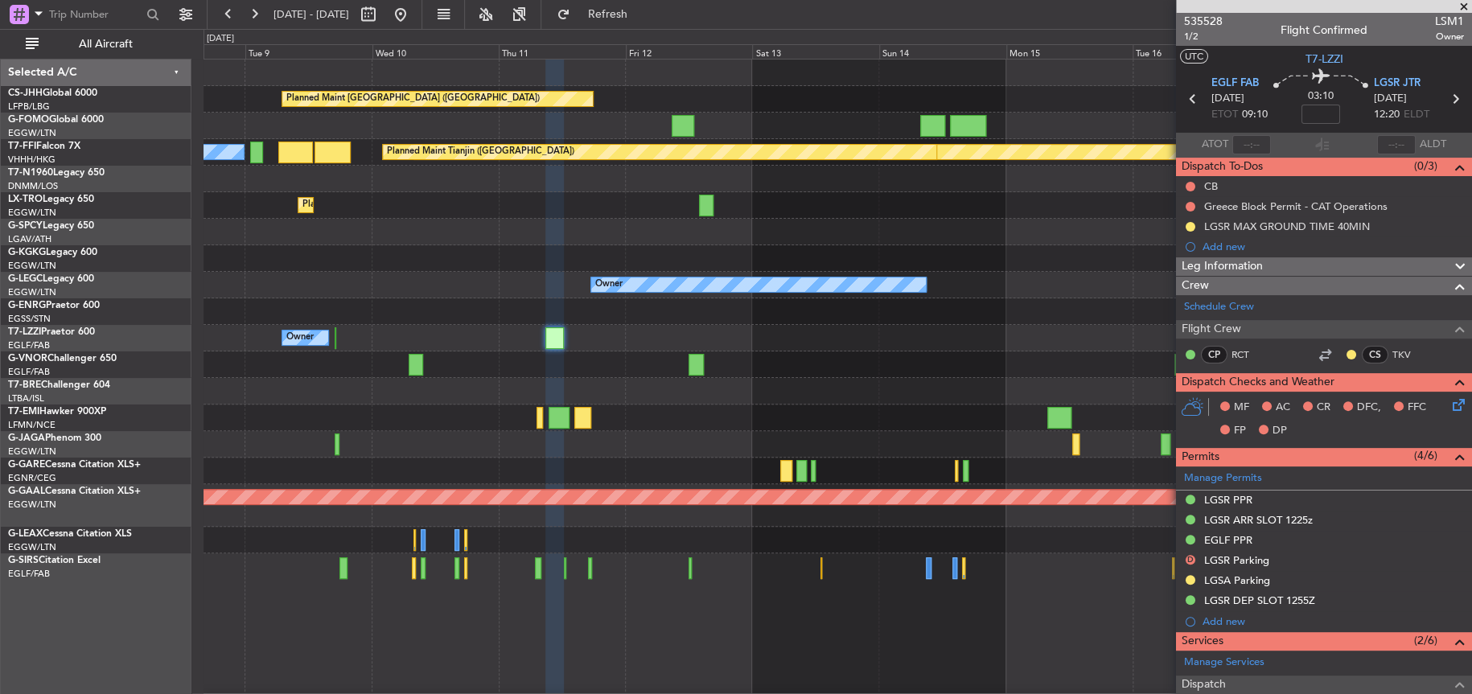
click at [796, 341] on div "Planned Maint Paris (Le Bourget) MEL Hong Kong (Hong Kong Intl) Planned Maint G…" at bounding box center [836, 421] width 1267 height 722
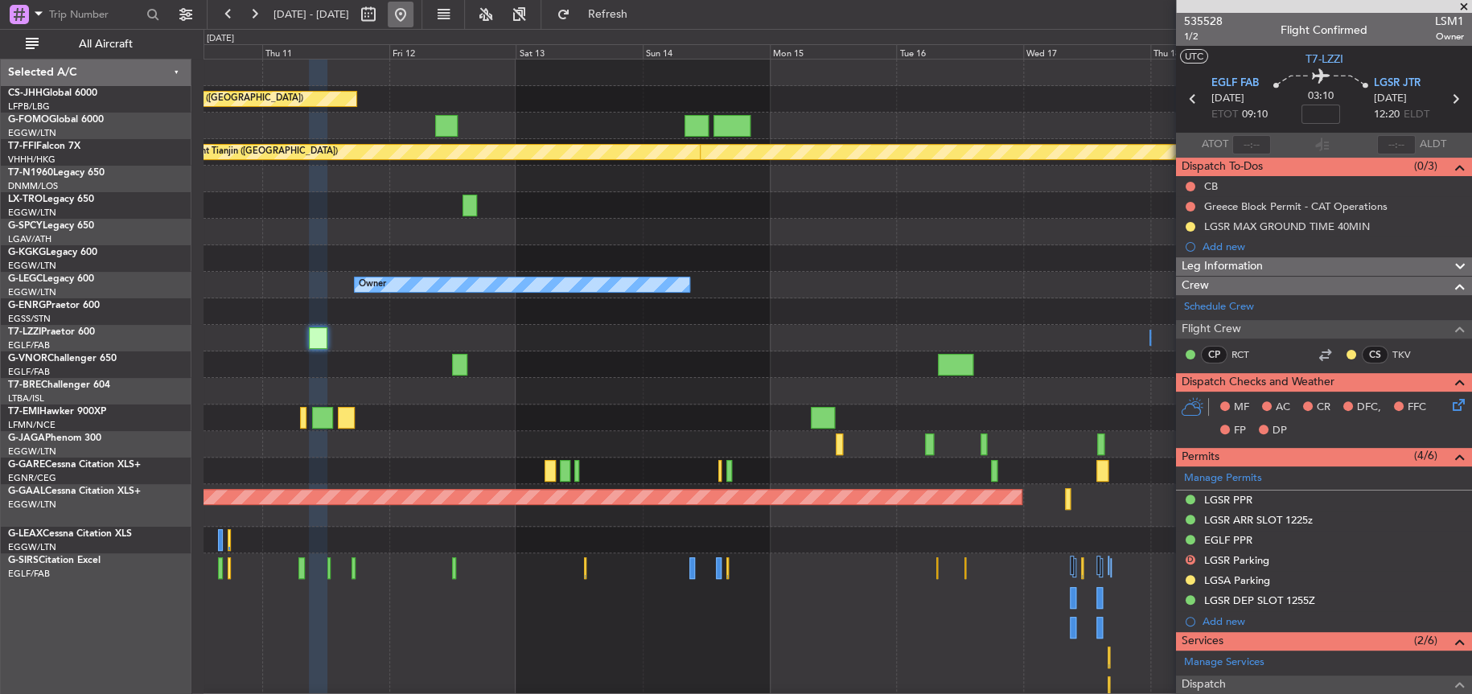
click at [413, 15] on button at bounding box center [401, 15] width 26 height 26
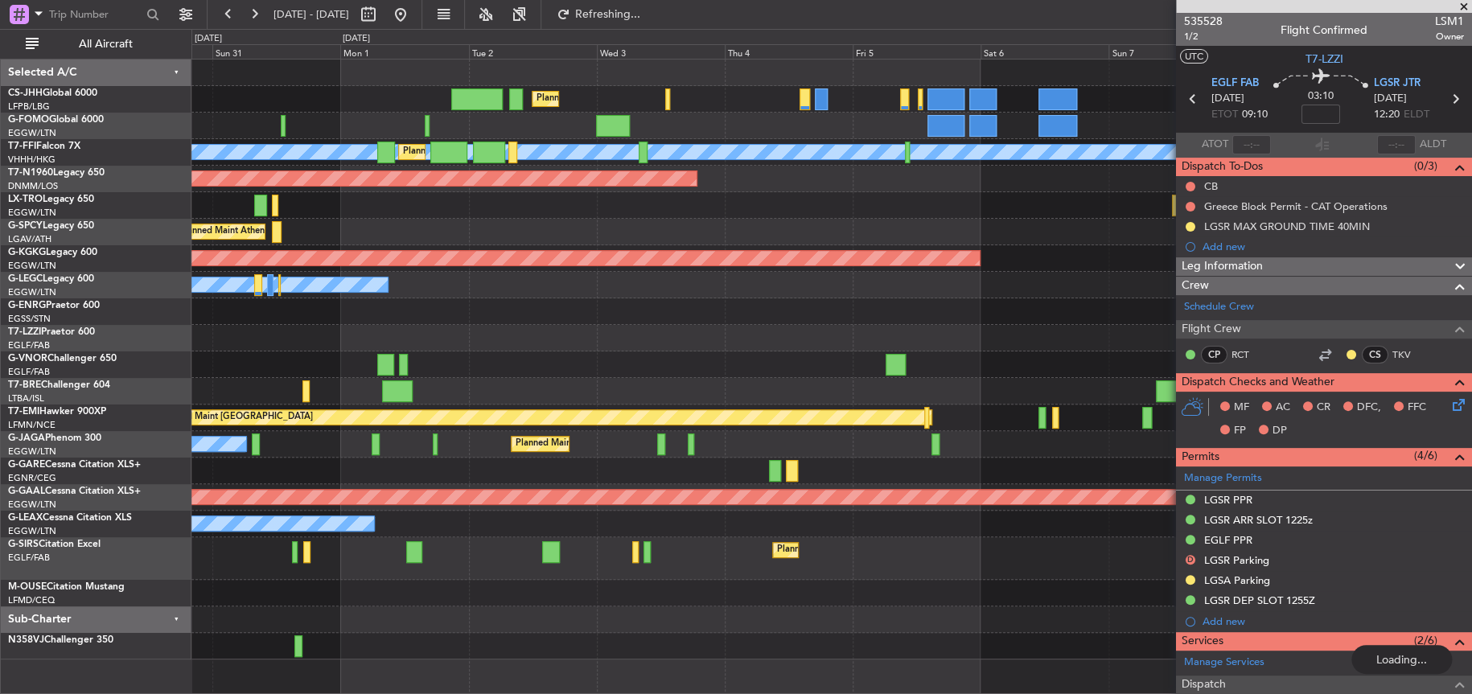
click at [289, 405] on div "Planned Maint London (Luton) Planned Maint Paris (Le Bourget) MEL Hong Kong (Ho…" at bounding box center [831, 360] width 1280 height 600
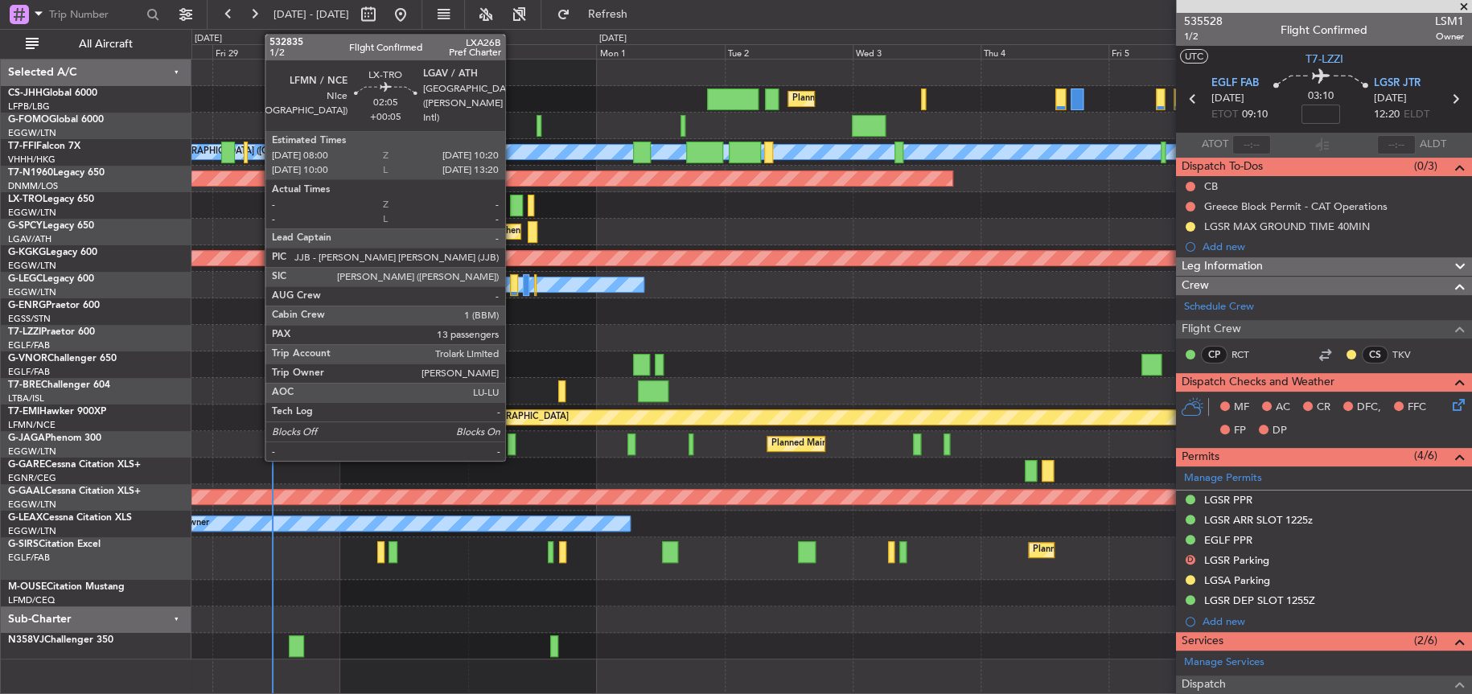
click at [512, 195] on div at bounding box center [516, 206] width 13 height 22
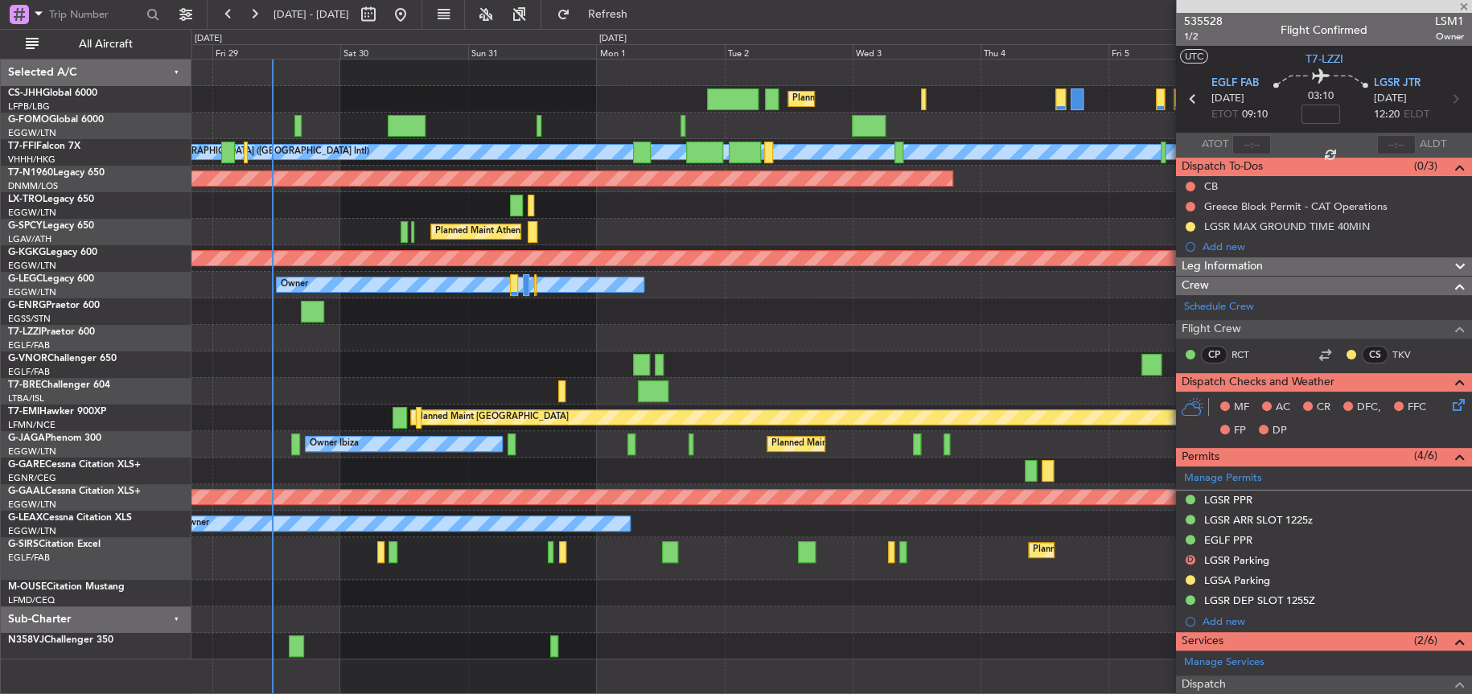
type input "+00:05"
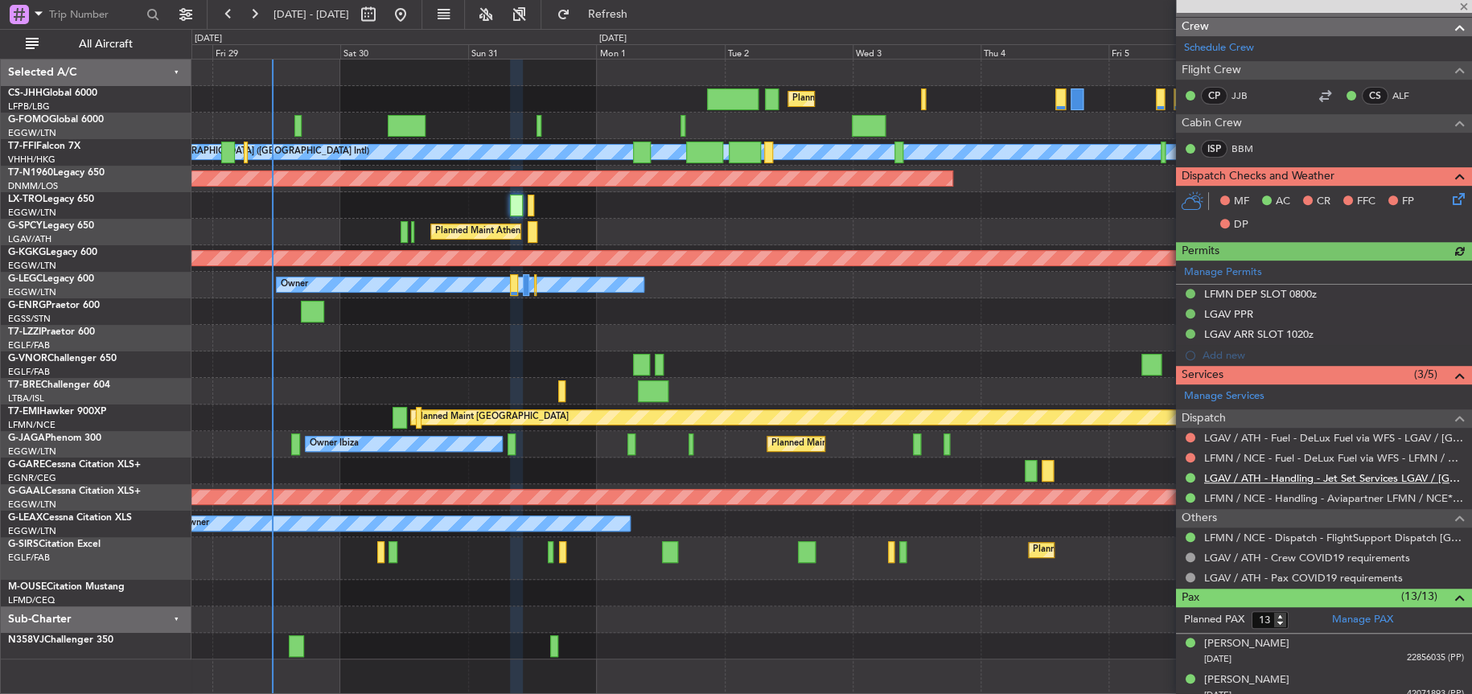
scroll to position [241, 0]
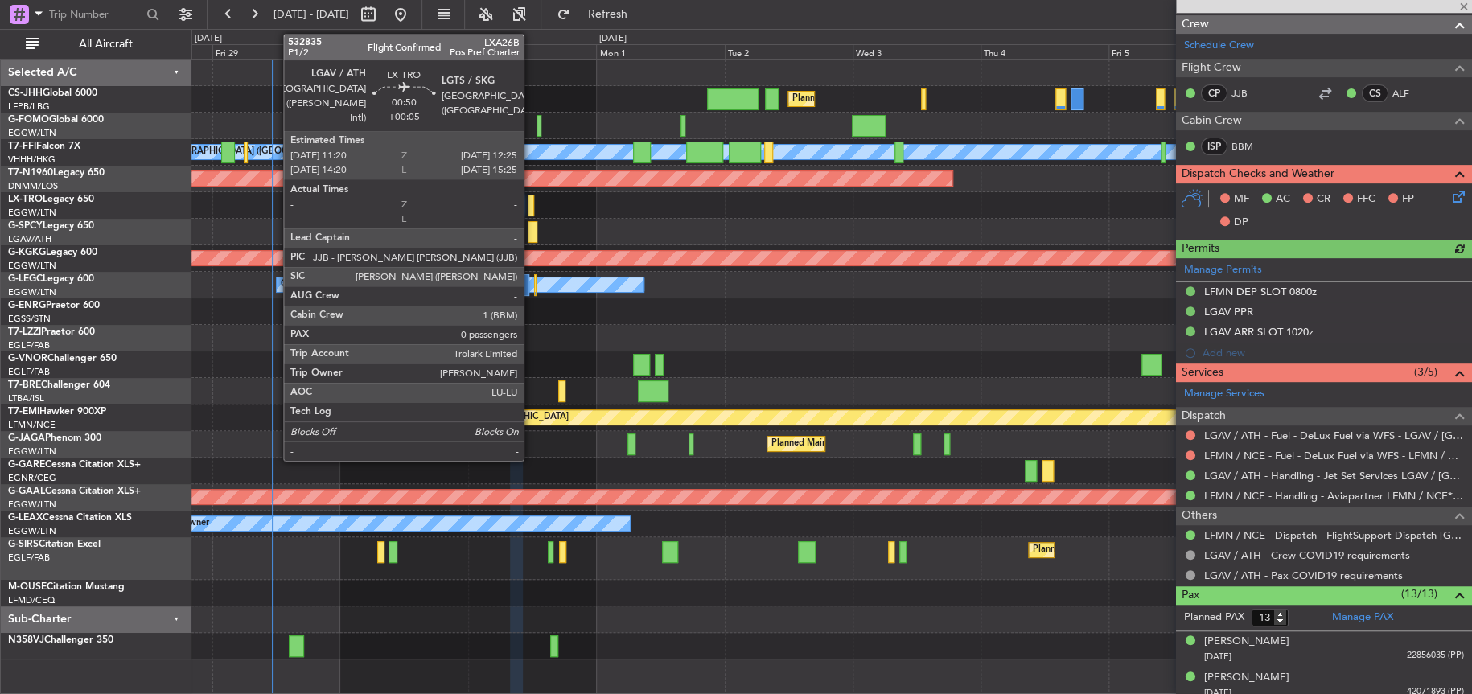
click at [531, 204] on div at bounding box center [531, 206] width 6 height 22
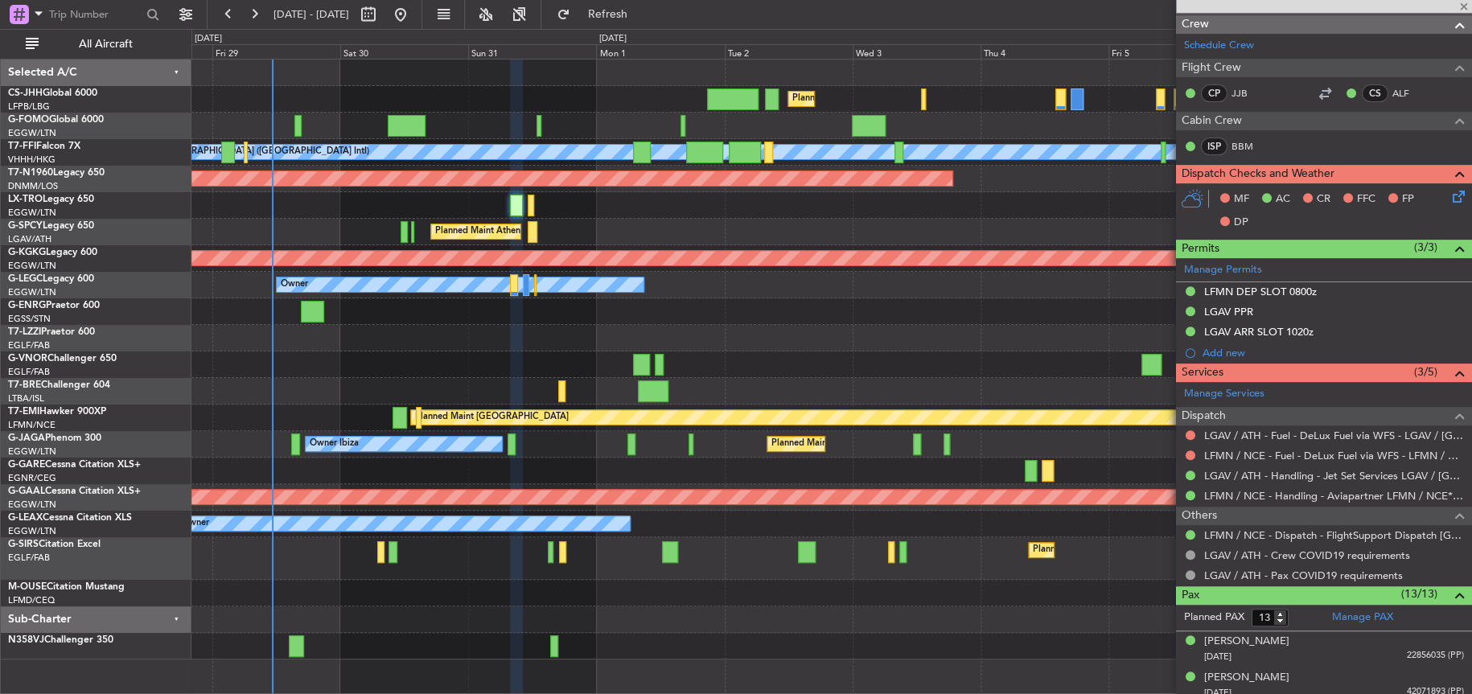
type input "0"
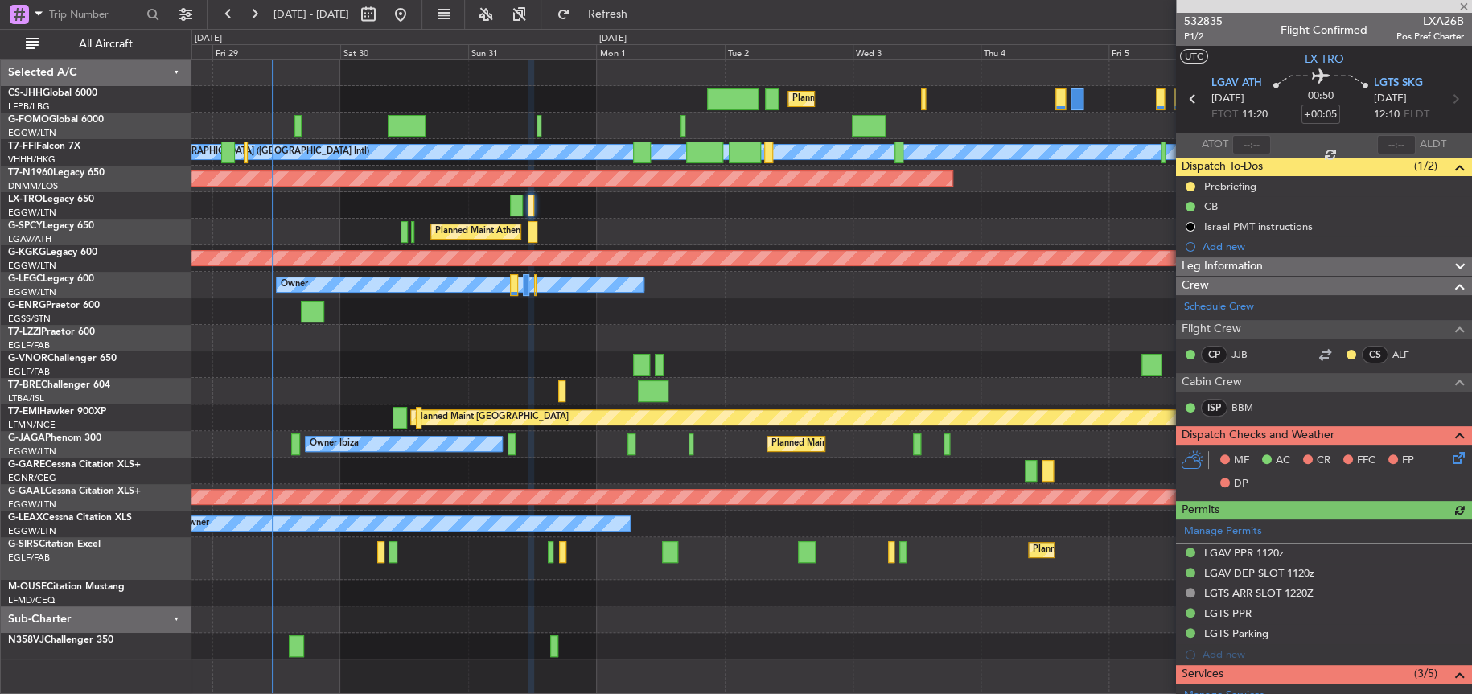
scroll to position [257, 0]
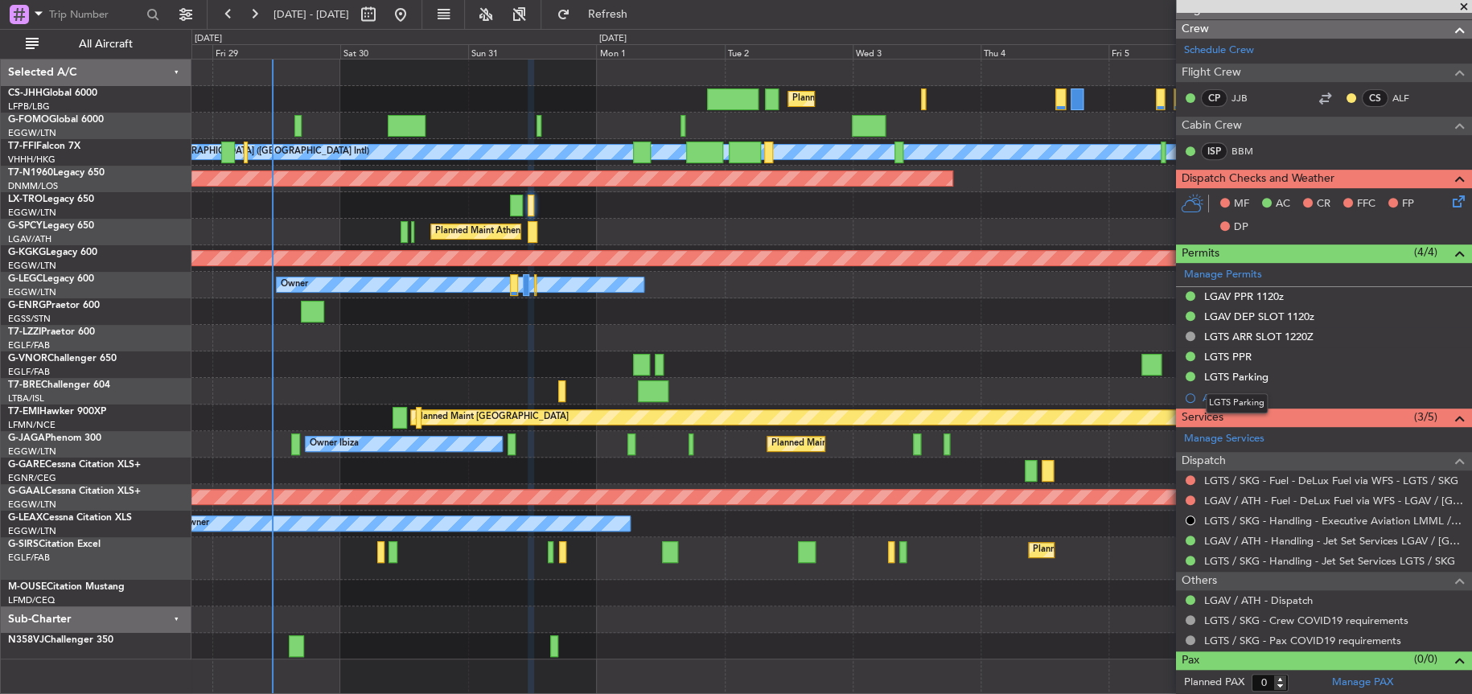
click at [1249, 375] on div "LGTS Parking" at bounding box center [1236, 377] width 64 height 14
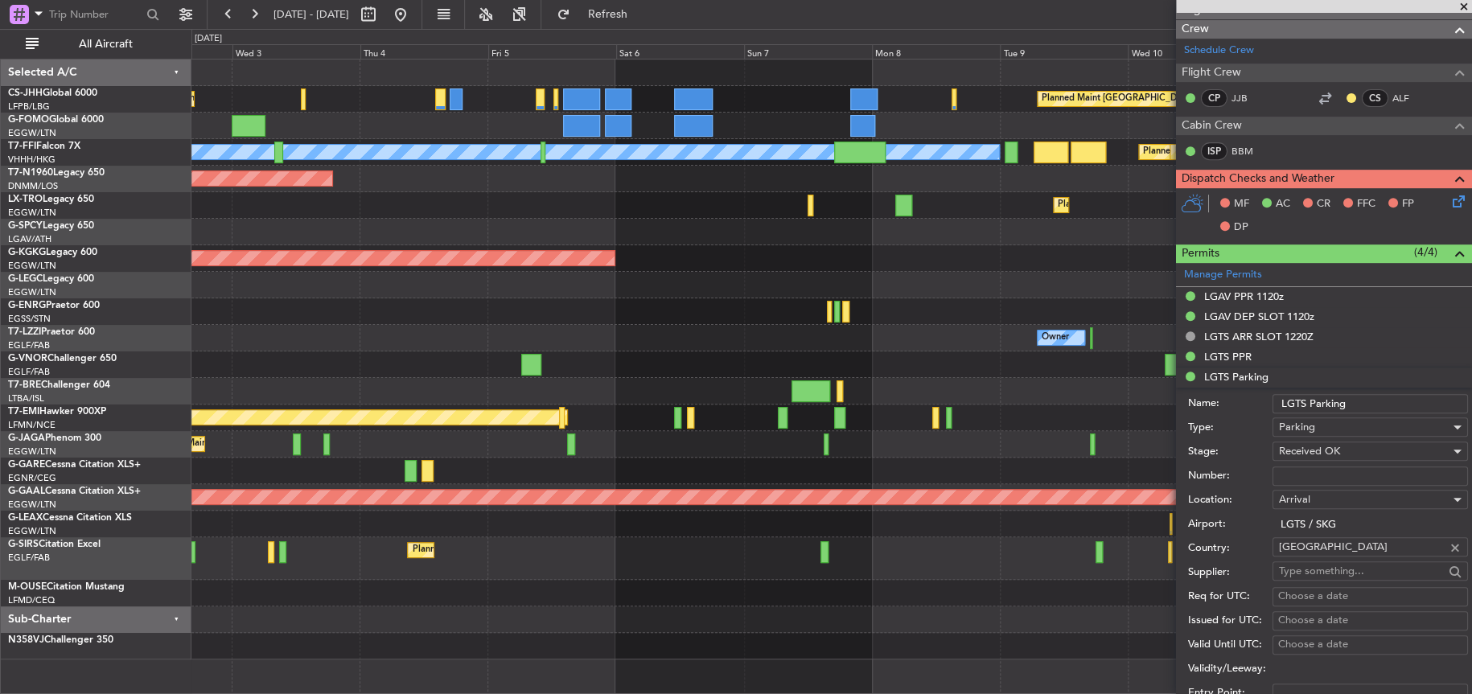
click at [128, 380] on div "Planned Maint London (Luton) Planned Maint Paris (Le Bourget) MEL Hong Kong (Ho…" at bounding box center [736, 361] width 1472 height 665
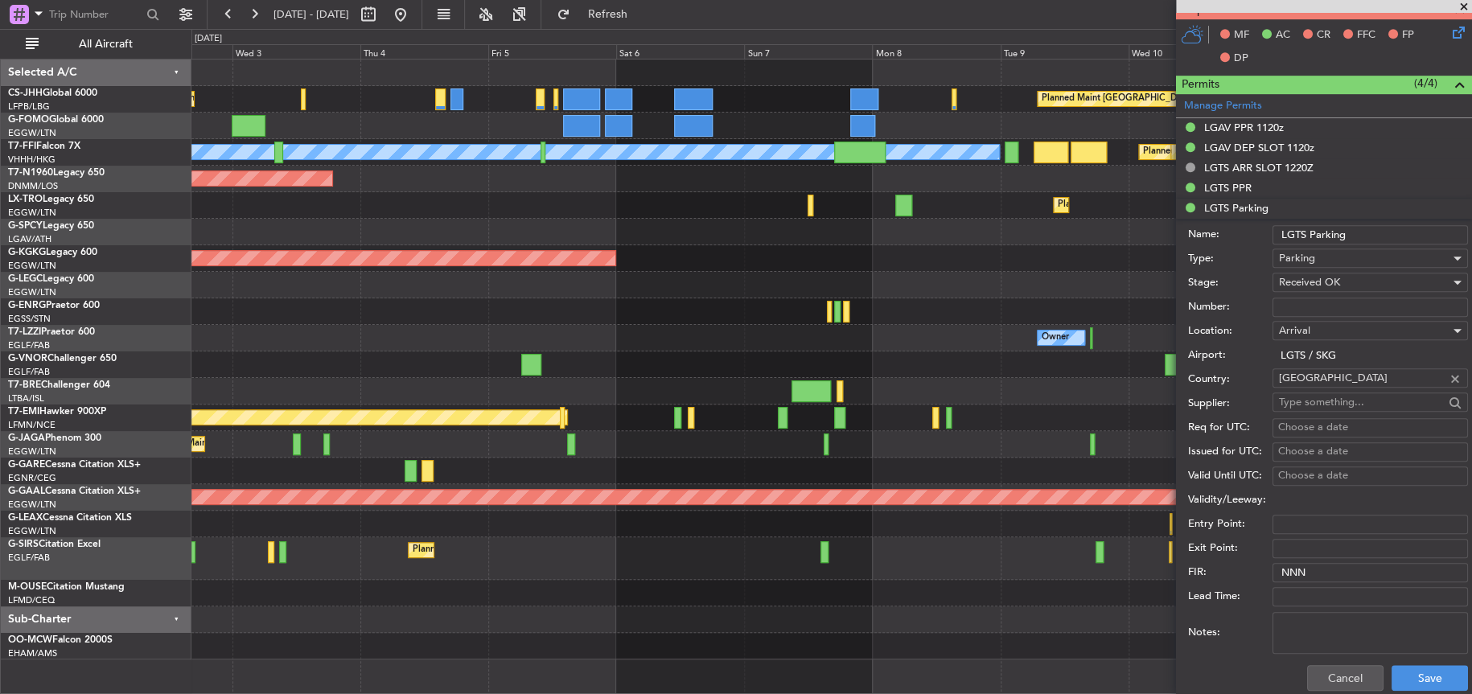
scroll to position [498, 0]
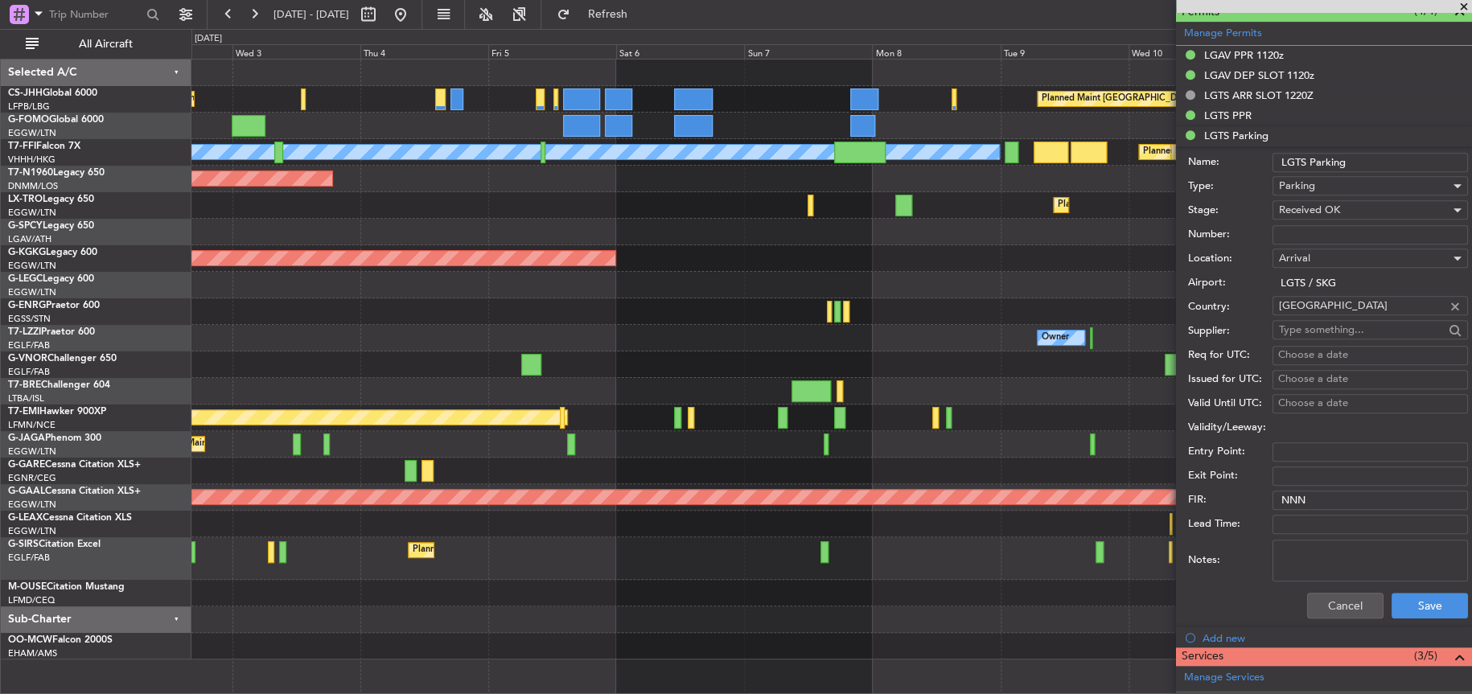
click at [936, 338] on div "Owner" at bounding box center [831, 338] width 1280 height 27
click at [949, 319] on div at bounding box center [831, 311] width 1280 height 27
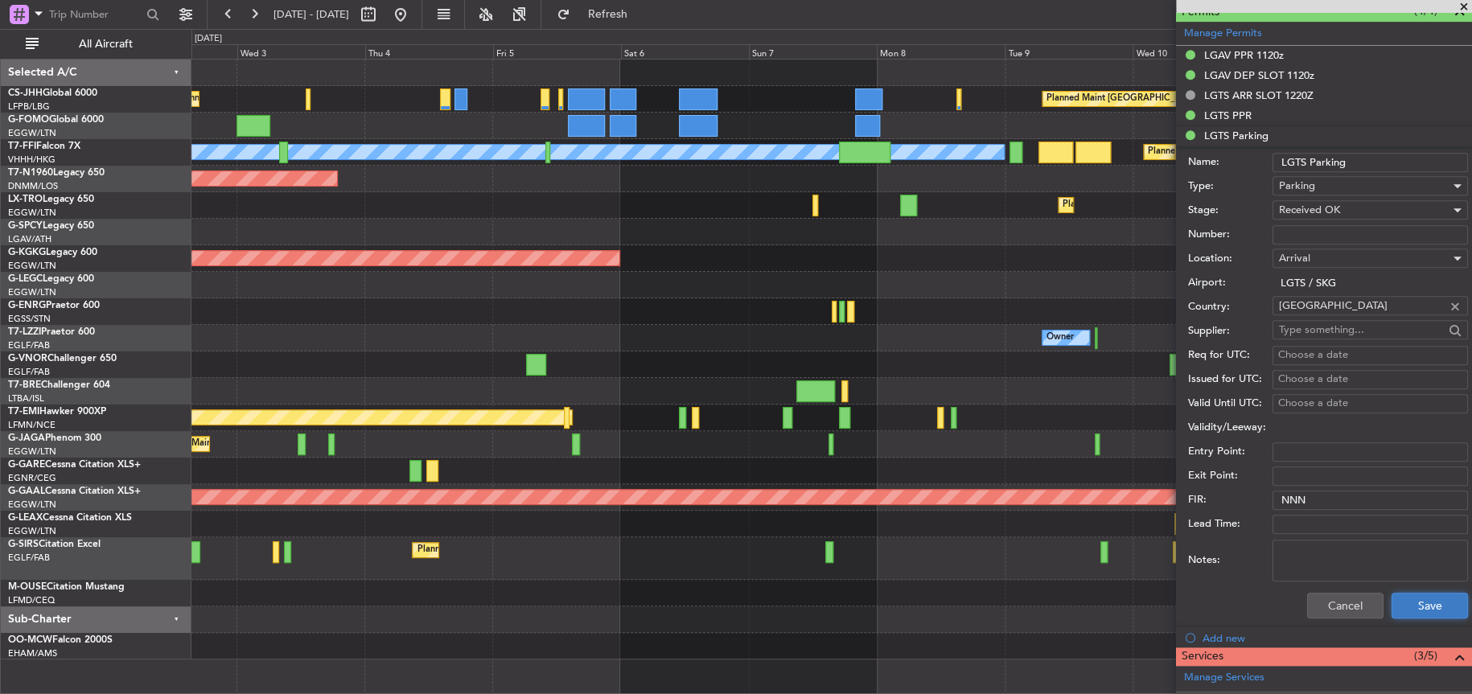
click at [1437, 594] on button "Save" at bounding box center [1429, 606] width 76 height 26
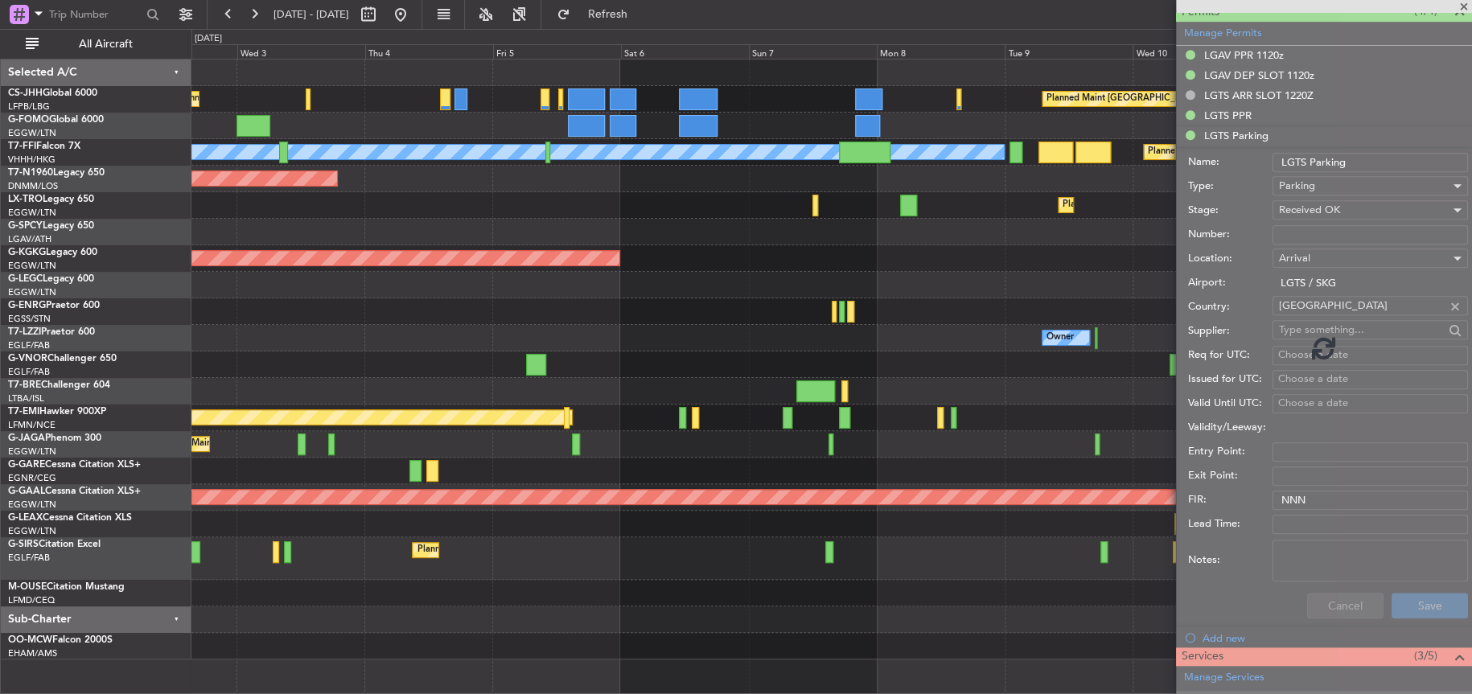
scroll to position [257, 0]
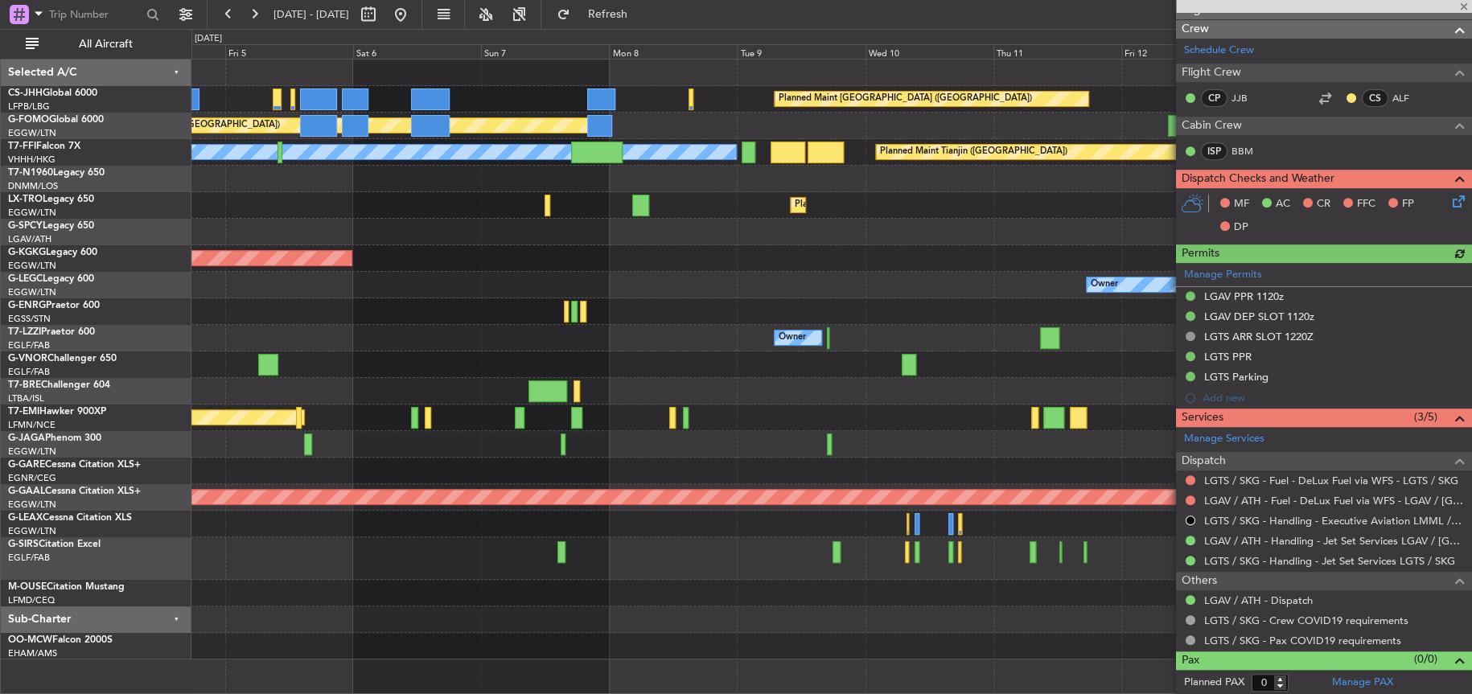
click at [229, 331] on div "Owner" at bounding box center [831, 338] width 1280 height 27
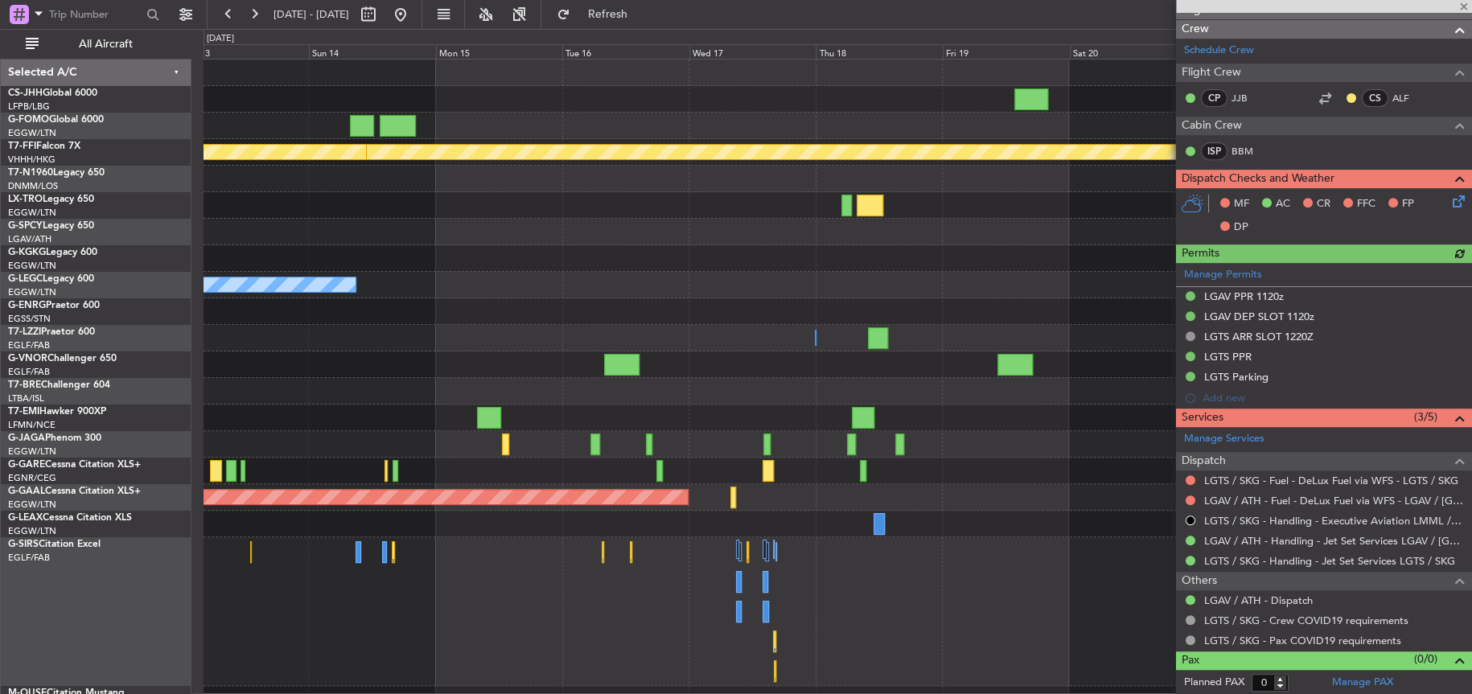
click at [336, 352] on div "Planned Maint Paris (Le Bourget) Planned Maint Geneva (Cointrin) Planned Maint …" at bounding box center [836, 413] width 1267 height 706
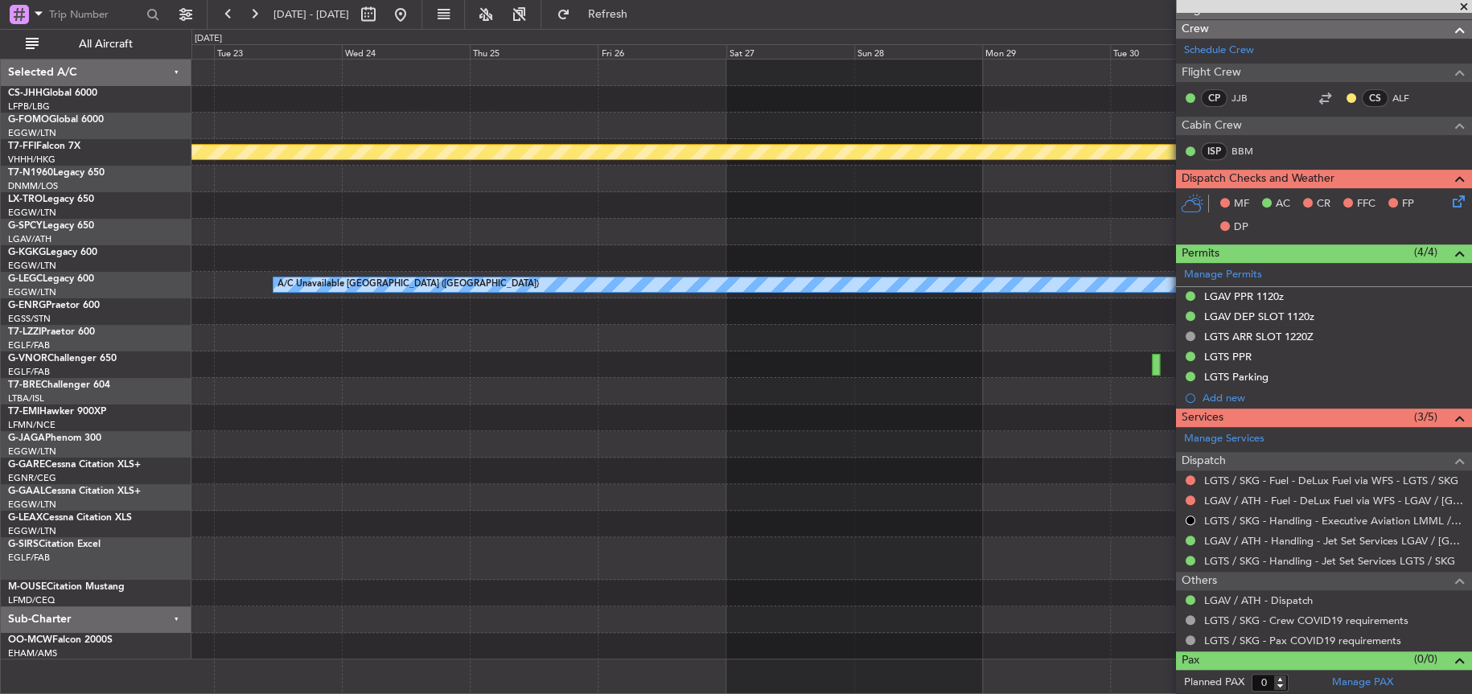
click at [0, 443] on html "02 Sep 2025 - 12 Sep 2025 Refresh Quick Links All Aircraft Planned Maint Geneva…" at bounding box center [736, 347] width 1472 height 694
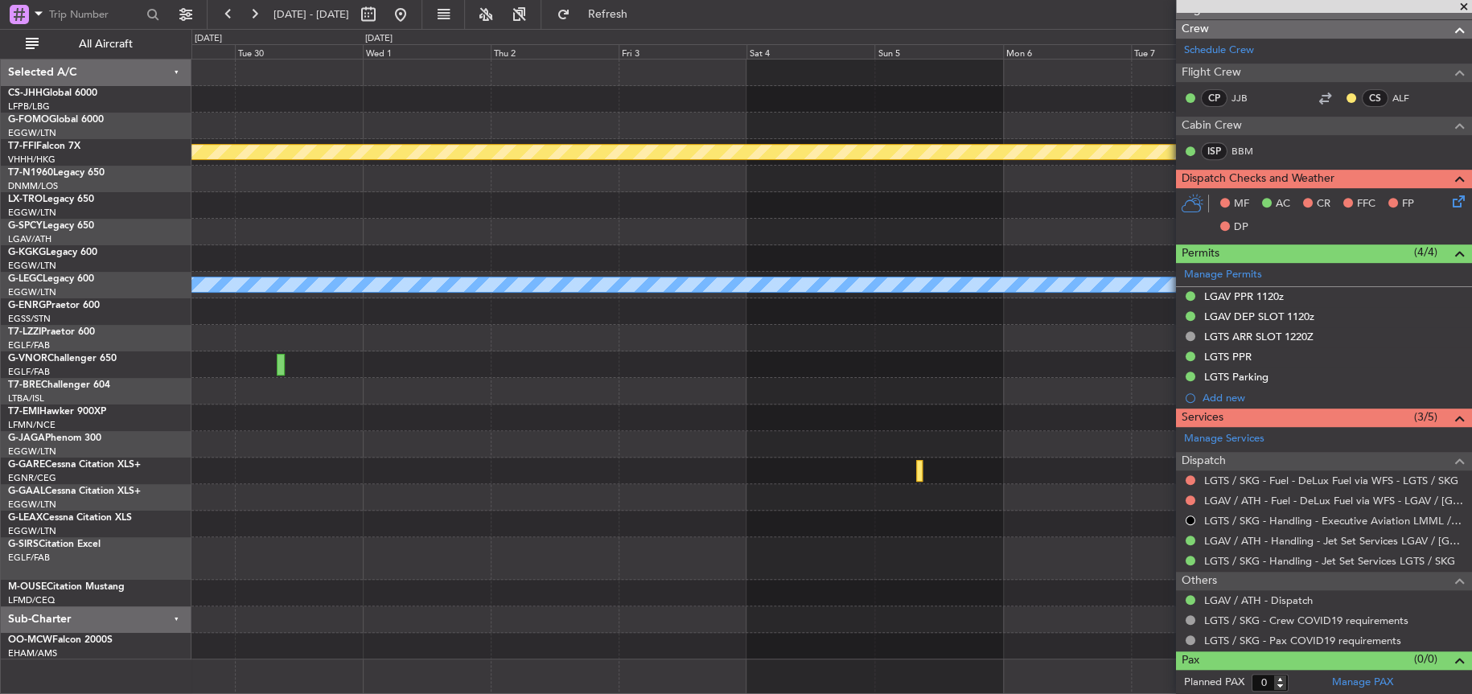
click at [1133, 395] on div "Planned Maint Geneva (Cointrin) A/C Unavailable London (Luton)" at bounding box center [831, 360] width 1280 height 600
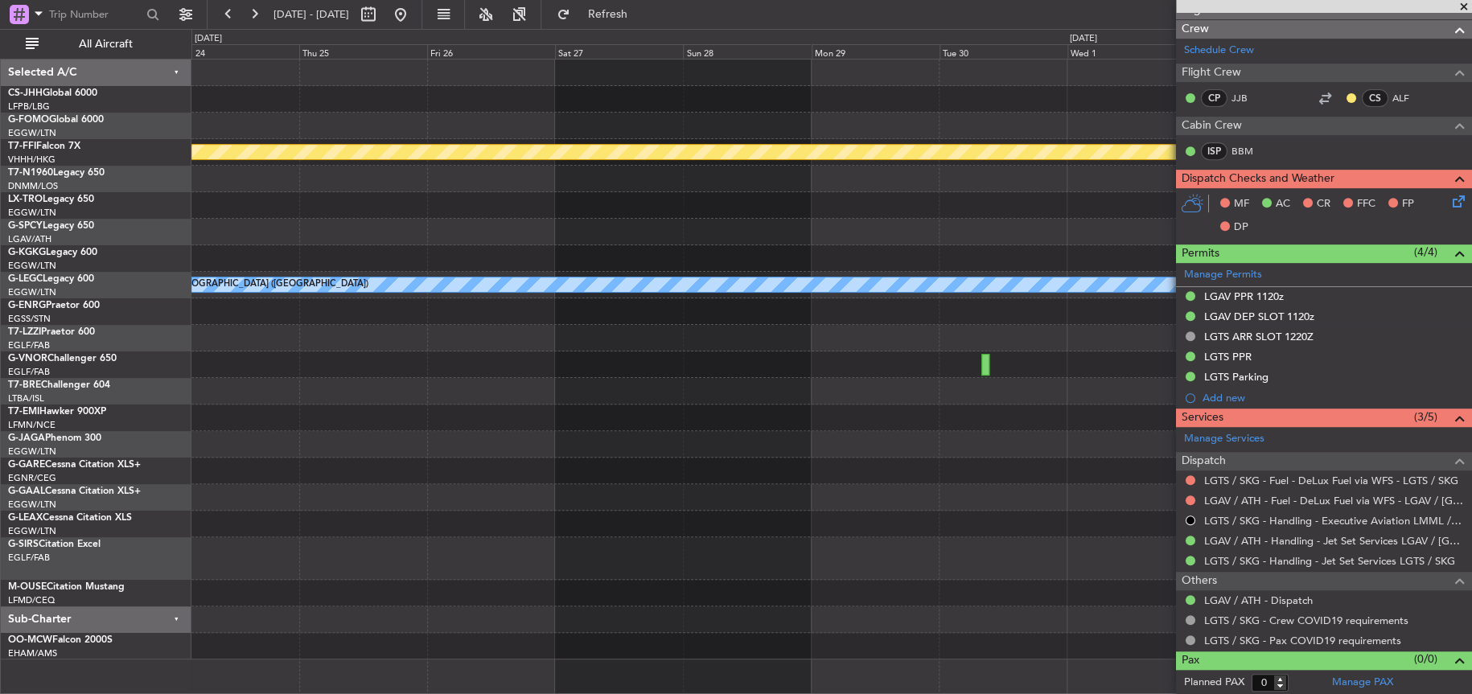
click at [441, 383] on div "Planned Maint Geneva (Cointrin) A/C Unavailable London (Luton)" at bounding box center [830, 360] width 1279 height 600
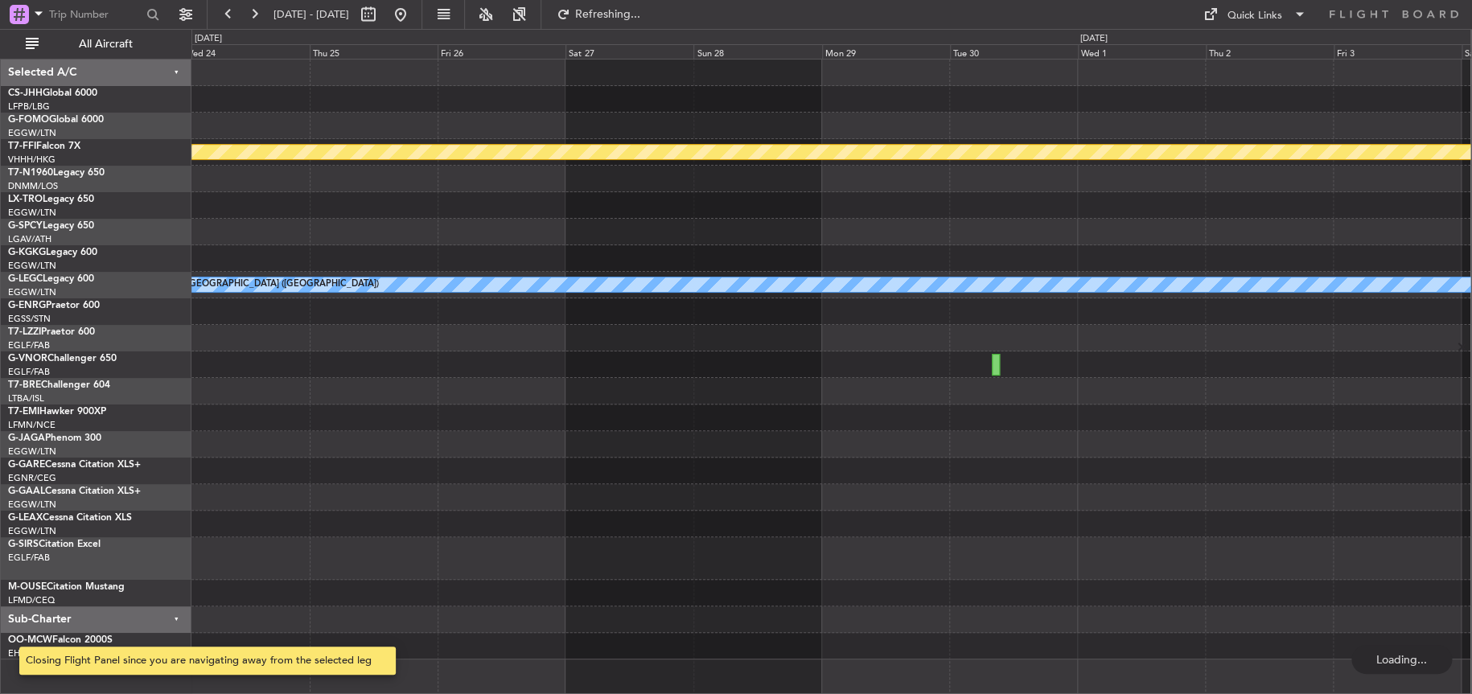
scroll to position [0, 0]
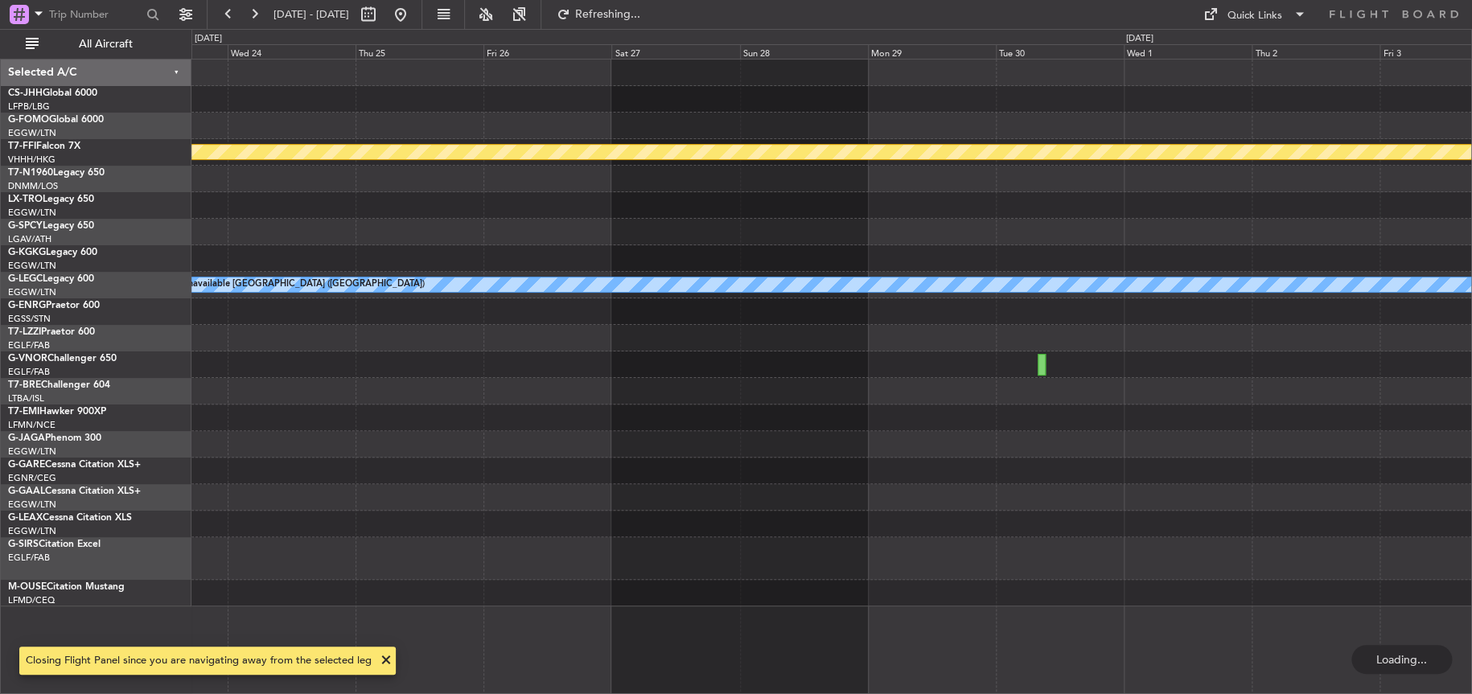
click at [770, 372] on div "Planned Maint Geneva (Cointrin) A/C Unavailable London (Luton)" at bounding box center [831, 333] width 1280 height 547
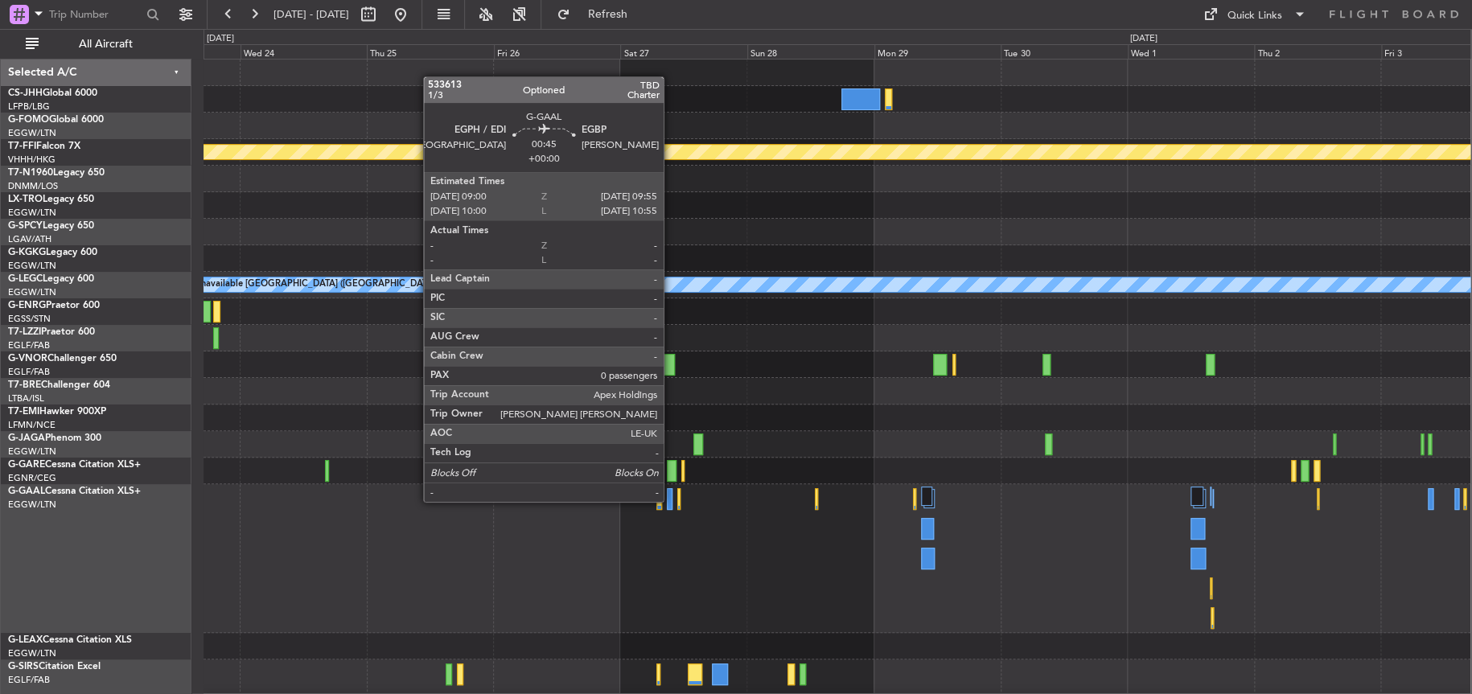
click at [671, 499] on div at bounding box center [670, 499] width 6 height 22
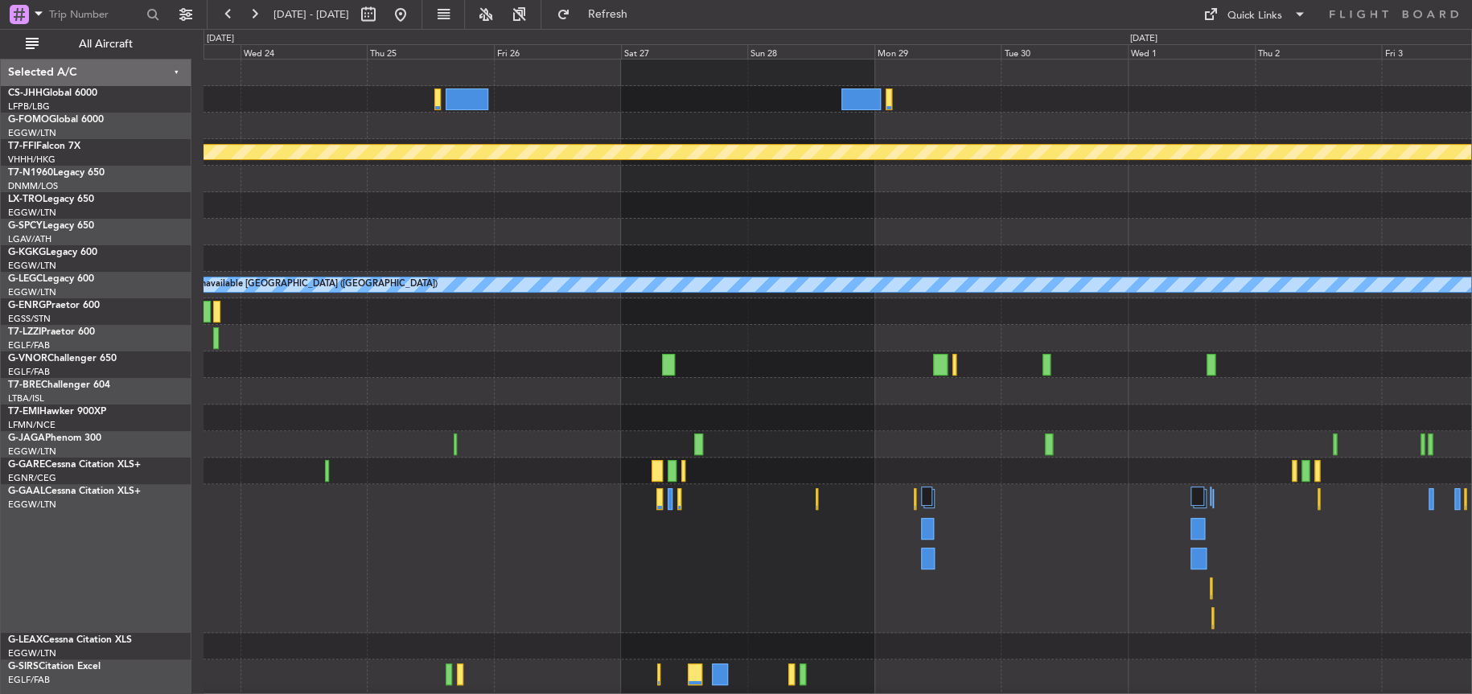
scroll to position [33, 0]
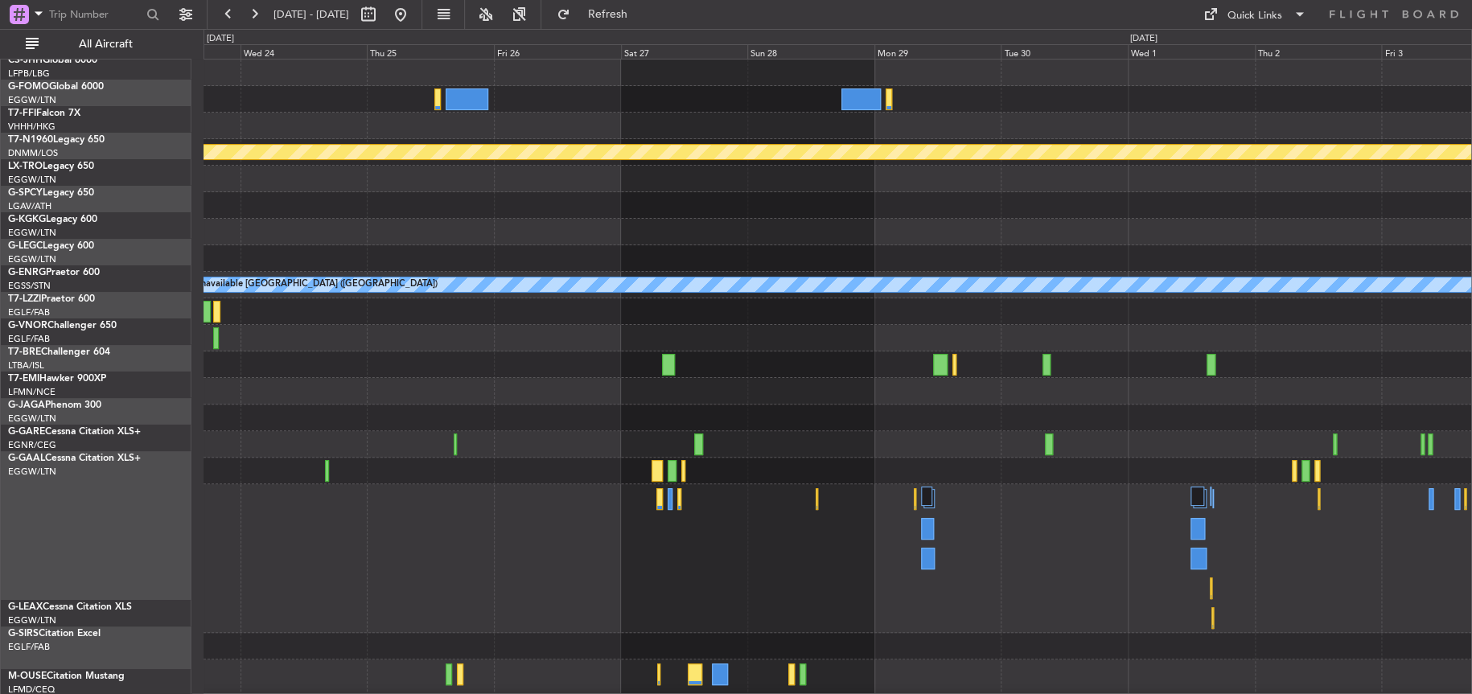
click at [883, 178] on div "Planned Maint Geneva (Cointrin) A/C Unavailable London (Luton)" at bounding box center [837, 394] width 1268 height 669
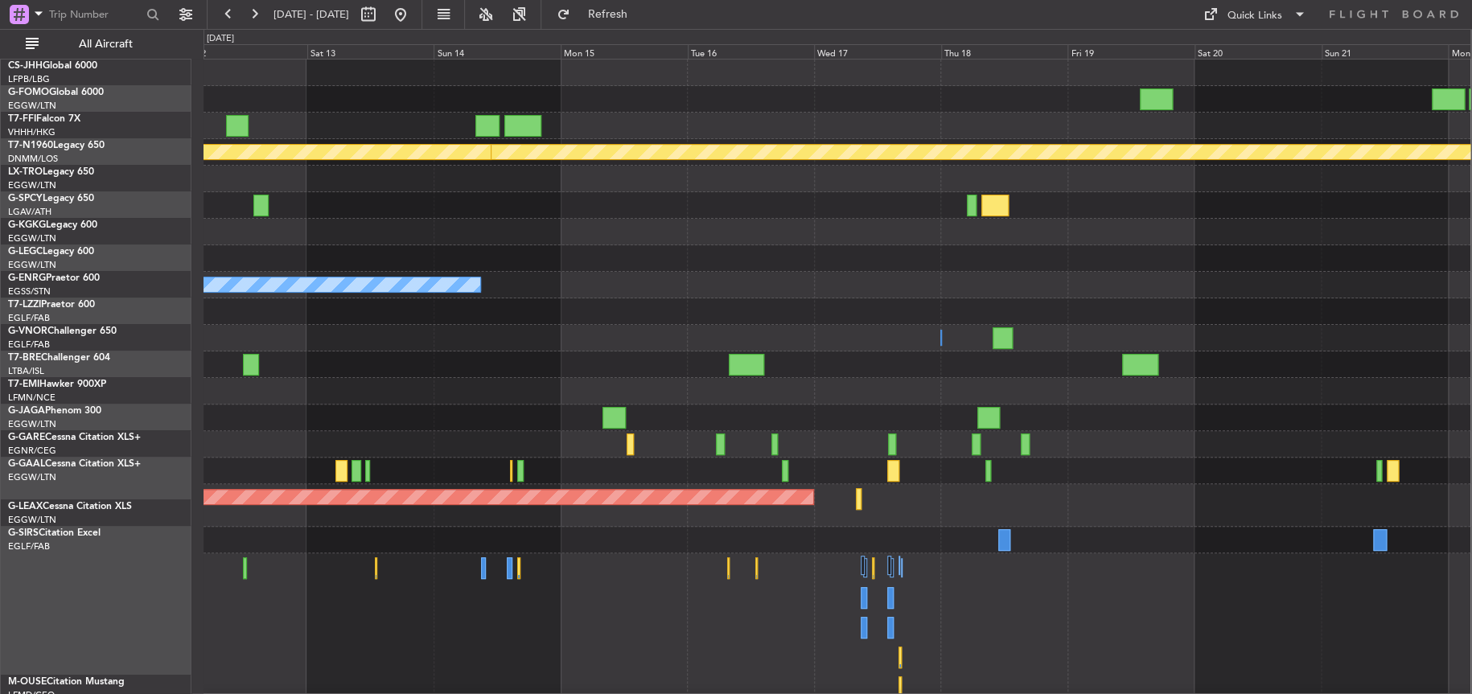
scroll to position [0, 0]
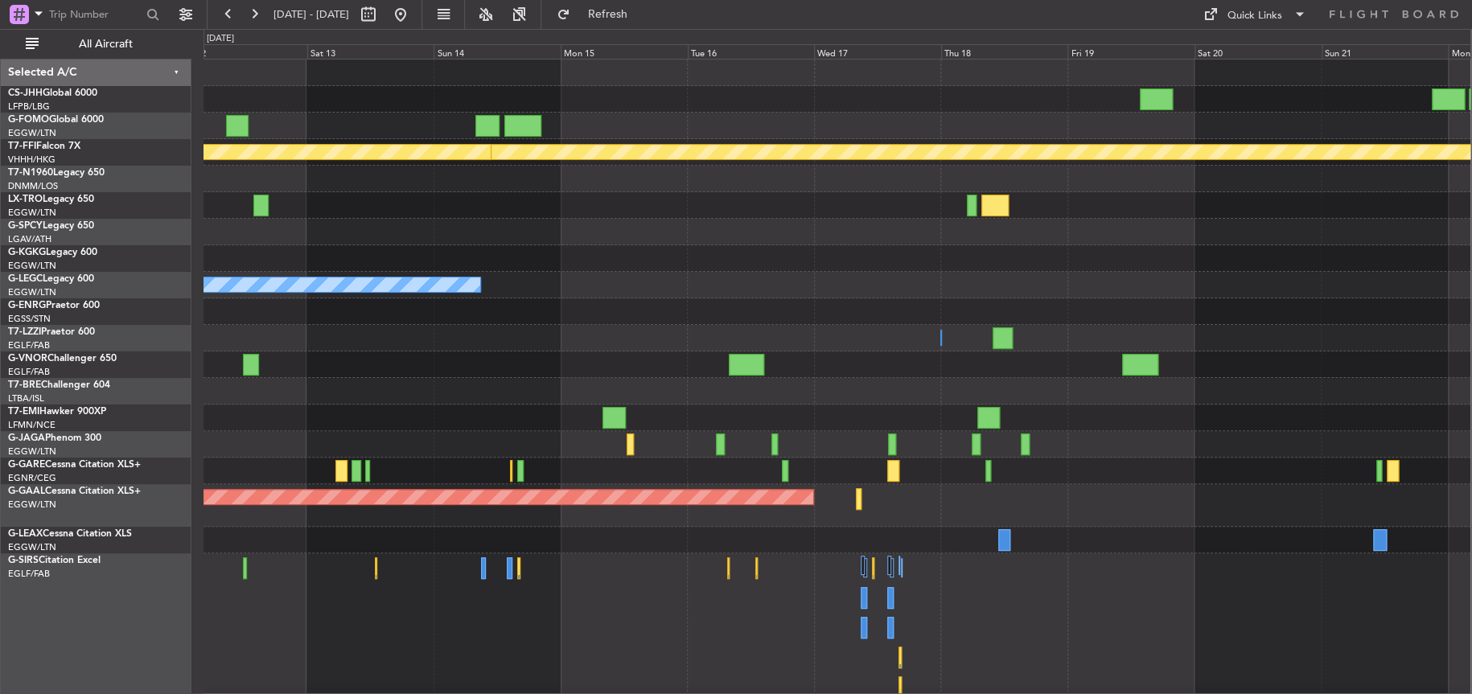
click at [1030, 237] on div at bounding box center [836, 232] width 1267 height 27
click at [1264, 273] on div "Owner A/C Unavailable London (Luton)" at bounding box center [837, 285] width 1268 height 27
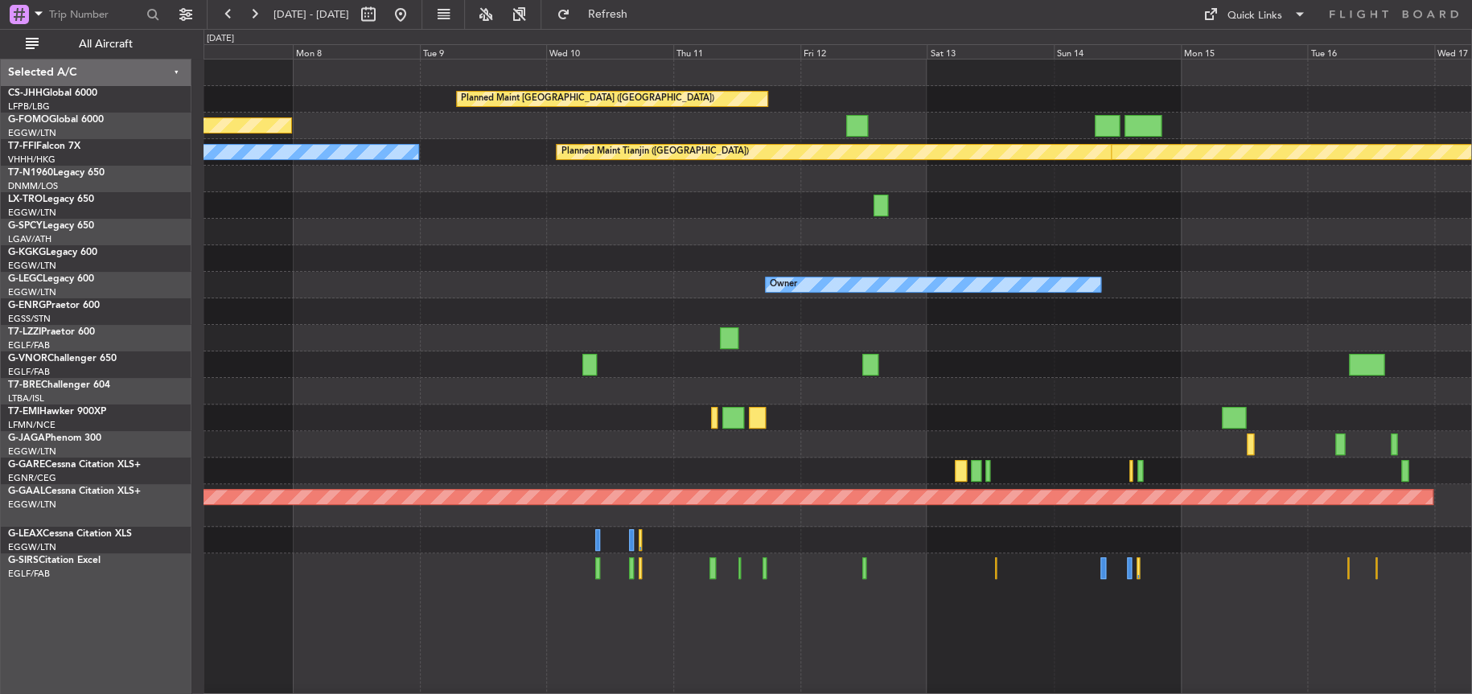
click at [660, 319] on div "Planned Maint Paris (Le Bourget) Planned Maint London (Luton) Planned Maint Gen…" at bounding box center [837, 394] width 1268 height 669
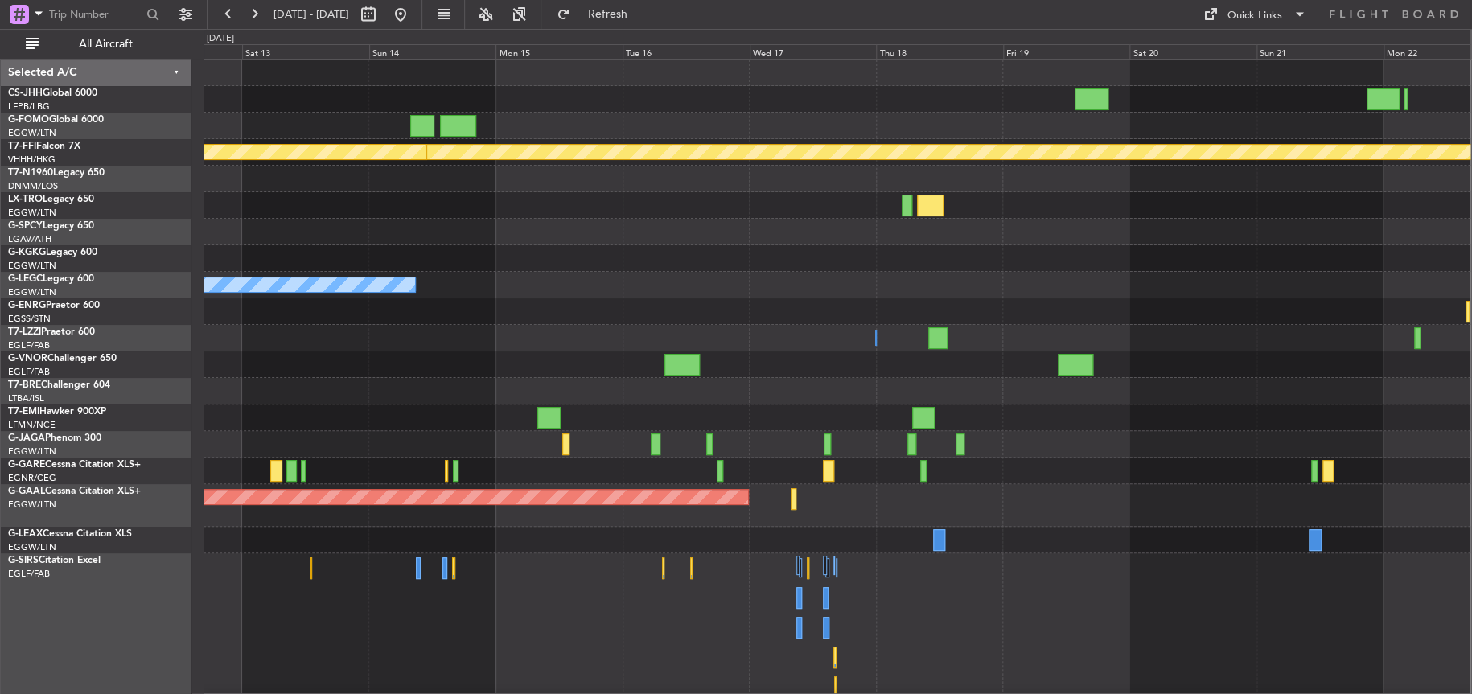
click at [552, 356] on div "Planned Maint Paris (Le Bourget) Planned Maint Geneva (Cointrin) Planned Maint …" at bounding box center [836, 394] width 1267 height 669
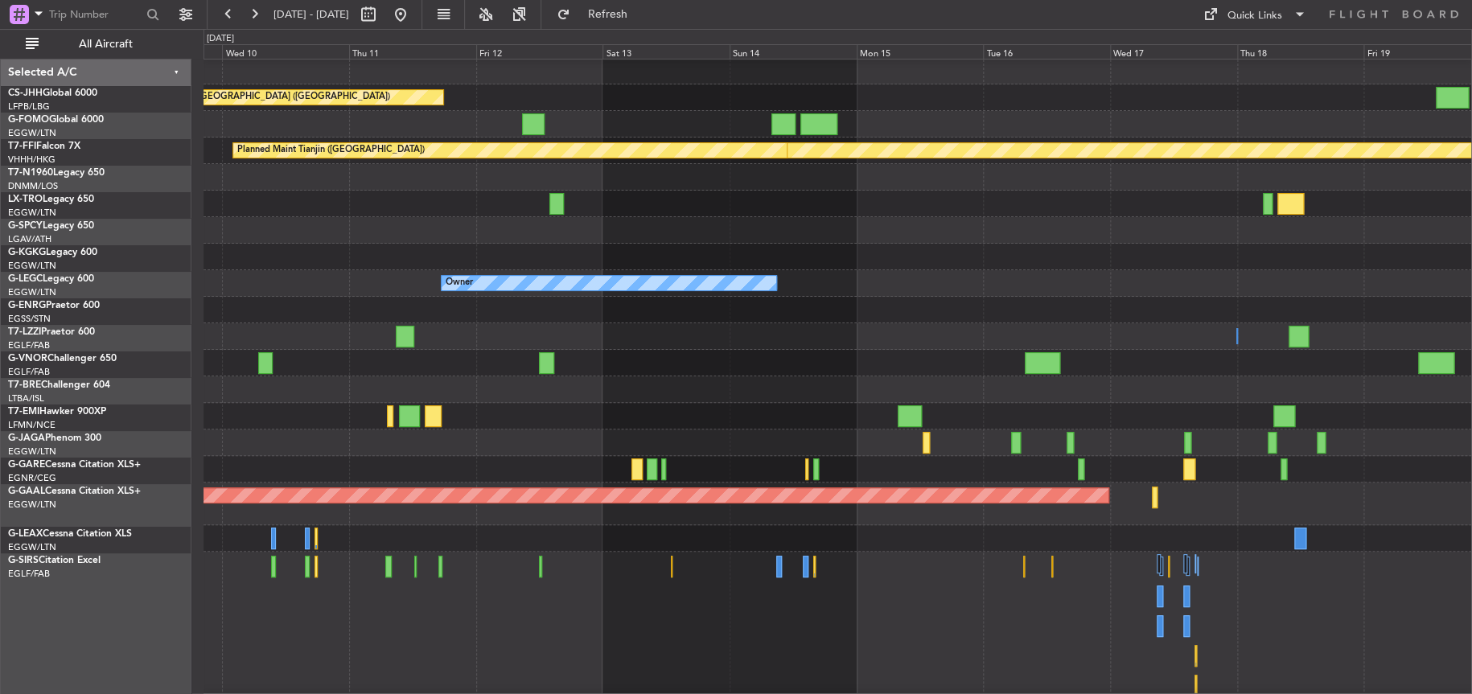
click at [958, 336] on div "Owner" at bounding box center [837, 336] width 1268 height 27
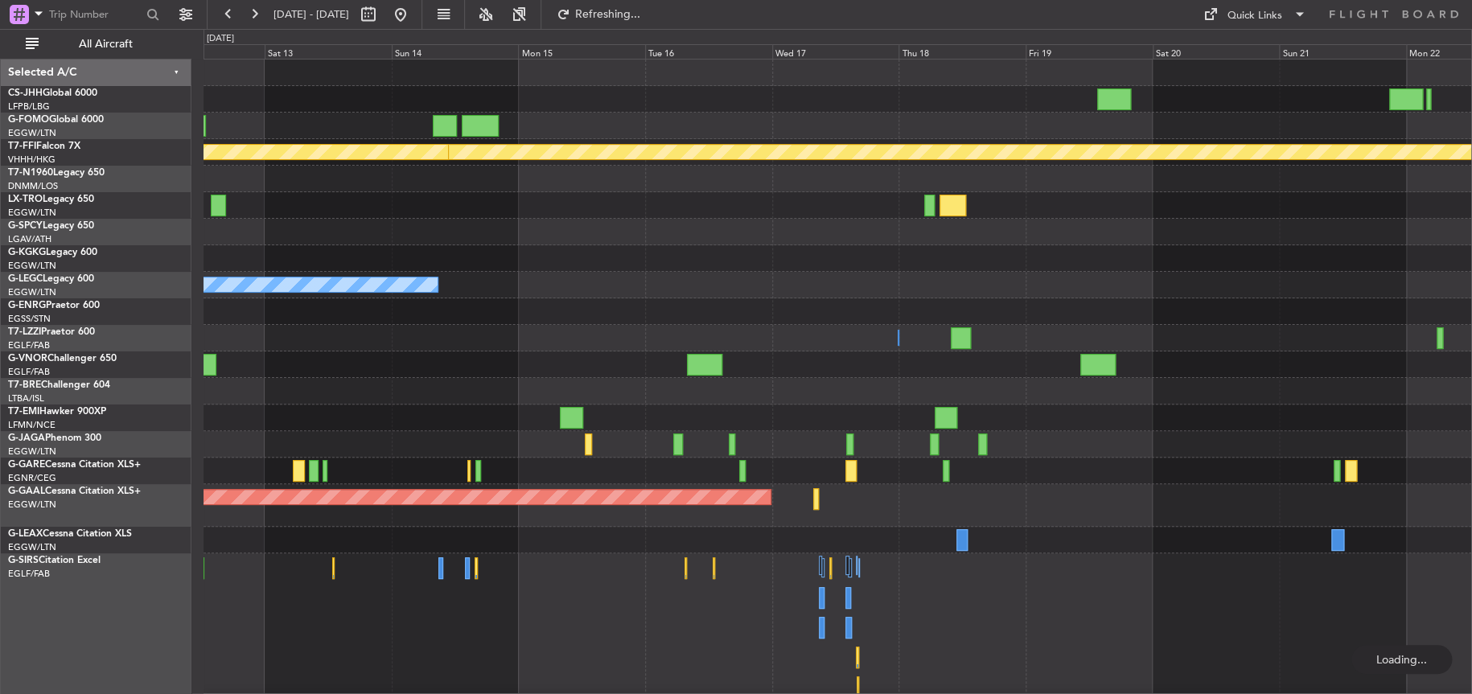
click at [364, 393] on div "Planned Maint Paris (Le Bourget) Planned Maint Geneva (Cointrin) Planned Maint …" at bounding box center [837, 421] width 1268 height 722
click at [835, 339] on div "Owner" at bounding box center [837, 338] width 1268 height 27
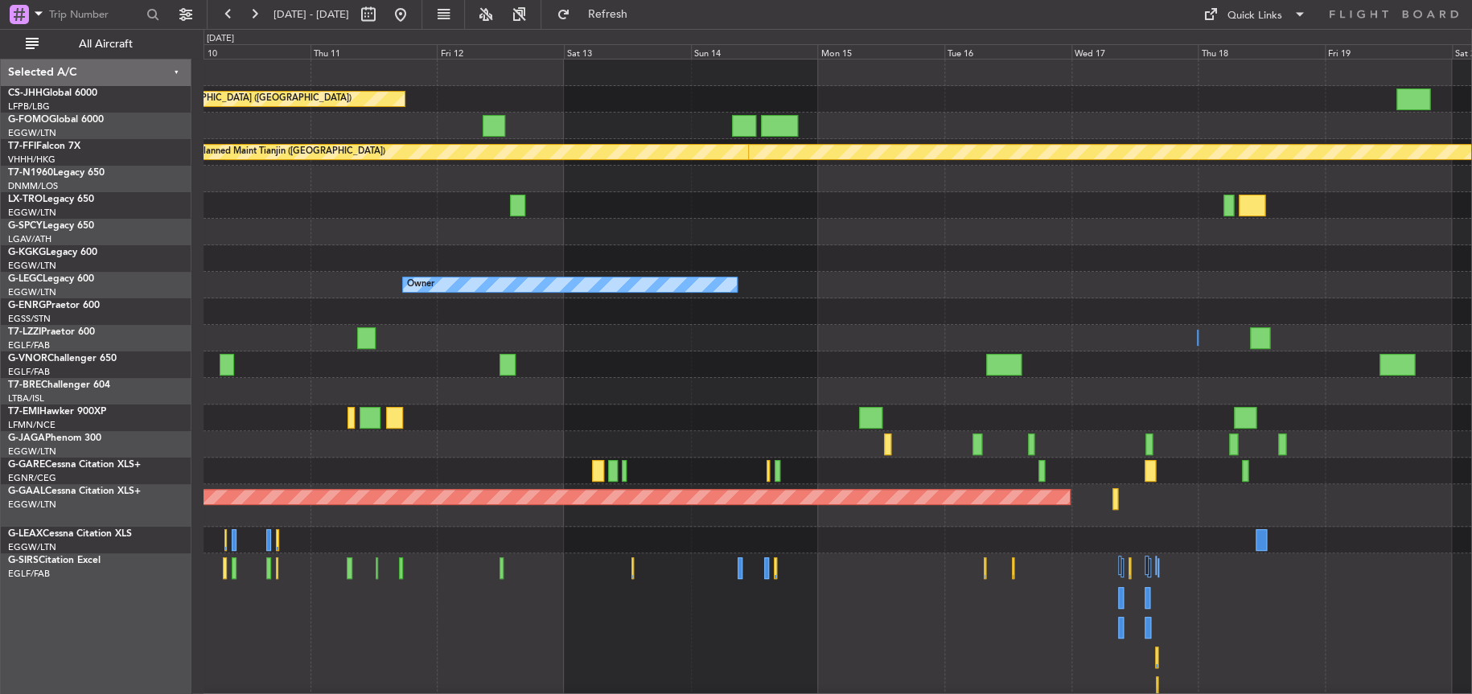
click at [749, 345] on div "Owner Owner" at bounding box center [837, 338] width 1268 height 27
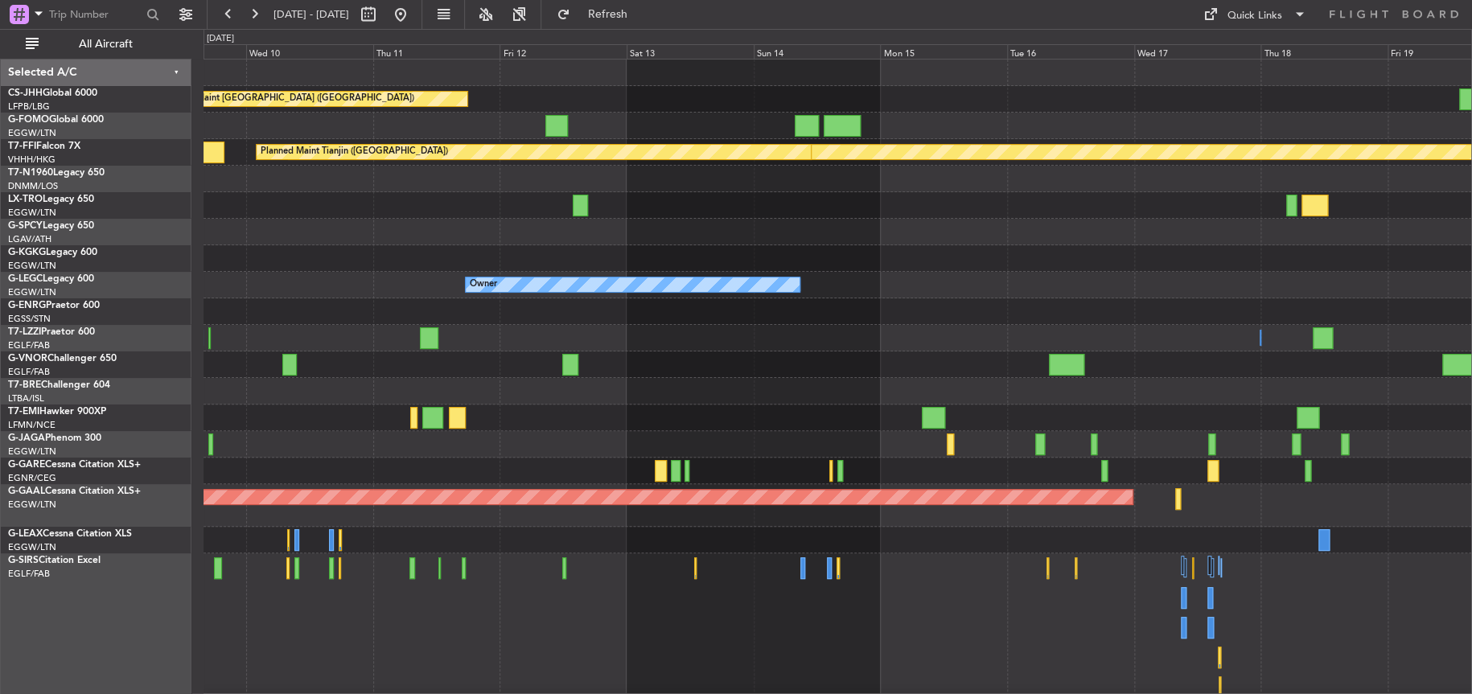
click at [625, 346] on div "Owner Owner" at bounding box center [837, 338] width 1268 height 27
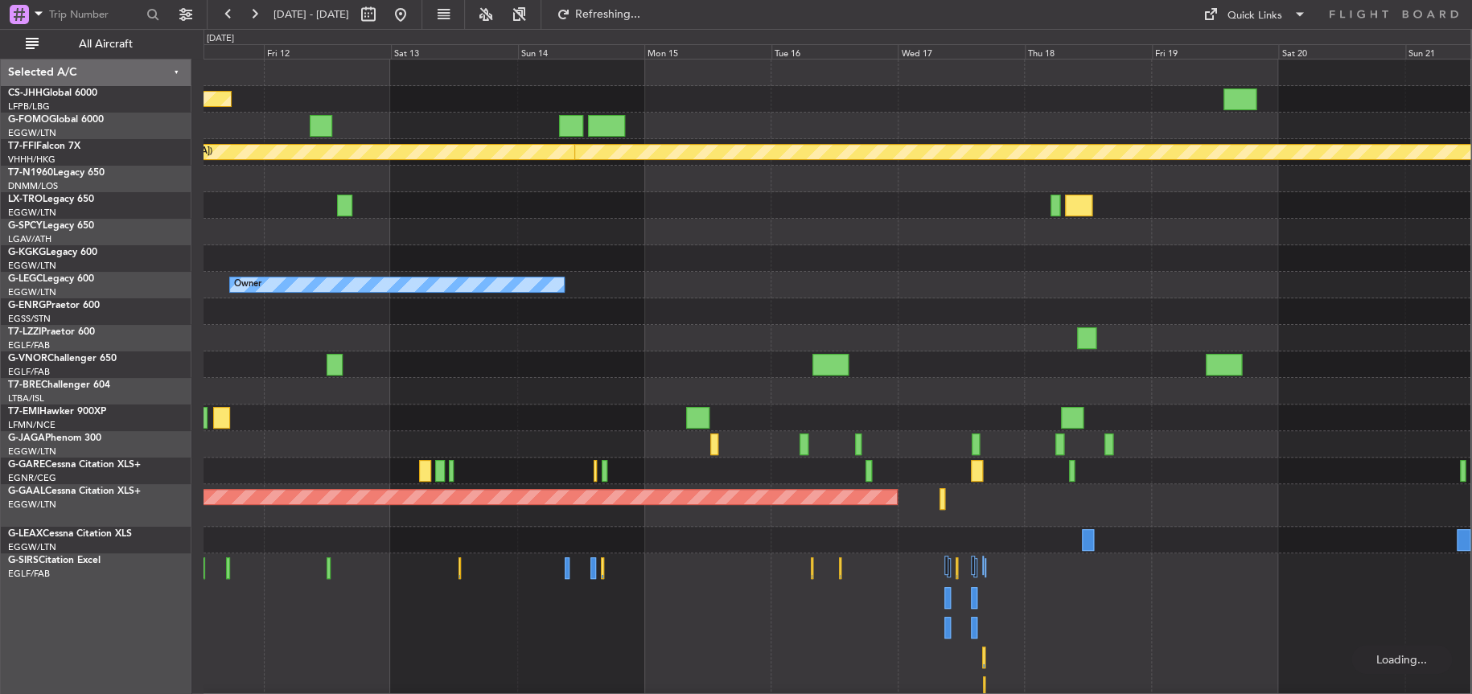
click at [772, 265] on div at bounding box center [836, 258] width 1267 height 27
click at [586, 199] on div "Planned Maint Dusseldorf" at bounding box center [836, 205] width 1267 height 27
click at [435, 219] on div at bounding box center [836, 232] width 1267 height 27
click at [435, 219] on div at bounding box center [837, 232] width 1268 height 27
